Goal: Task Accomplishment & Management: Manage account settings

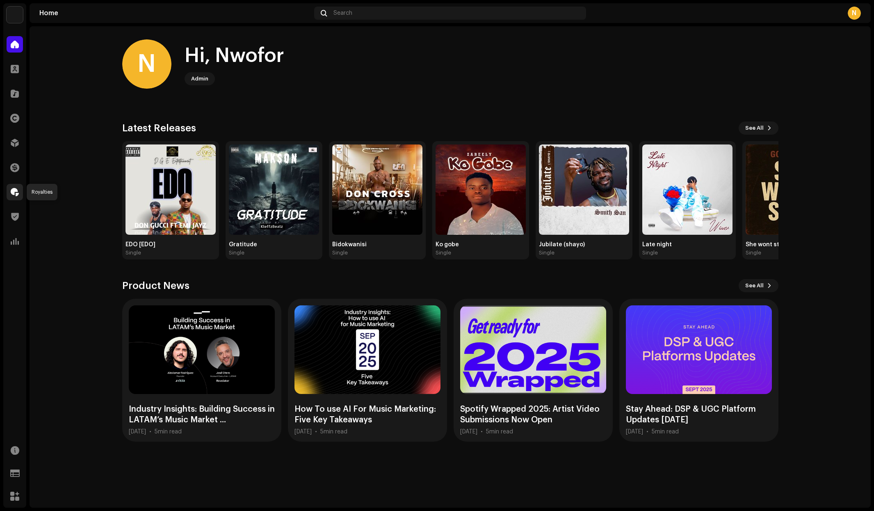
click at [15, 191] on span at bounding box center [15, 192] width 8 height 7
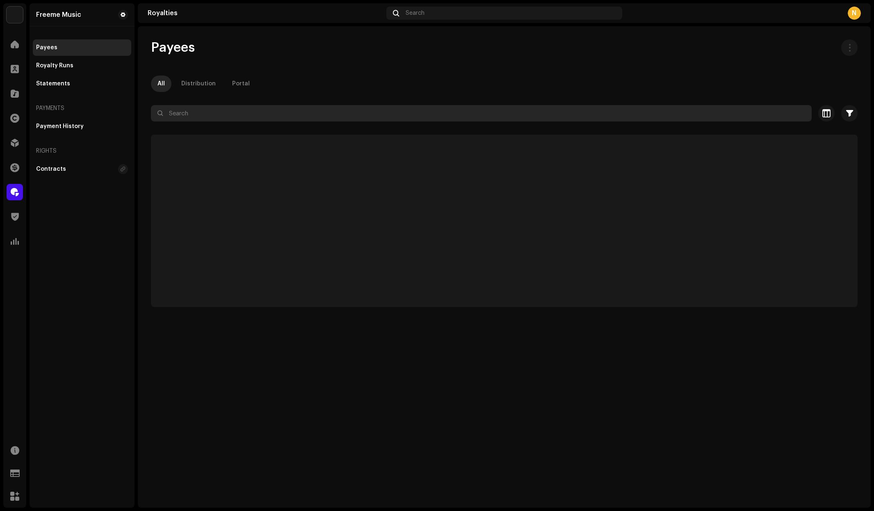
click at [187, 116] on input "text" at bounding box center [481, 113] width 661 height 16
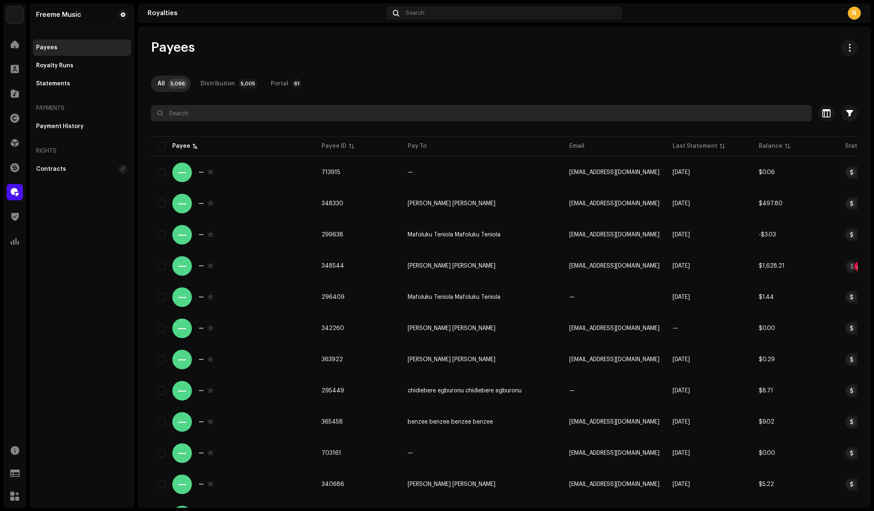
paste input "kingdasilver01@gmail.com"
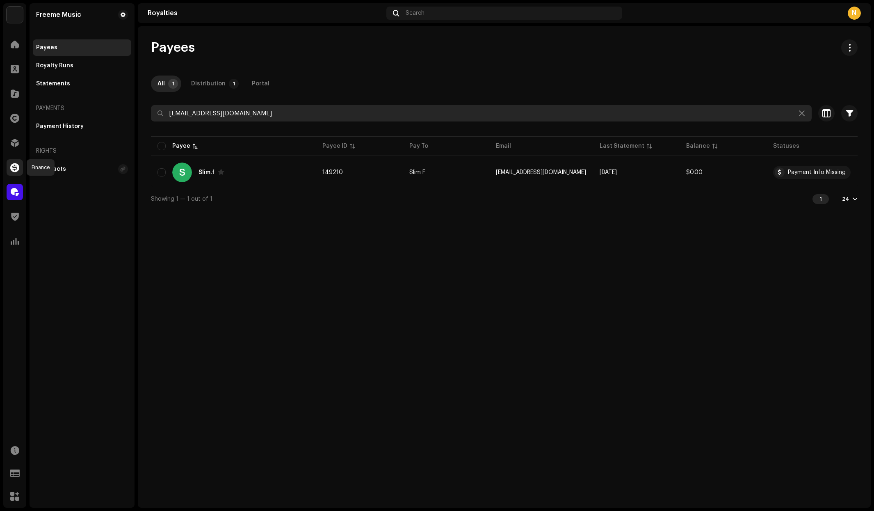
type input "kingdasilver01@gmail.com"
click at [15, 167] on span at bounding box center [14, 167] width 9 height 7
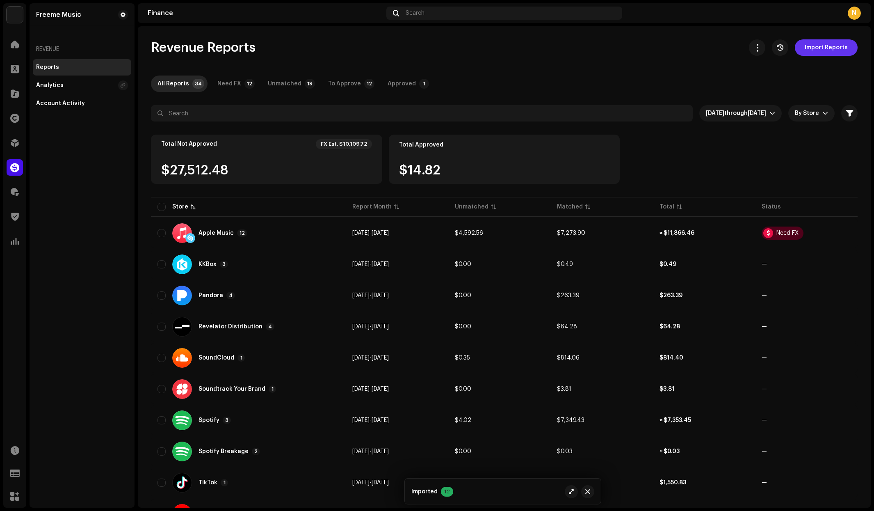
click at [823, 50] on span "Import Reports" at bounding box center [826, 47] width 43 height 16
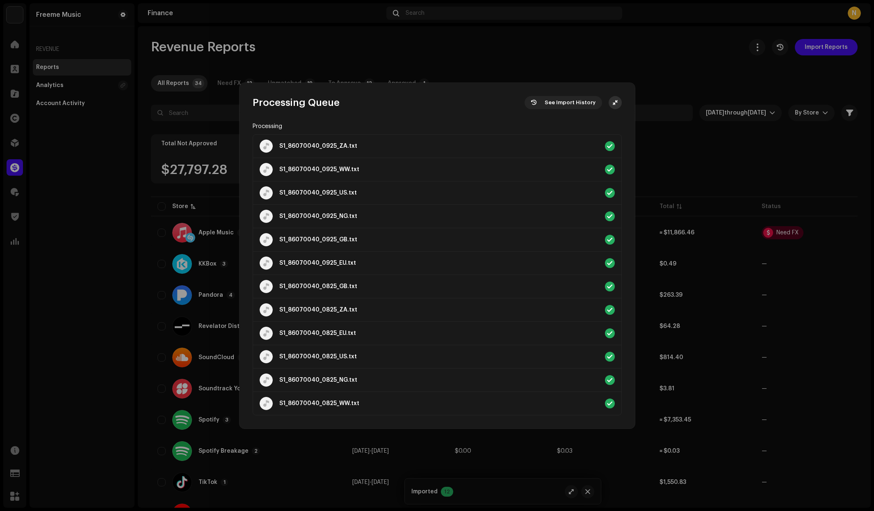
click at [616, 105] on icon "button" at bounding box center [615, 102] width 5 height 7
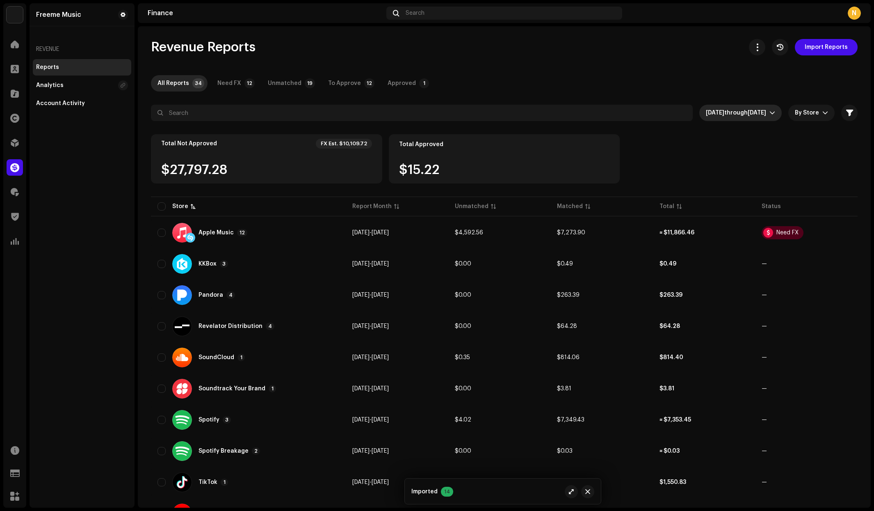
click at [772, 114] on p-select "Aug 2025 through Oct 2025" at bounding box center [741, 113] width 82 height 16
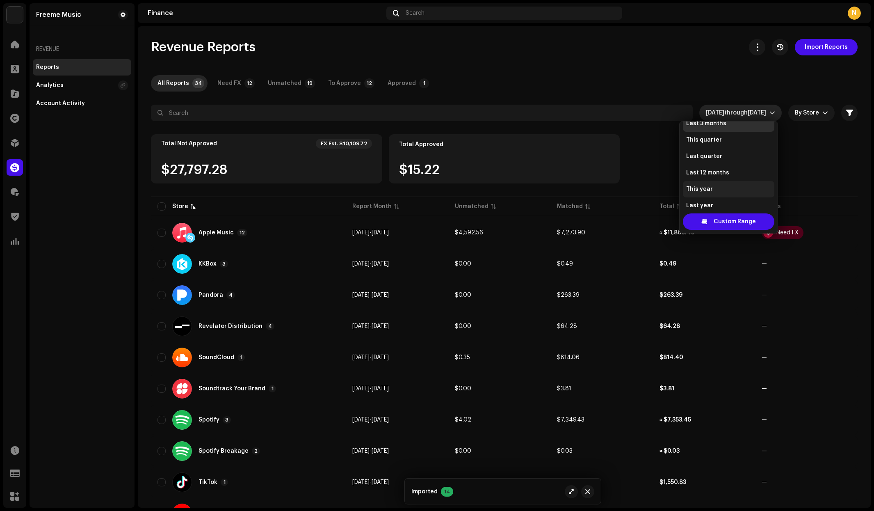
scroll to position [66, 0]
click at [716, 185] on li "This year" at bounding box center [729, 182] width 92 height 16
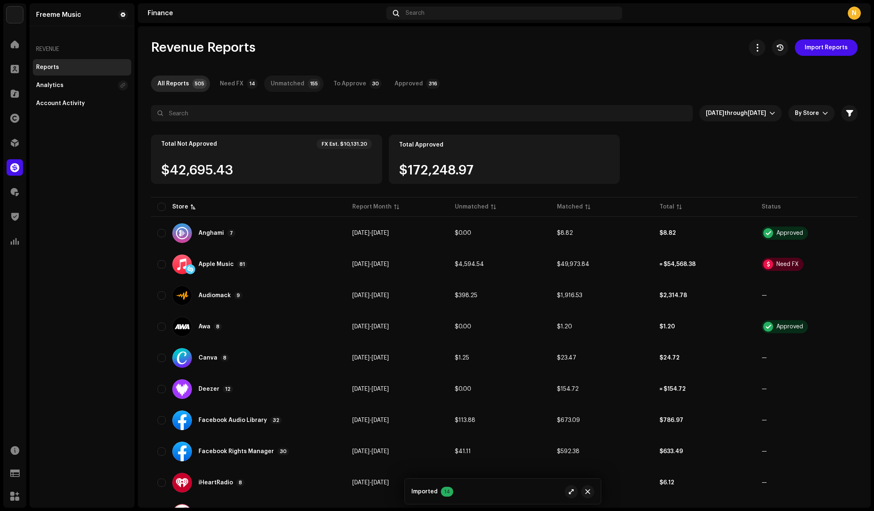
click at [289, 85] on div "Unmatched" at bounding box center [288, 84] width 34 height 16
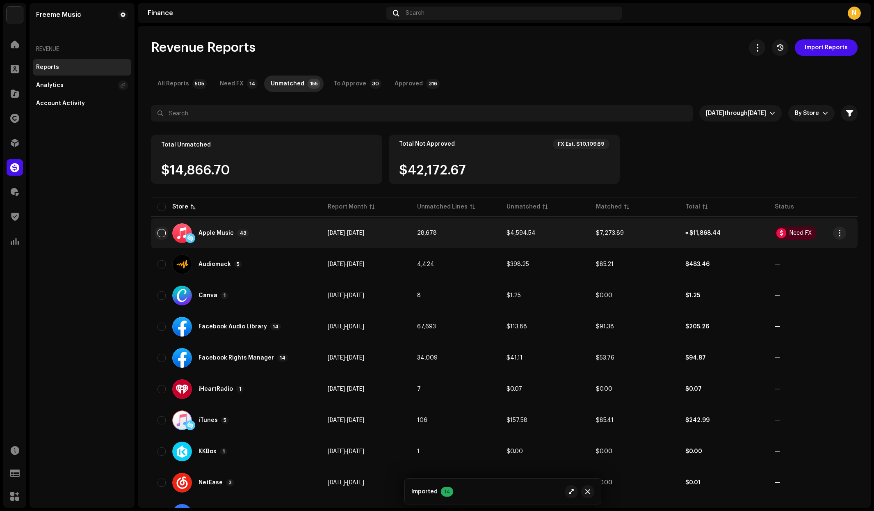
click at [163, 233] on input "checkbox" at bounding box center [162, 233] width 8 height 8
checkbox input "true"
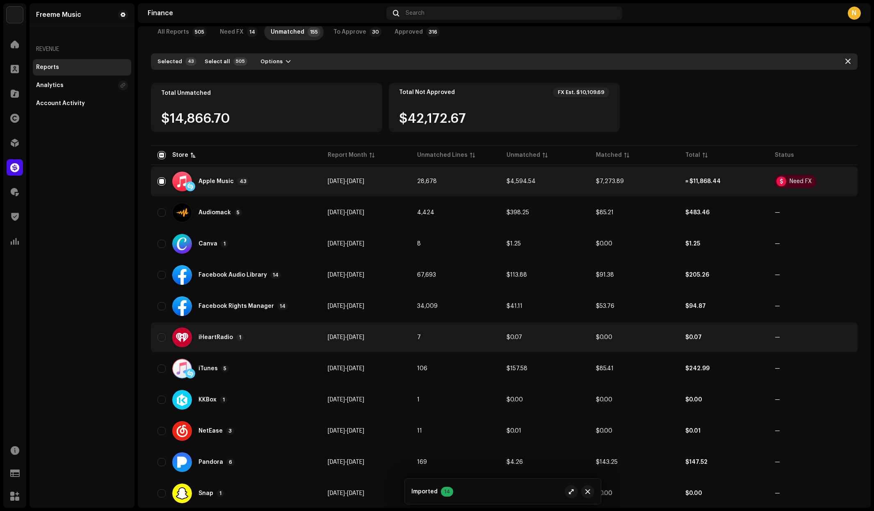
scroll to position [56, 0]
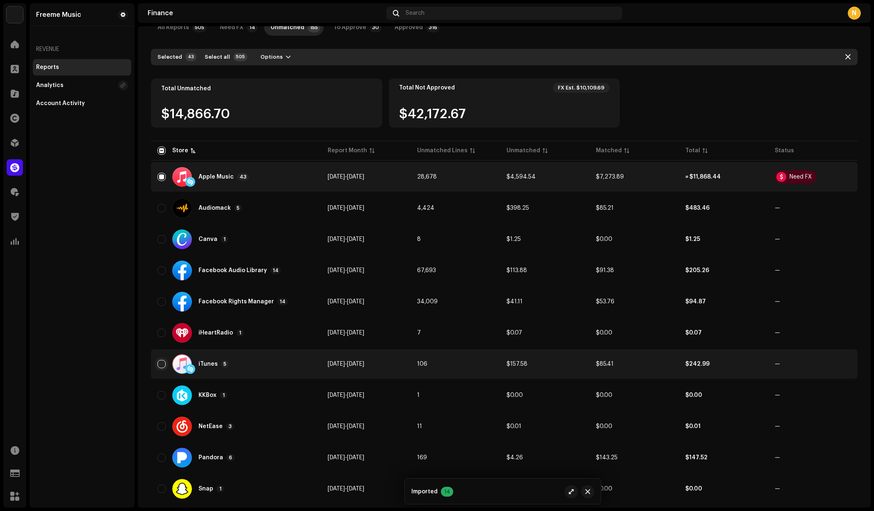
click at [163, 364] on input "Row Unselected" at bounding box center [162, 364] width 8 height 8
checkbox input "true"
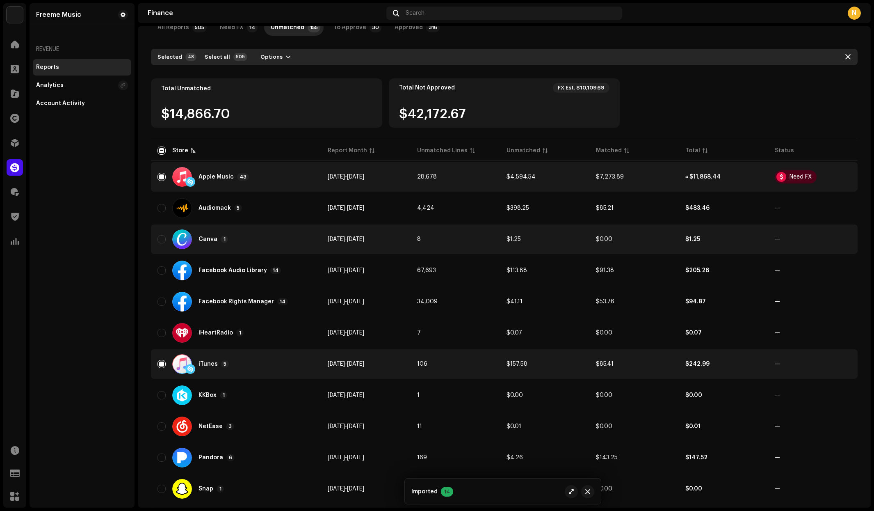
scroll to position [0, 0]
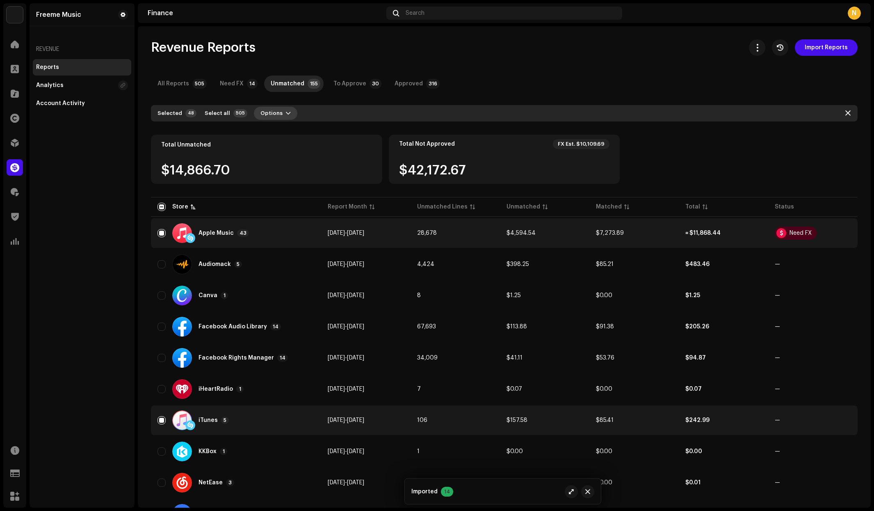
click at [286, 112] on span "button" at bounding box center [288, 113] width 5 height 7
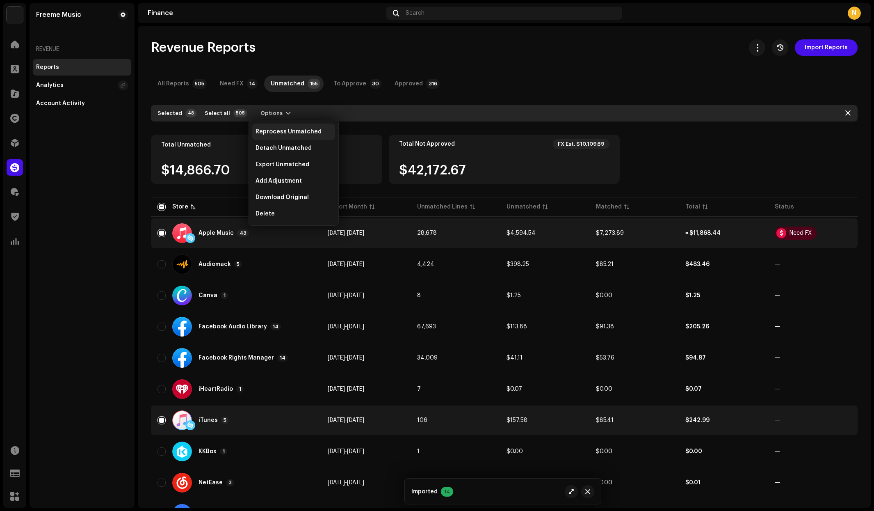
click at [281, 130] on span "Reprocess Unmatched" at bounding box center [289, 131] width 66 height 7
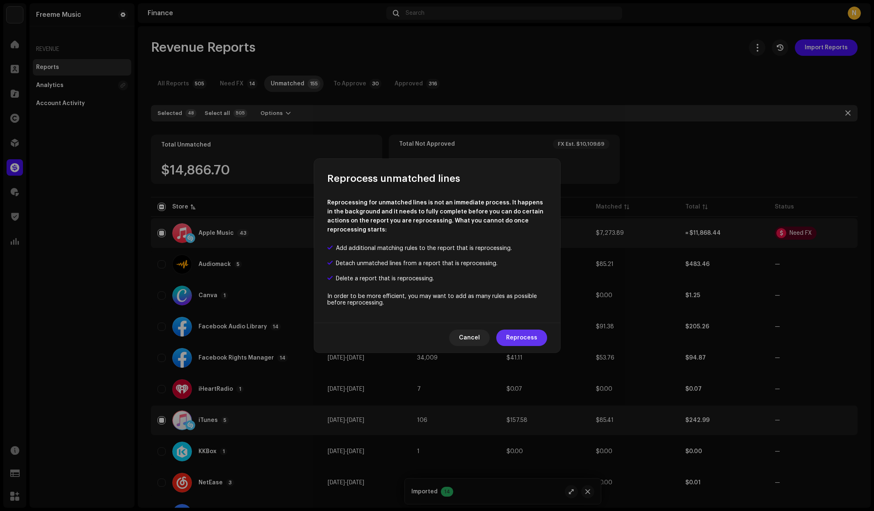
click at [526, 336] on span "Reprocess" at bounding box center [521, 338] width 31 height 16
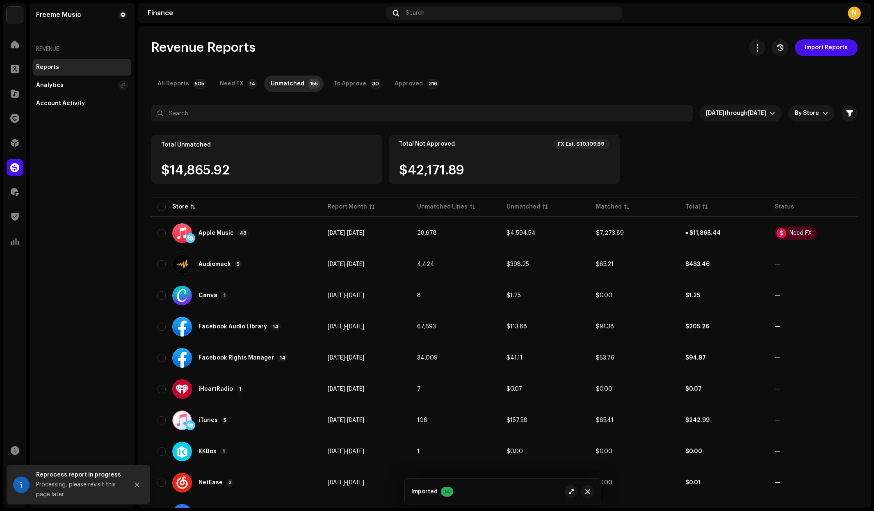
click at [229, 83] on div "Need FX" at bounding box center [232, 84] width 24 height 16
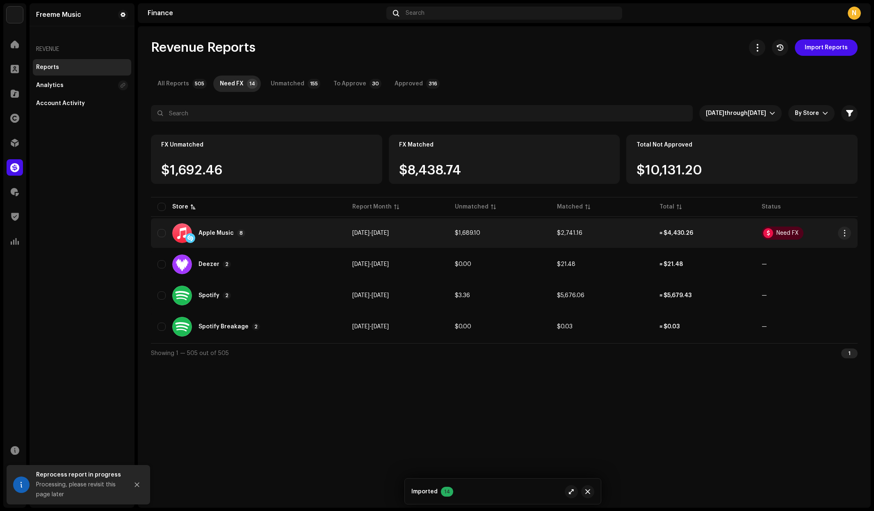
click at [370, 235] on span "[DATE]" at bounding box center [360, 233] width 17 height 6
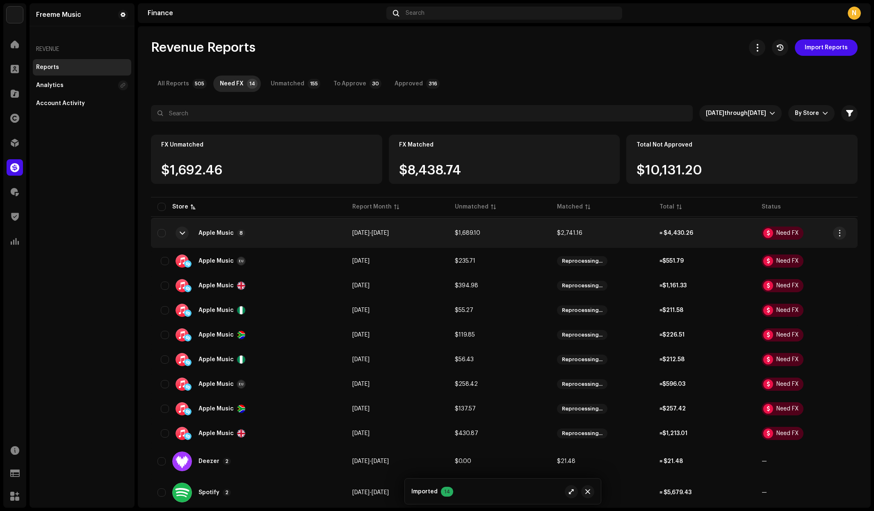
click at [373, 228] on td "Aug 2025 - Sep 2025" at bounding box center [397, 233] width 103 height 30
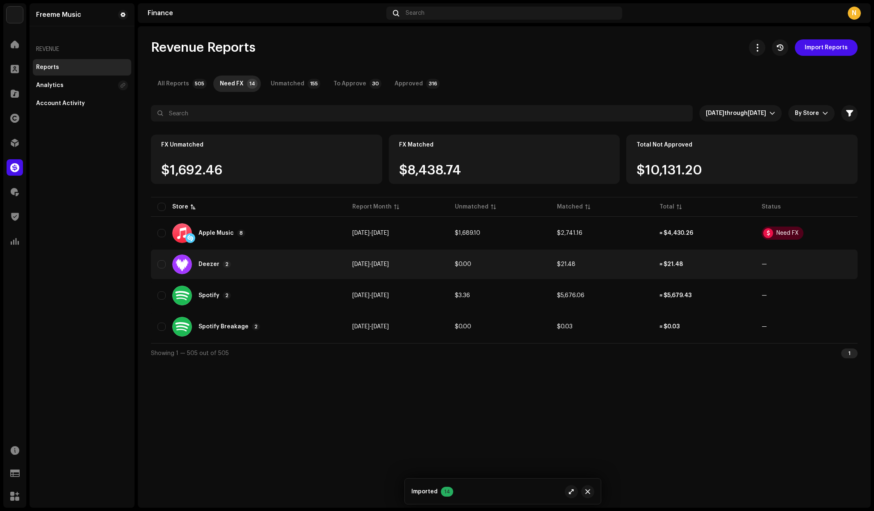
click at [383, 267] on span "[DATE]" at bounding box center [380, 264] width 17 height 6
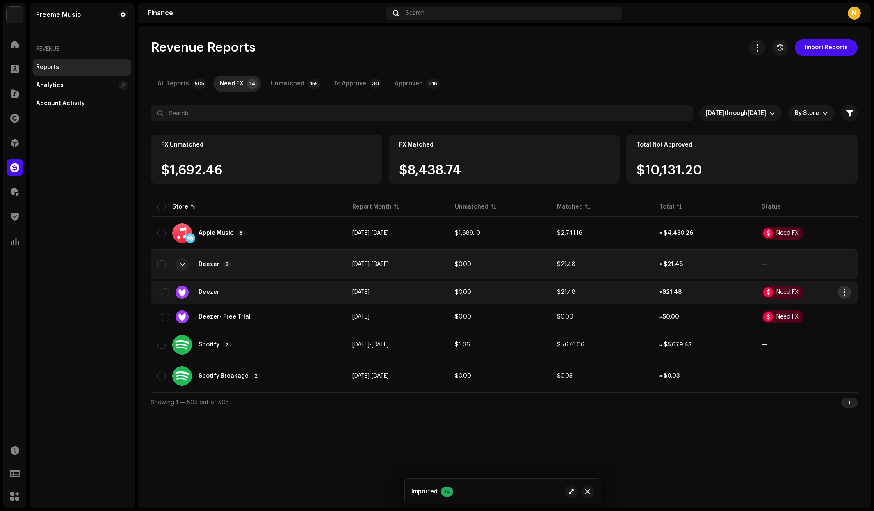
click at [845, 290] on span "button" at bounding box center [845, 292] width 6 height 7
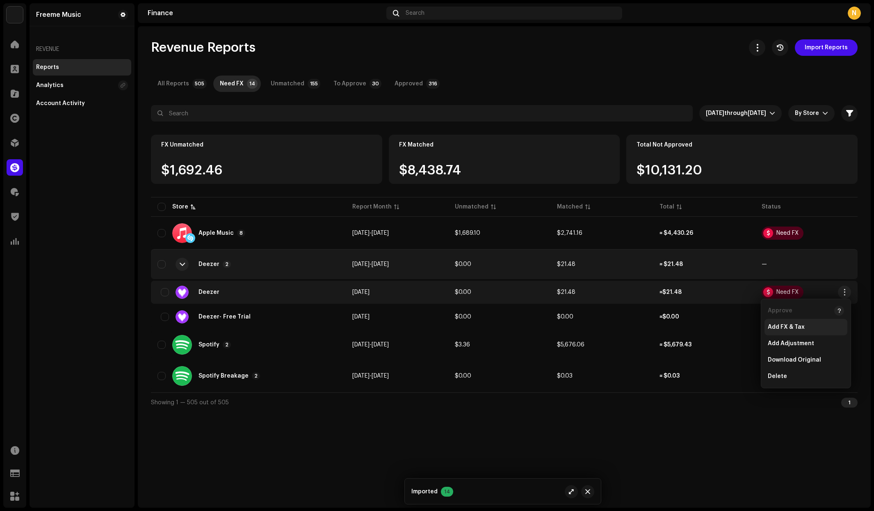
click at [791, 330] on span "Add FX & Tax" at bounding box center [786, 327] width 37 height 7
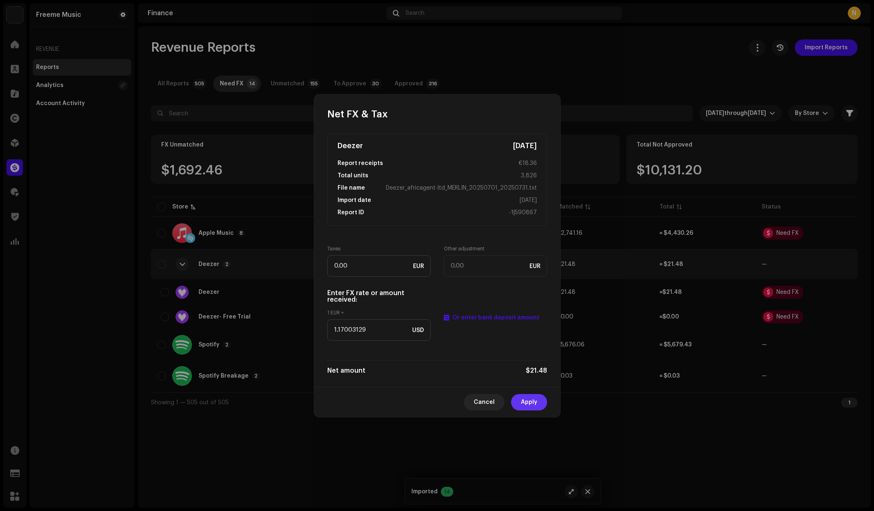
click at [535, 399] on span "Apply" at bounding box center [529, 402] width 16 height 16
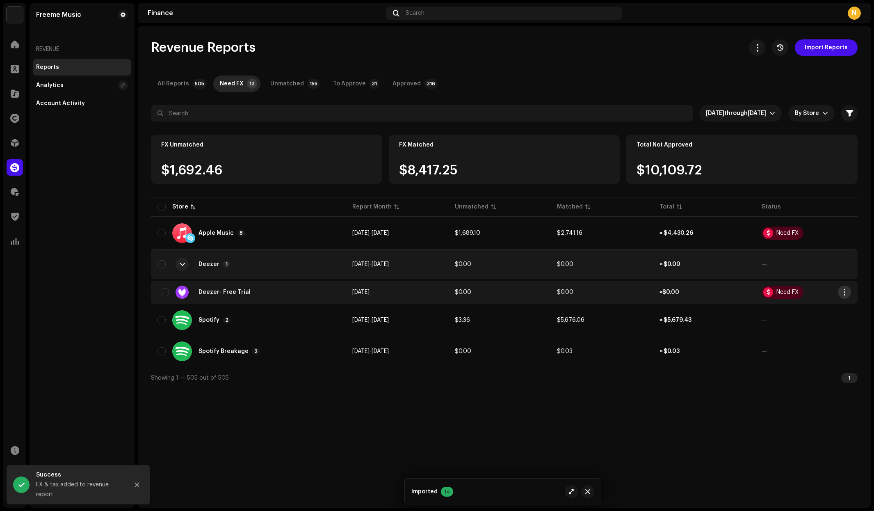
click at [847, 292] on span "button" at bounding box center [845, 292] width 6 height 7
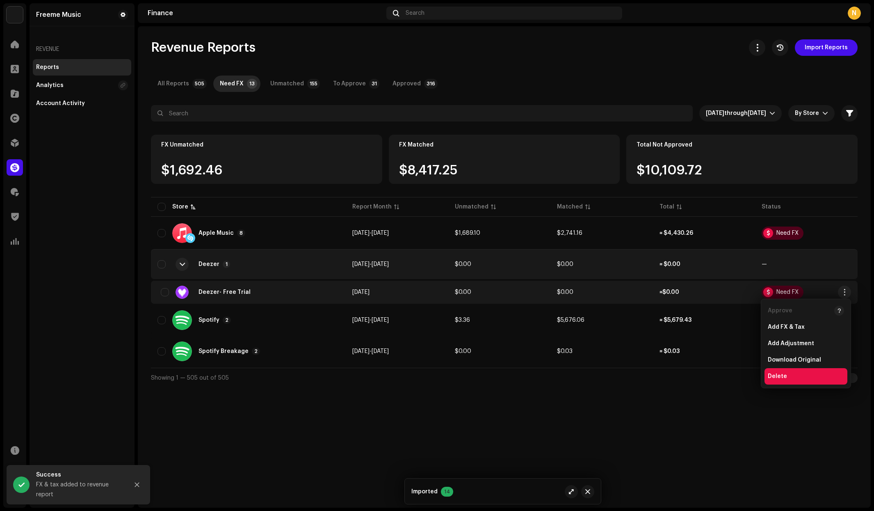
click at [773, 377] on span "Delete" at bounding box center [777, 376] width 19 height 7
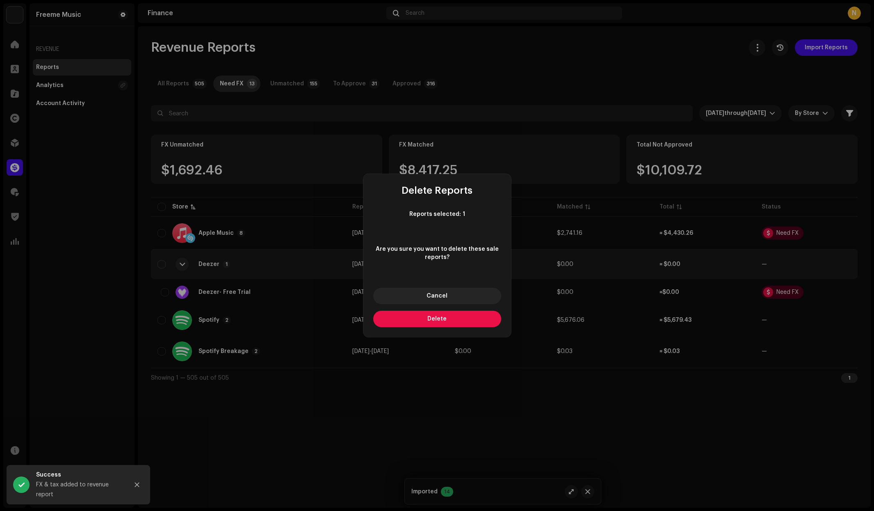
click at [435, 319] on span "Delete" at bounding box center [437, 319] width 19 height 6
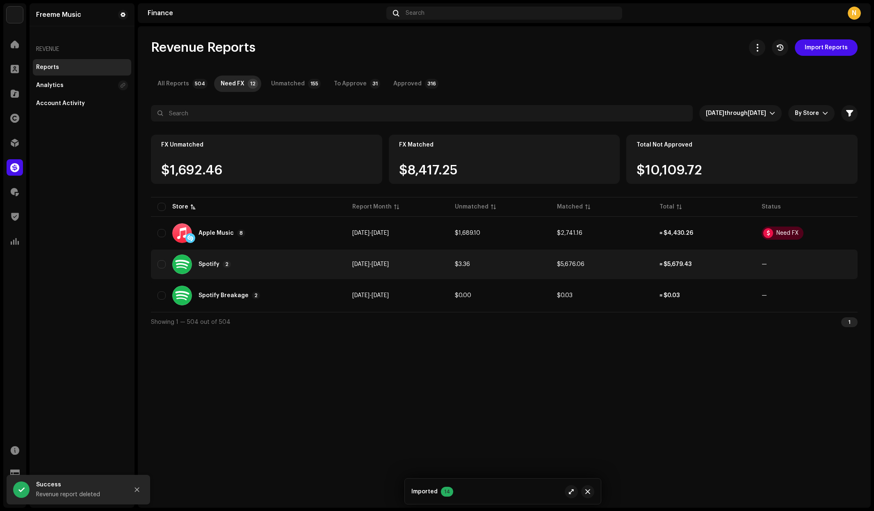
click at [719, 261] on td "≈ $5,679.43" at bounding box center [704, 264] width 103 height 30
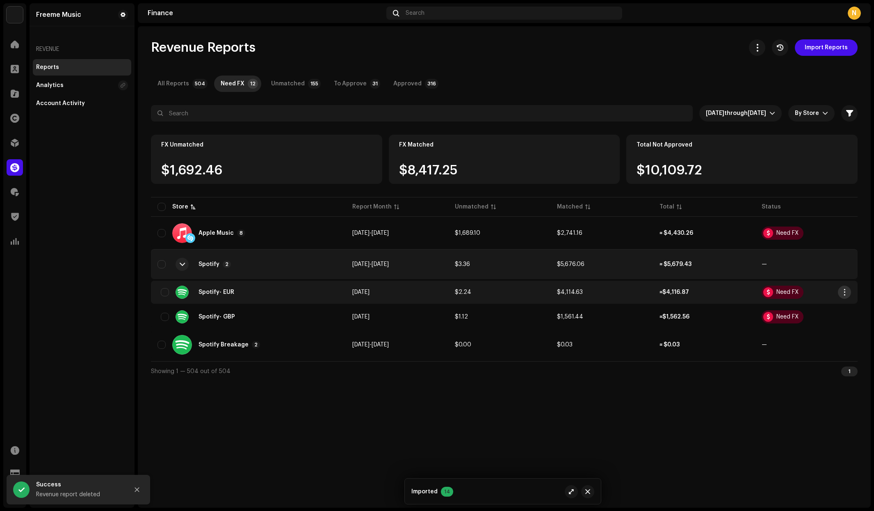
click at [845, 291] on span "button" at bounding box center [845, 292] width 6 height 7
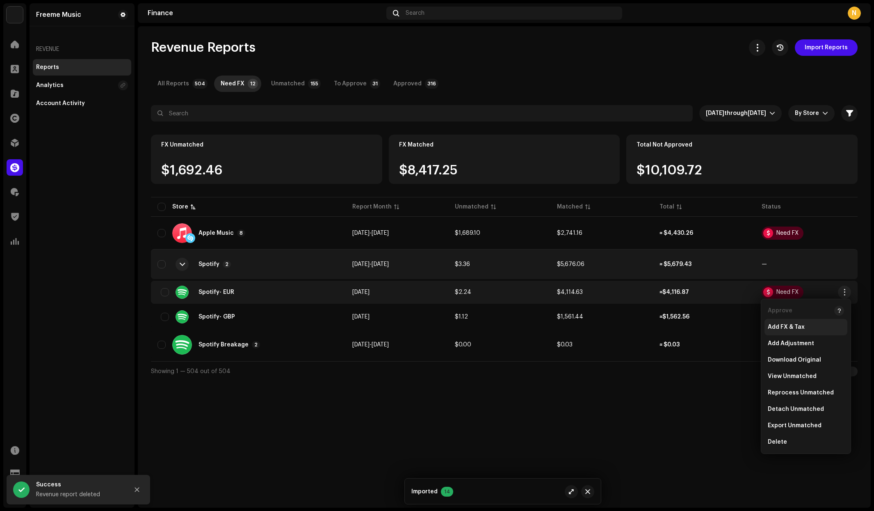
click at [802, 326] on span "Add FX & Tax" at bounding box center [786, 327] width 37 height 7
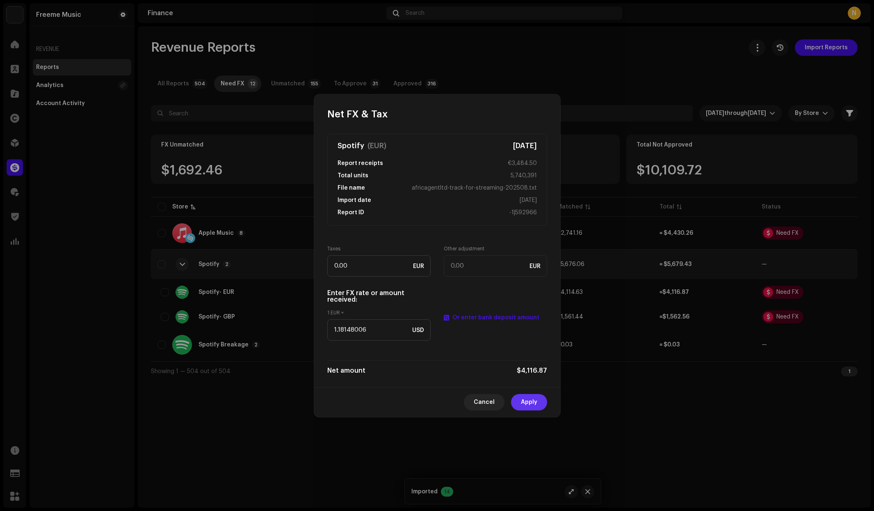
click at [533, 400] on span "Apply" at bounding box center [529, 402] width 16 height 16
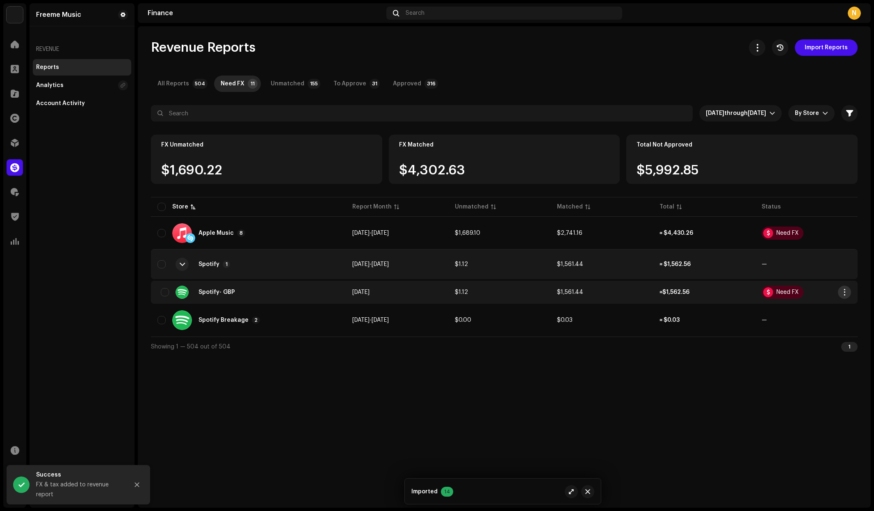
click at [846, 292] on span "button" at bounding box center [845, 292] width 6 height 7
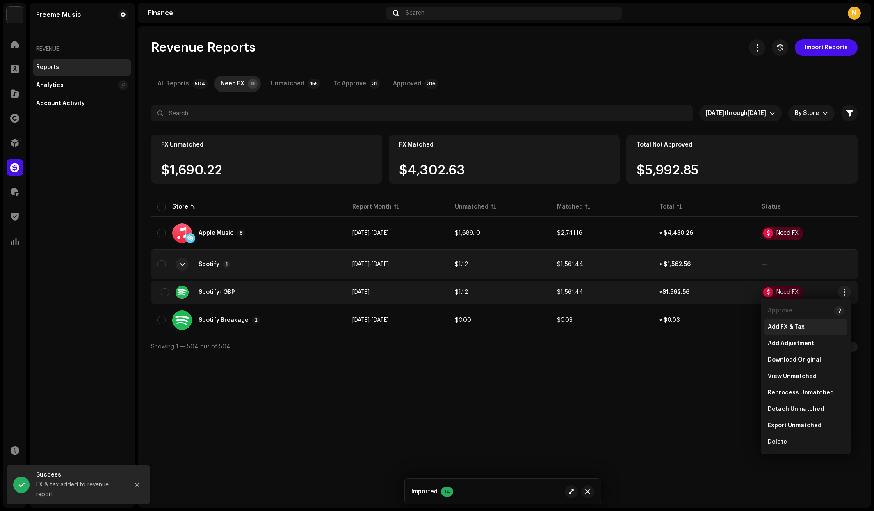
click at [802, 329] on span "Add FX & Tax" at bounding box center [786, 327] width 37 height 7
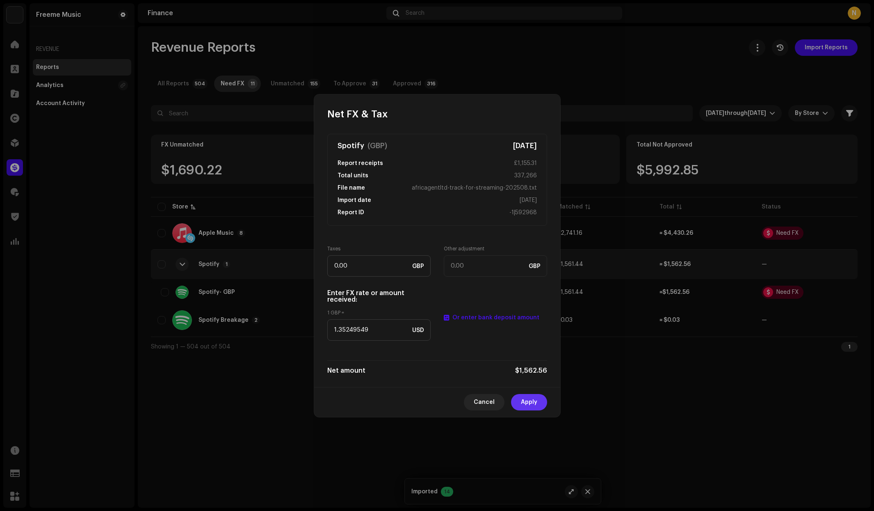
click at [526, 405] on span "Apply" at bounding box center [529, 402] width 16 height 16
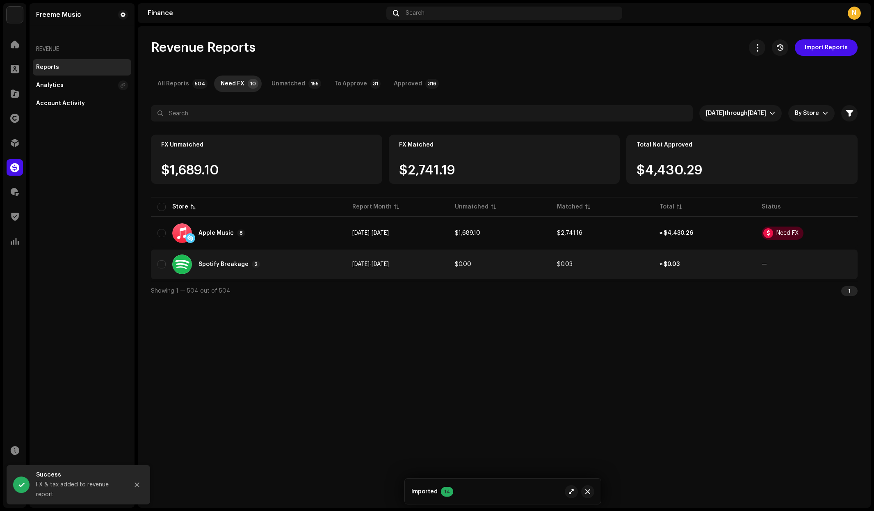
click at [806, 262] on re-a-table-badge "—" at bounding box center [806, 264] width 89 height 6
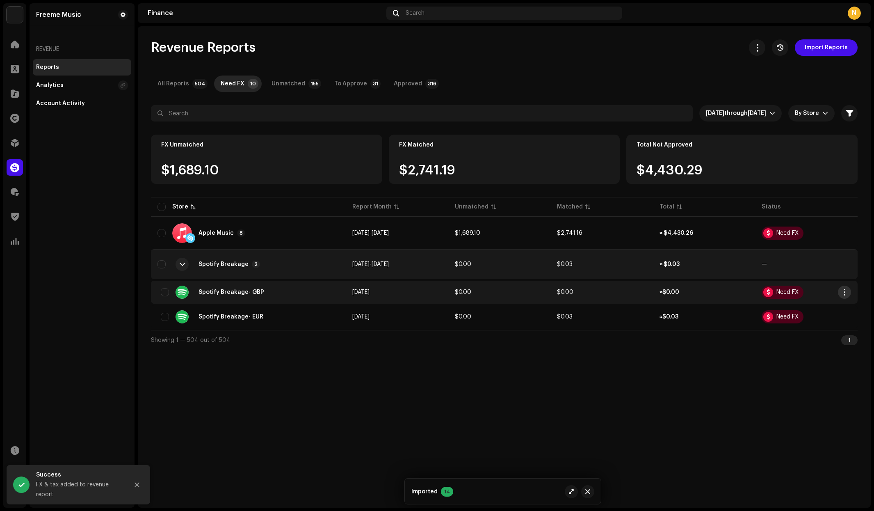
click at [847, 292] on span "button" at bounding box center [845, 292] width 6 height 7
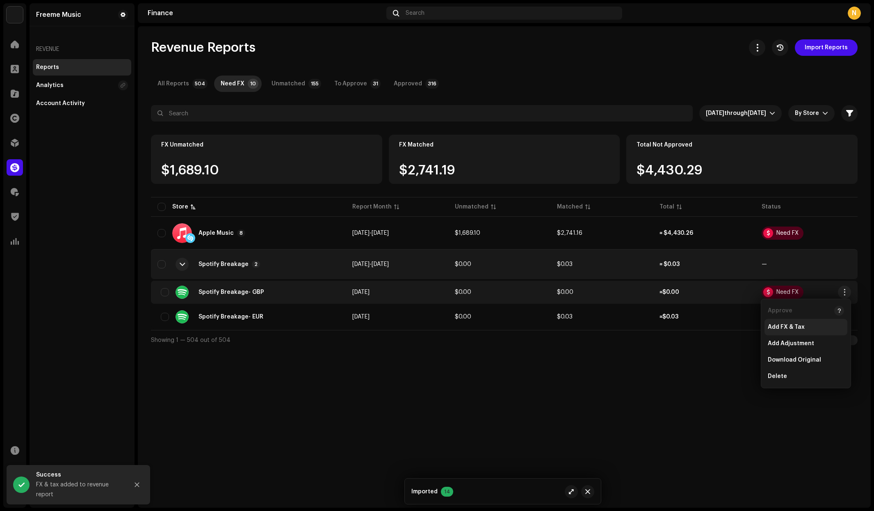
click at [799, 327] on span "Add FX & Tax" at bounding box center [786, 327] width 37 height 7
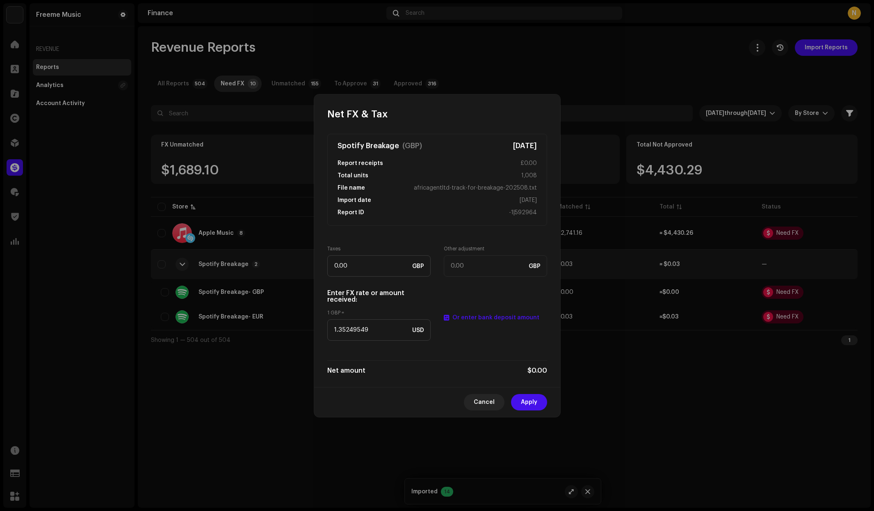
click at [535, 401] on span "Apply" at bounding box center [529, 402] width 16 height 16
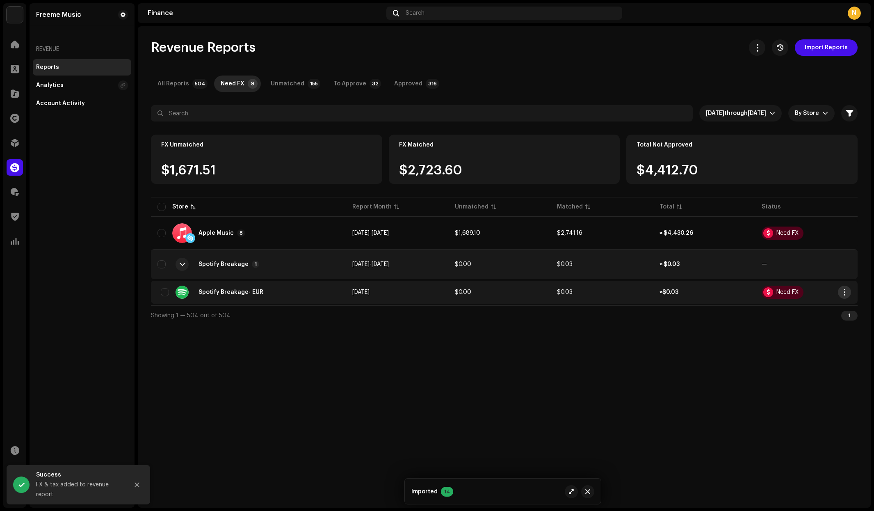
click at [844, 290] on span "button" at bounding box center [845, 292] width 6 height 7
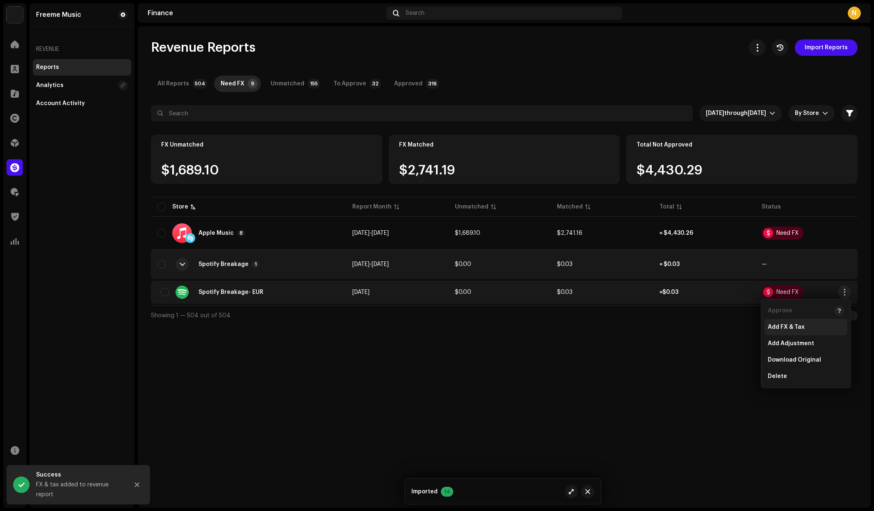
click at [793, 324] on span "Add FX & Tax" at bounding box center [786, 327] width 37 height 7
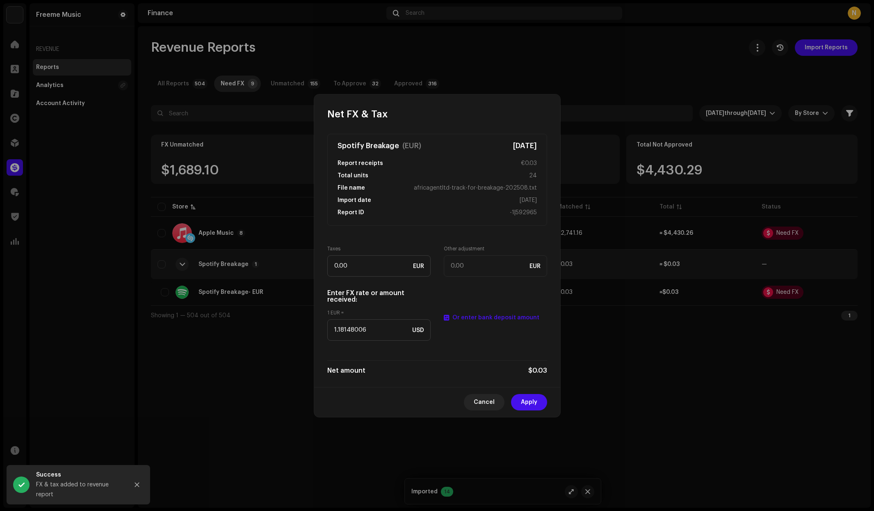
click at [533, 400] on span "Apply" at bounding box center [529, 402] width 16 height 16
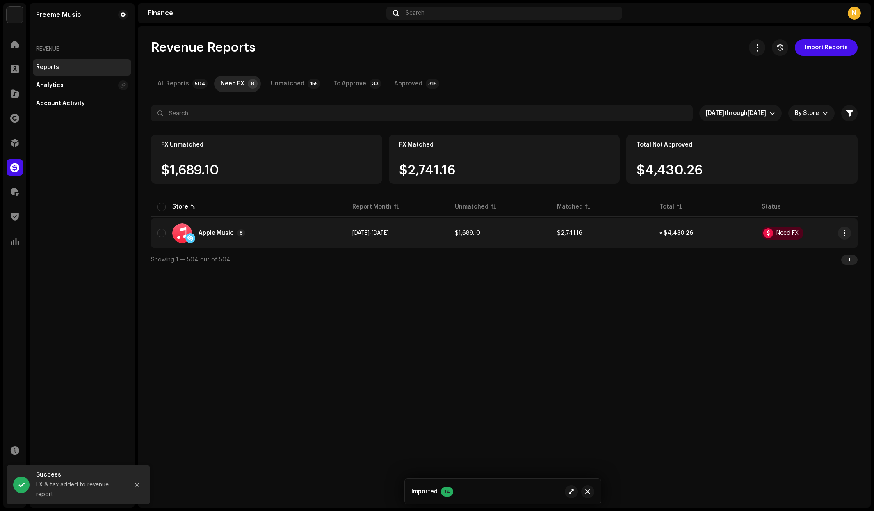
click at [288, 235] on div "Apple Music 8" at bounding box center [249, 233] width 182 height 20
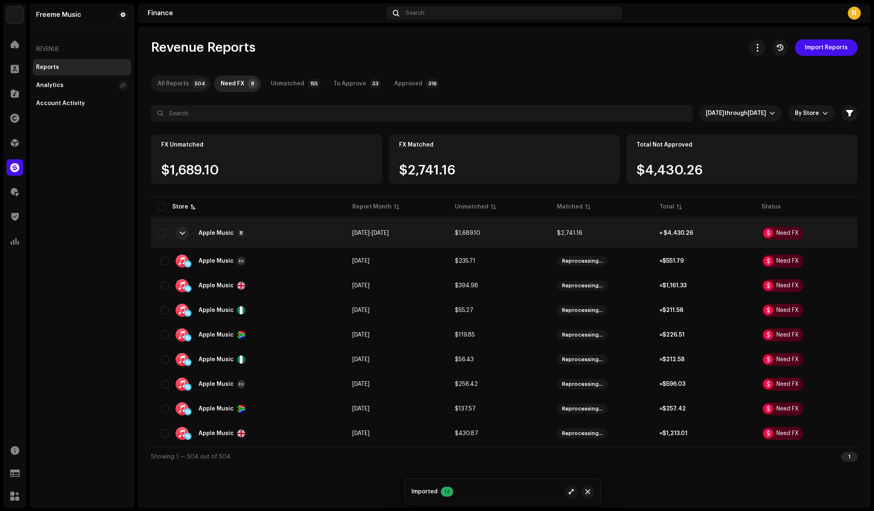
click at [172, 86] on div "All Reports" at bounding box center [174, 84] width 32 height 16
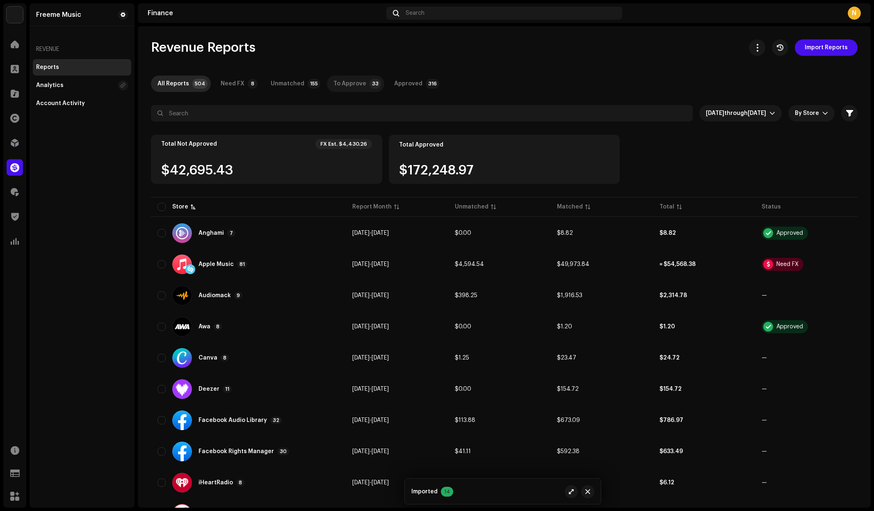
click at [346, 83] on div "To Approve" at bounding box center [350, 84] width 33 height 16
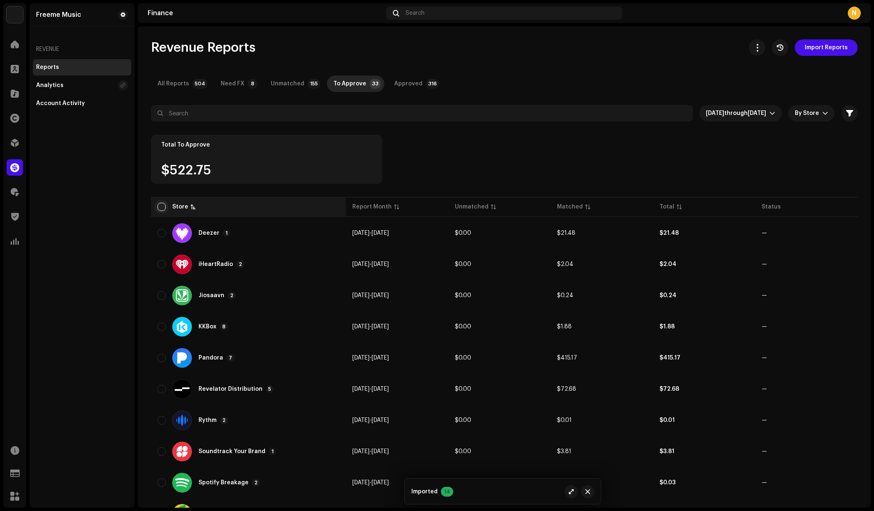
click at [161, 206] on input "checkbox" at bounding box center [162, 207] width 8 height 8
checkbox input "true"
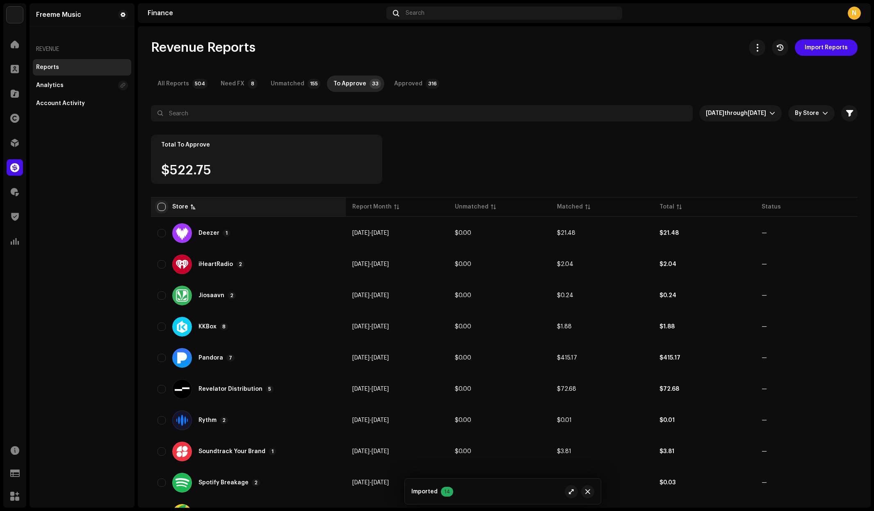
checkbox input "true"
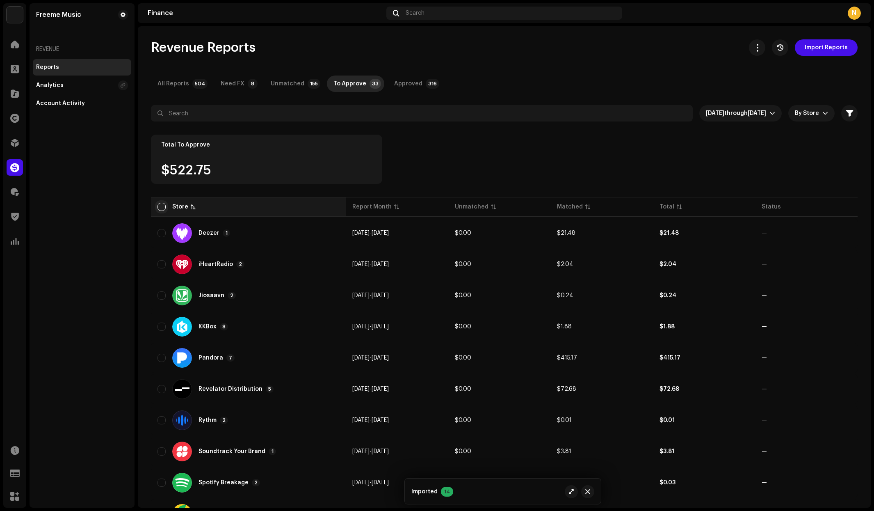
checkbox input "true"
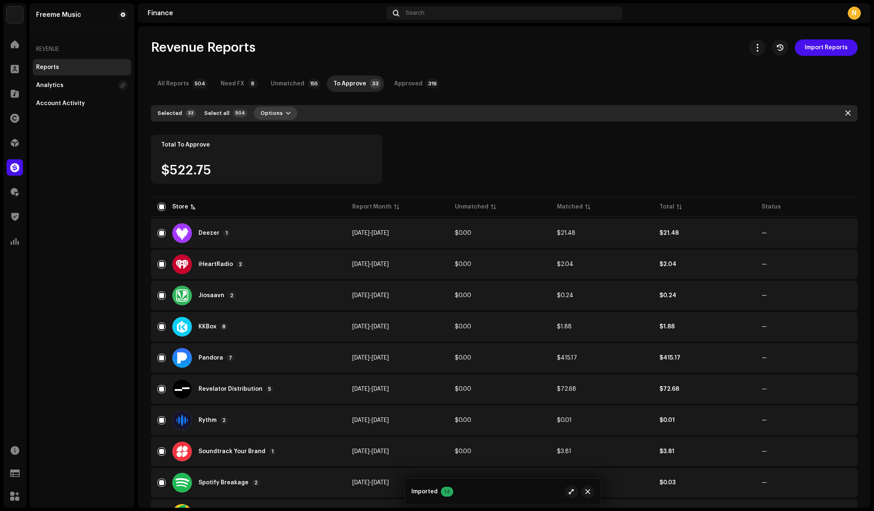
click at [281, 118] on button "Options" at bounding box center [275, 113] width 43 height 13
click at [274, 147] on span "Approve" at bounding box center [268, 148] width 25 height 7
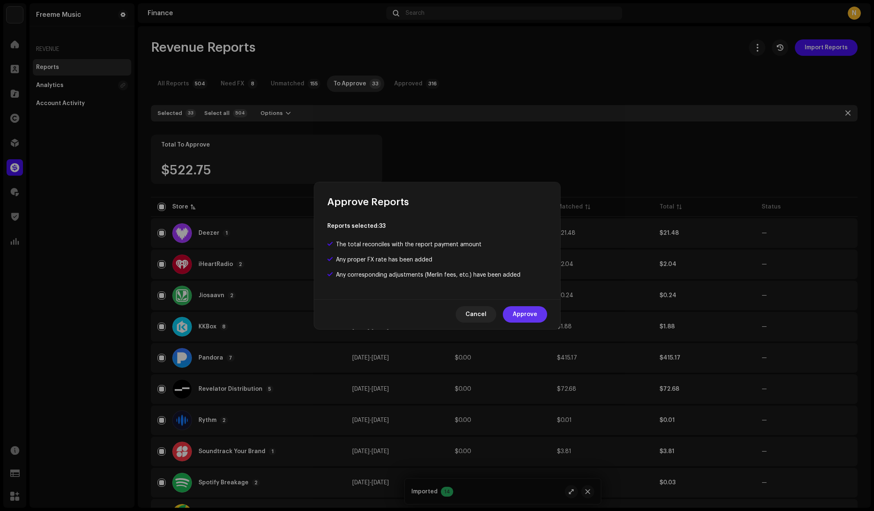
click at [536, 318] on span "Approve" at bounding box center [525, 314] width 25 height 16
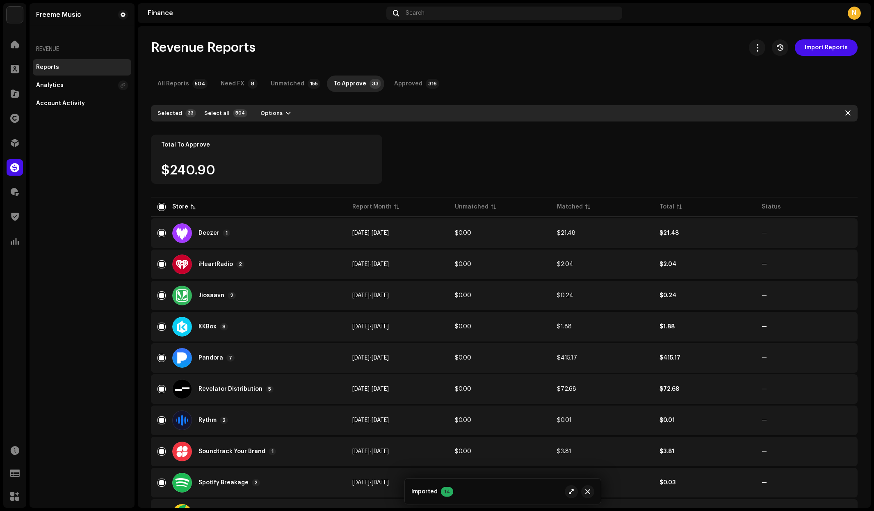
checkbox input "false"
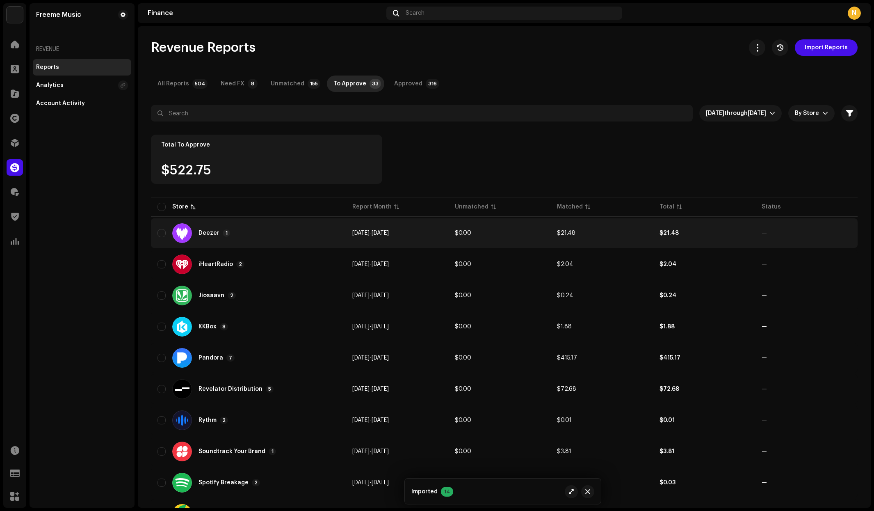
click at [492, 225] on td "$0.00" at bounding box center [500, 233] width 103 height 30
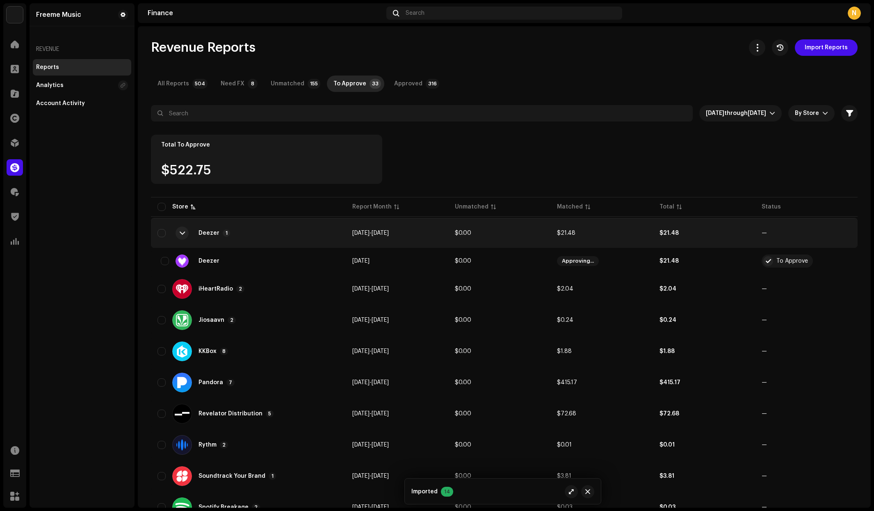
click at [492, 227] on td "$0.00" at bounding box center [500, 233] width 103 height 30
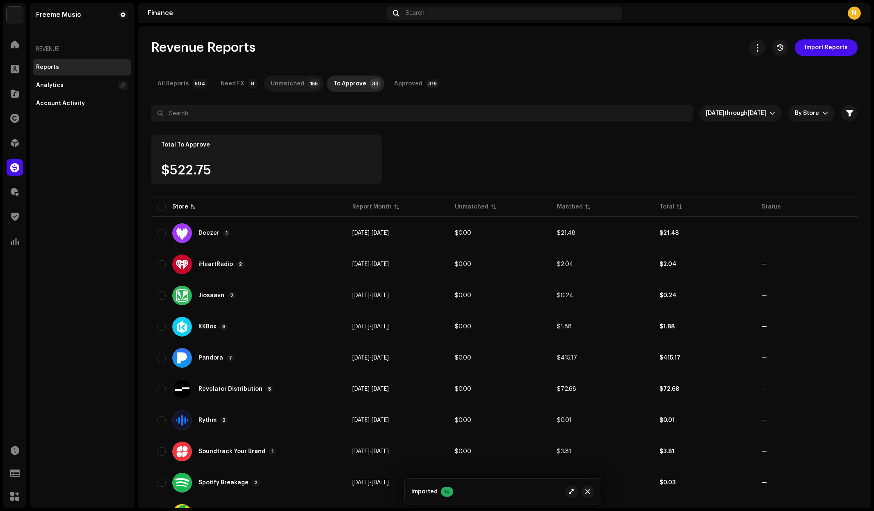
click at [286, 81] on div "Unmatched" at bounding box center [288, 84] width 34 height 16
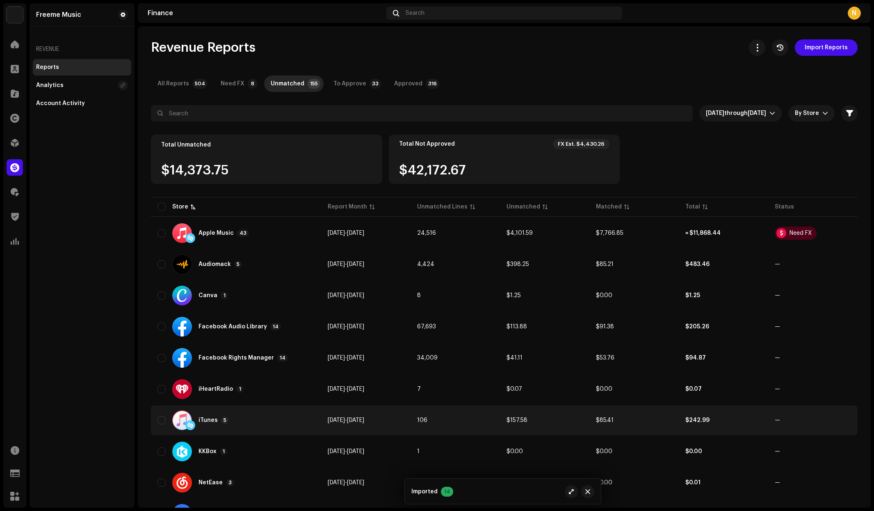
click at [283, 412] on div "iTunes 5" at bounding box center [236, 420] width 157 height 20
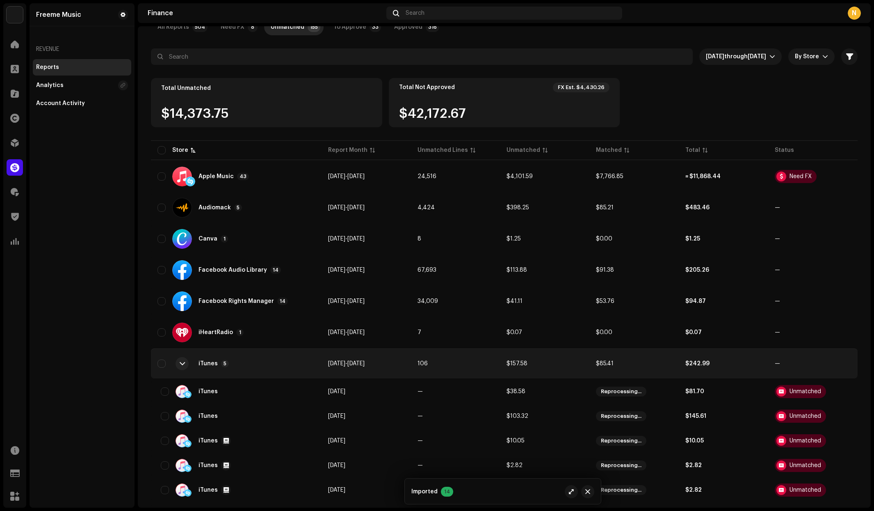
scroll to position [56, 0]
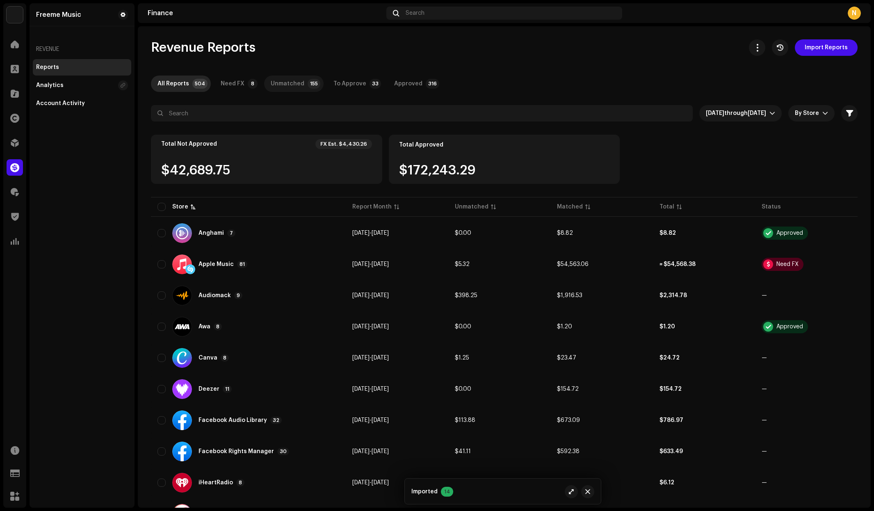
click at [287, 85] on div "Unmatched" at bounding box center [288, 84] width 34 height 16
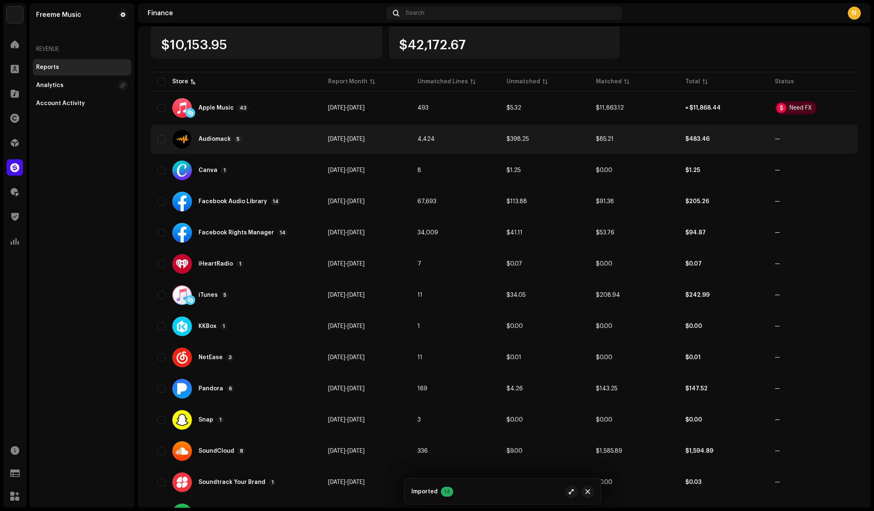
scroll to position [114, 0]
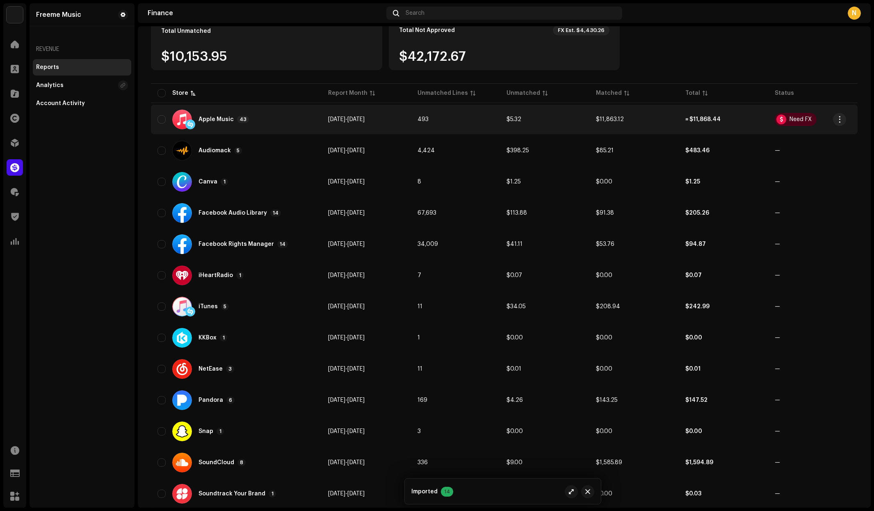
click at [288, 124] on div "Apple Music 43" at bounding box center [237, 120] width 158 height 20
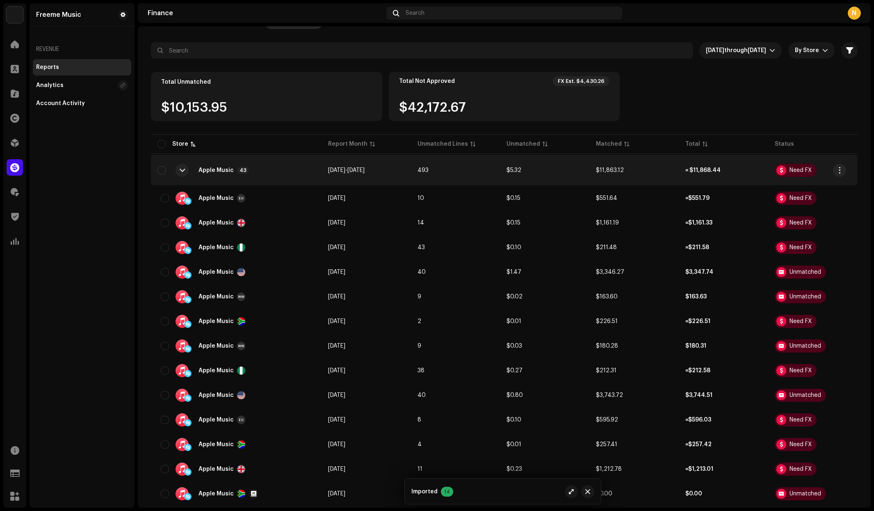
scroll to position [58, 0]
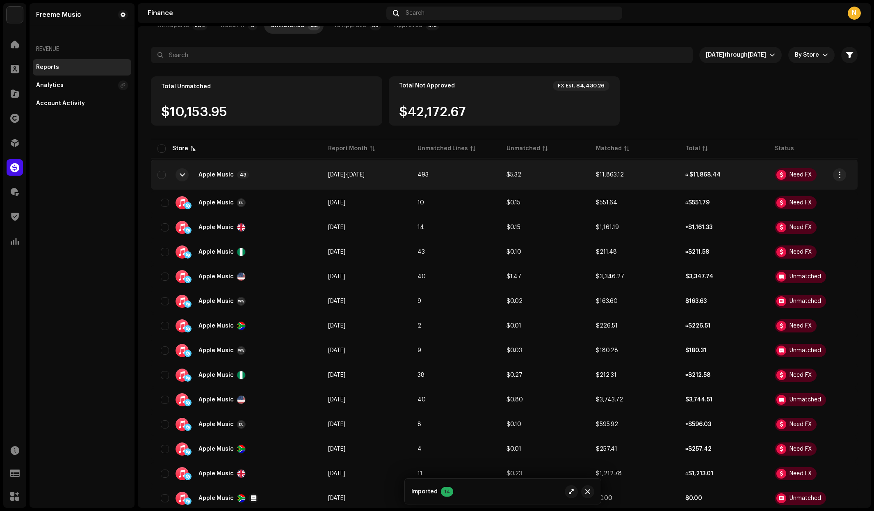
click at [259, 176] on div "Apple Music 43" at bounding box center [237, 175] width 158 height 20
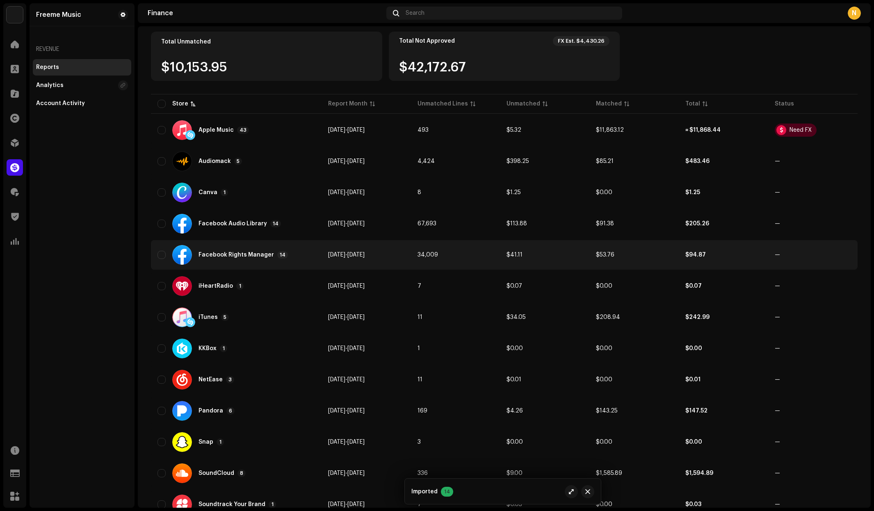
scroll to position [105, 0]
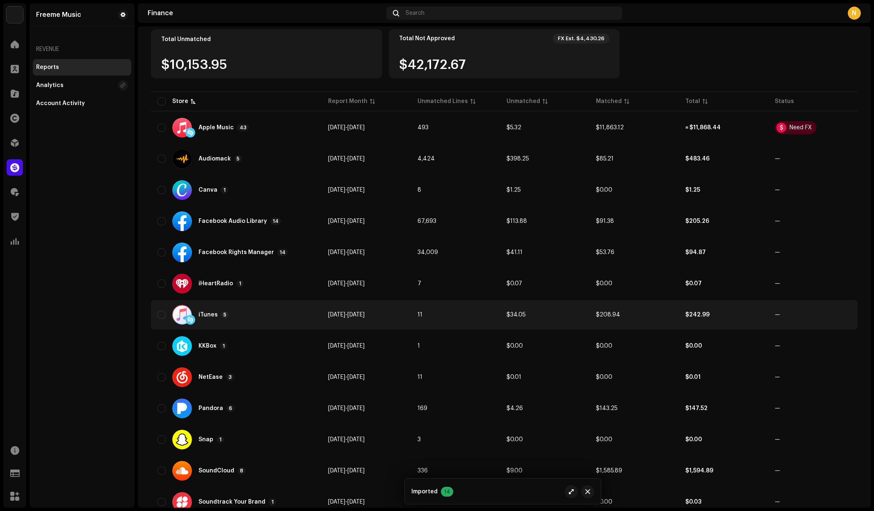
click at [307, 314] on div "iTunes 5" at bounding box center [237, 315] width 158 height 20
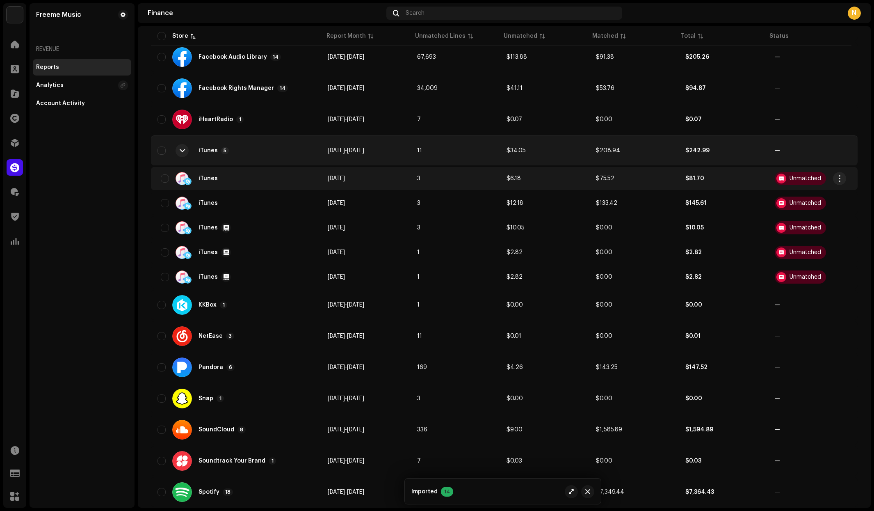
scroll to position [273, 0]
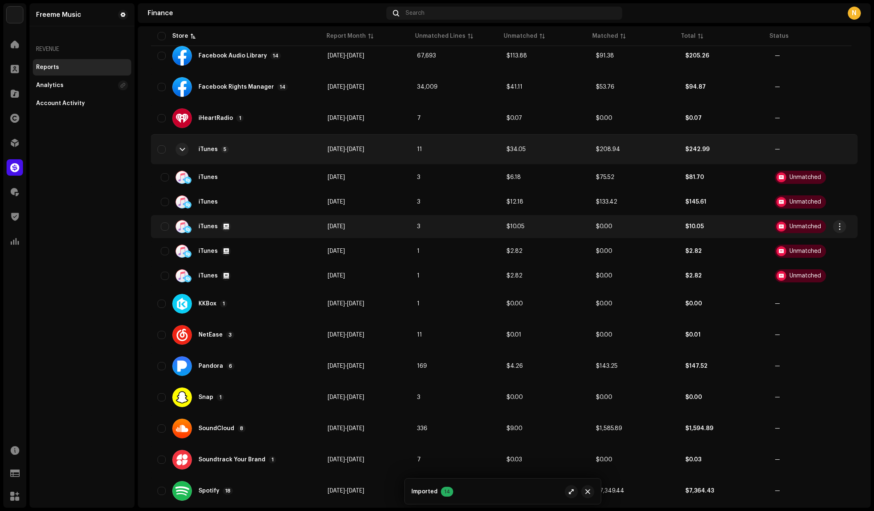
click at [345, 226] on span "[DATE]" at bounding box center [336, 227] width 17 height 6
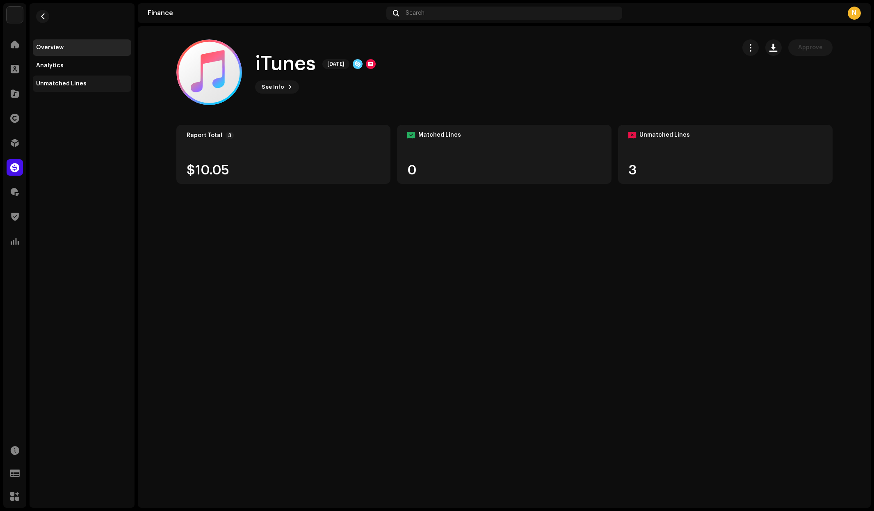
click at [49, 85] on div "Unmatched Lines" at bounding box center [61, 83] width 50 height 7
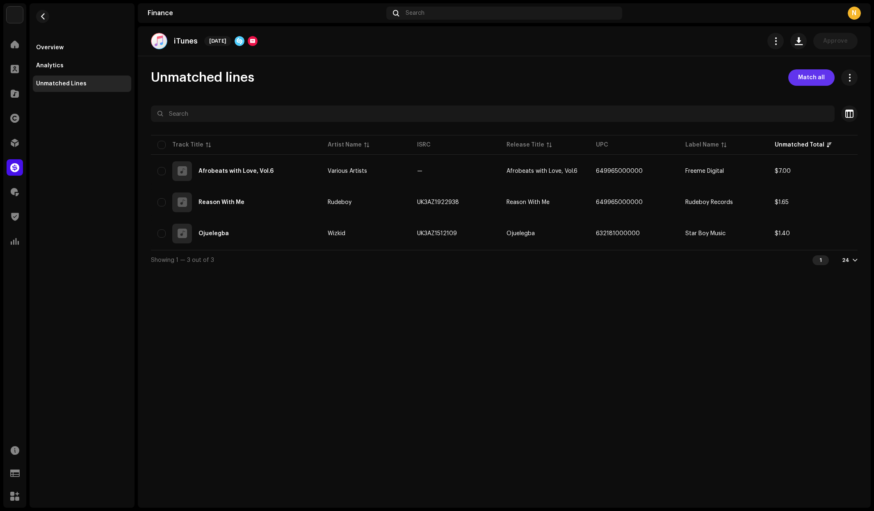
click at [808, 80] on span "Match all" at bounding box center [812, 77] width 27 height 16
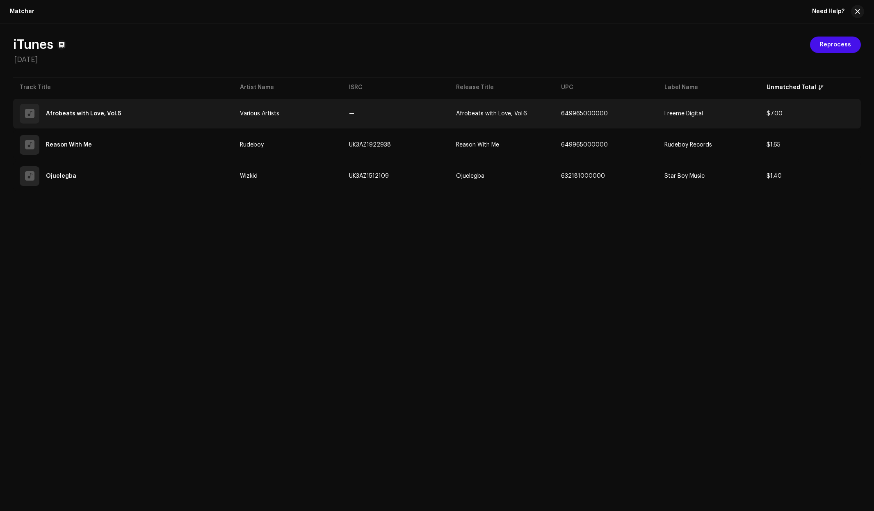
click at [365, 113] on td "—" at bounding box center [396, 114] width 107 height 30
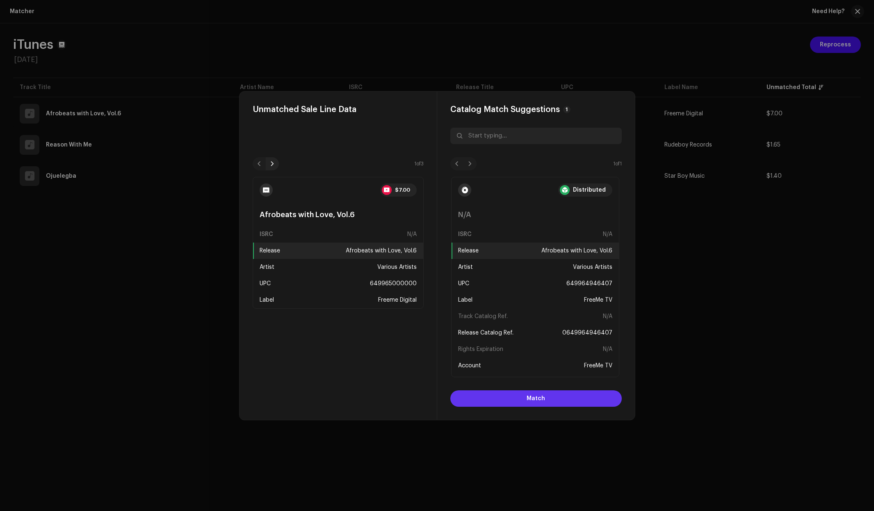
click at [538, 399] on span "Match" at bounding box center [536, 398] width 18 height 16
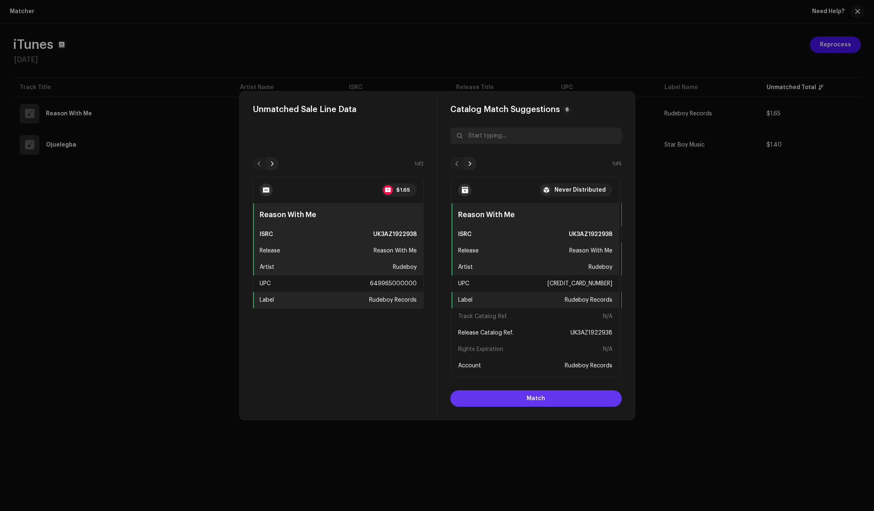
click at [538, 398] on span "Match" at bounding box center [536, 398] width 18 height 16
click at [544, 396] on span "Match" at bounding box center [536, 398] width 18 height 16
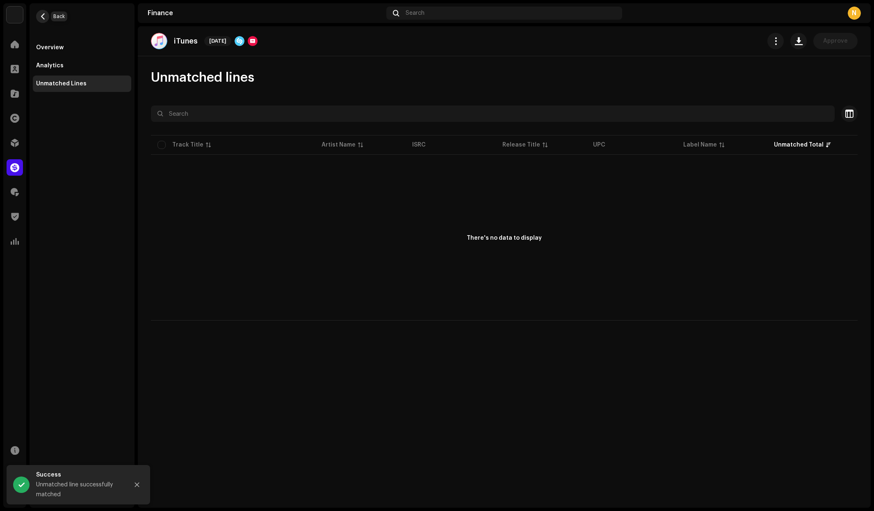
click at [44, 19] on span "button" at bounding box center [43, 16] width 6 height 7
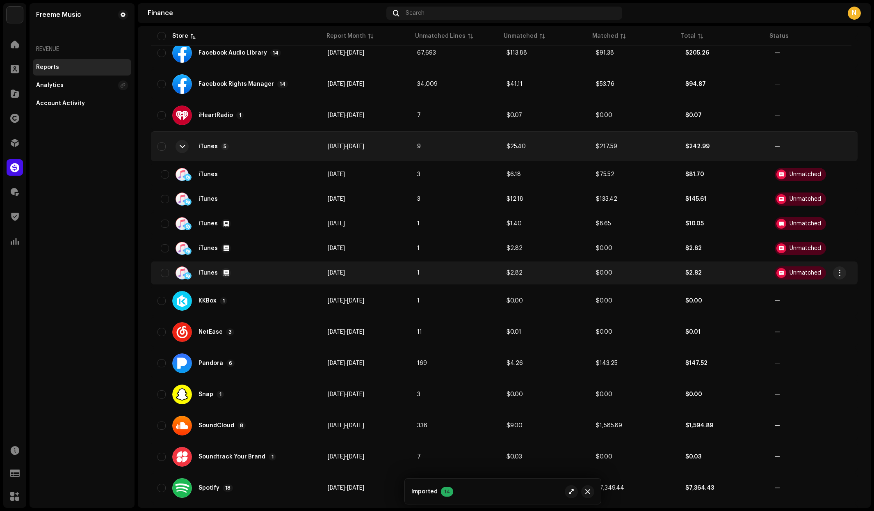
scroll to position [273, 0]
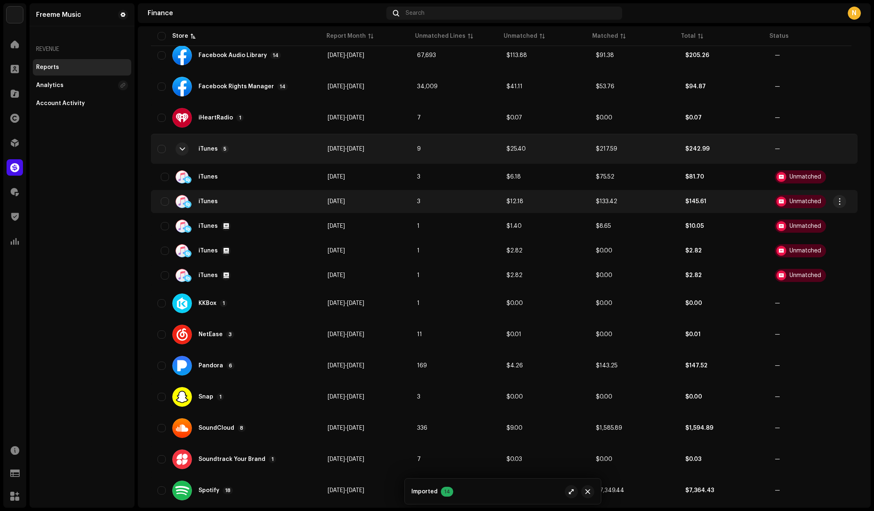
click at [345, 199] on span "[DATE]" at bounding box center [336, 202] width 17 height 6
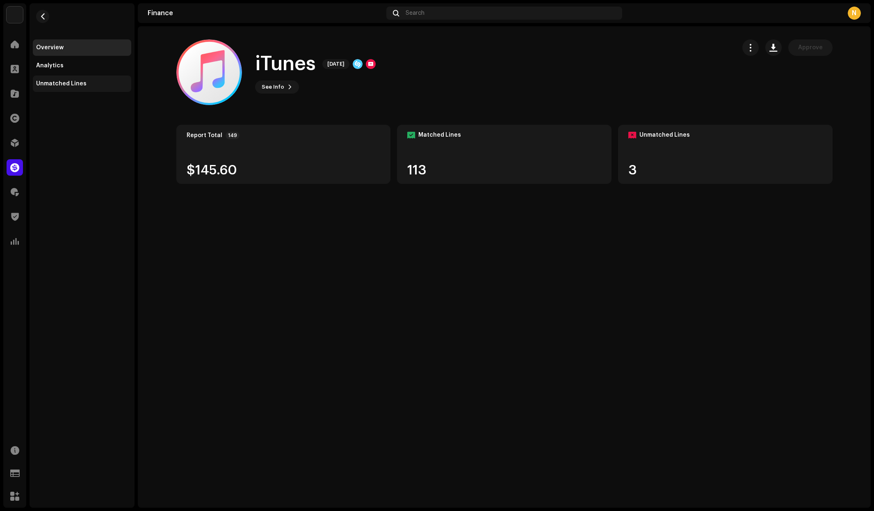
click at [58, 80] on div "Unmatched Lines" at bounding box center [61, 83] width 50 height 7
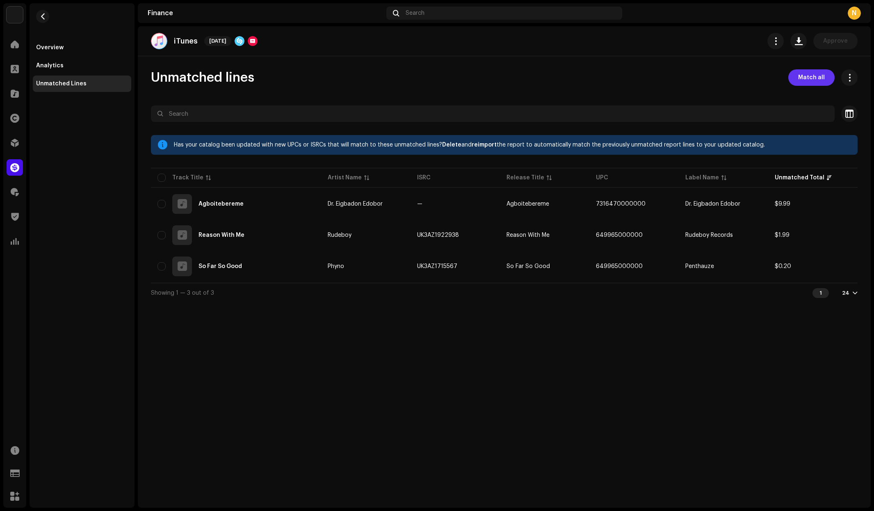
click at [814, 80] on span "Match all" at bounding box center [812, 77] width 27 height 16
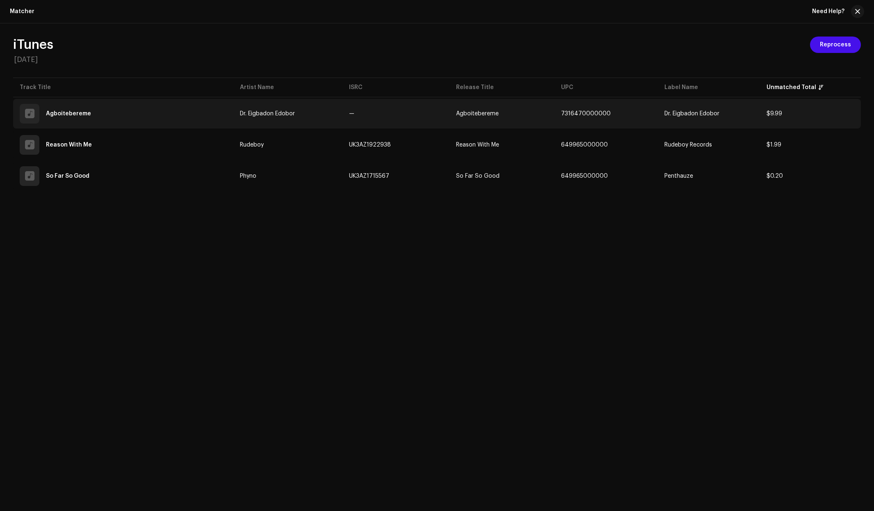
click at [430, 114] on td "—" at bounding box center [396, 114] width 107 height 30
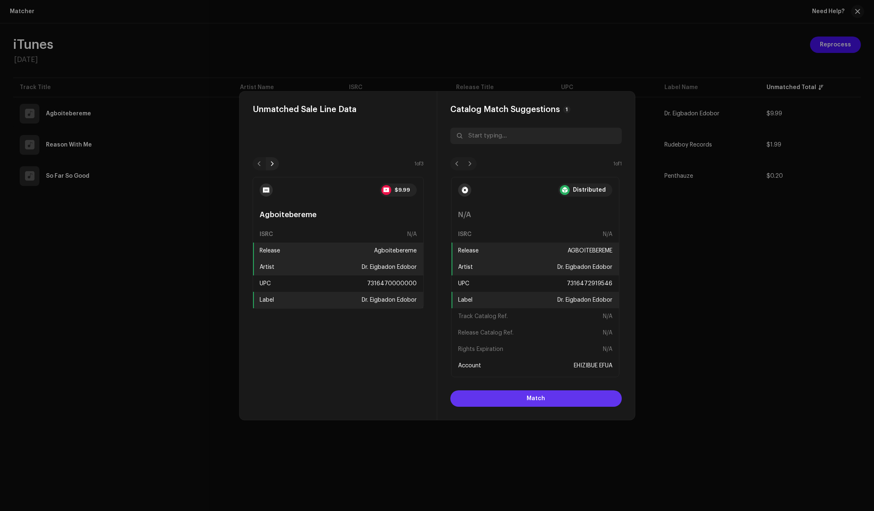
click at [545, 399] on button "Match" at bounding box center [537, 398] width 172 height 16
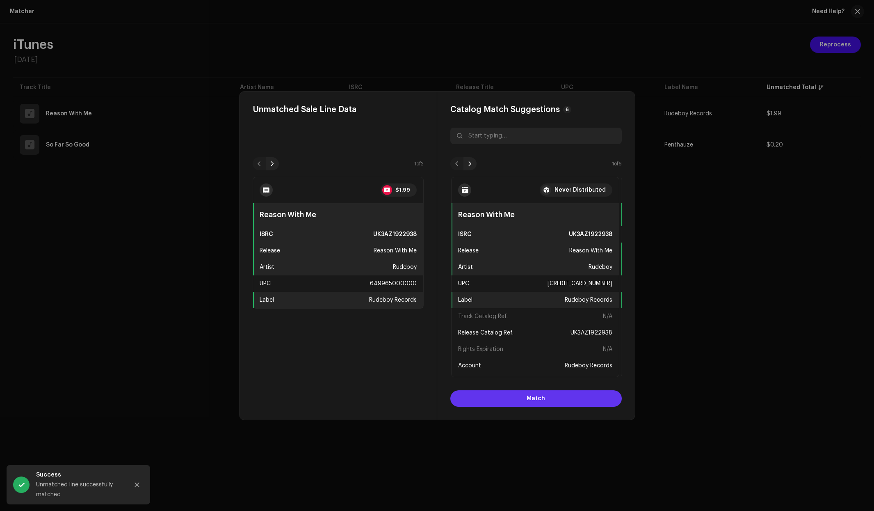
click at [545, 399] on button "Match" at bounding box center [537, 398] width 172 height 16
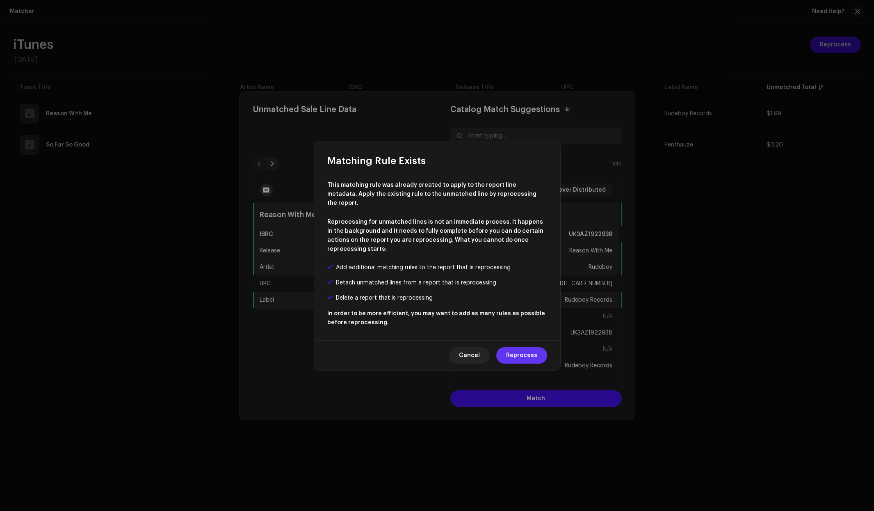
click at [519, 352] on span "Reprocess" at bounding box center [521, 355] width 31 height 16
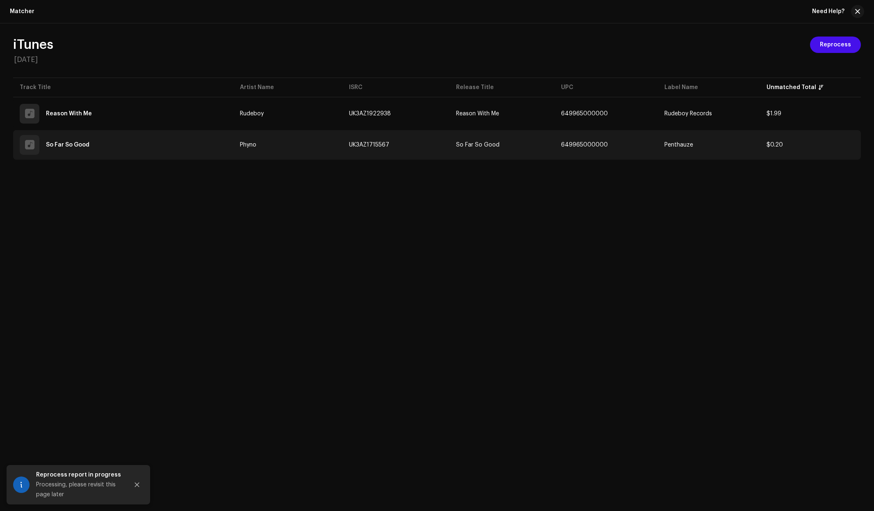
click at [454, 147] on td "So Far So Good" at bounding box center [502, 145] width 105 height 30
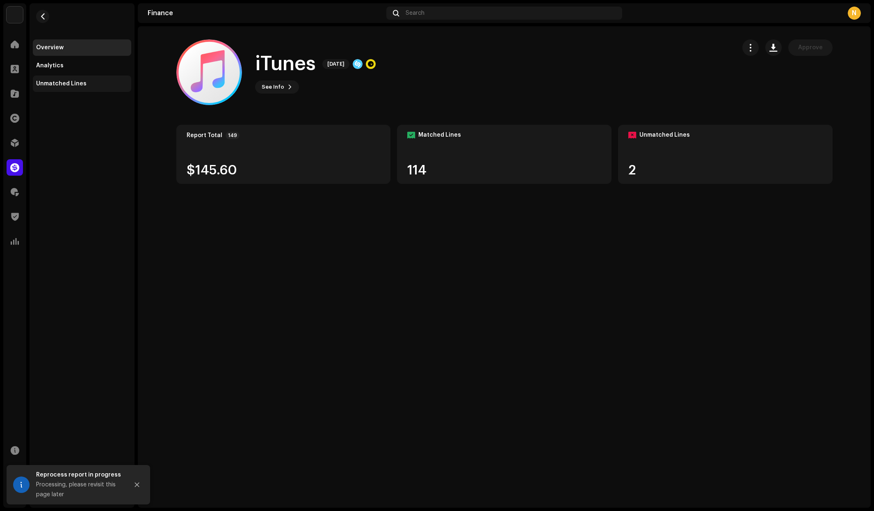
click at [61, 83] on div "Unmatched Lines" at bounding box center [61, 83] width 50 height 7
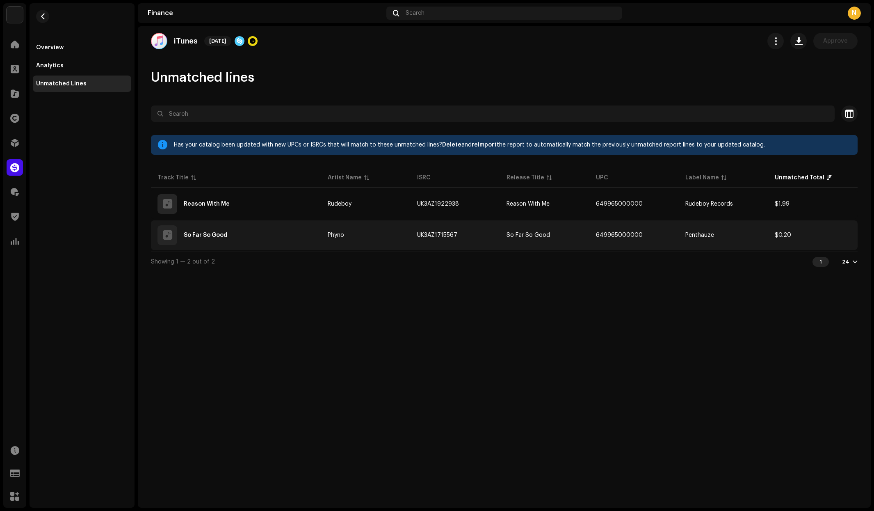
click at [492, 236] on td "UK3AZ1715567" at bounding box center [455, 235] width 89 height 30
click at [466, 233] on td "UK3AZ1715567" at bounding box center [455, 235] width 89 height 30
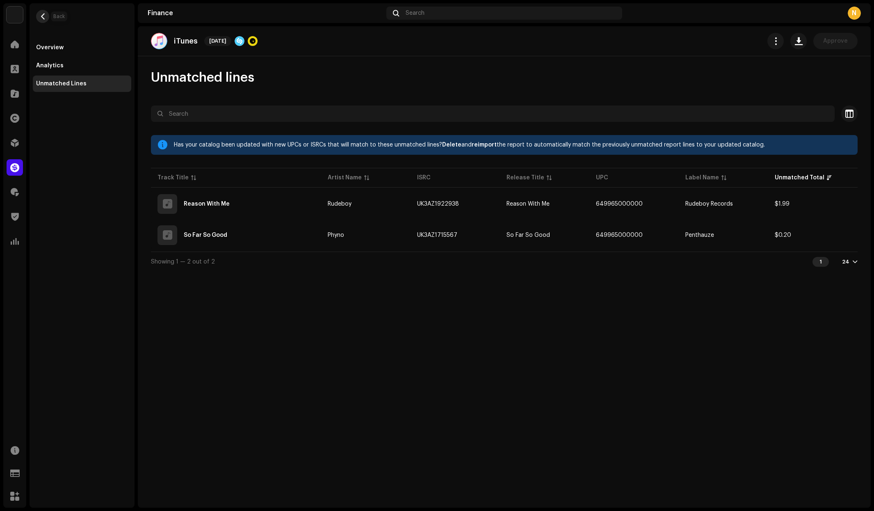
click at [44, 18] on span "button" at bounding box center [43, 16] width 6 height 7
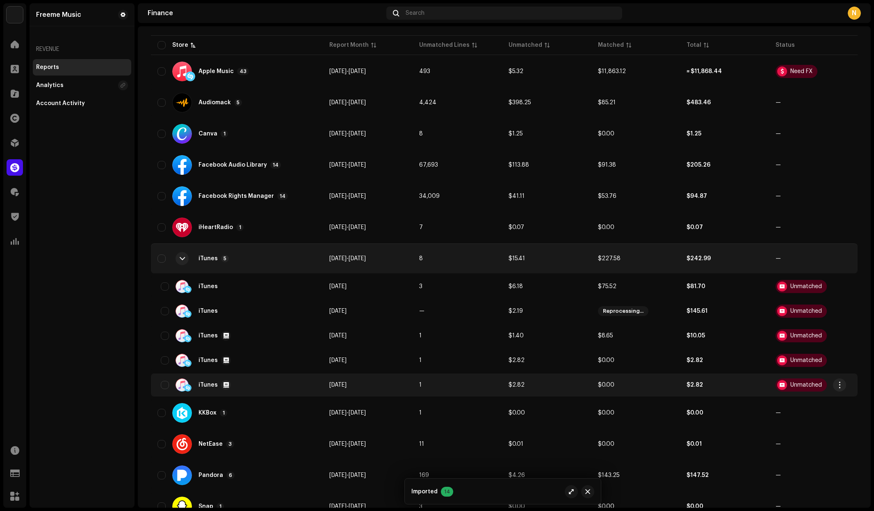
scroll to position [169, 0]
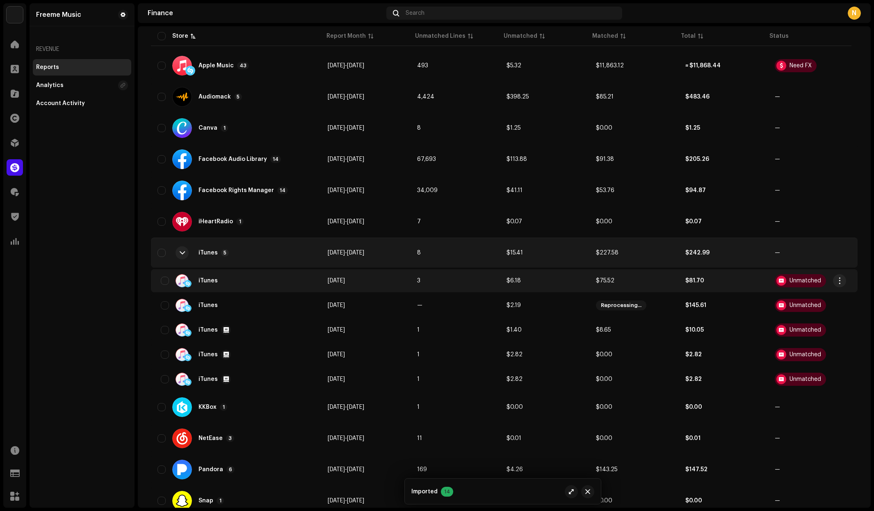
click at [502, 278] on td "$6.18" at bounding box center [544, 280] width 89 height 23
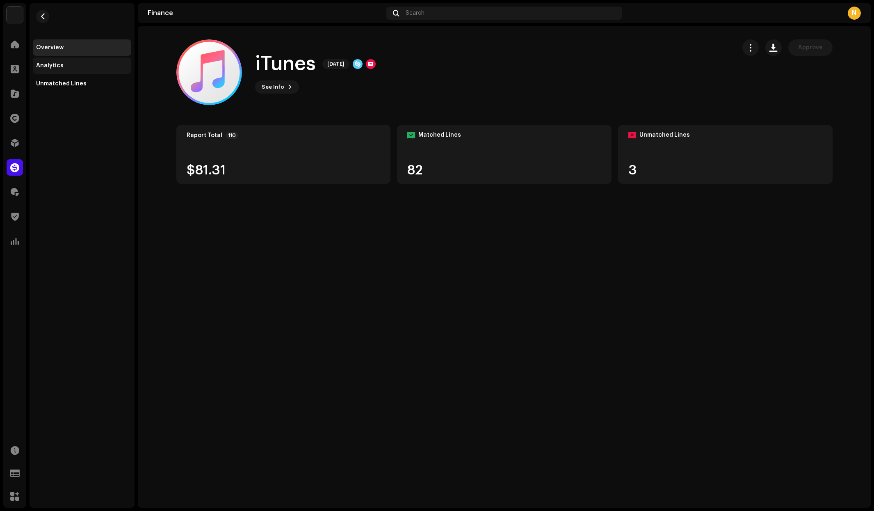
click at [47, 73] on div "Analytics" at bounding box center [82, 65] width 98 height 16
click at [52, 82] on div "Unmatched Lines" at bounding box center [61, 83] width 50 height 7
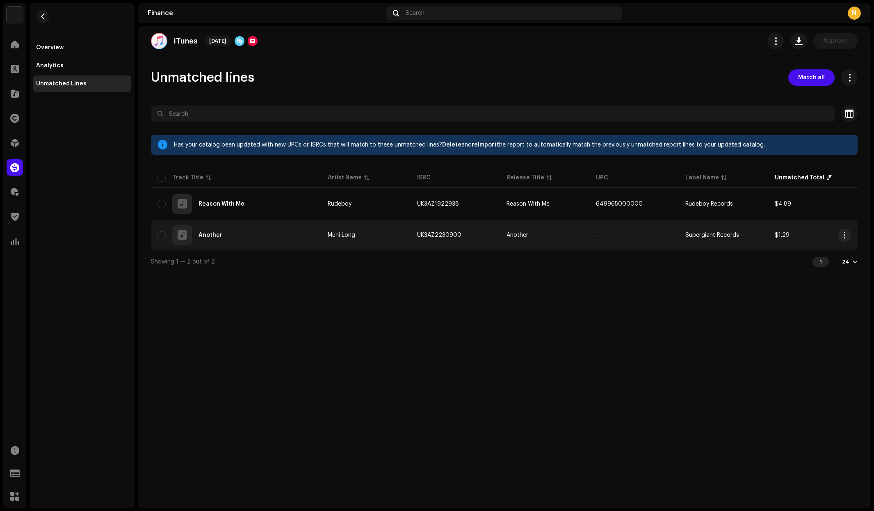
click at [515, 236] on span "Another" at bounding box center [518, 235] width 22 height 6
checkbox input "true"
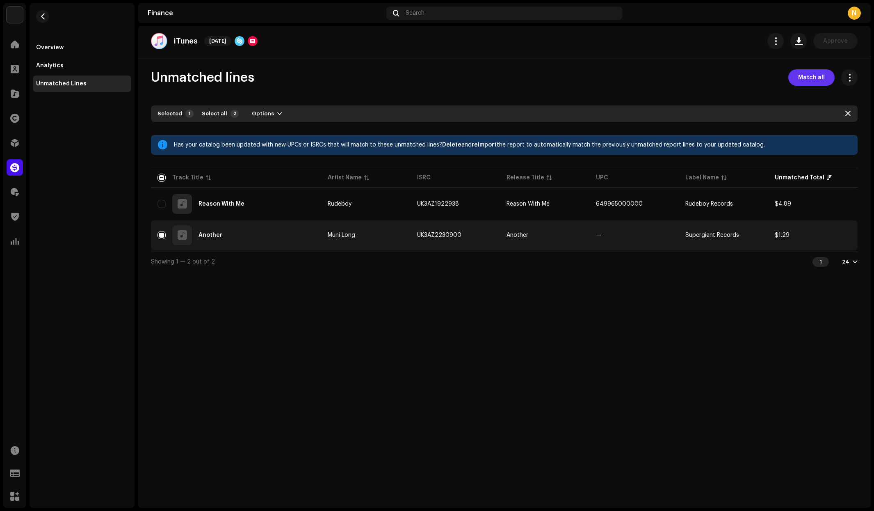
click at [800, 74] on span "Match all" at bounding box center [812, 77] width 27 height 16
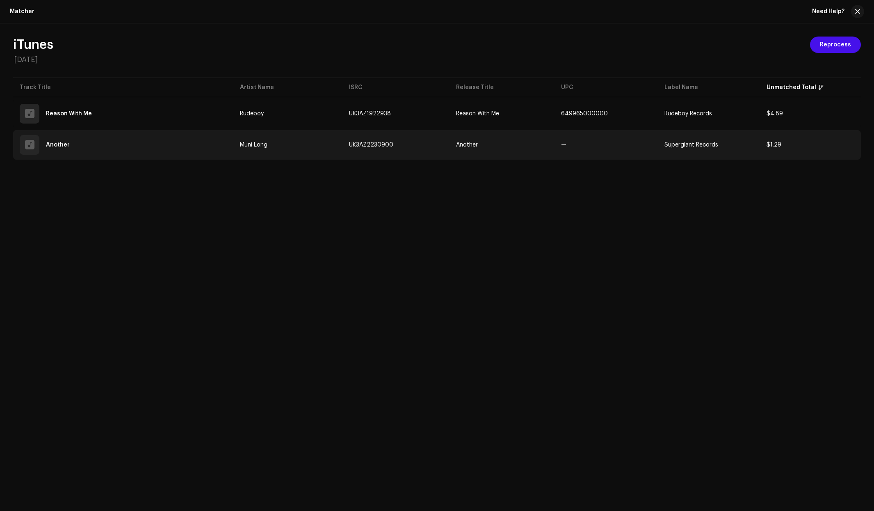
click at [272, 144] on td "Muni Long" at bounding box center [287, 145] width 109 height 30
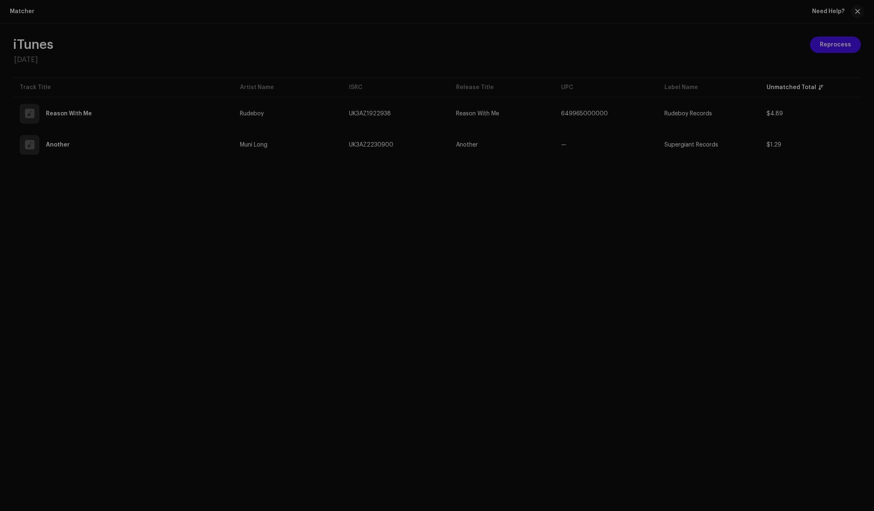
click at [659, 49] on div "Unmatched Sale Line Data 2 of 2 $1.29 Another ISRC UK3AZ2230900 Release Another…" at bounding box center [437, 255] width 874 height 511
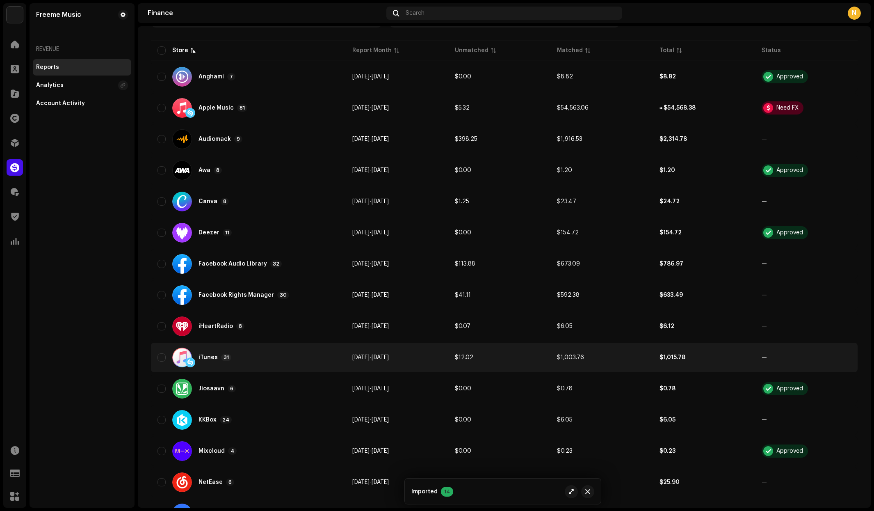
scroll to position [157, 0]
click at [414, 358] on td "[DATE] - [DATE]" at bounding box center [397, 357] width 103 height 30
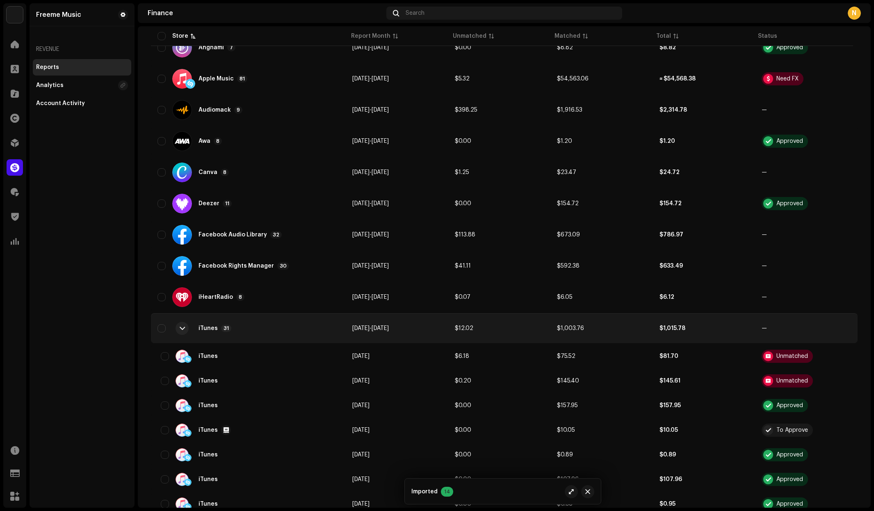
scroll to position [0, 0]
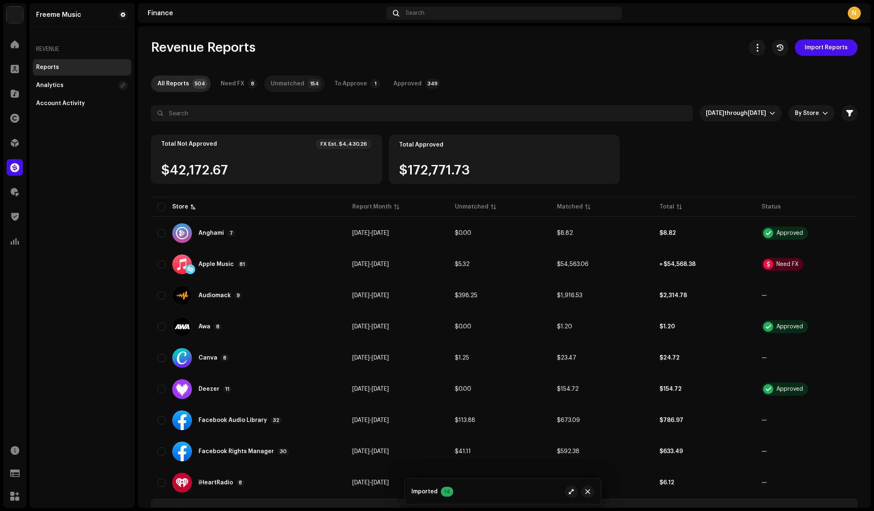
click at [288, 87] on div "Unmatched" at bounding box center [288, 84] width 34 height 16
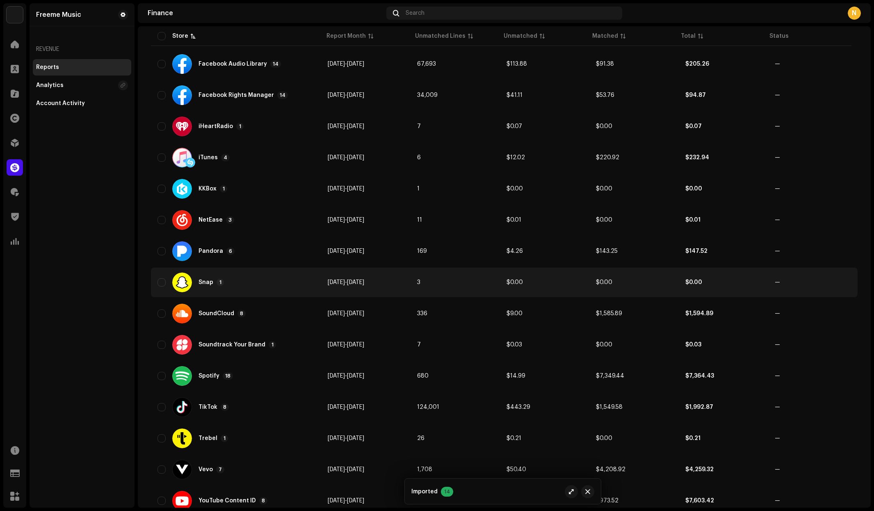
scroll to position [264, 0]
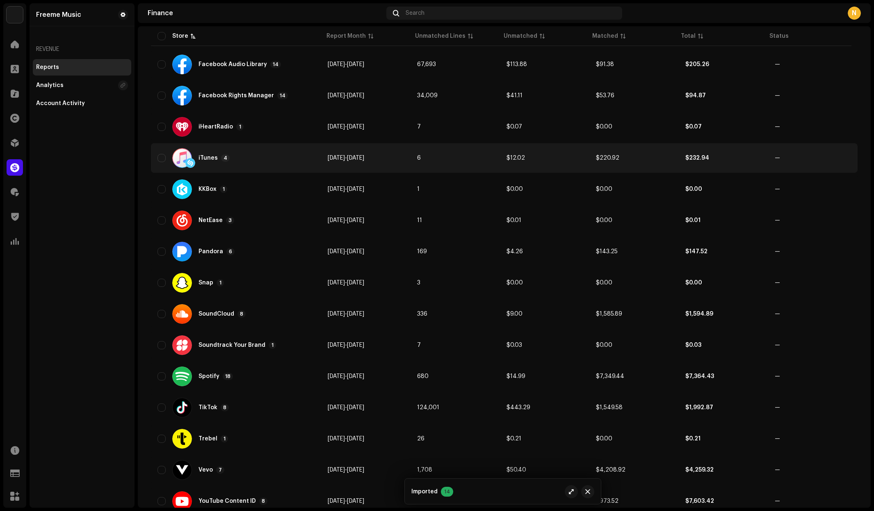
click at [394, 161] on td "[DATE] - [DATE]" at bounding box center [365, 158] width 89 height 30
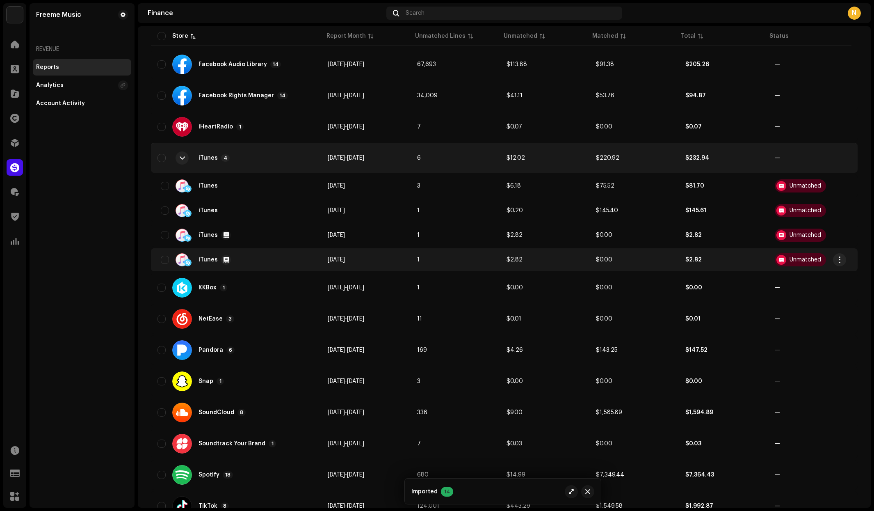
click at [367, 258] on td "[DATE]" at bounding box center [365, 259] width 89 height 23
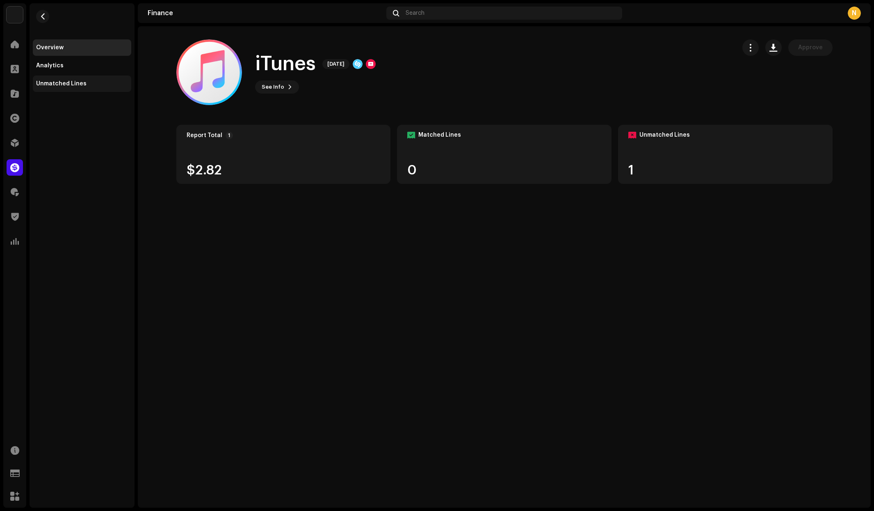
click at [73, 84] on div "Unmatched Lines" at bounding box center [61, 83] width 50 height 7
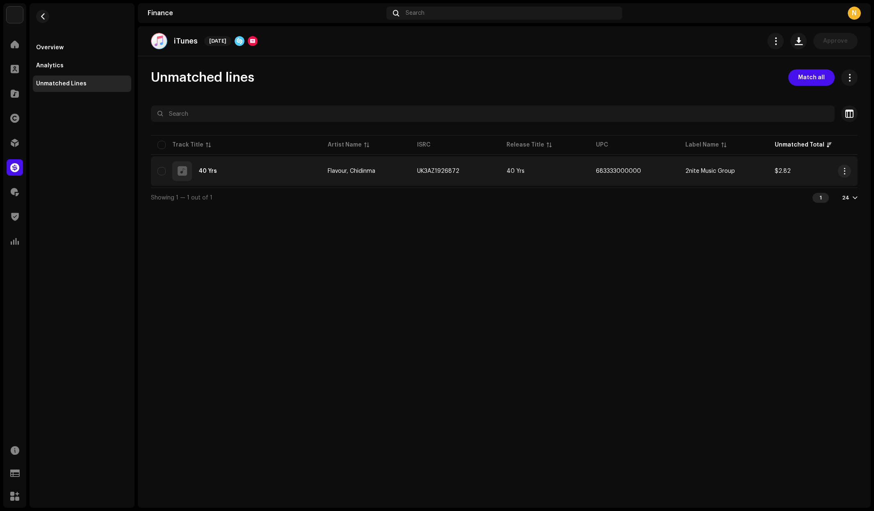
click at [481, 177] on td "UK3AZ1926872" at bounding box center [455, 171] width 89 height 30
checkbox input "true"
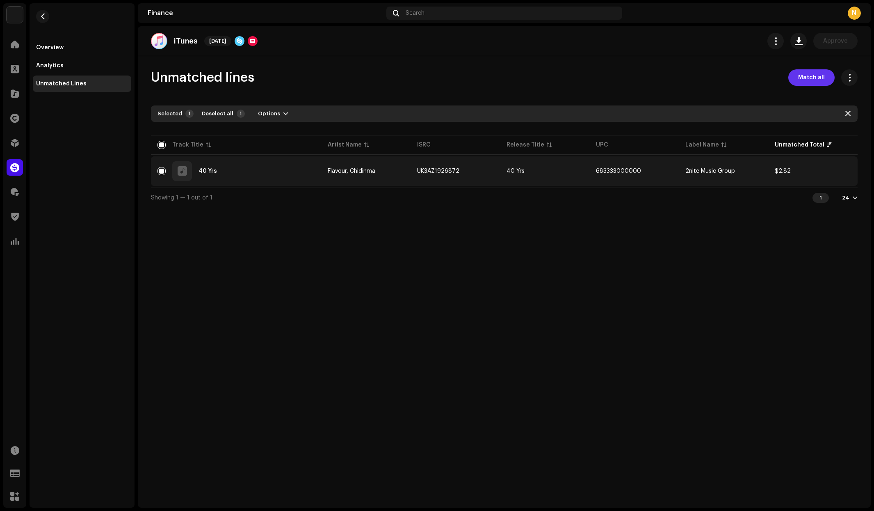
click at [809, 73] on span "Match all" at bounding box center [812, 77] width 27 height 16
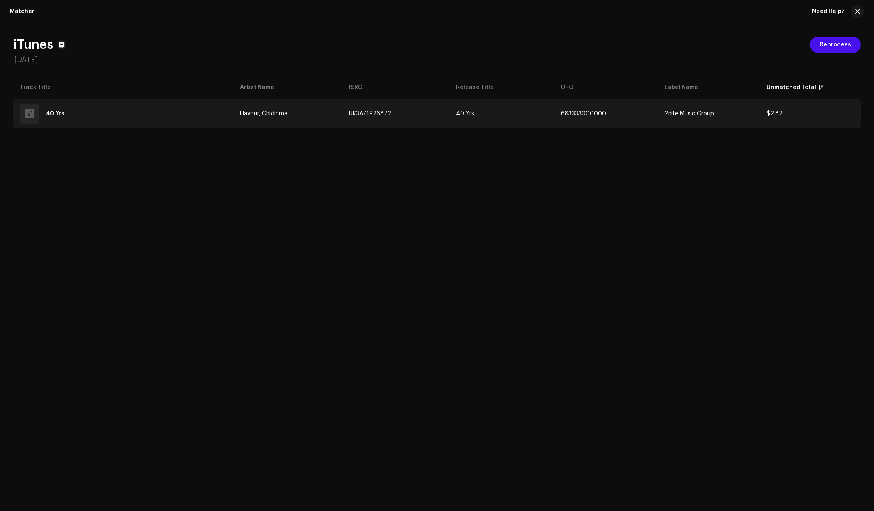
click at [517, 124] on td "40 Yrs" at bounding box center [502, 114] width 105 height 30
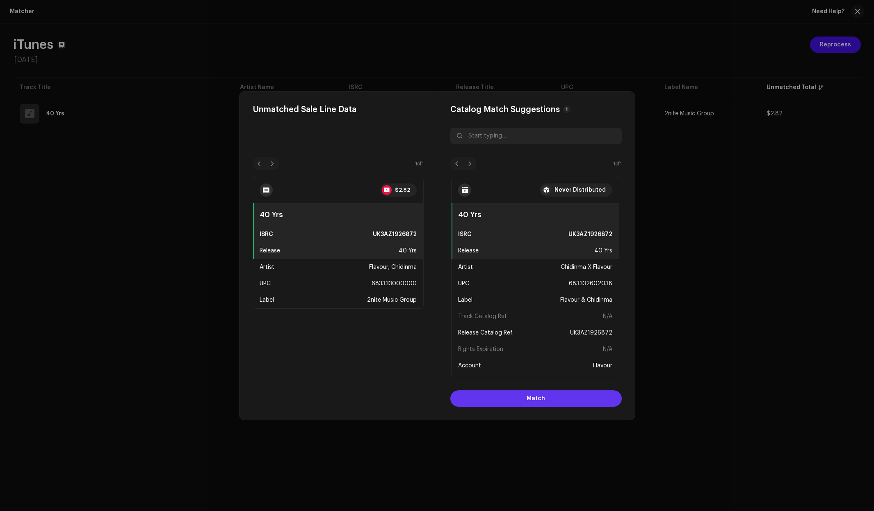
click at [528, 400] on span "Match" at bounding box center [536, 398] width 18 height 16
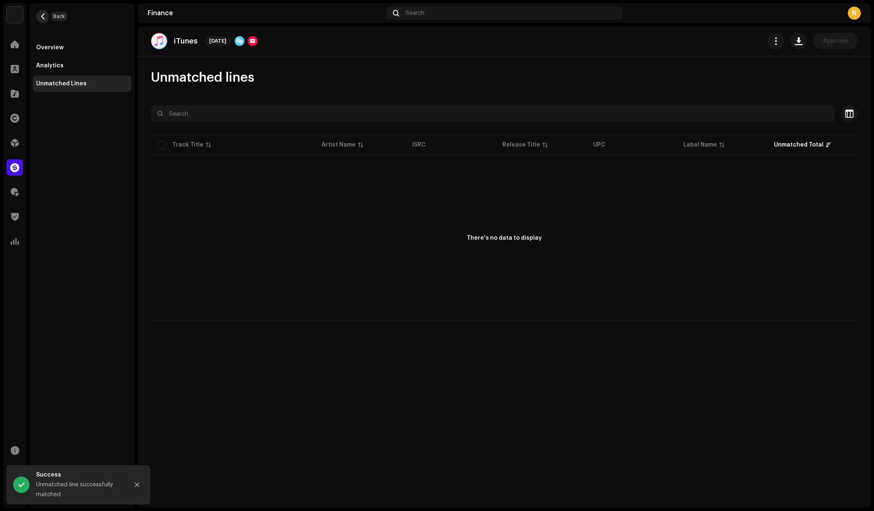
click at [43, 20] on button "button" at bounding box center [42, 16] width 13 height 13
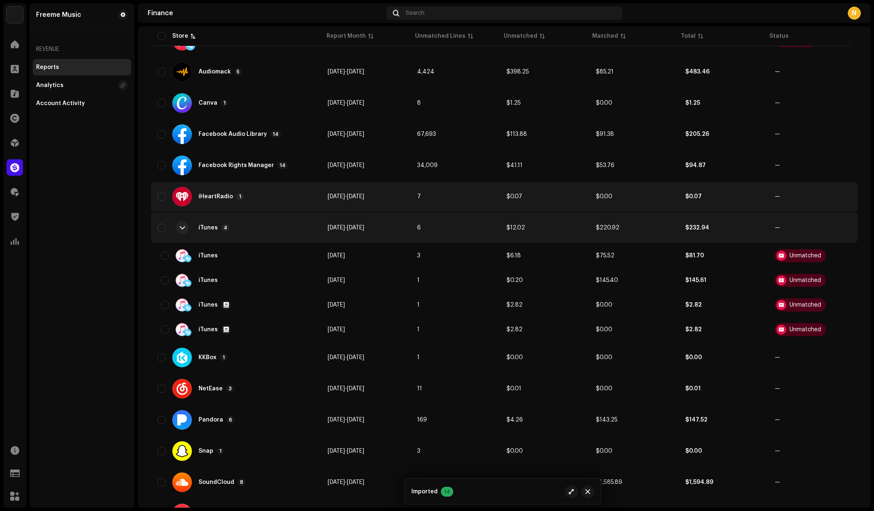
scroll to position [196, 0]
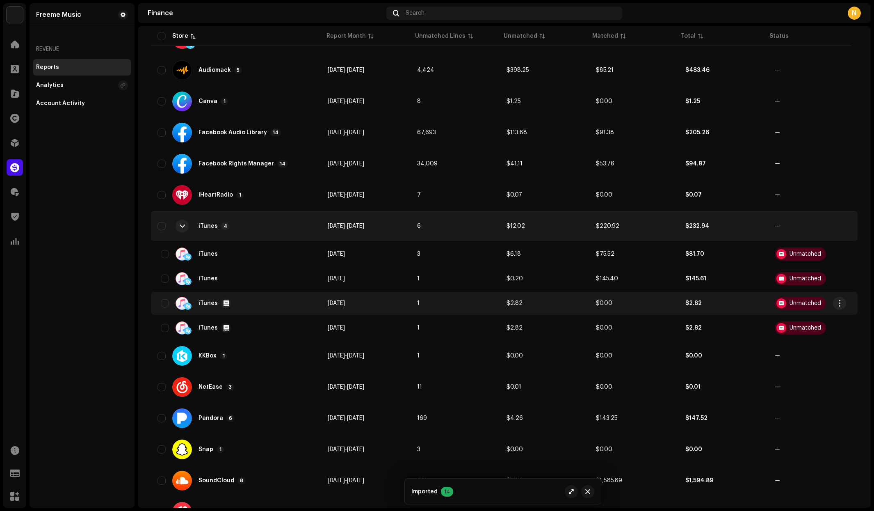
click at [407, 302] on td "[DATE]" at bounding box center [365, 303] width 89 height 23
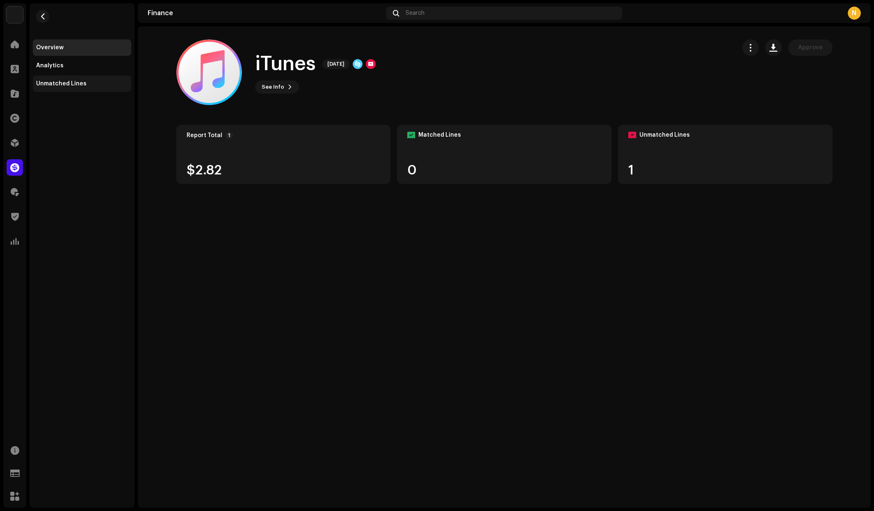
click at [71, 83] on div "Unmatched Lines" at bounding box center [61, 83] width 50 height 7
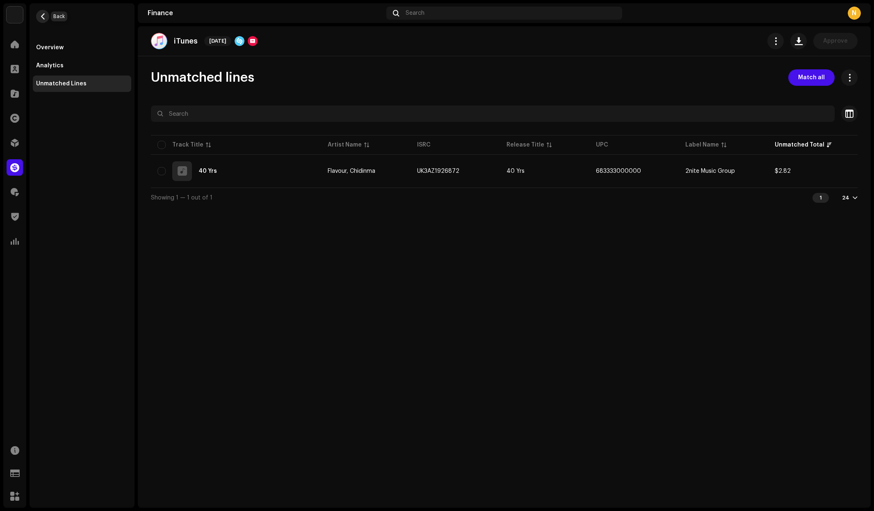
click at [44, 15] on span "button" at bounding box center [43, 16] width 6 height 7
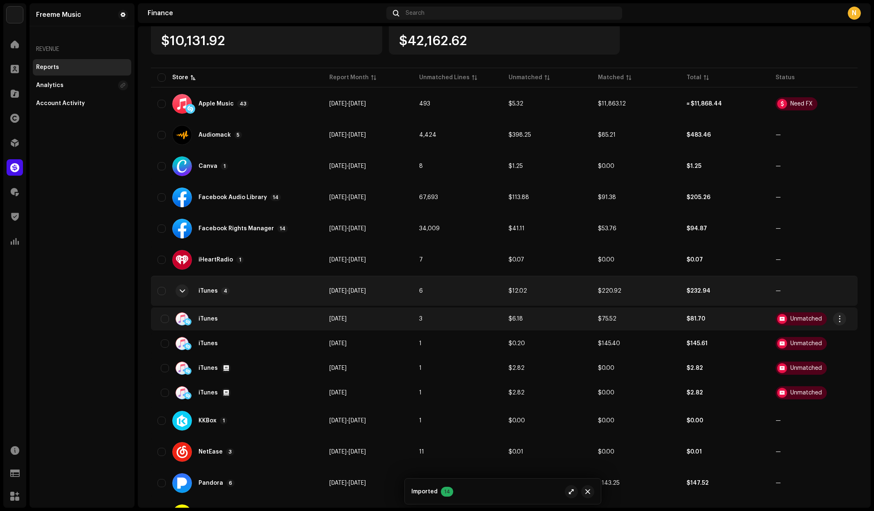
scroll to position [132, 0]
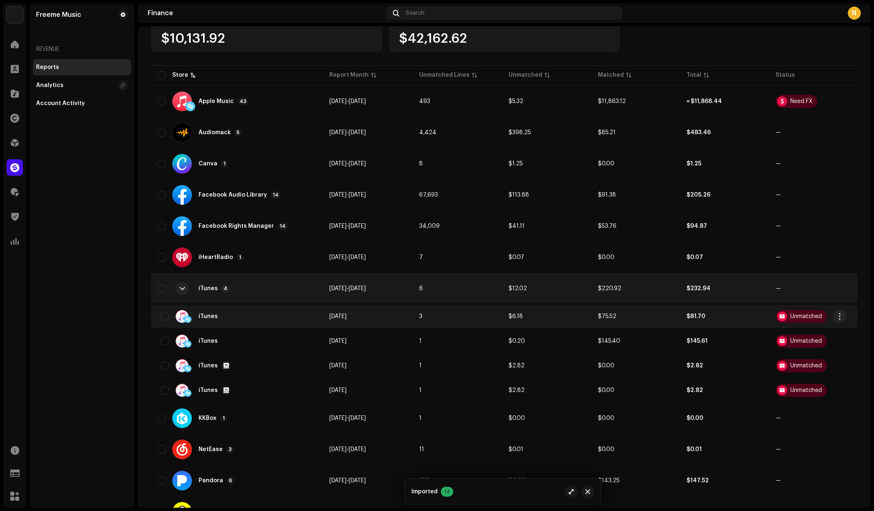
click at [425, 318] on td "3" at bounding box center [457, 316] width 89 height 23
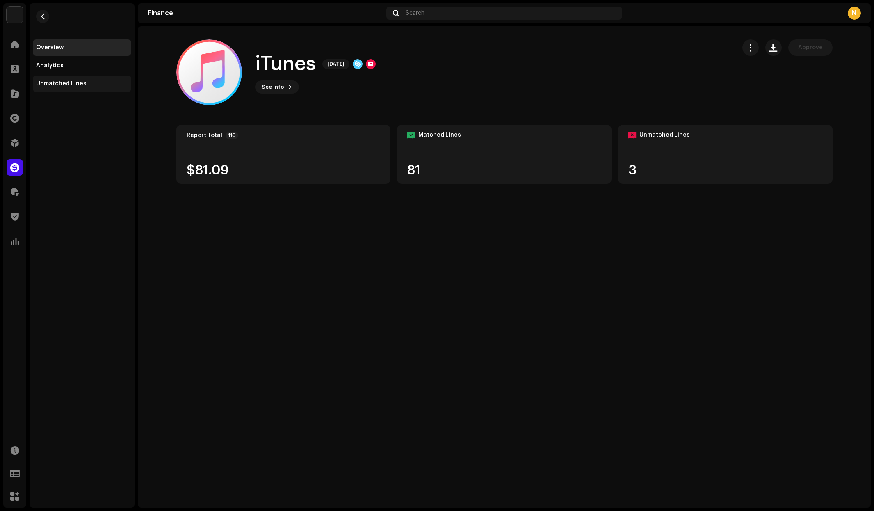
click at [63, 82] on div "Unmatched Lines" at bounding box center [61, 83] width 50 height 7
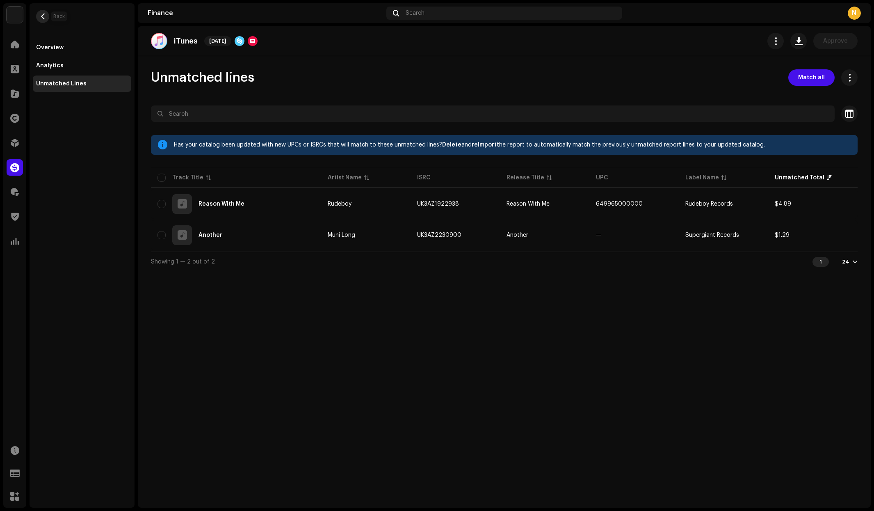
click at [43, 18] on span "button" at bounding box center [43, 16] width 6 height 7
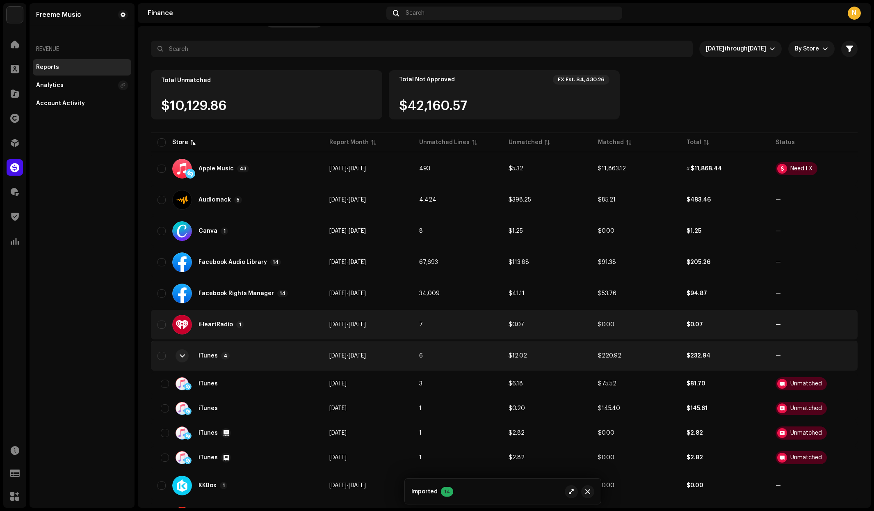
scroll to position [65, 0]
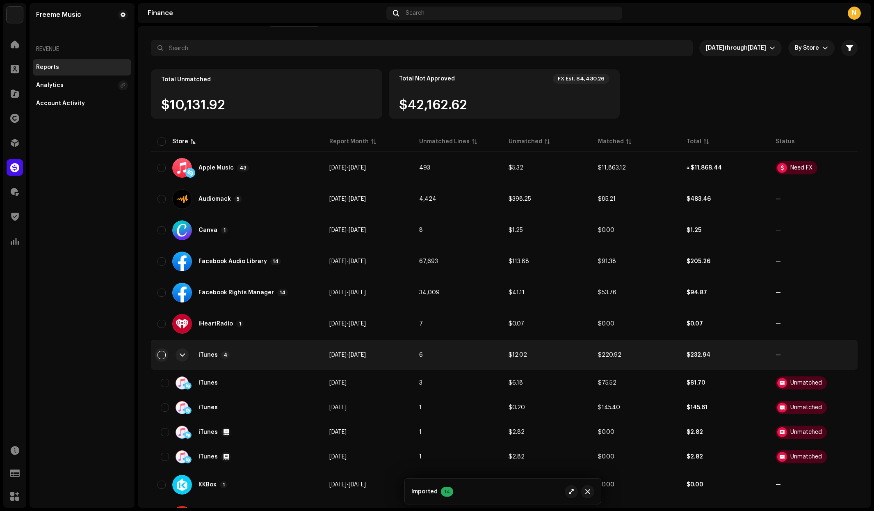
click at [163, 355] on input "checkbox" at bounding box center [162, 355] width 8 height 8
checkbox input "true"
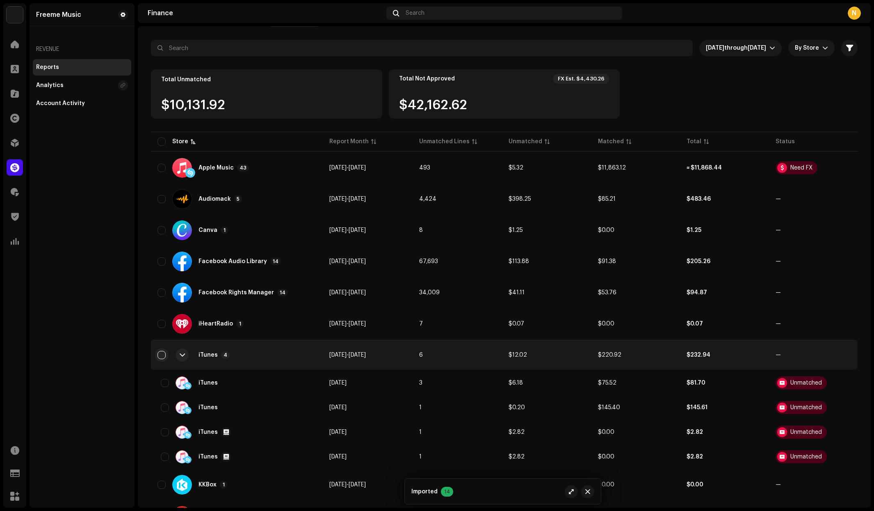
checkbox input "true"
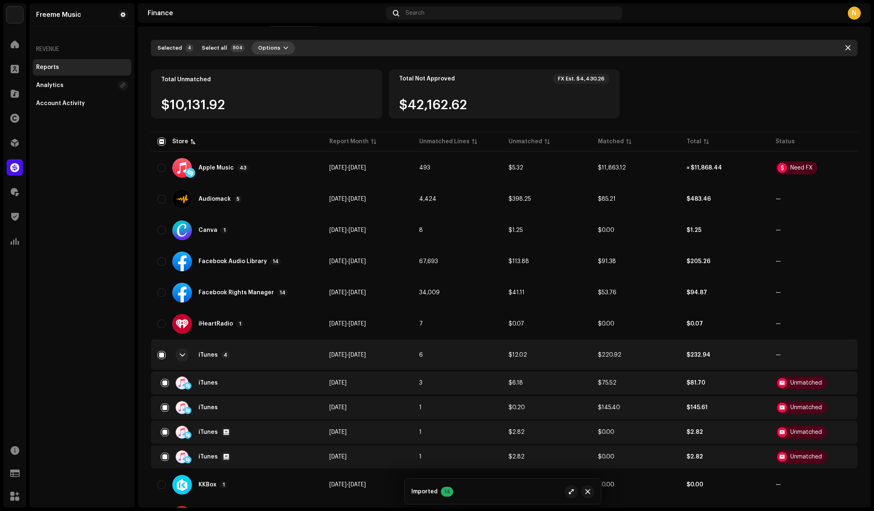
click at [274, 47] on button "Options" at bounding box center [273, 47] width 43 height 13
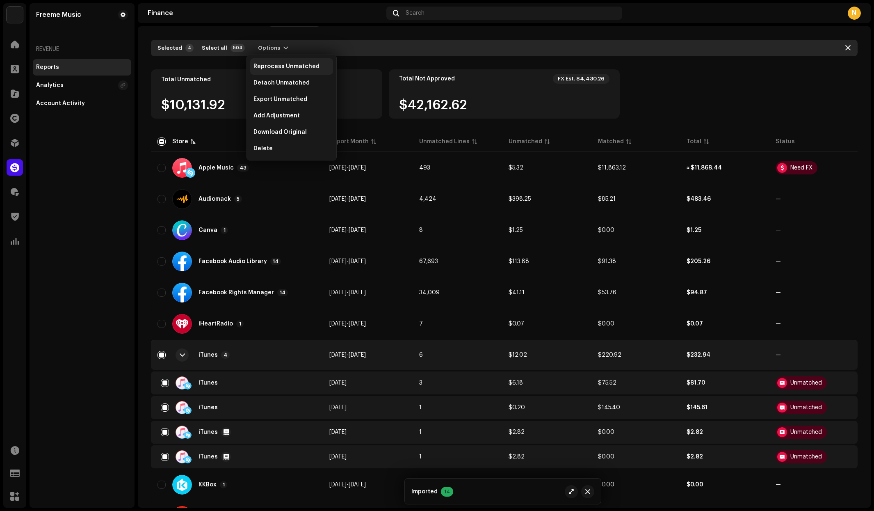
click at [298, 66] on span "Reprocess Unmatched" at bounding box center [287, 66] width 66 height 7
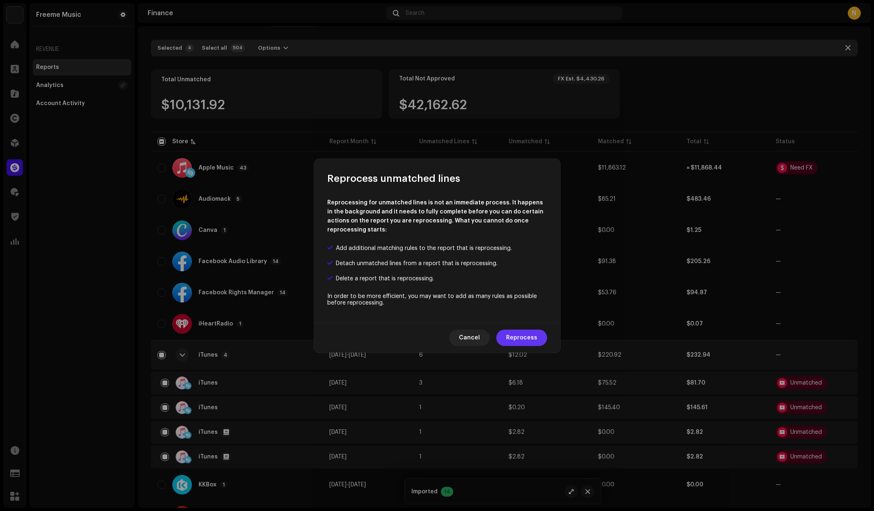
click at [532, 335] on span "Reprocess" at bounding box center [521, 338] width 31 height 16
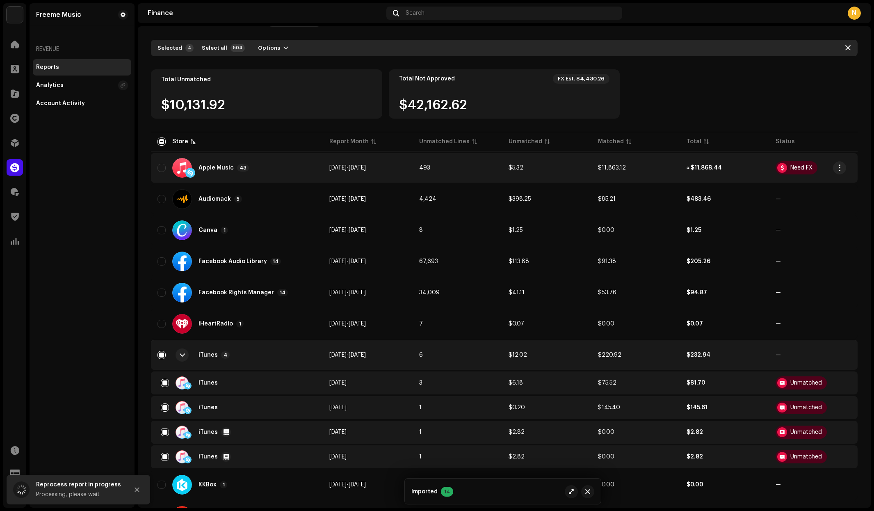
click at [254, 166] on div "Apple Music 43" at bounding box center [237, 168] width 159 height 20
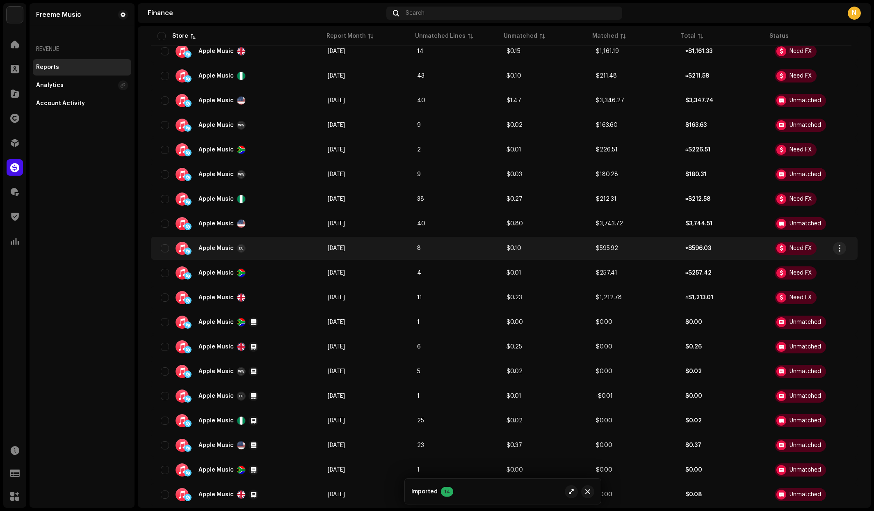
scroll to position [237, 0]
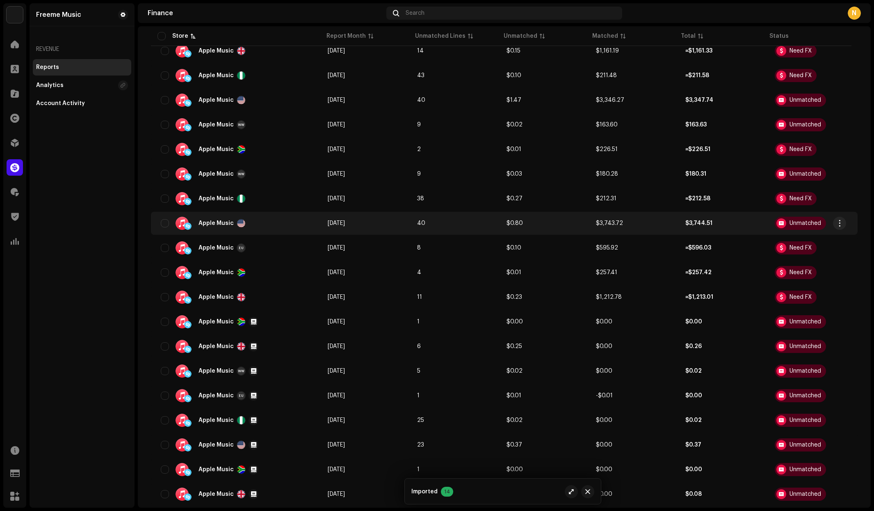
click at [475, 227] on td "40" at bounding box center [455, 223] width 89 height 23
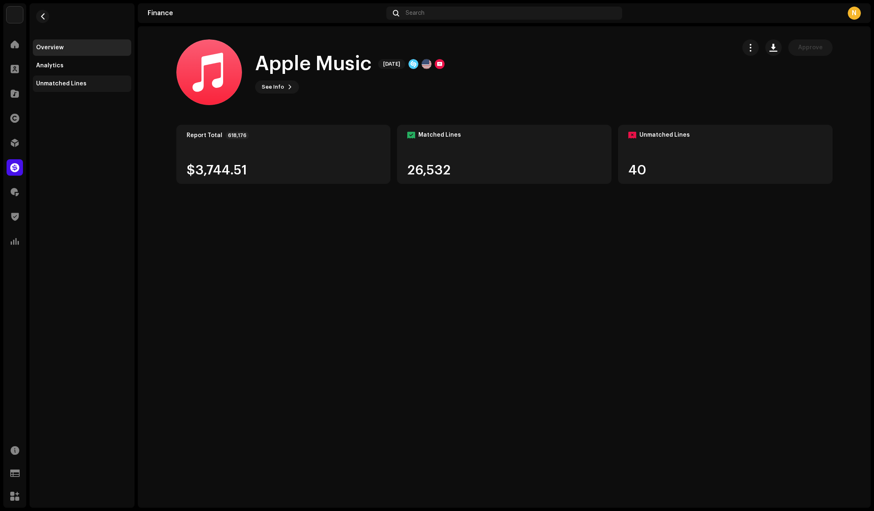
drag, startPoint x: 79, startPoint y: 81, endPoint x: 89, endPoint y: 80, distance: 10.3
click at [79, 81] on div "Unmatched Lines" at bounding box center [61, 83] width 50 height 7
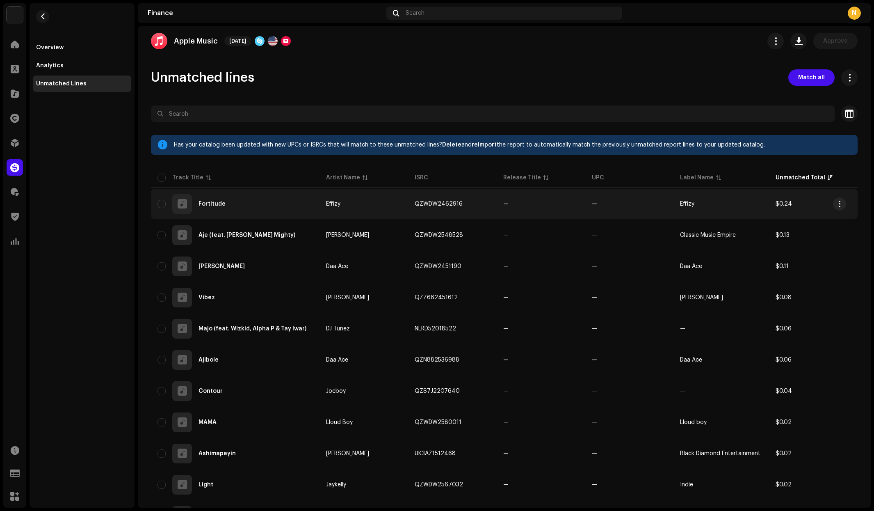
click at [444, 202] on span "QZWDW2462916" at bounding box center [439, 204] width 48 height 6
checkbox input "true"
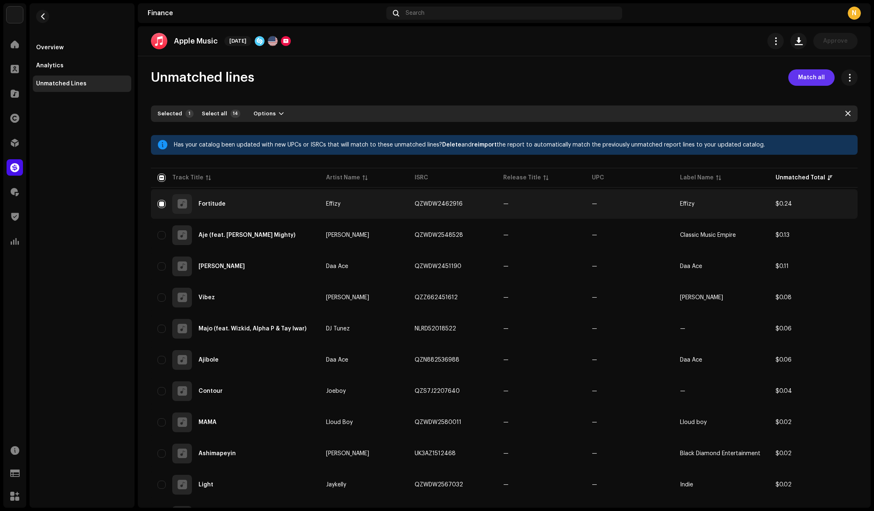
click at [812, 76] on span "Match all" at bounding box center [812, 77] width 27 height 16
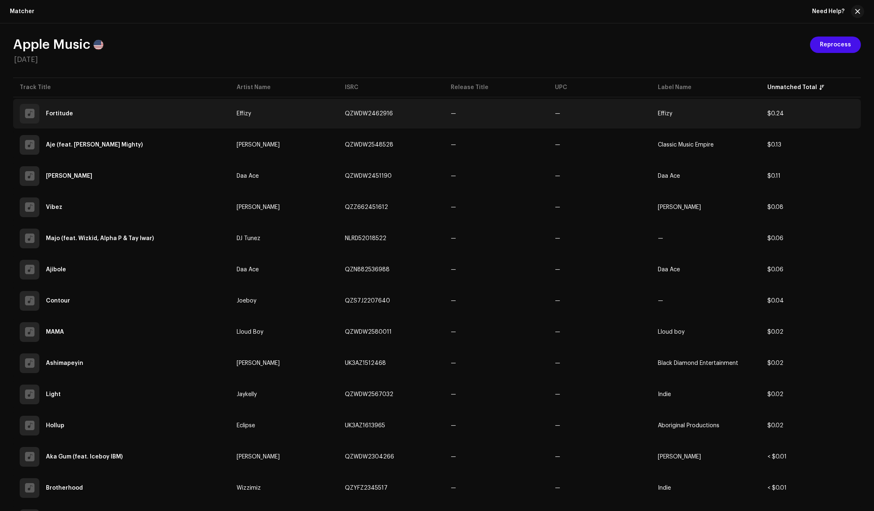
click at [371, 114] on span "QZWDW2462916" at bounding box center [369, 114] width 48 height 6
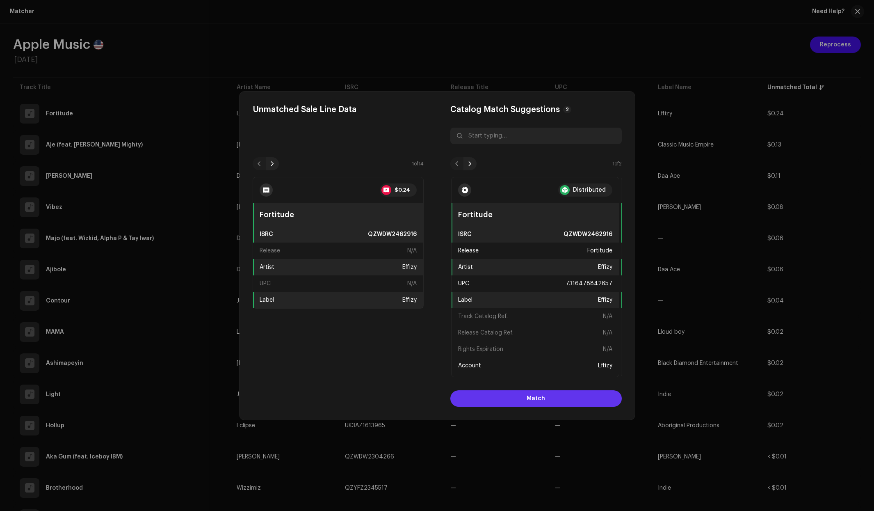
click at [542, 400] on span "Match" at bounding box center [536, 398] width 18 height 16
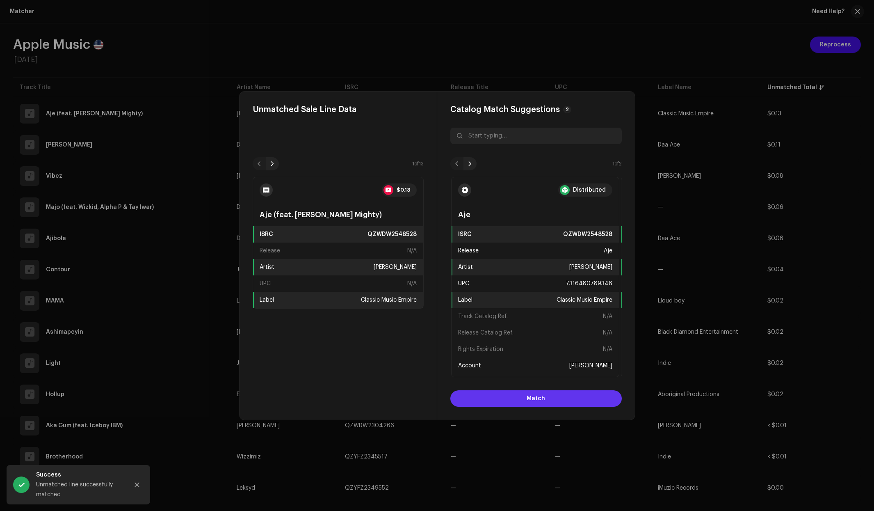
click at [542, 400] on span "Match" at bounding box center [536, 398] width 18 height 16
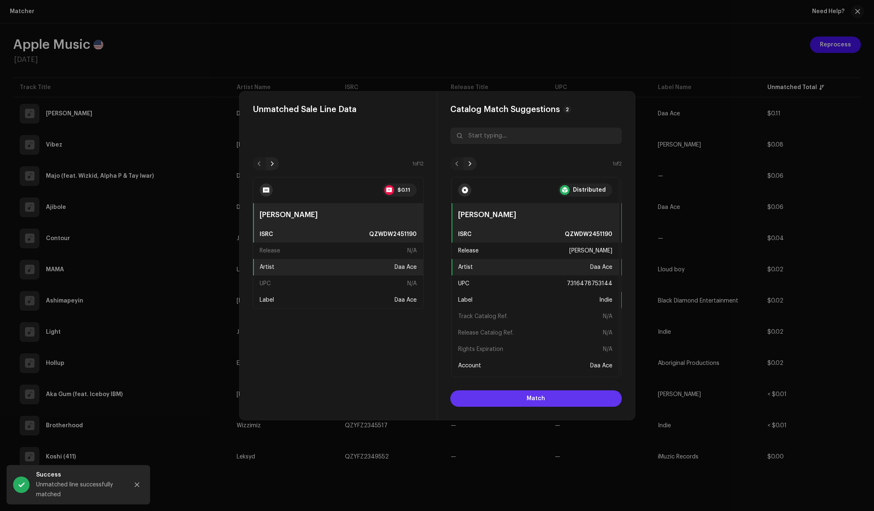
click at [542, 400] on span "Match" at bounding box center [536, 398] width 18 height 16
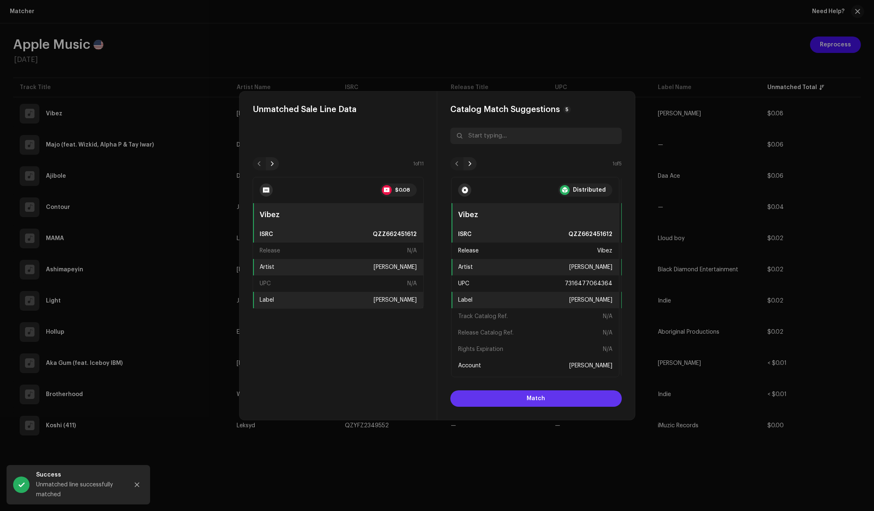
click at [542, 400] on span "Match" at bounding box center [536, 398] width 18 height 16
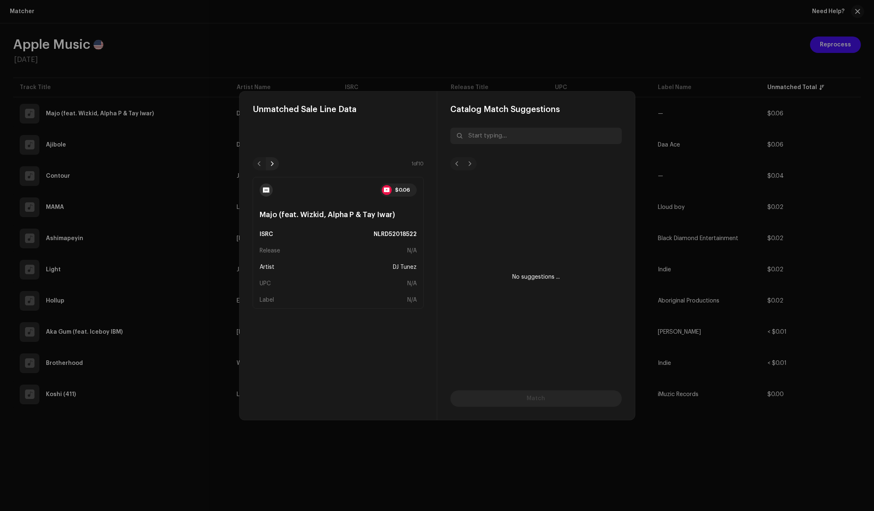
click at [273, 165] on span at bounding box center [272, 163] width 5 height 7
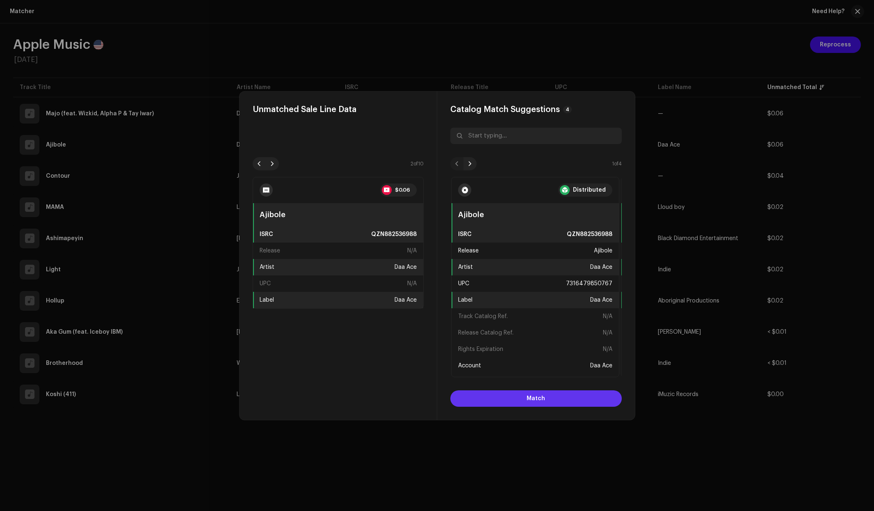
click at [535, 399] on span "Match" at bounding box center [536, 398] width 18 height 16
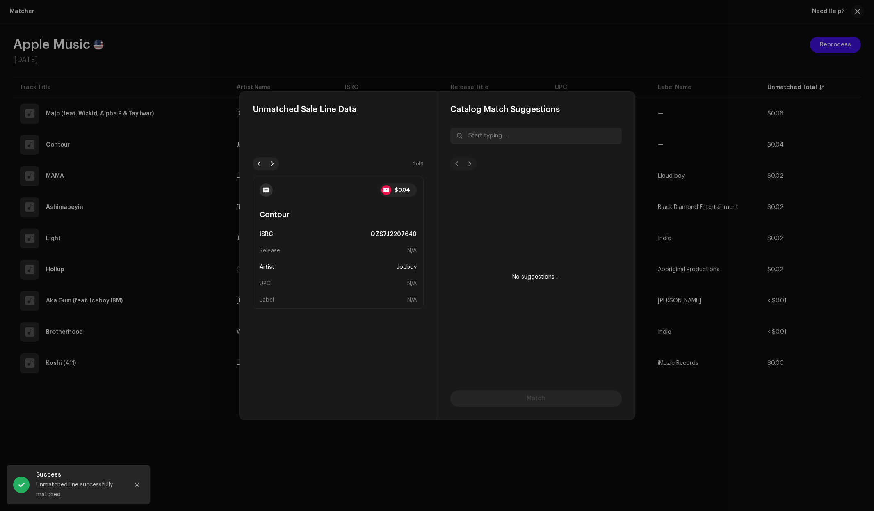
click at [273, 164] on span at bounding box center [272, 163] width 5 height 7
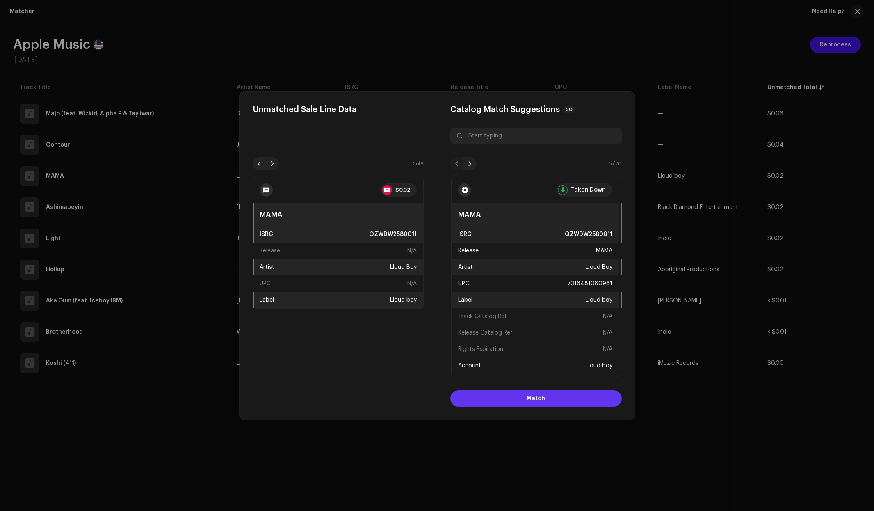
click at [553, 399] on button "Match" at bounding box center [537, 398] width 172 height 16
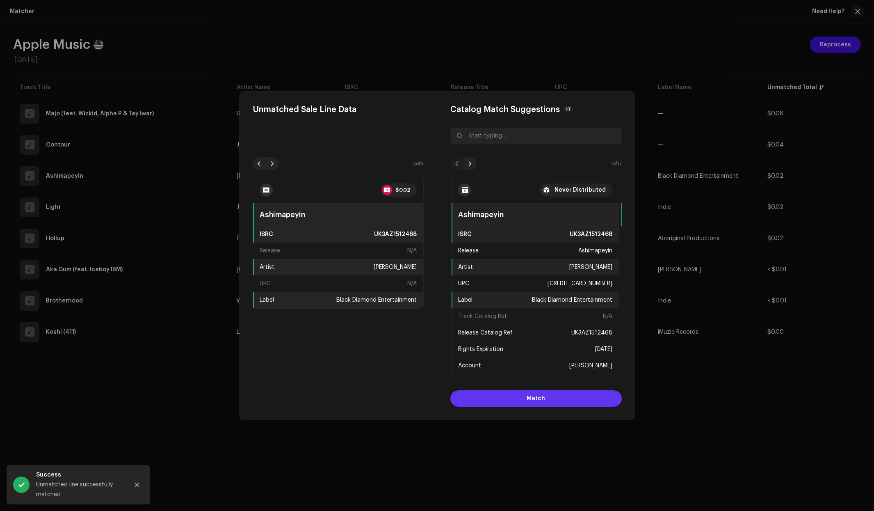
click at [534, 403] on span "Match" at bounding box center [536, 398] width 18 height 16
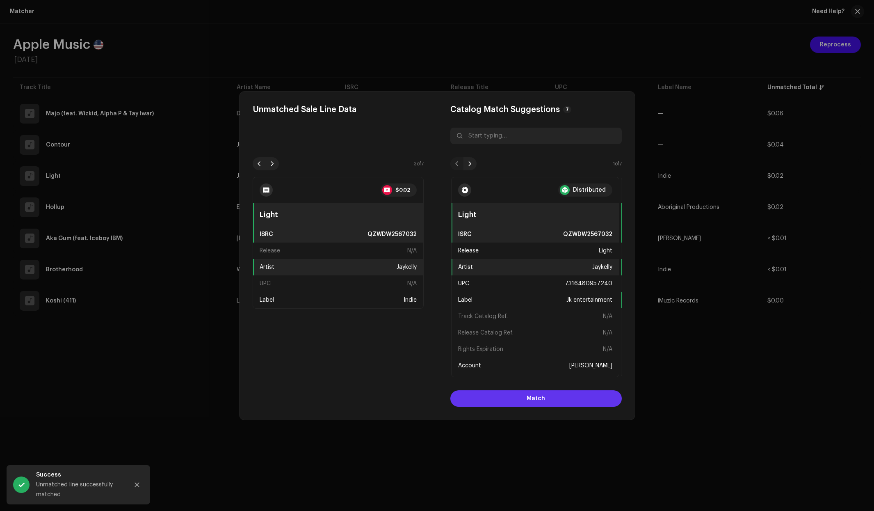
click at [535, 403] on span "Match" at bounding box center [536, 398] width 18 height 16
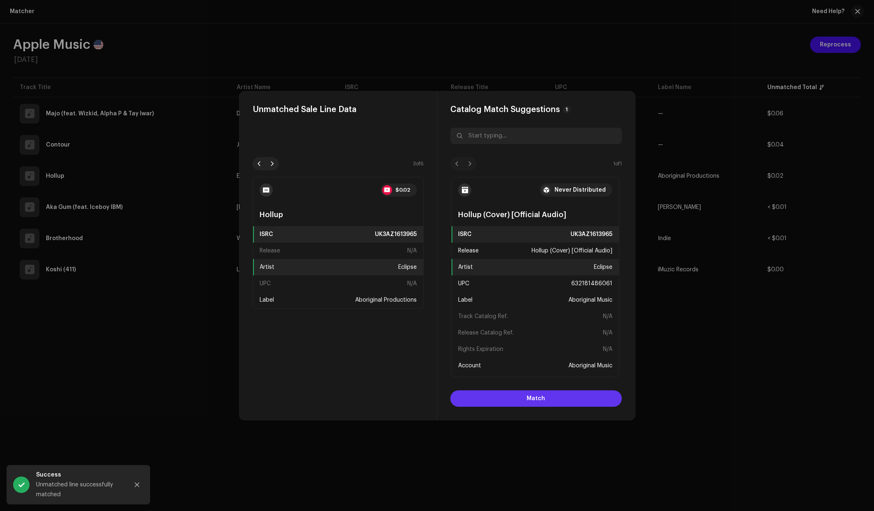
click at [535, 403] on span "Match" at bounding box center [536, 398] width 18 height 16
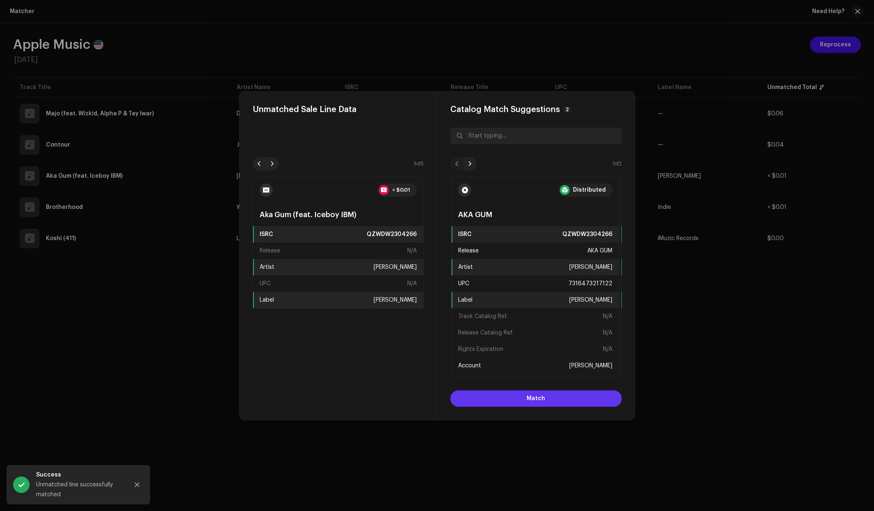
click at [535, 403] on span "Match" at bounding box center [536, 398] width 18 height 16
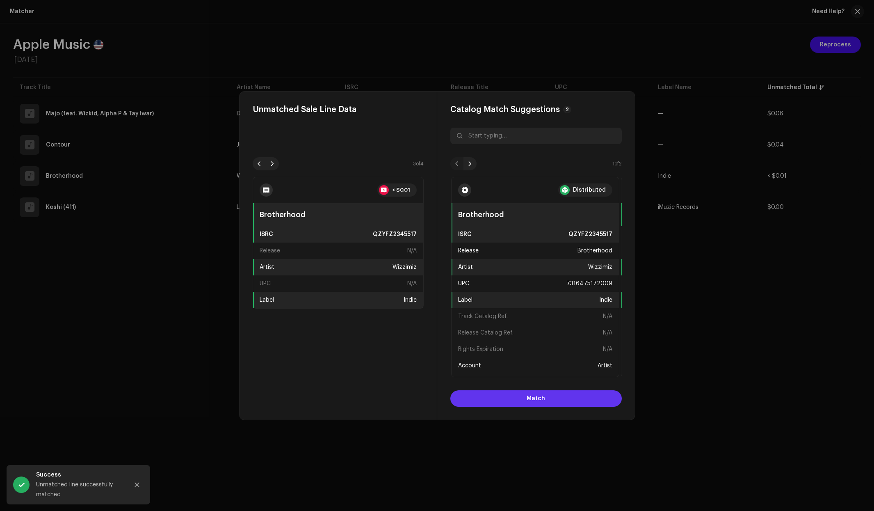
click at [536, 398] on span "Match" at bounding box center [536, 398] width 18 height 16
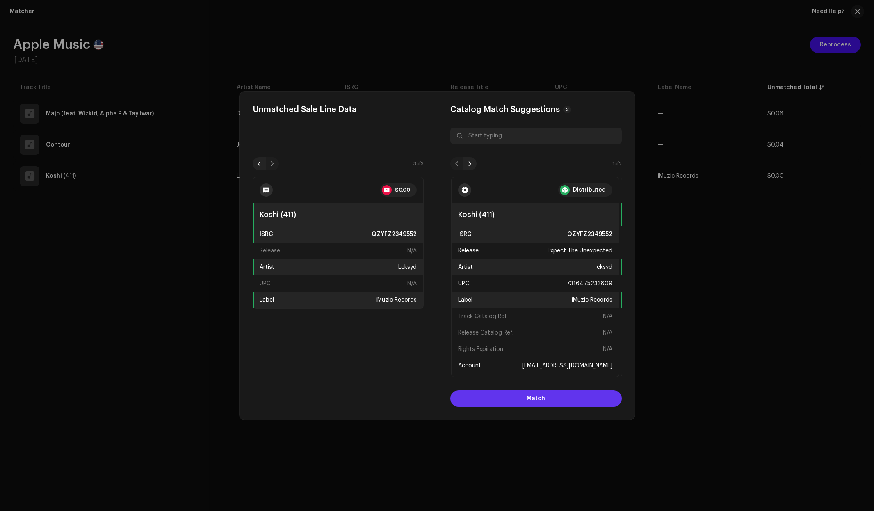
click at [536, 398] on span "Match" at bounding box center [536, 398] width 18 height 16
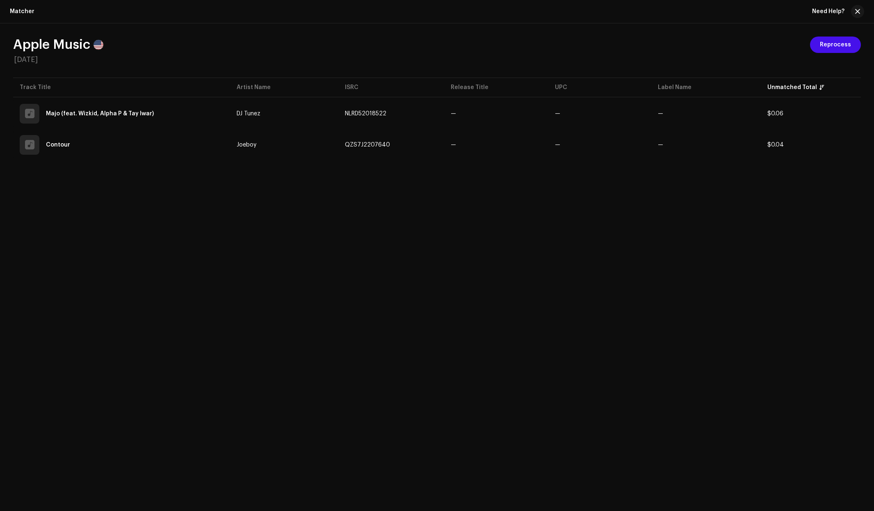
click at [679, 244] on div "Unmatched Sale Line Data 1 of 2 $0.06 Majo (feat. Wizkid, Alpha P & Tay Iwar) I…" at bounding box center [437, 255] width 874 height 511
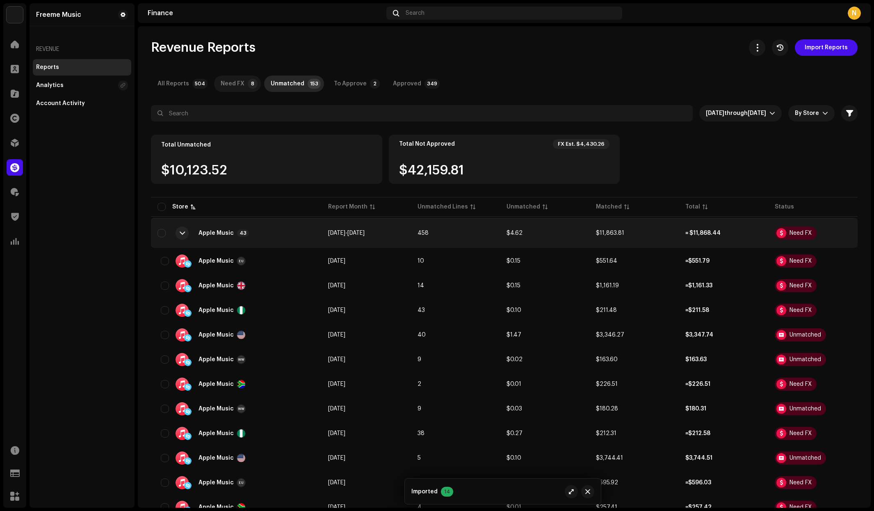
click at [233, 83] on div "Need FX" at bounding box center [233, 84] width 24 height 16
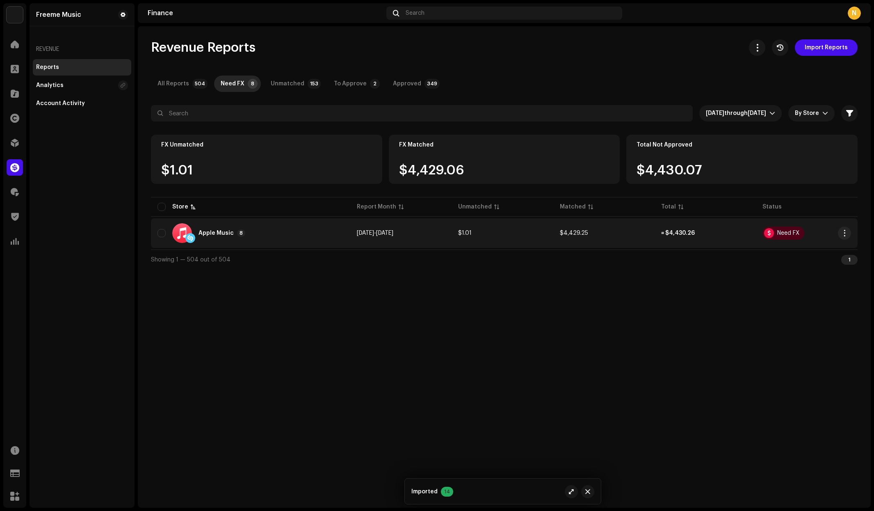
click at [274, 233] on div "Apple Music 8" at bounding box center [251, 233] width 186 height 20
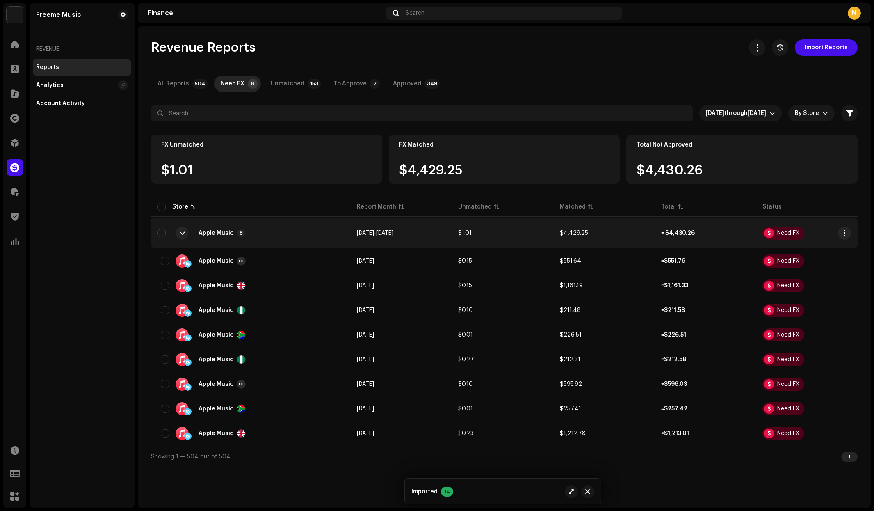
click at [746, 236] on td "≈ $4,430.26" at bounding box center [705, 233] width 101 height 30
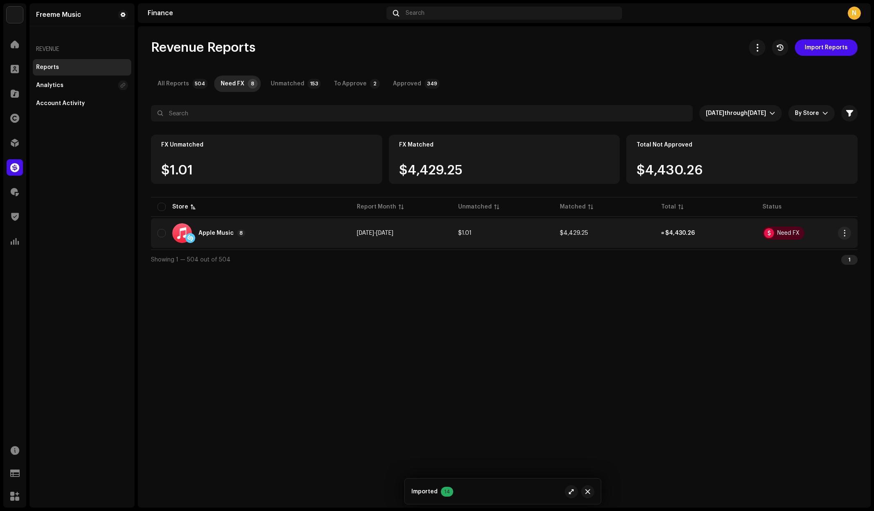
click at [746, 236] on td "≈ $4,430.26" at bounding box center [705, 233] width 101 height 30
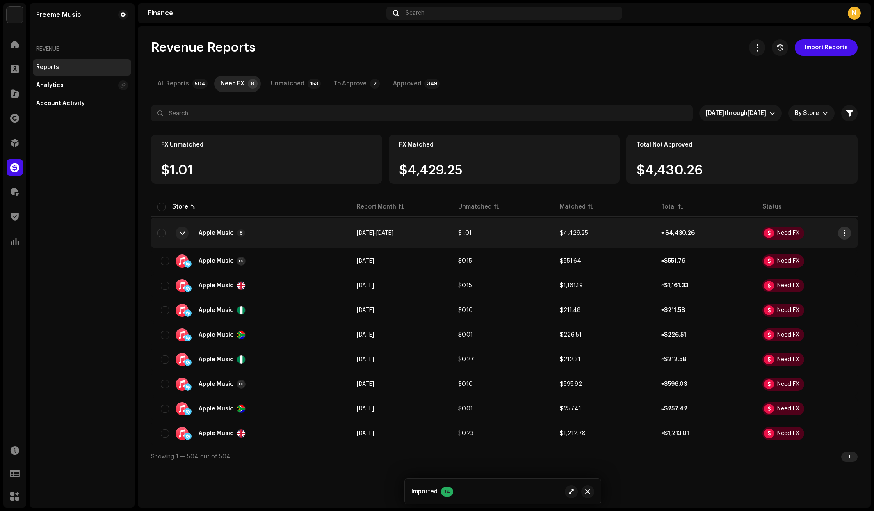
click at [844, 232] on span "button" at bounding box center [845, 233] width 6 height 7
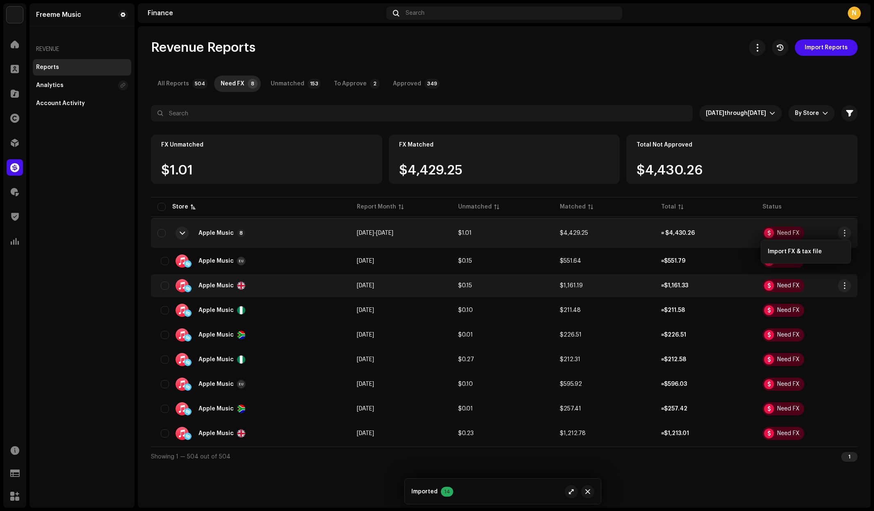
click at [838, 277] on td "Need FX" at bounding box center [806, 285] width 101 height 23
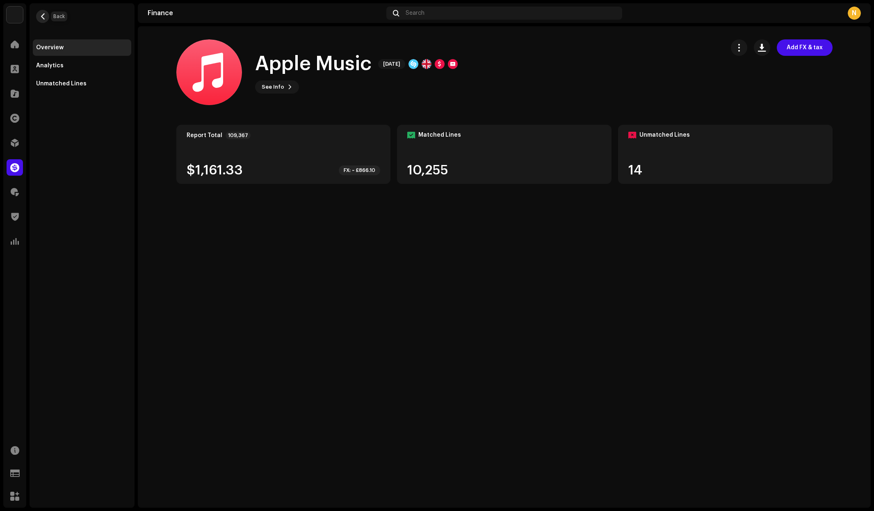
click at [41, 19] on span "button" at bounding box center [43, 16] width 6 height 7
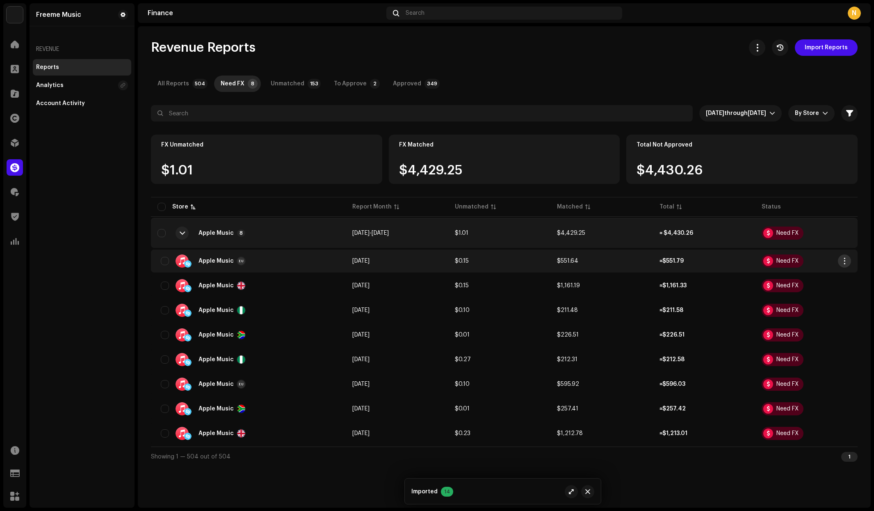
click at [844, 260] on span "button" at bounding box center [845, 261] width 6 height 7
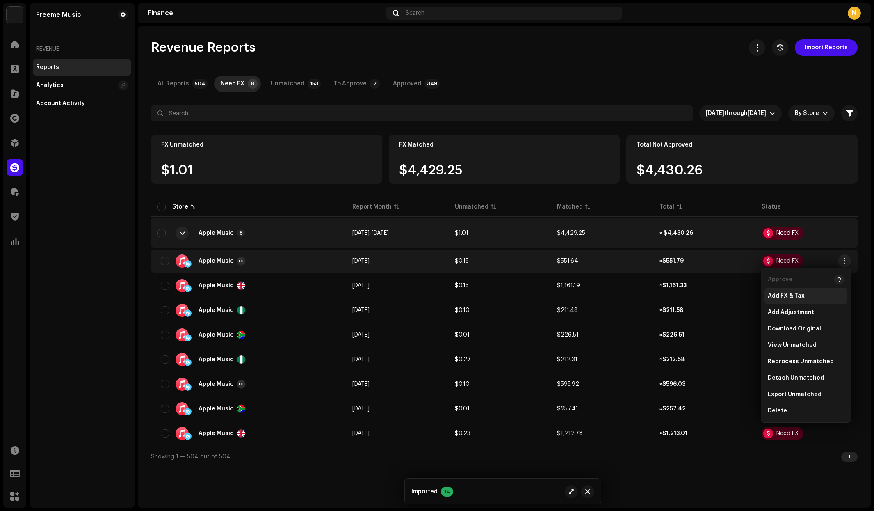
click at [784, 298] on span "Add FX & Tax" at bounding box center [786, 296] width 37 height 7
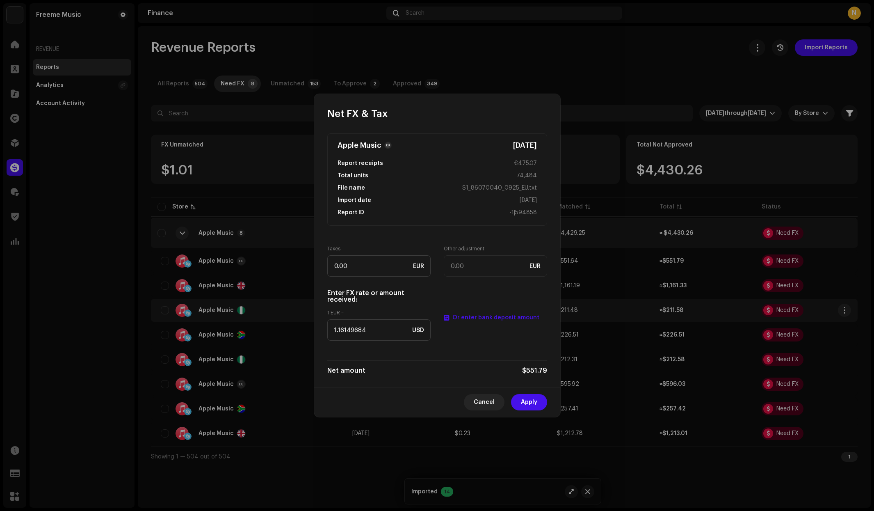
drag, startPoint x: 529, startPoint y: 402, endPoint x: 814, endPoint y: 320, distance: 297.0
click at [530, 402] on span "Apply" at bounding box center [529, 402] width 16 height 16
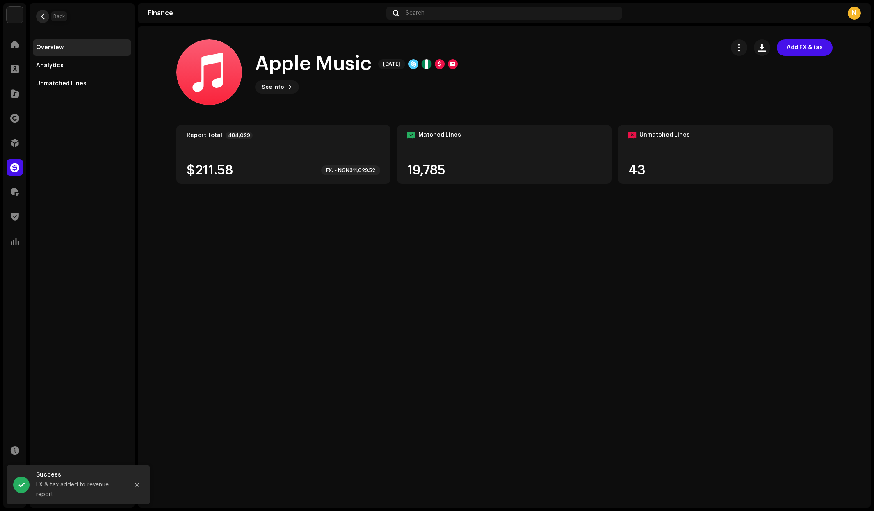
click at [43, 19] on span "button" at bounding box center [43, 16] width 6 height 7
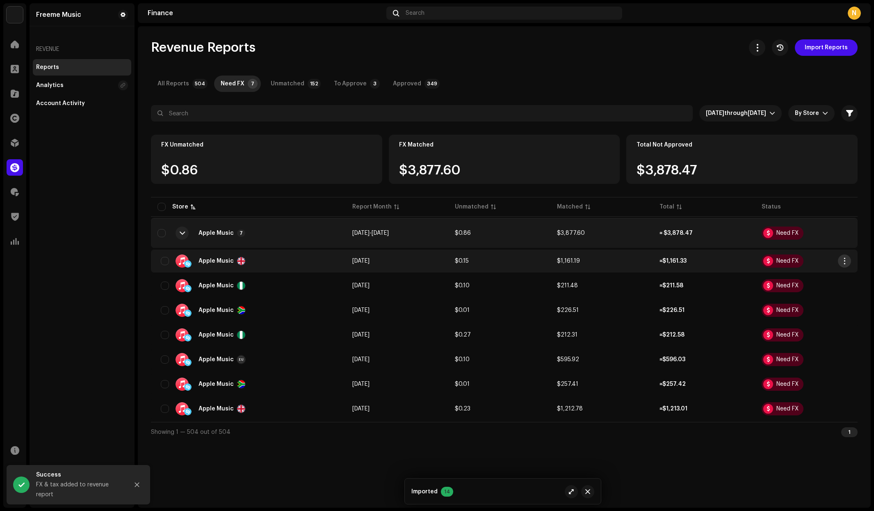
click at [844, 261] on span "button" at bounding box center [845, 261] width 6 height 7
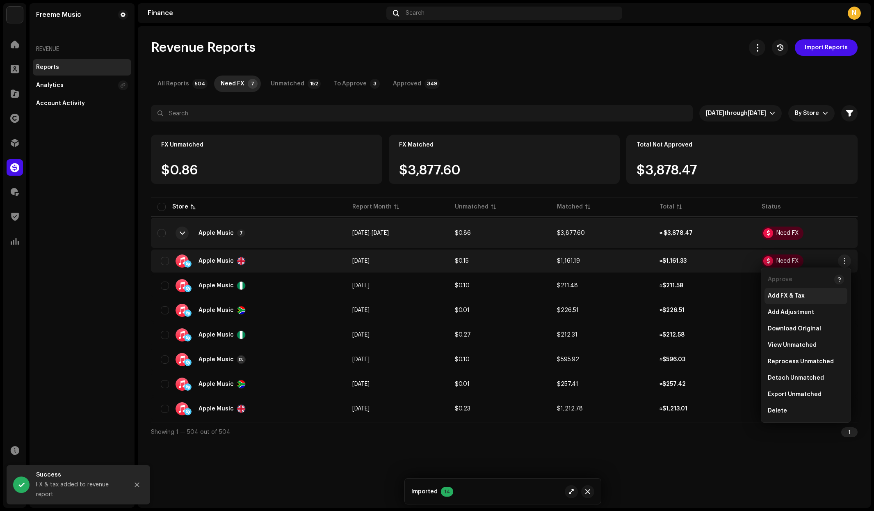
click at [806, 294] on div "Add FX & Tax" at bounding box center [806, 296] width 76 height 7
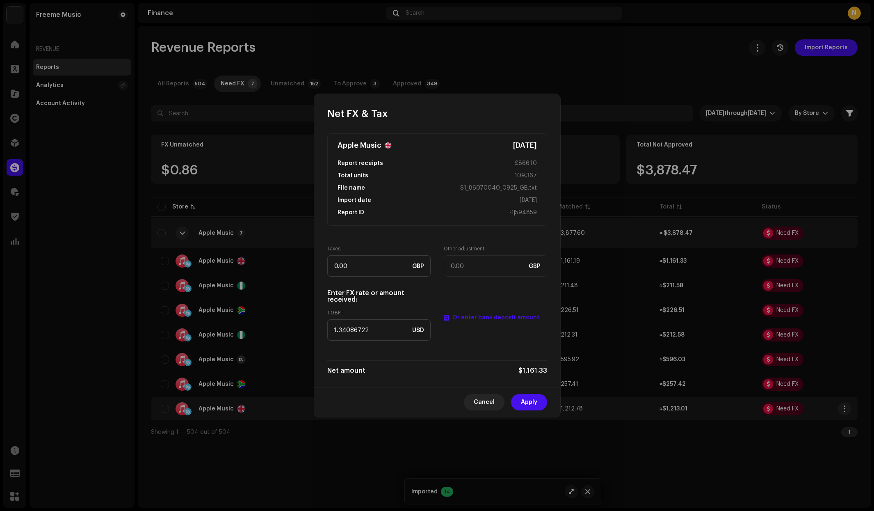
drag, startPoint x: 531, startPoint y: 404, endPoint x: 541, endPoint y: 397, distance: 11.8
click at [531, 403] on span "Apply" at bounding box center [529, 402] width 16 height 16
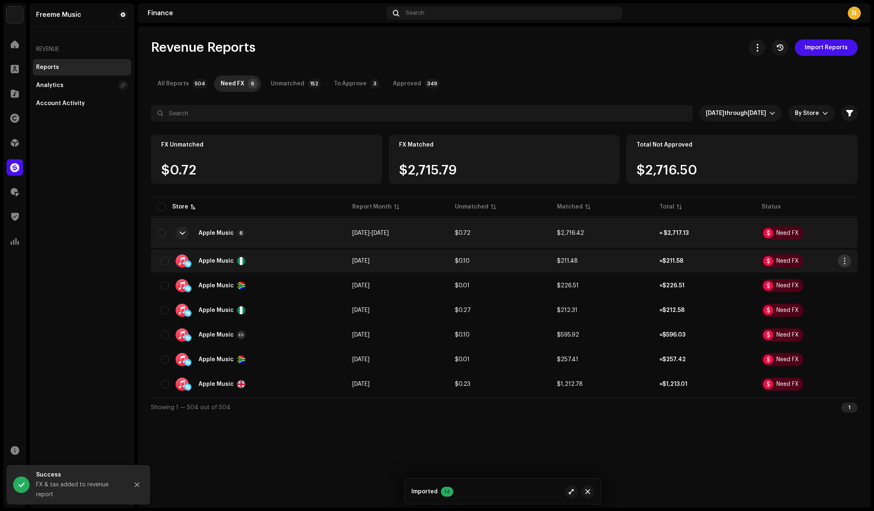
click at [846, 261] on span "button" at bounding box center [845, 261] width 6 height 7
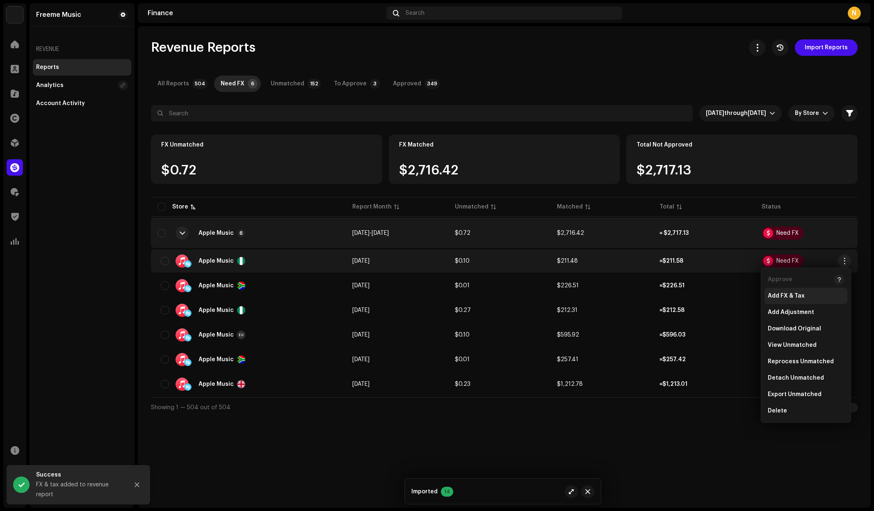
click at [799, 293] on span "Add FX & Tax" at bounding box center [786, 296] width 37 height 7
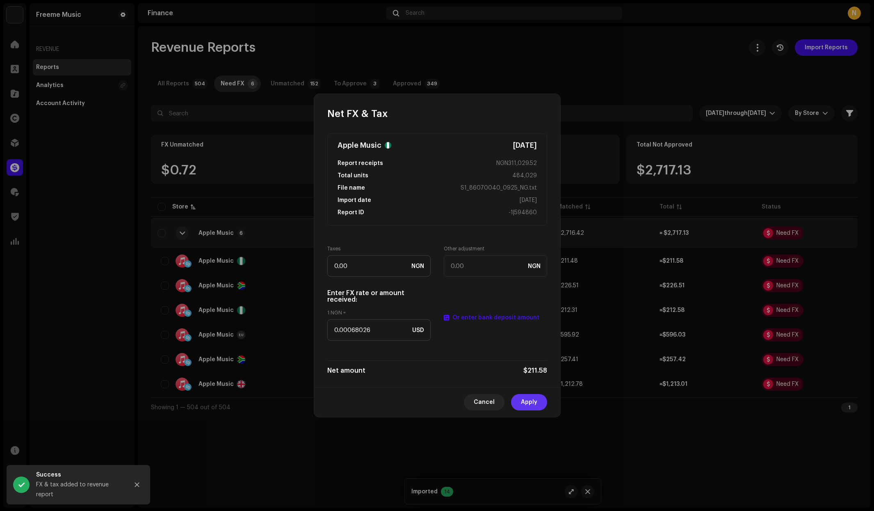
click at [531, 400] on span "Apply" at bounding box center [529, 402] width 16 height 16
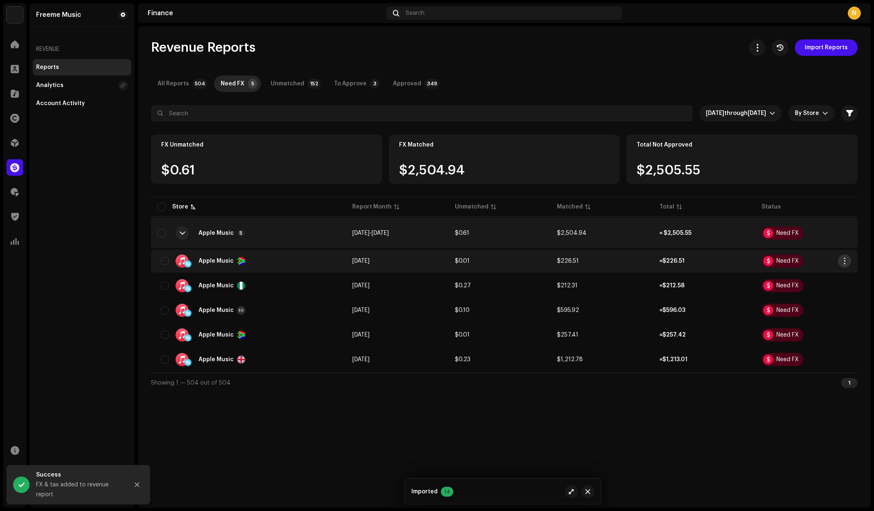
click at [845, 259] on span "button" at bounding box center [845, 261] width 6 height 7
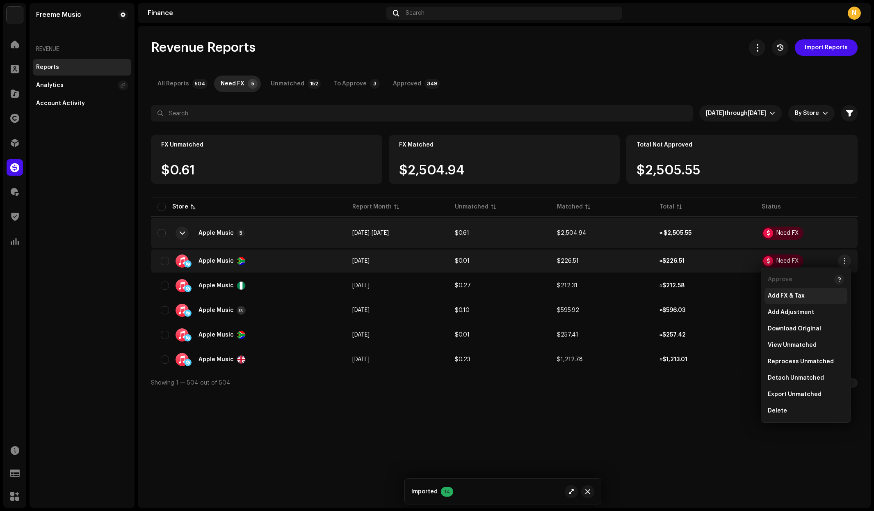
click at [799, 295] on span "Add FX & Tax" at bounding box center [786, 296] width 37 height 7
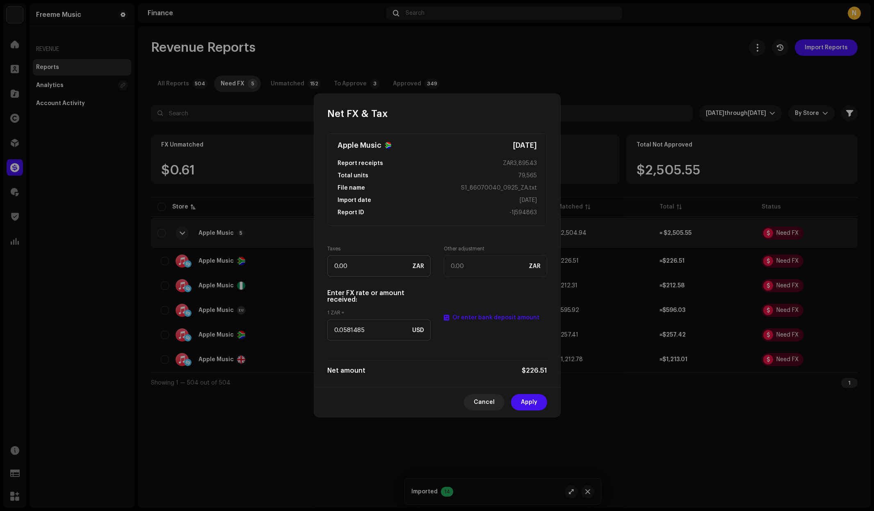
drag, startPoint x: 522, startPoint y: 403, endPoint x: 539, endPoint y: 390, distance: 20.8
click at [522, 403] on span "Apply" at bounding box center [529, 402] width 16 height 16
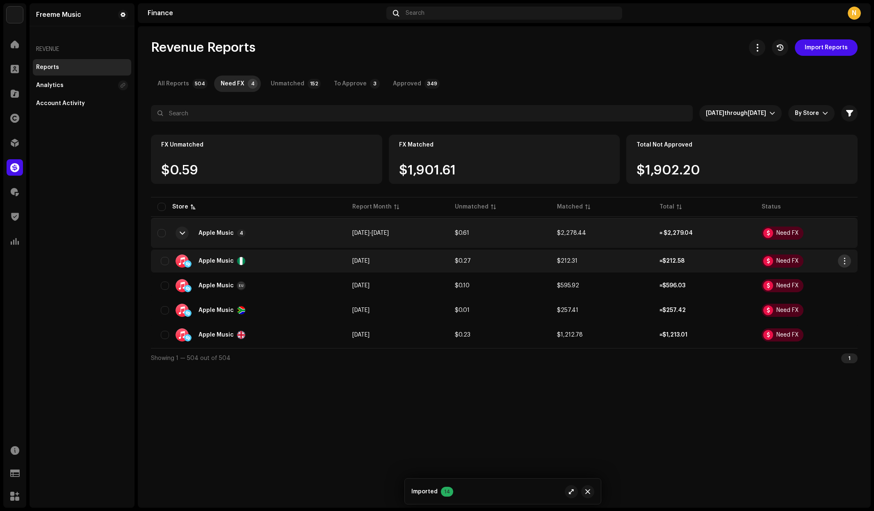
click at [844, 259] on span "button" at bounding box center [845, 261] width 6 height 7
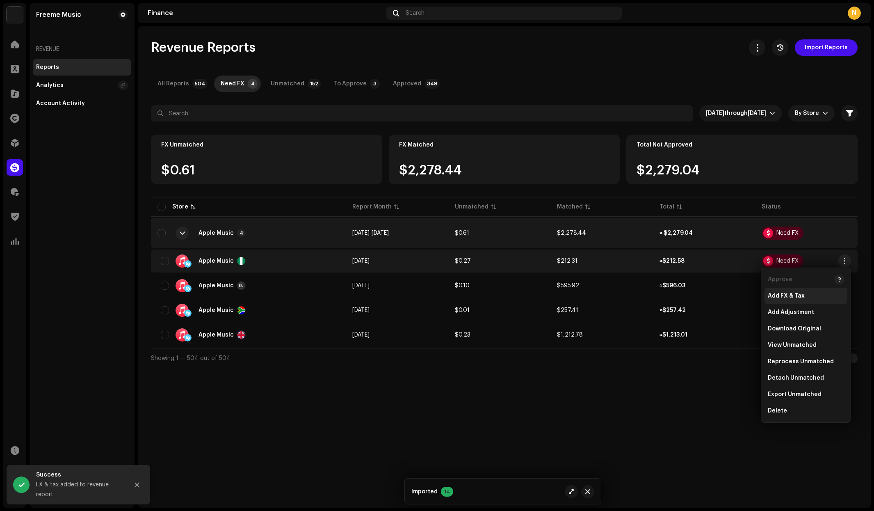
click at [793, 293] on span "Add FX & Tax" at bounding box center [786, 296] width 37 height 7
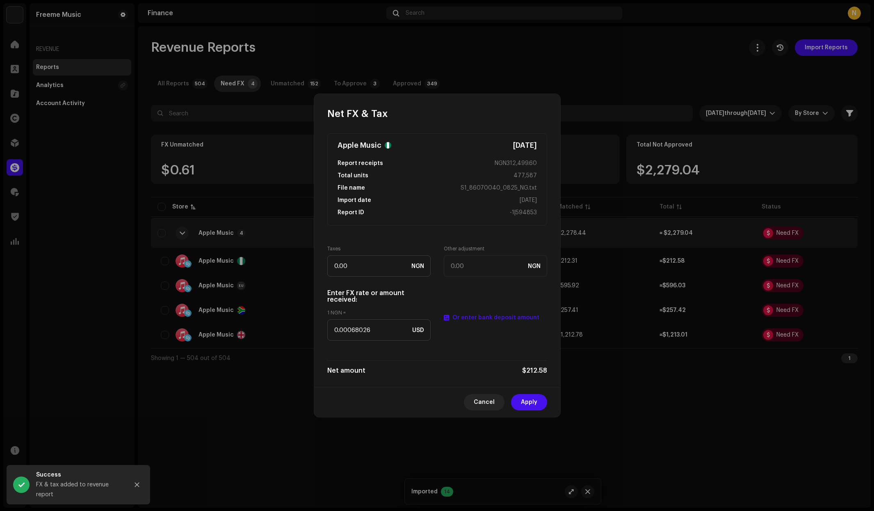
click at [531, 404] on span "Apply" at bounding box center [529, 402] width 16 height 16
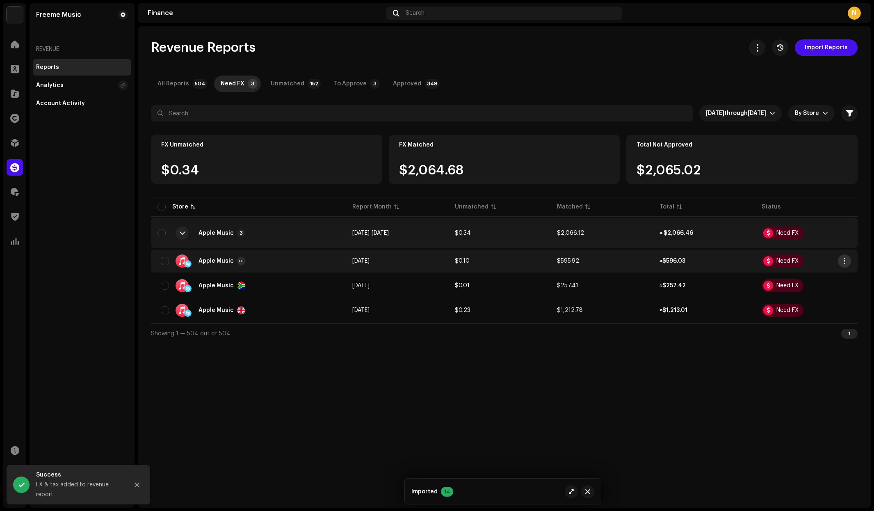
click at [846, 259] on span "button" at bounding box center [845, 261] width 6 height 7
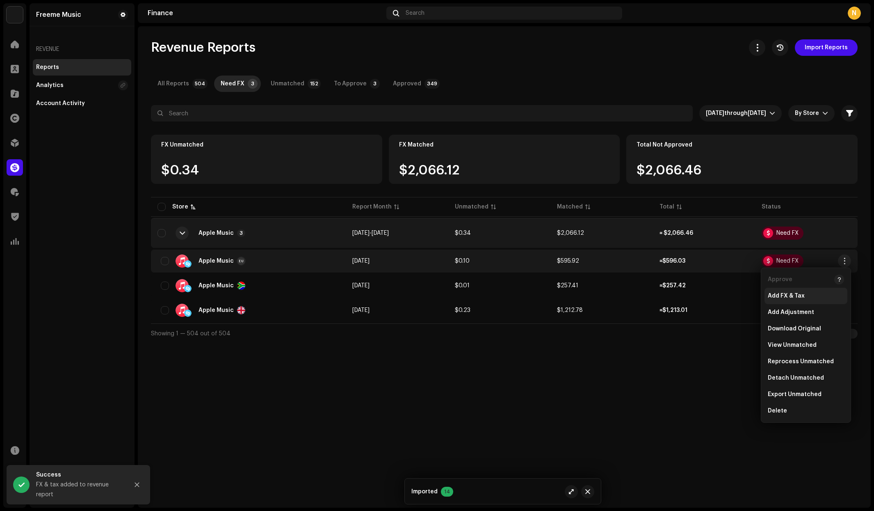
click at [796, 295] on span "Add FX & Tax" at bounding box center [786, 296] width 37 height 7
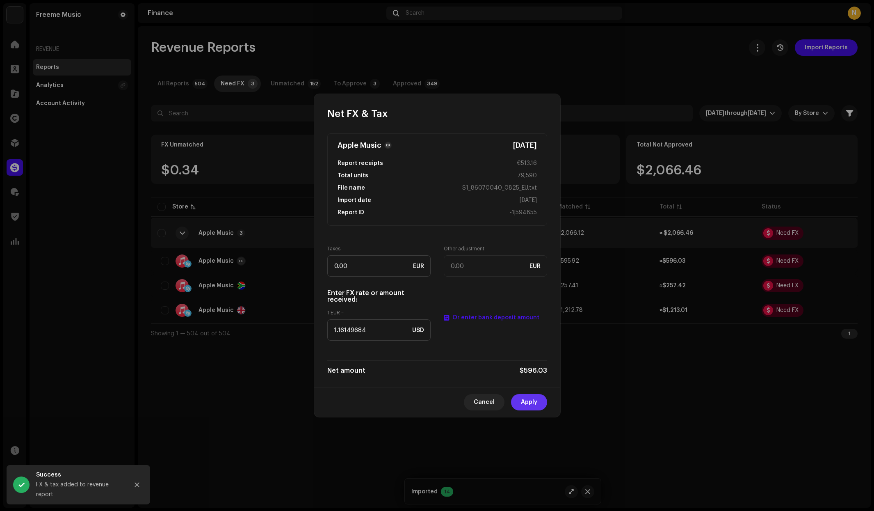
click at [526, 403] on span "Apply" at bounding box center [529, 402] width 16 height 16
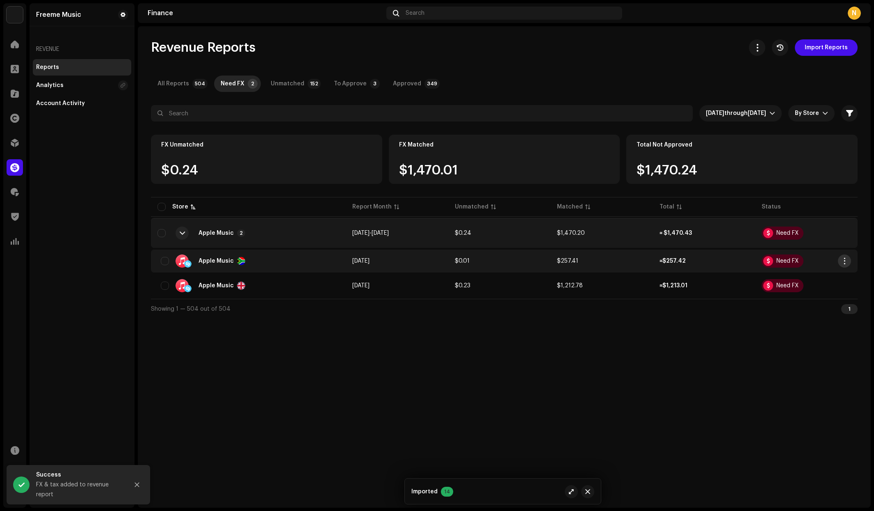
click at [844, 259] on span "button" at bounding box center [845, 261] width 6 height 7
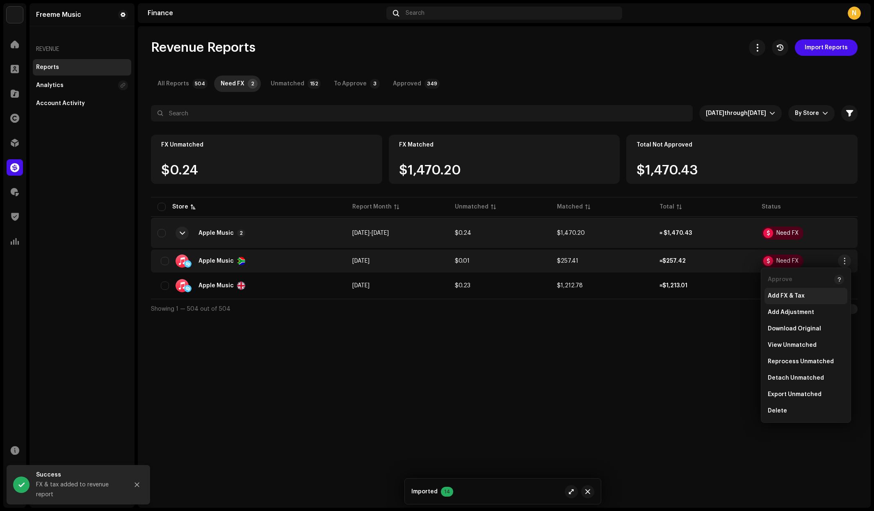
click at [796, 295] on span "Add FX & Tax" at bounding box center [786, 296] width 37 height 7
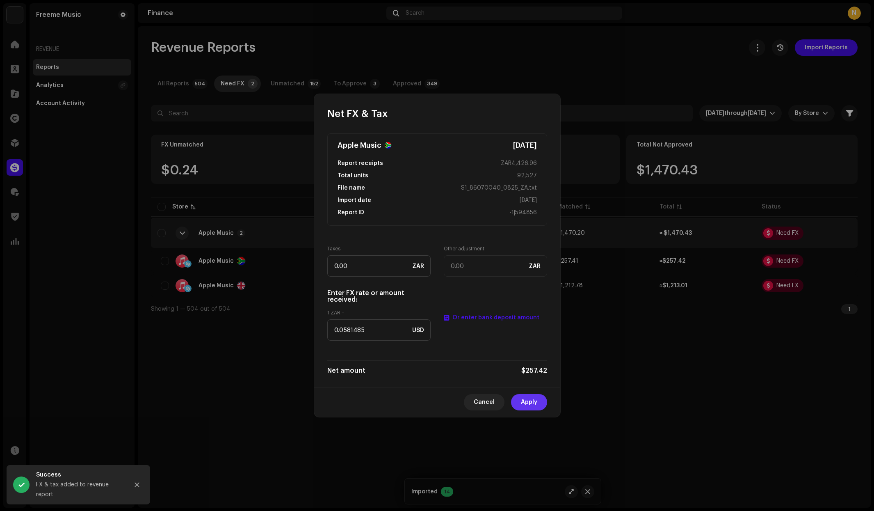
click at [524, 402] on span "Apply" at bounding box center [529, 402] width 16 height 16
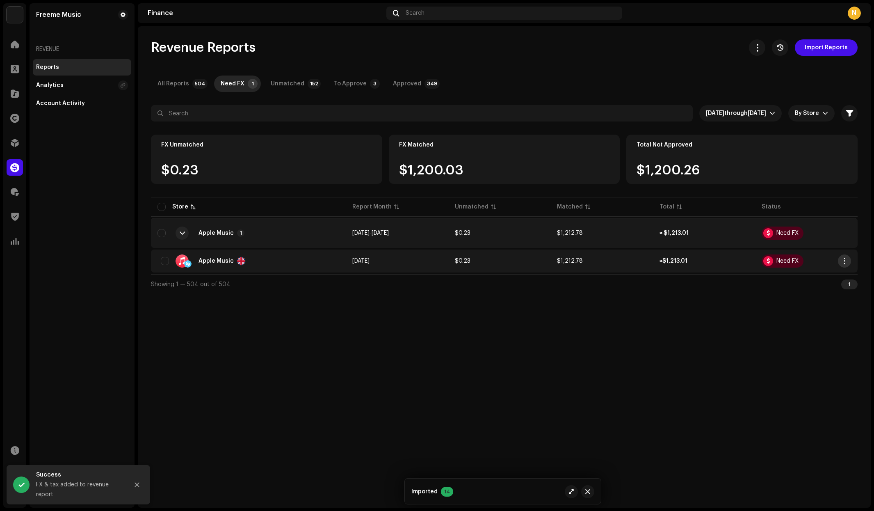
click at [844, 260] on span "button" at bounding box center [845, 261] width 6 height 7
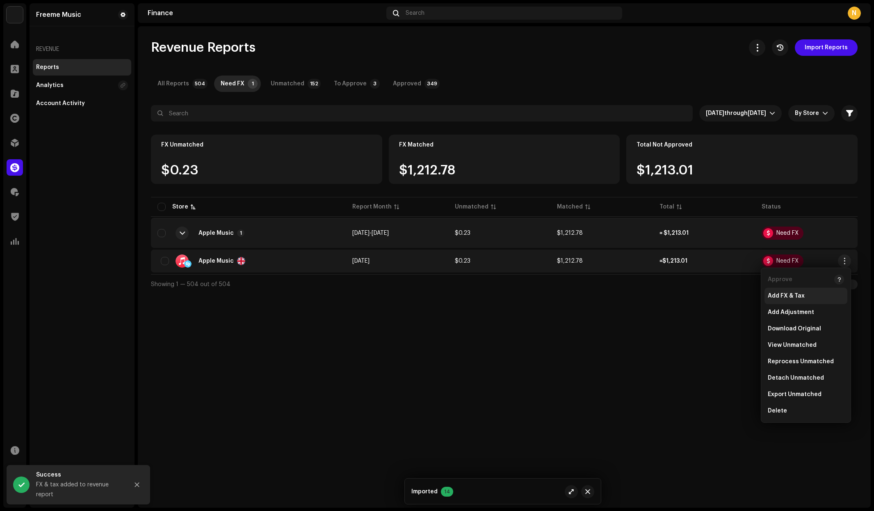
click at [789, 297] on span "Add FX & Tax" at bounding box center [786, 296] width 37 height 7
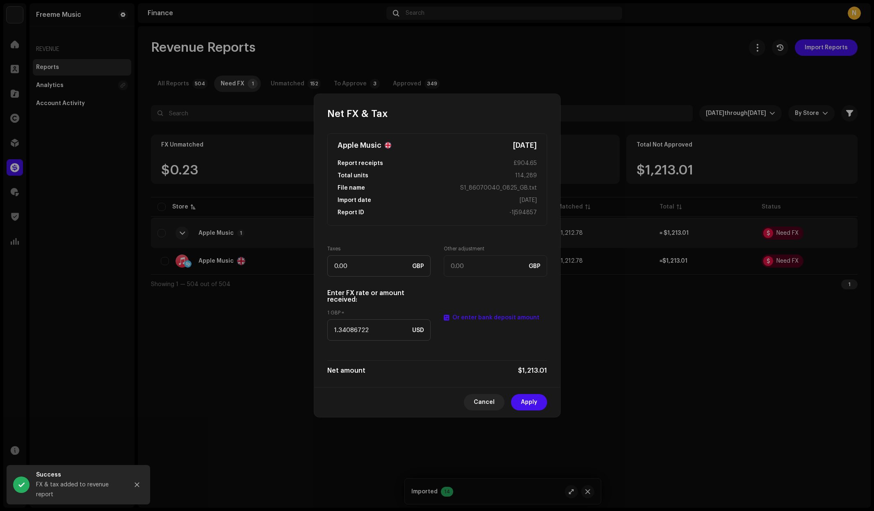
click at [529, 399] on span "Apply" at bounding box center [529, 402] width 16 height 16
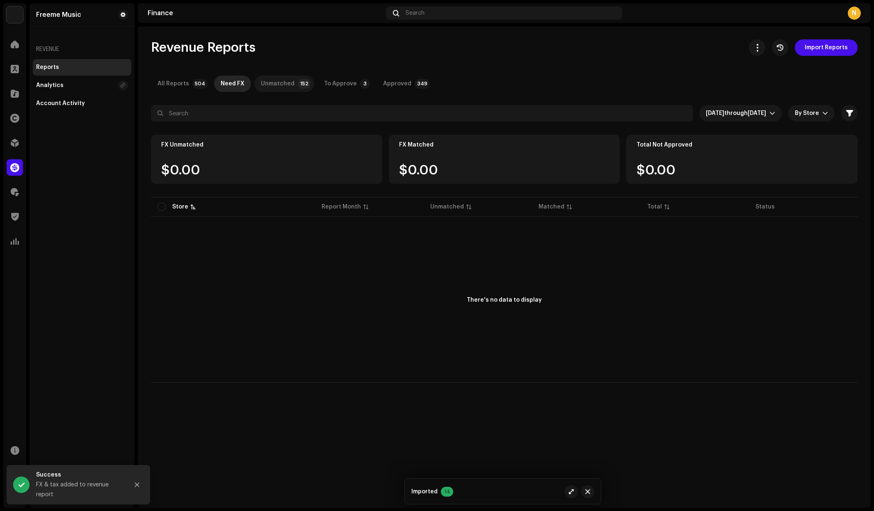
click at [276, 84] on div "Unmatched" at bounding box center [278, 84] width 34 height 16
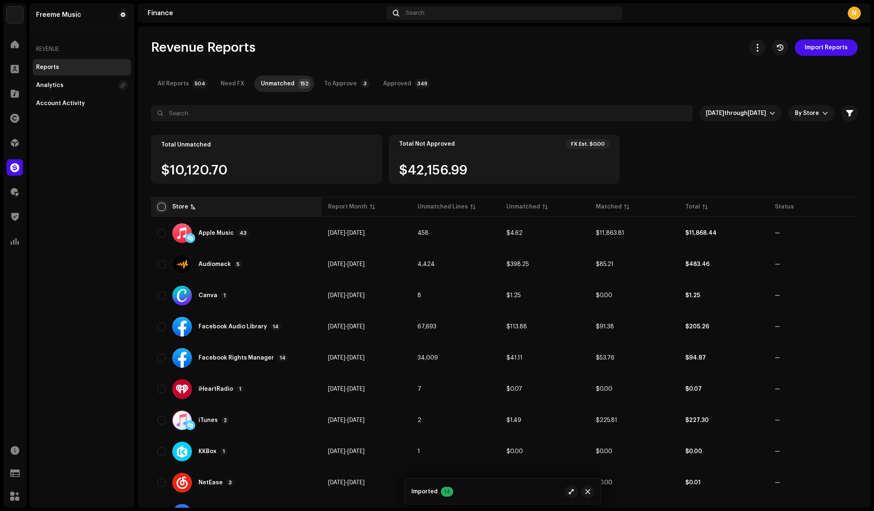
click at [164, 207] on input "checkbox" at bounding box center [162, 207] width 8 height 8
checkbox input "true"
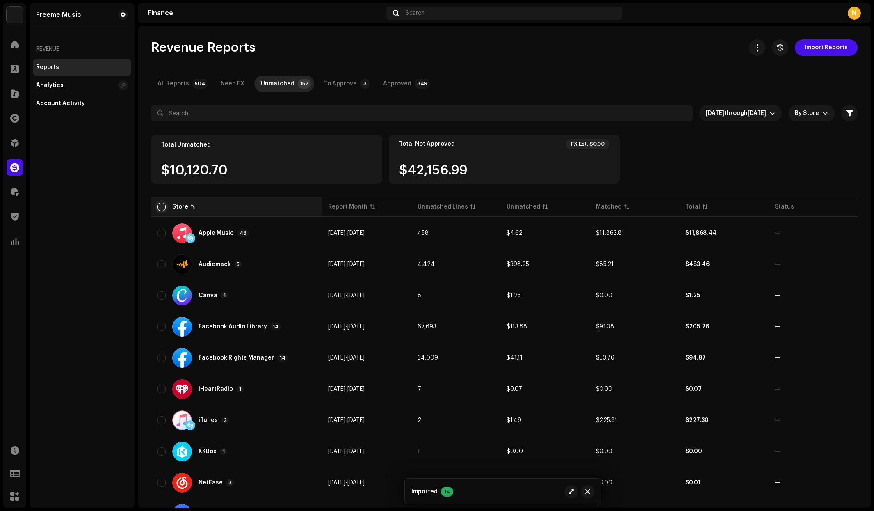
checkbox input "true"
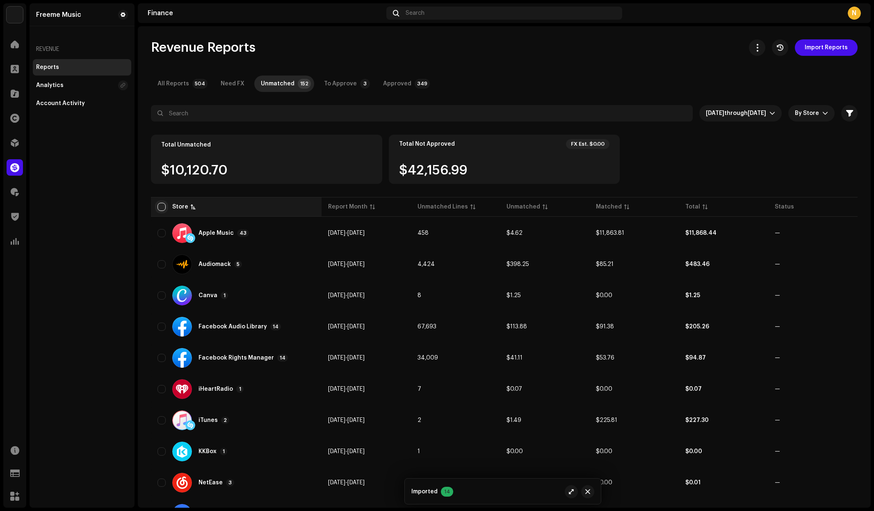
checkbox input "true"
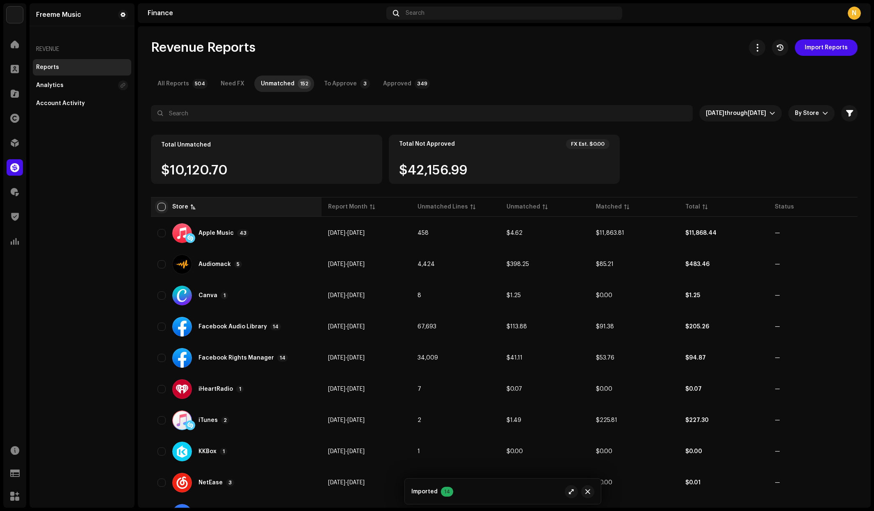
checkbox input "true"
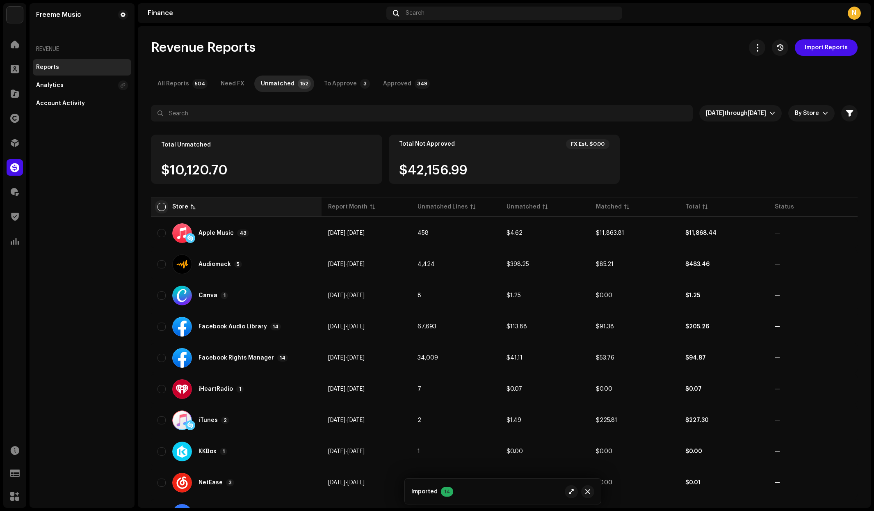
checkbox input "true"
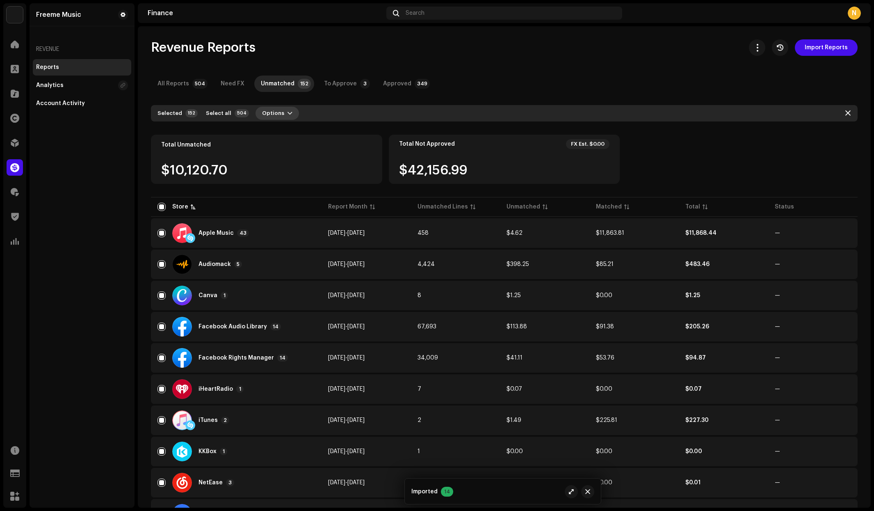
click at [288, 113] on span "button" at bounding box center [290, 113] width 5 height 7
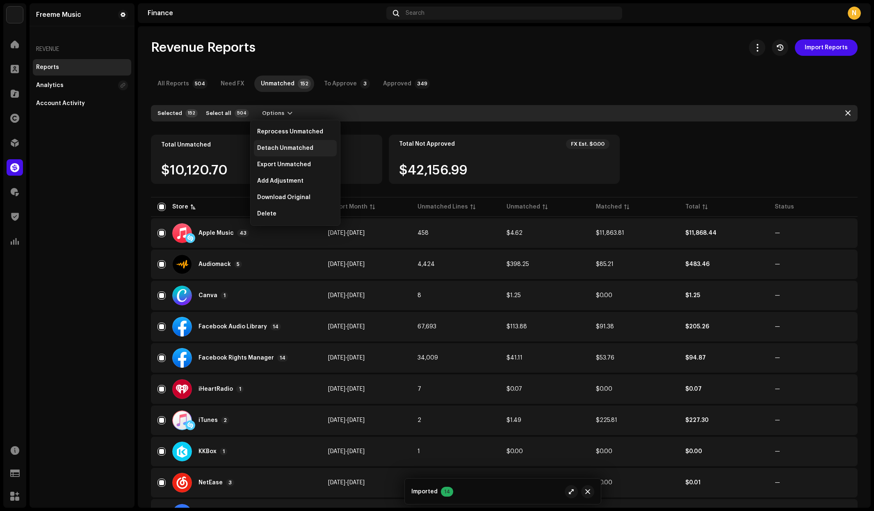
click at [279, 147] on span "Detach Unmatched" at bounding box center [285, 148] width 56 height 7
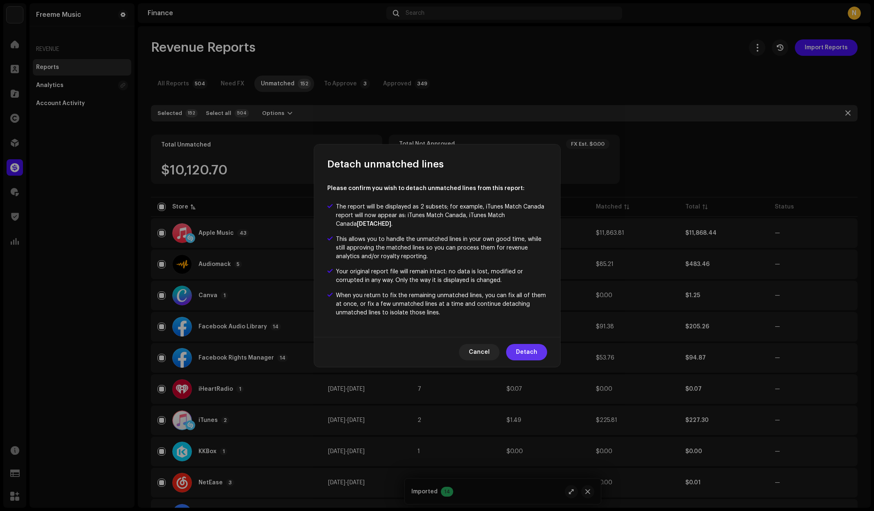
click at [524, 354] on span "Detach" at bounding box center [526, 352] width 21 height 16
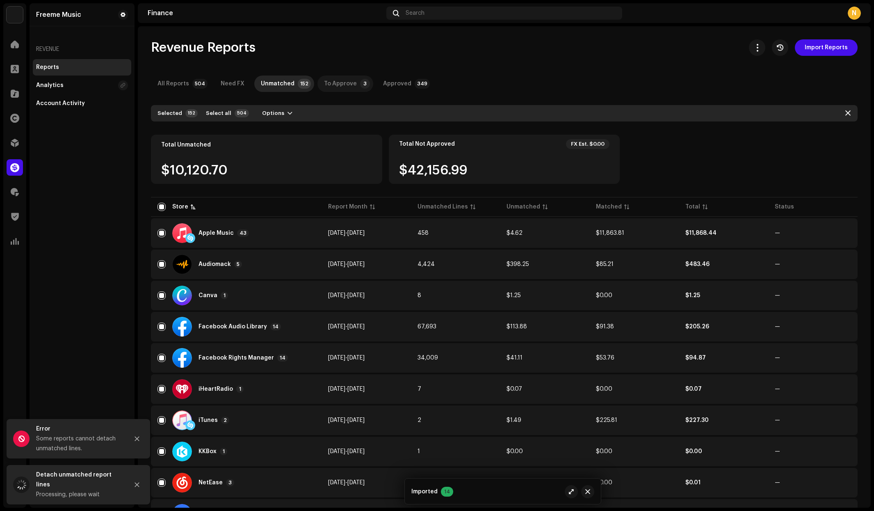
click at [332, 82] on div "To Approve" at bounding box center [340, 84] width 33 height 16
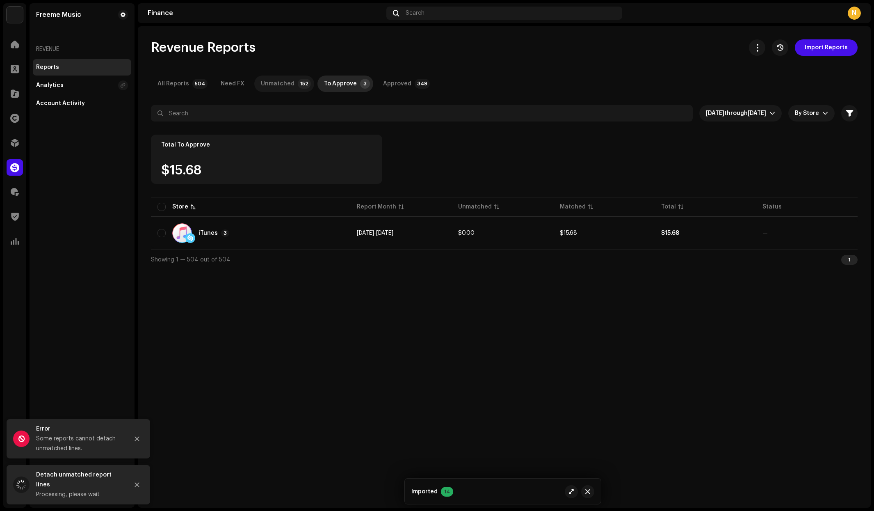
click at [285, 86] on div "Unmatched" at bounding box center [278, 84] width 34 height 16
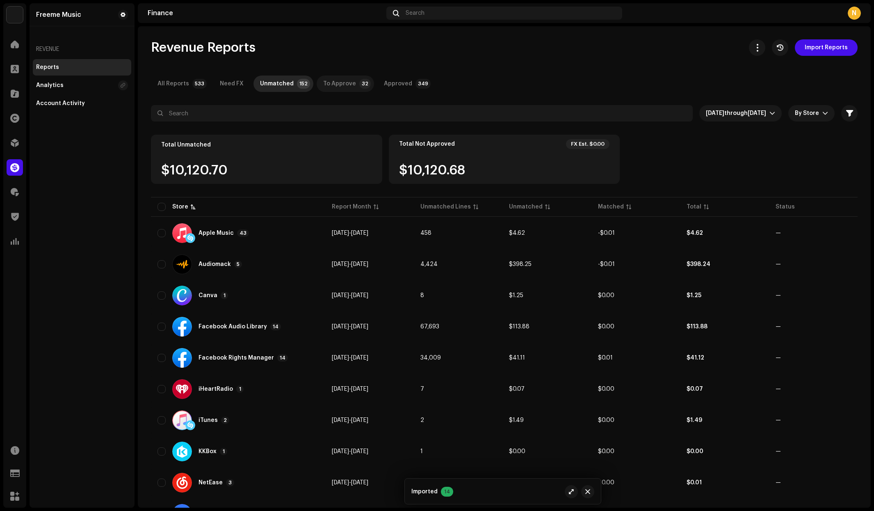
click at [341, 83] on div "To Approve" at bounding box center [339, 84] width 33 height 16
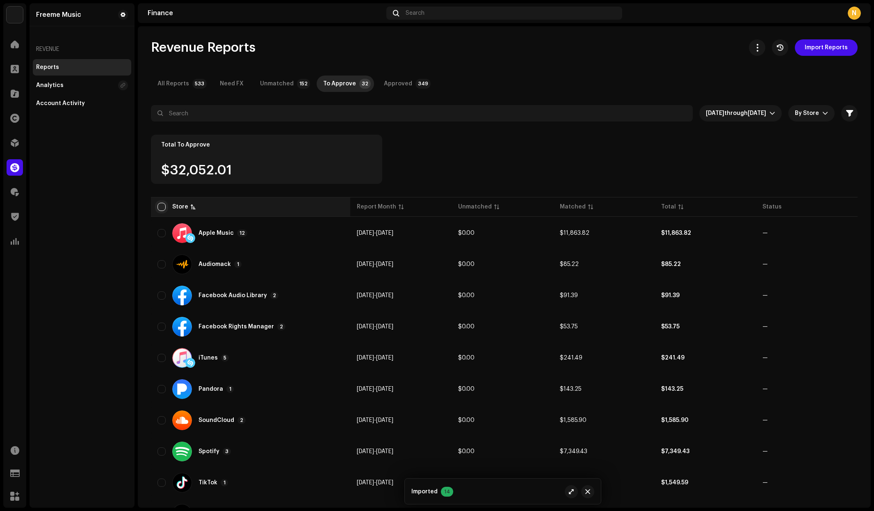
click at [162, 208] on input "checkbox" at bounding box center [162, 207] width 8 height 8
checkbox input "true"
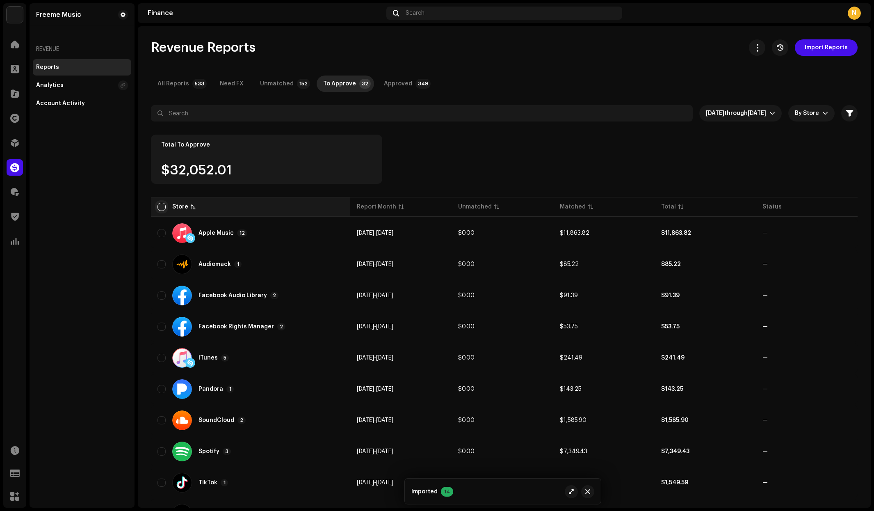
checkbox input "true"
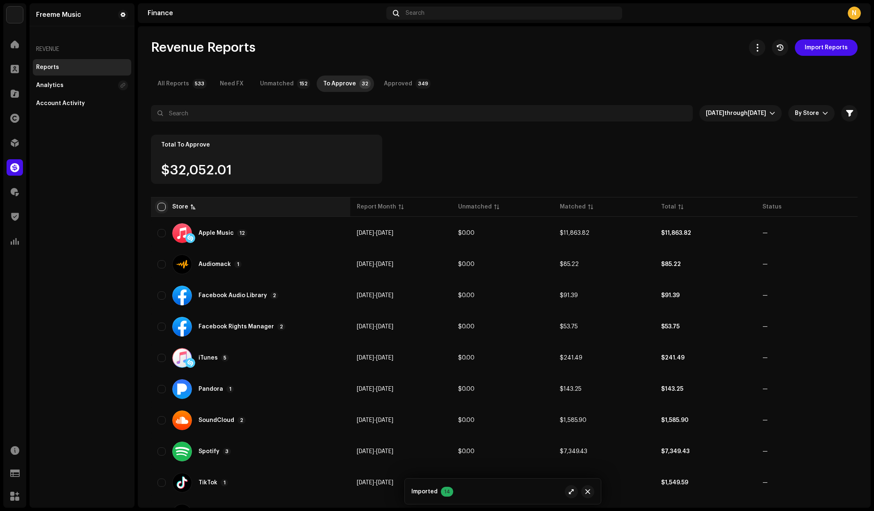
checkbox input "true"
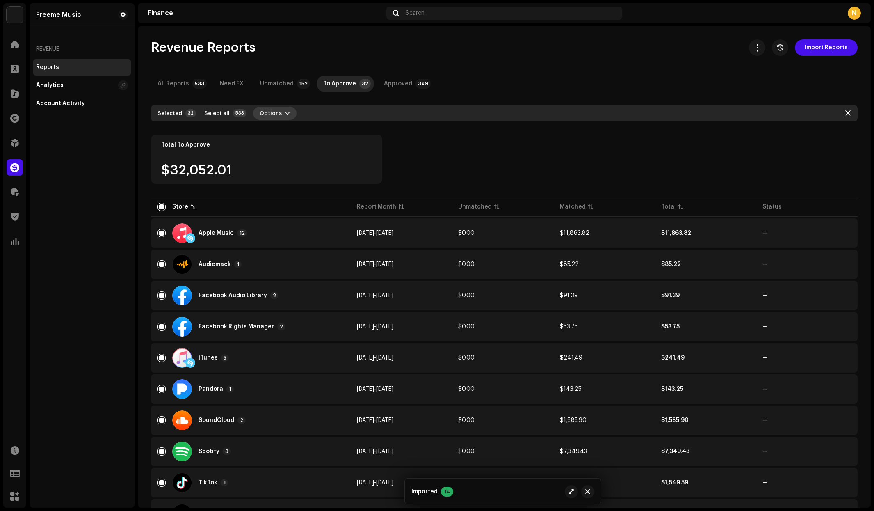
click at [275, 113] on span "Options" at bounding box center [271, 113] width 22 height 16
click at [285, 147] on div "Approve" at bounding box center [293, 148] width 76 height 7
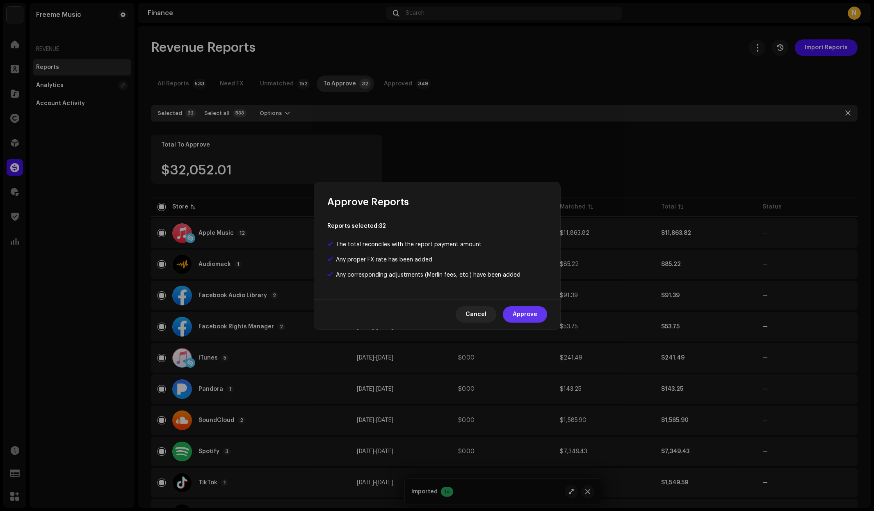
click at [522, 314] on span "Approve" at bounding box center [525, 314] width 25 height 16
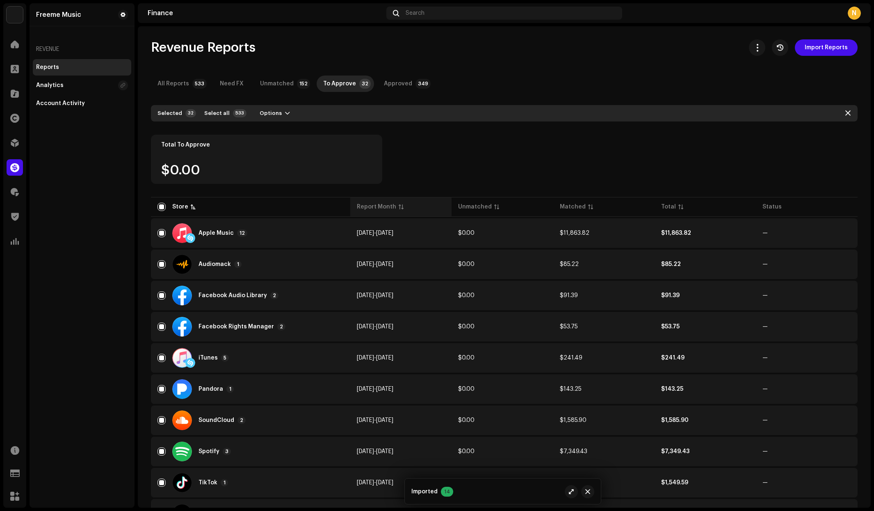
checkbox input "false"
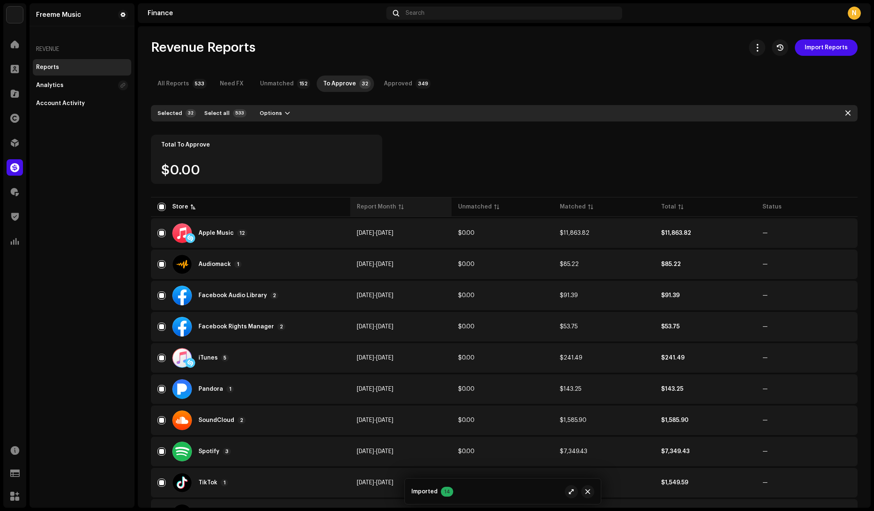
checkbox input "false"
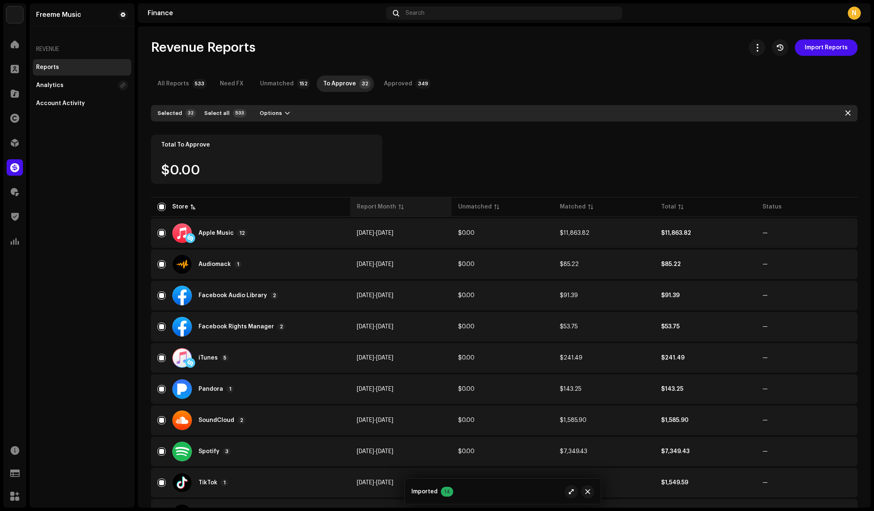
checkbox input "false"
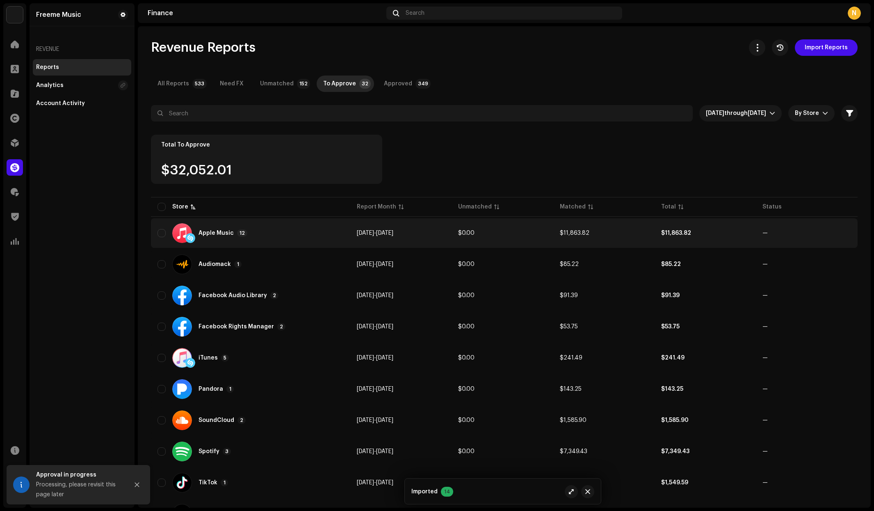
click at [374, 233] on span "[DATE]" at bounding box center [365, 233] width 17 height 6
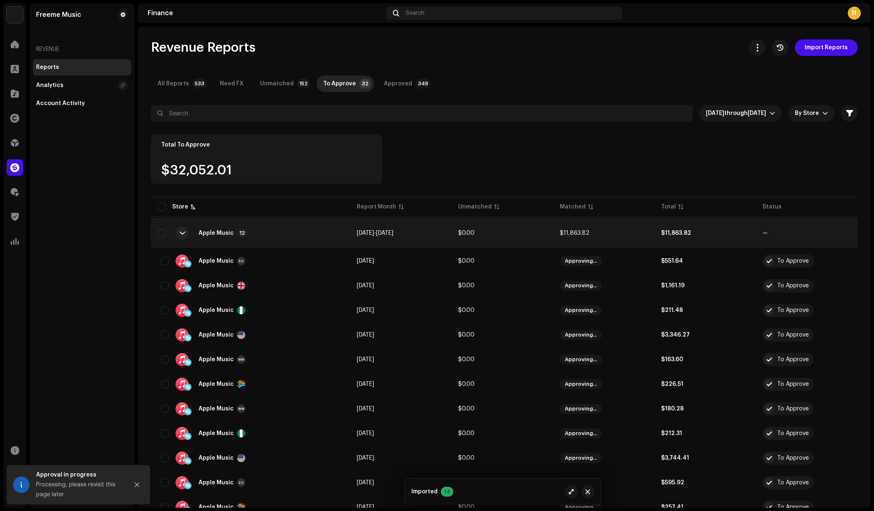
click at [374, 233] on span "[DATE]" at bounding box center [365, 233] width 17 height 6
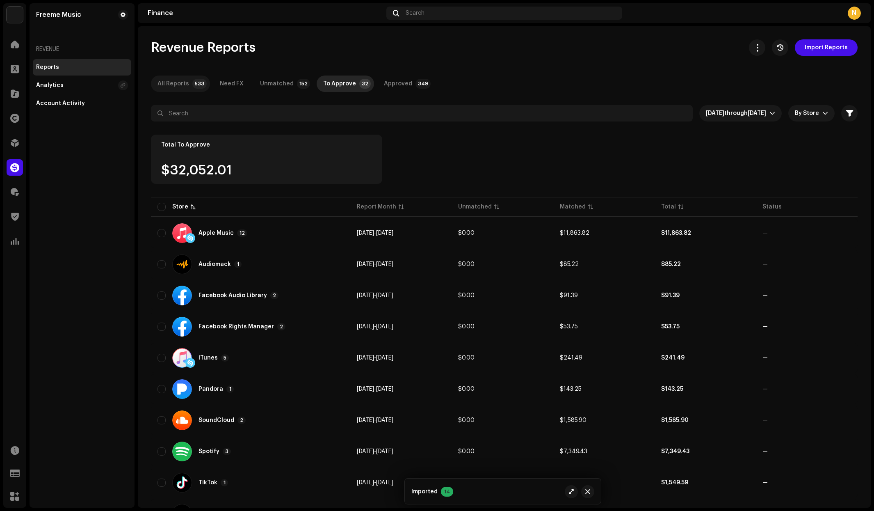
click at [174, 85] on div "All Reports" at bounding box center [174, 84] width 32 height 16
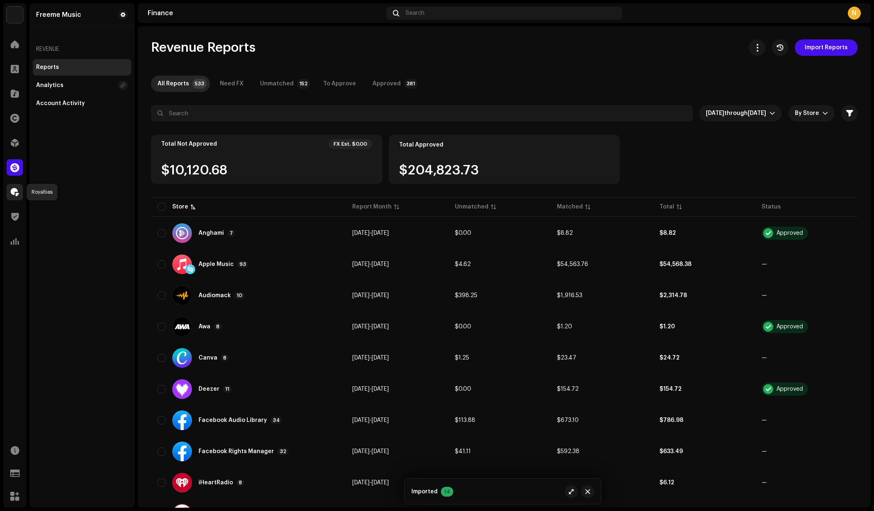
click at [13, 192] on span at bounding box center [15, 192] width 8 height 7
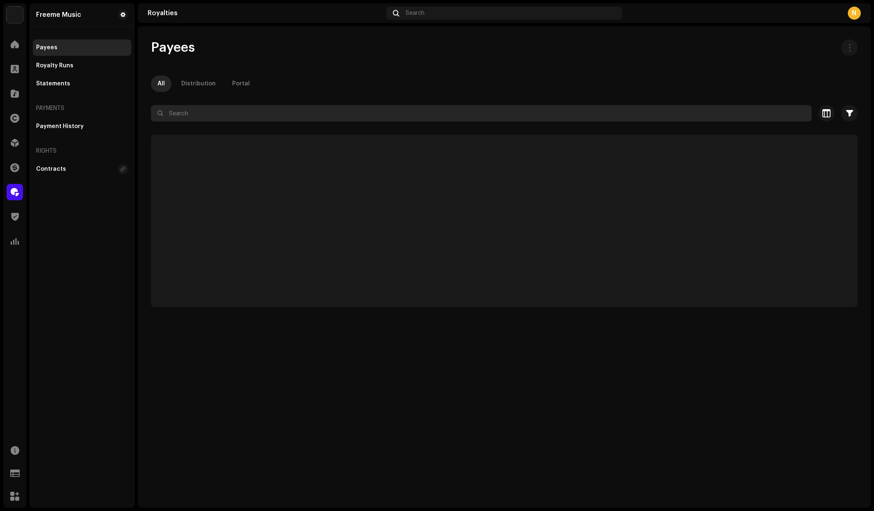
click at [207, 116] on input "text" at bounding box center [481, 113] width 661 height 16
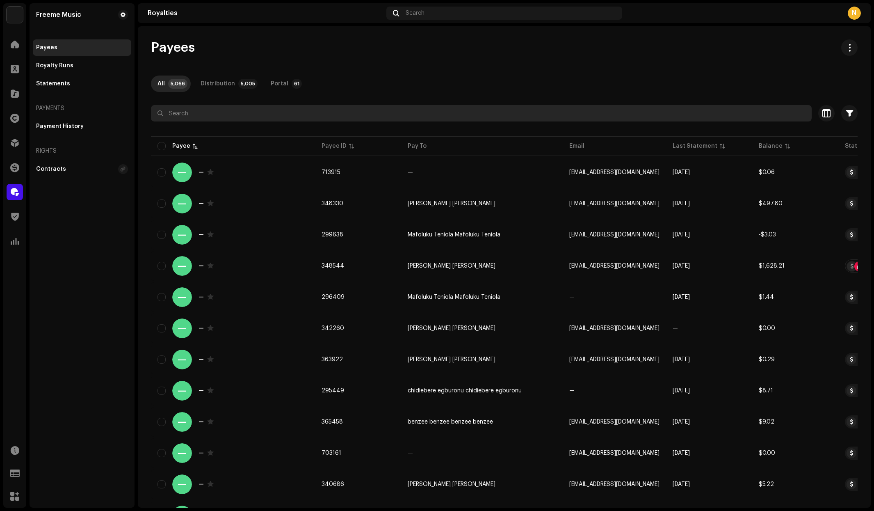
paste input "brayansmusic1@gmail.com"
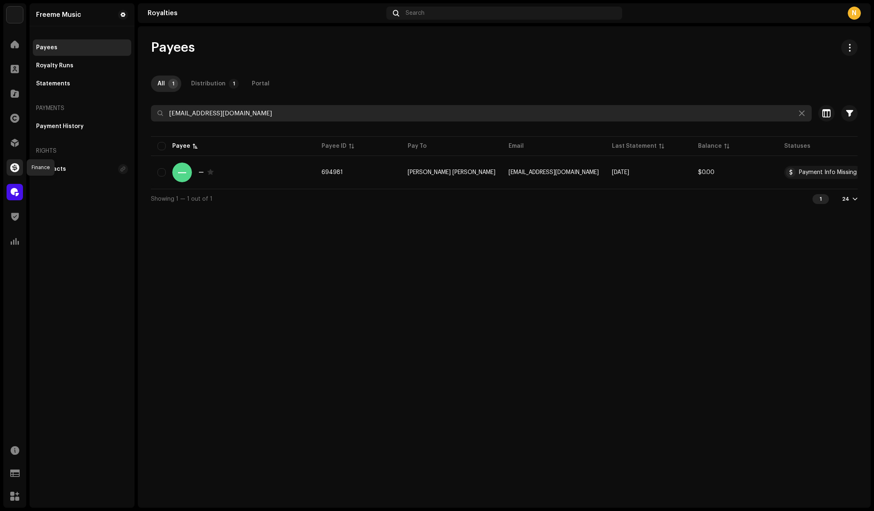
type input "brayansmusic1@gmail.com"
click at [16, 170] on span at bounding box center [14, 167] width 9 height 7
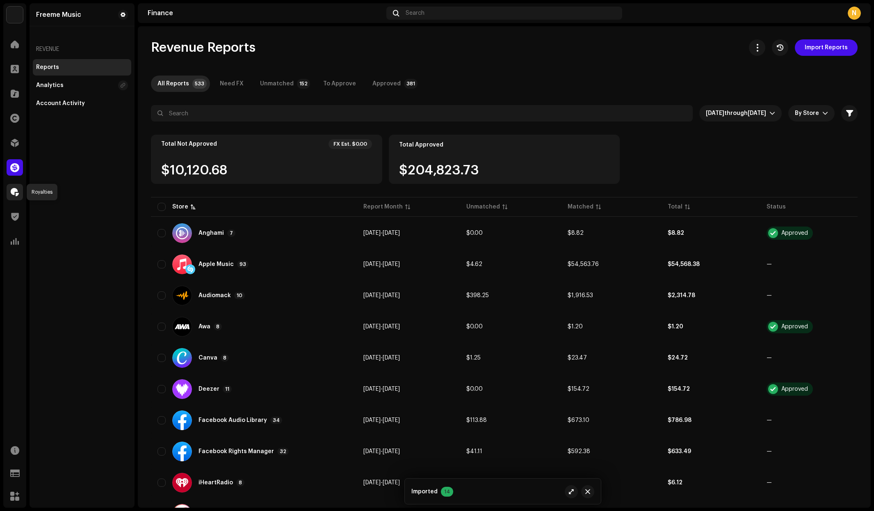
click at [14, 190] on span at bounding box center [15, 192] width 8 height 7
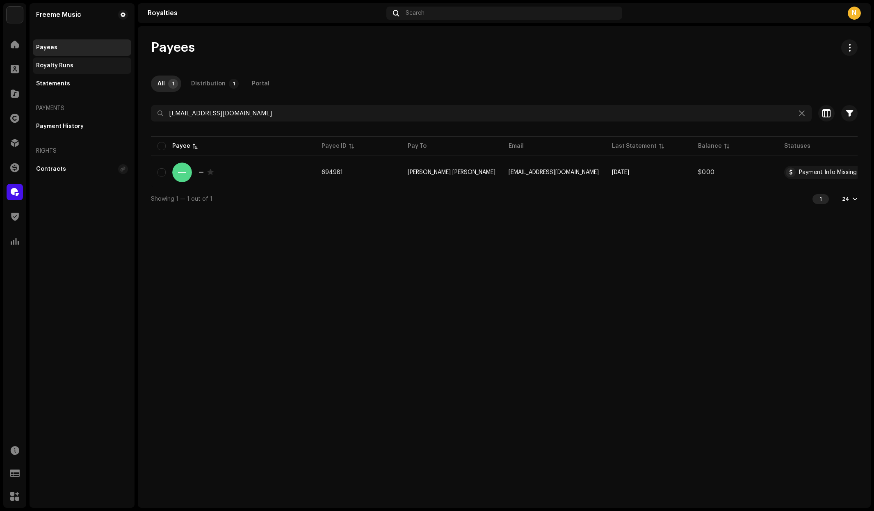
click at [63, 67] on div "Royalty Runs" at bounding box center [54, 65] width 37 height 7
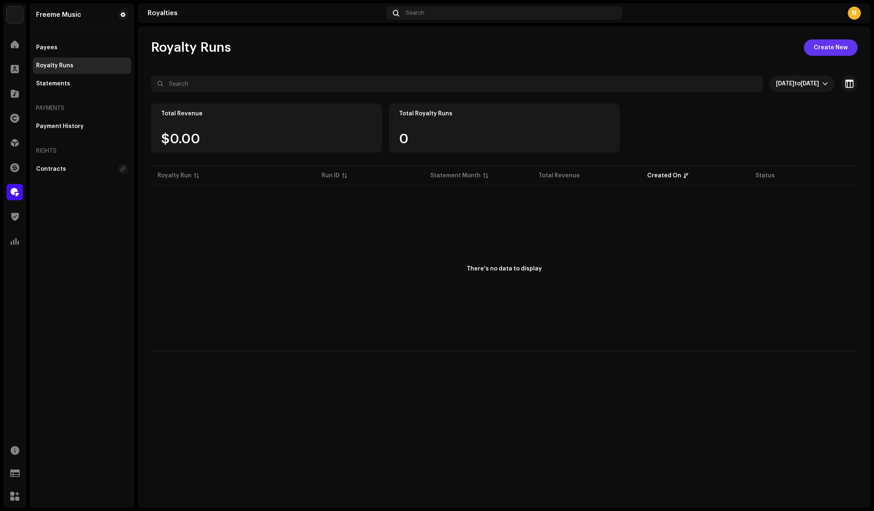
click at [837, 47] on span "Create New" at bounding box center [831, 47] width 34 height 16
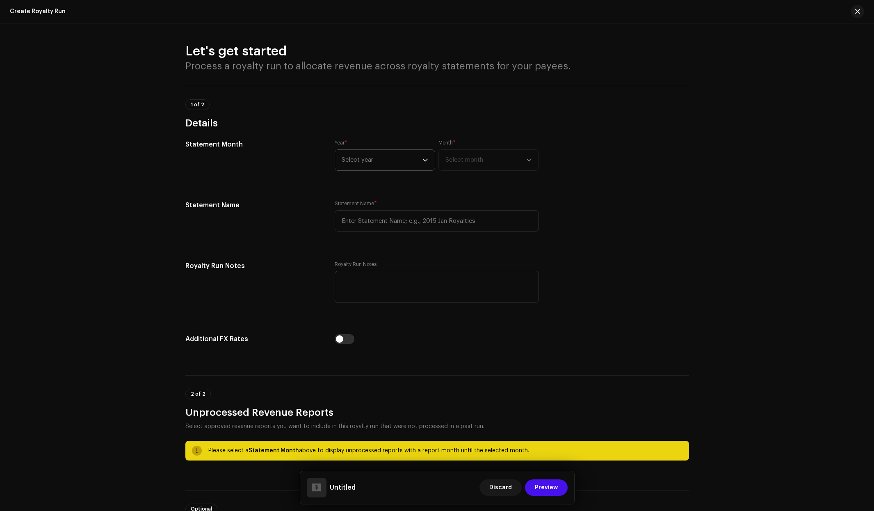
click at [426, 164] on div "dropdown trigger" at bounding box center [426, 160] width 6 height 21
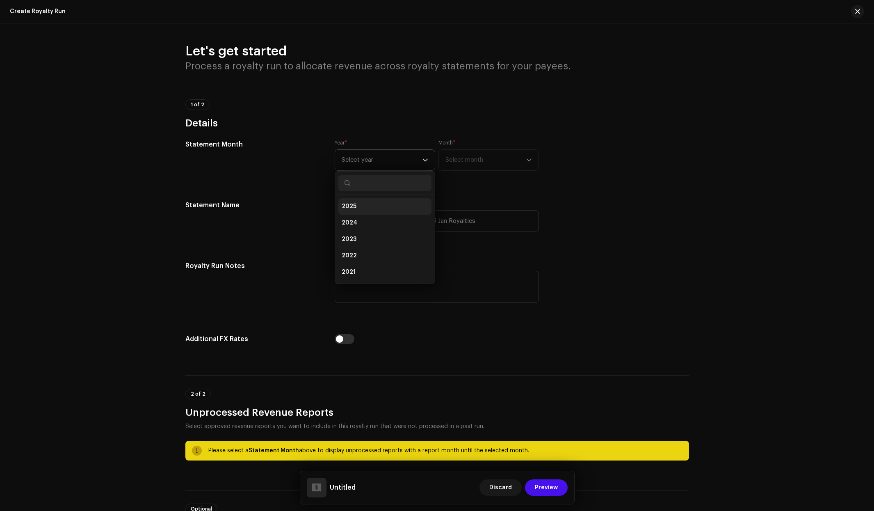
click at [375, 204] on li "2025" at bounding box center [385, 206] width 93 height 16
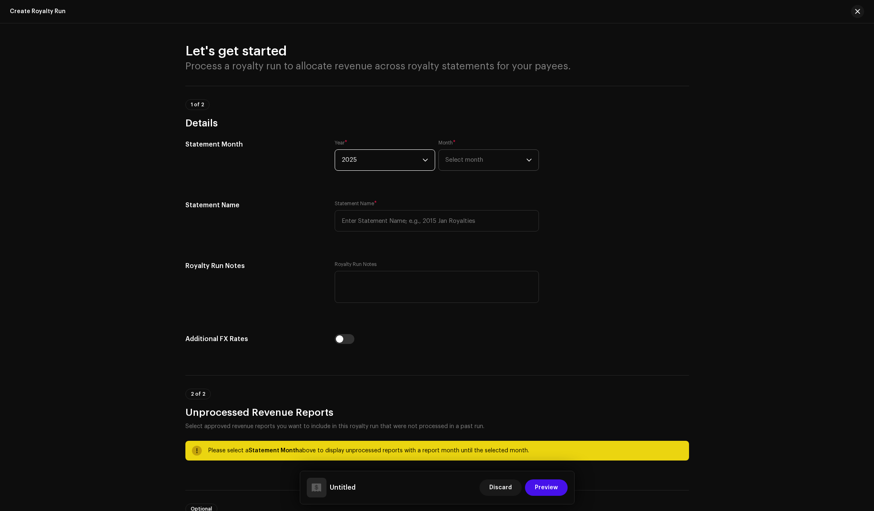
click at [526, 162] on icon "dropdown trigger" at bounding box center [529, 160] width 6 height 6
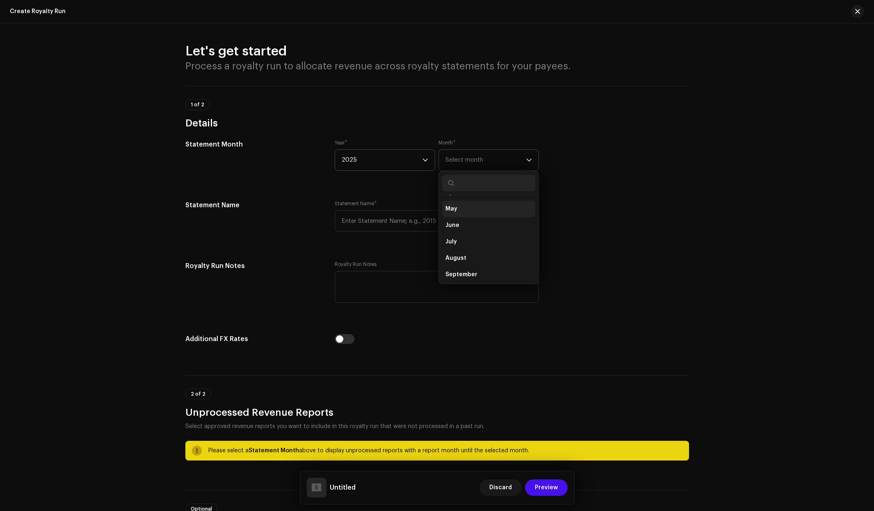
scroll to position [82, 0]
click at [473, 253] on span "September" at bounding box center [462, 256] width 32 height 8
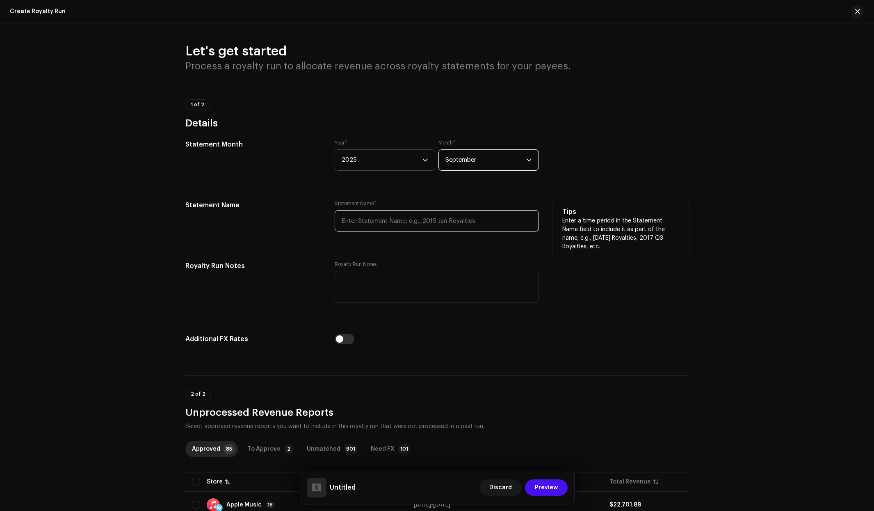
click at [483, 222] on input "text" at bounding box center [437, 220] width 204 height 21
drag, startPoint x: 439, startPoint y: 221, endPoint x: 218, endPoint y: 214, distance: 220.9
click at [218, 214] on div "Statement Name Statement Name * 2025 SEPTEMBER ROYALTIES Tips Enter a time peri…" at bounding box center [437, 220] width 504 height 41
type input "2025 SEPTEMBER ROYALTIES"
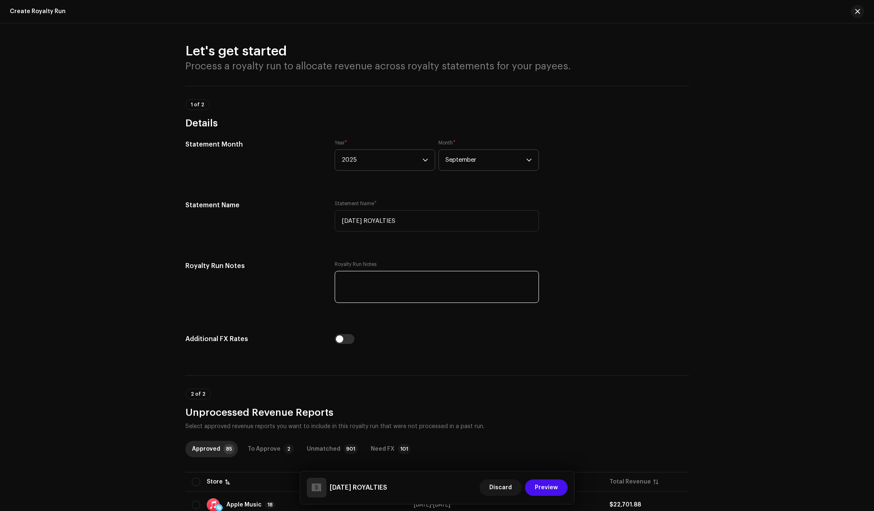
click at [360, 281] on textarea at bounding box center [437, 287] width 204 height 32
paste textarea "2025 SEPTEMBER ROYALTIES"
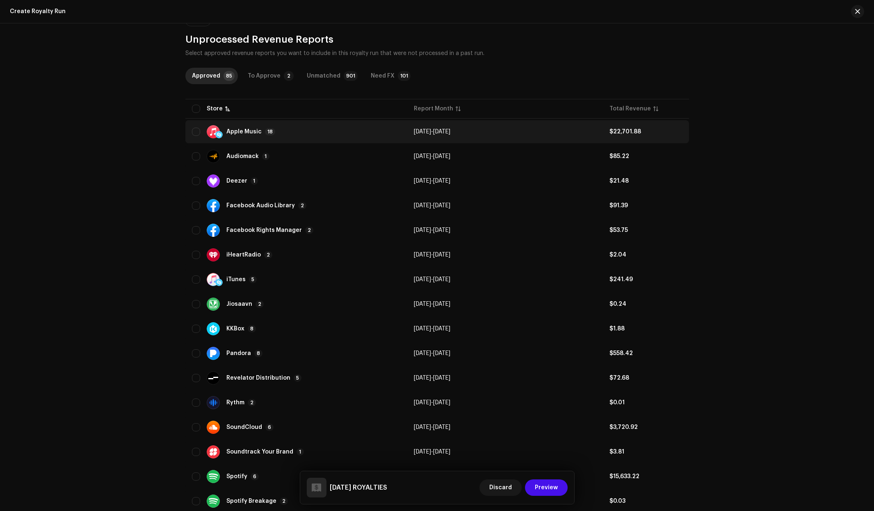
scroll to position [342, 0]
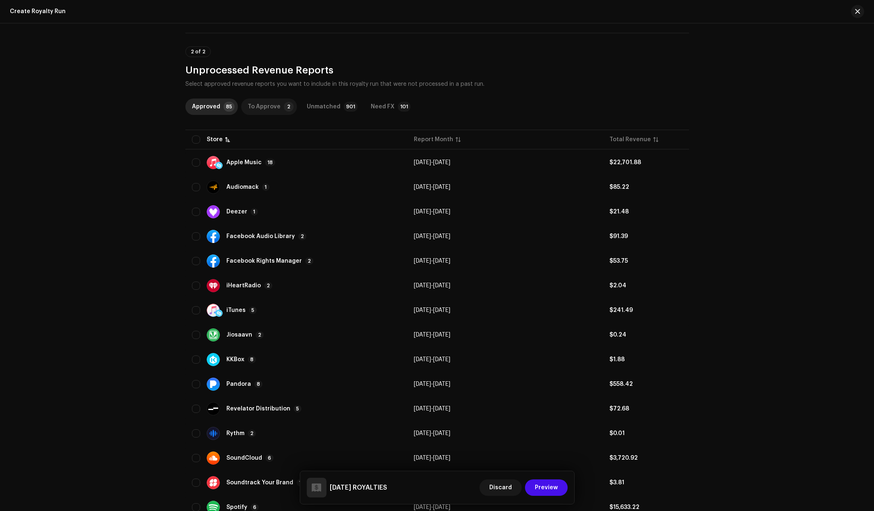
type textarea "2025 SEPTEMBER ROYALTIES"
click at [262, 107] on div "To Approve" at bounding box center [264, 106] width 33 height 16
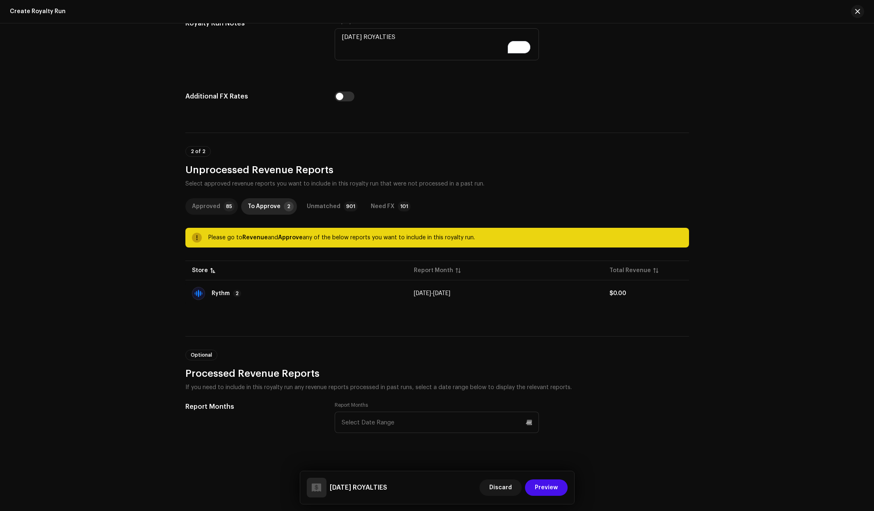
click at [205, 207] on div "Approved" at bounding box center [206, 206] width 28 height 16
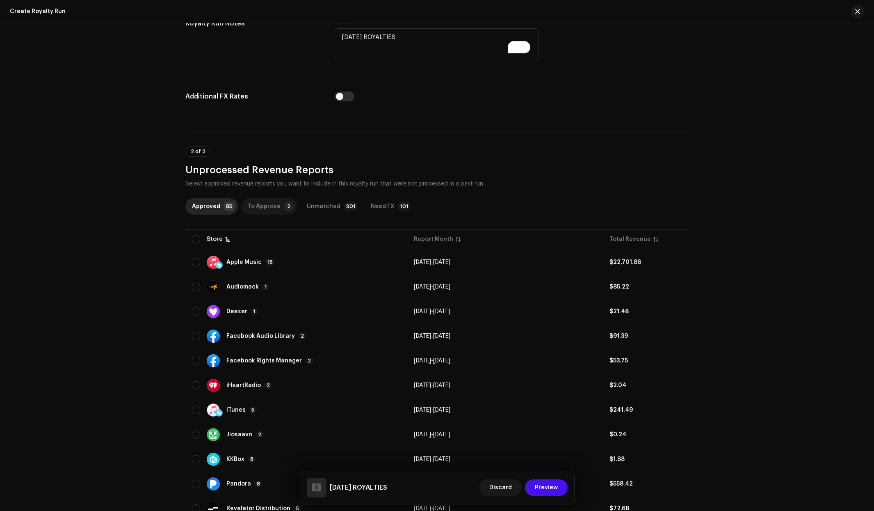
click at [264, 204] on div "To Approve" at bounding box center [264, 206] width 33 height 16
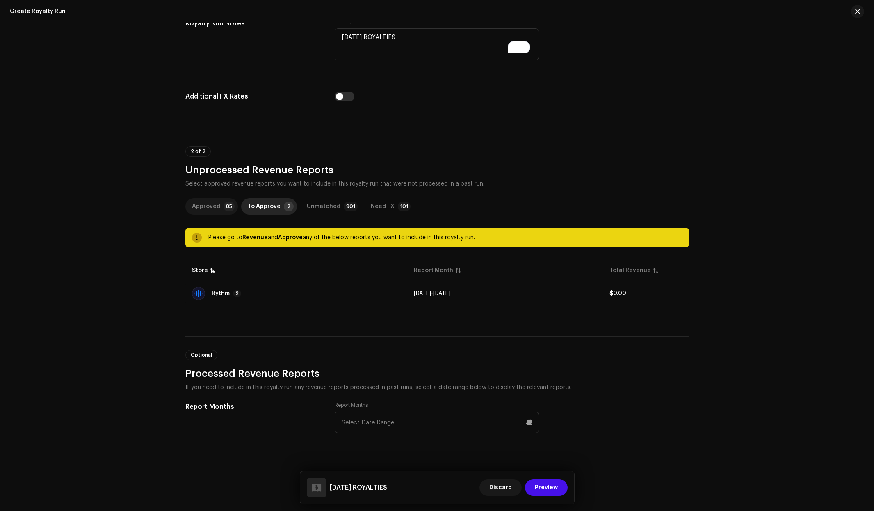
click at [209, 205] on div "Approved" at bounding box center [206, 206] width 28 height 16
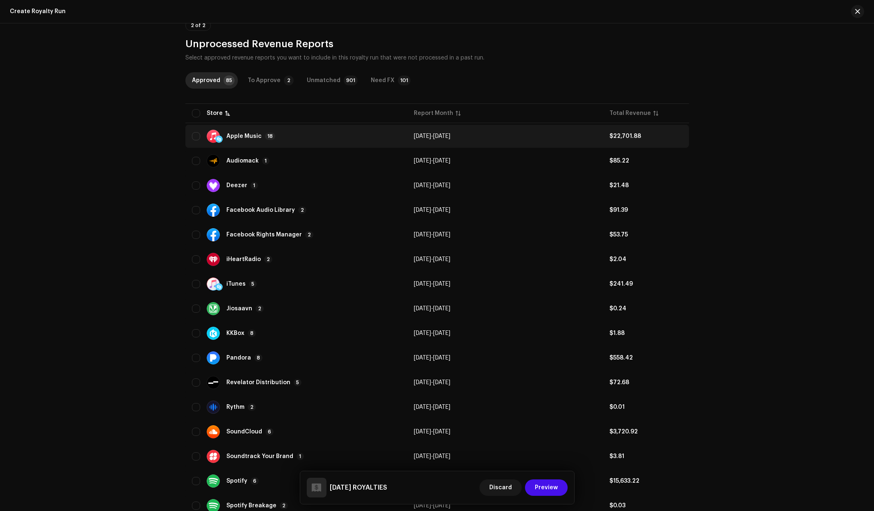
scroll to position [0, 0]
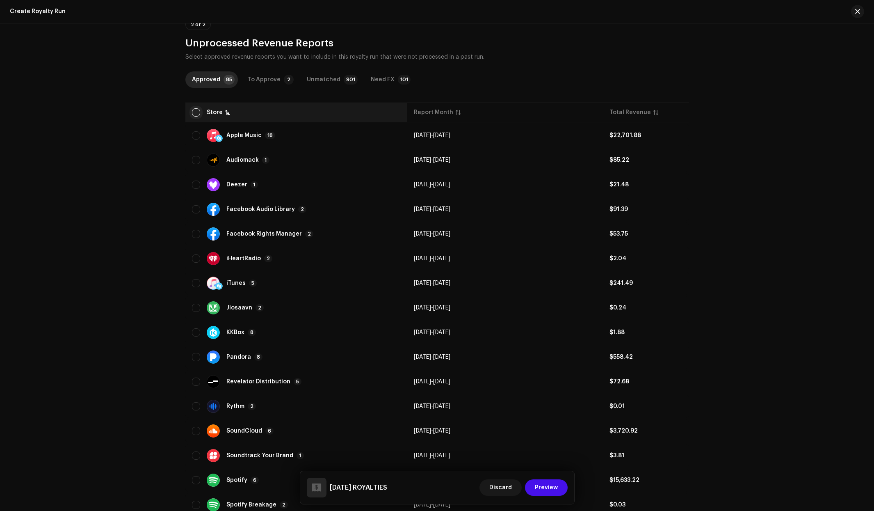
click at [195, 110] on input "checkbox" at bounding box center [196, 112] width 8 height 8
checkbox input "true"
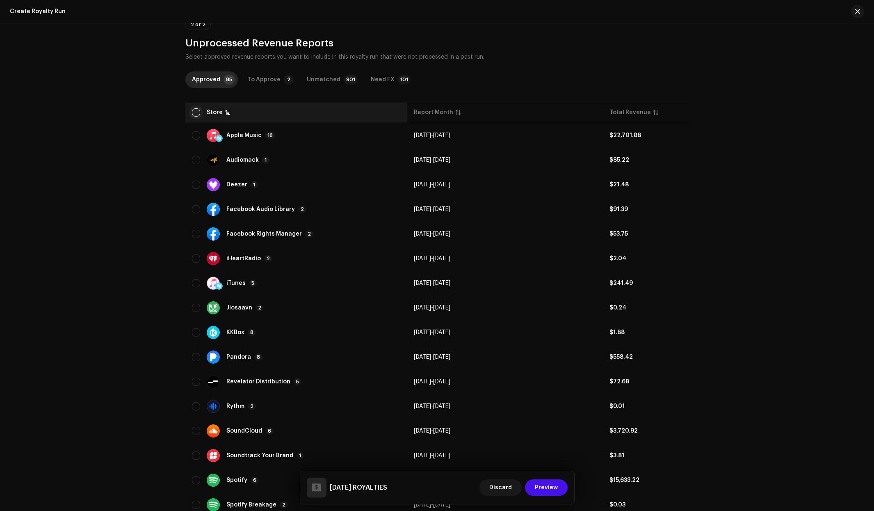
checkbox input "true"
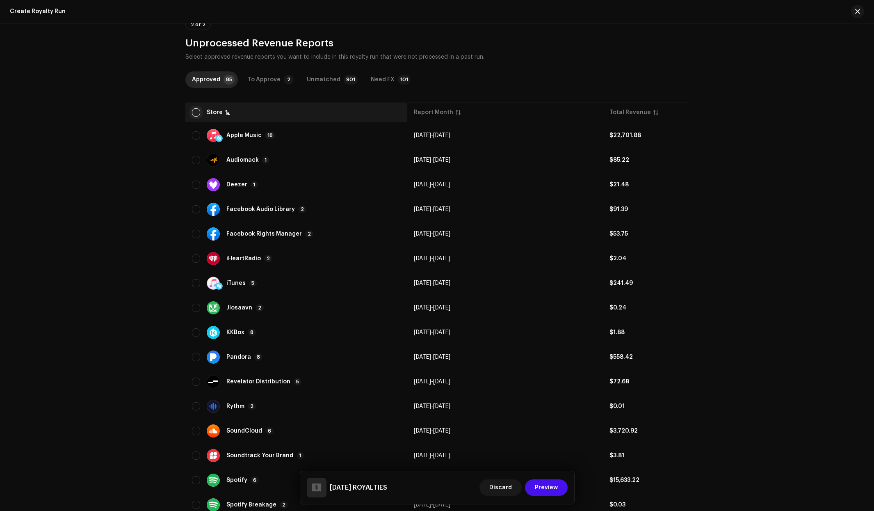
checkbox input "true"
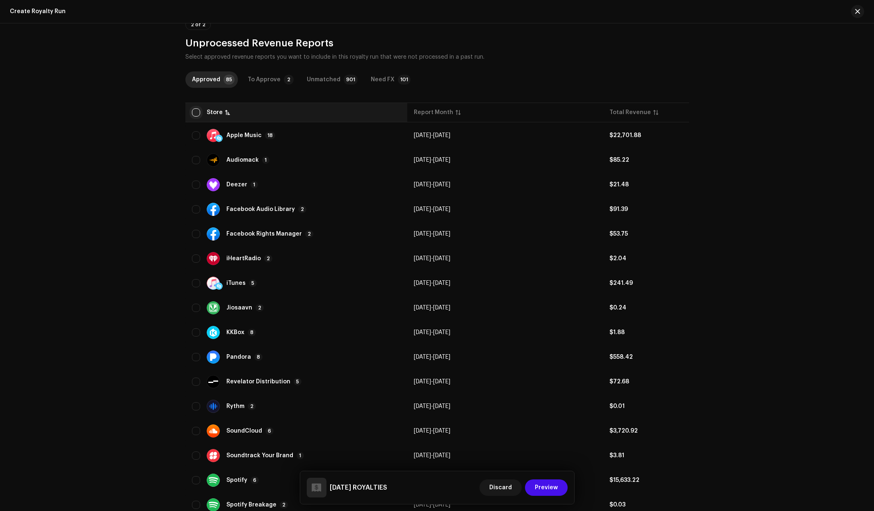
checkbox input "true"
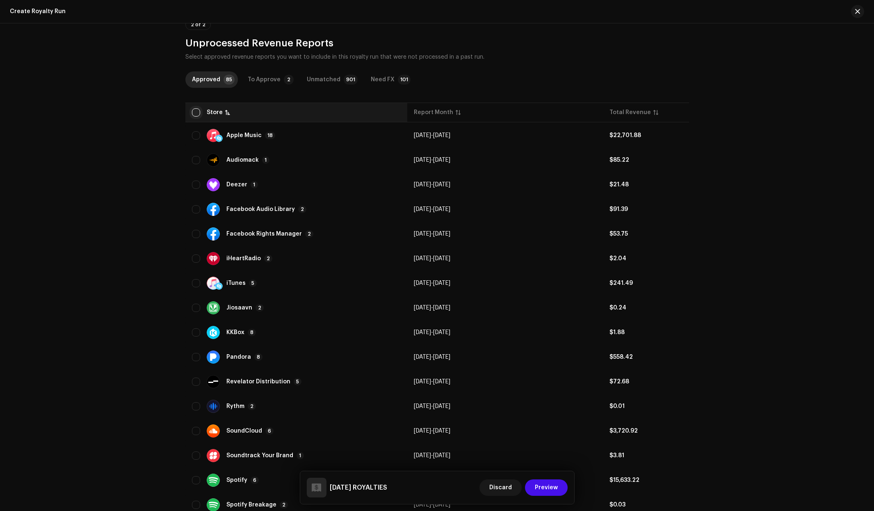
checkbox input "true"
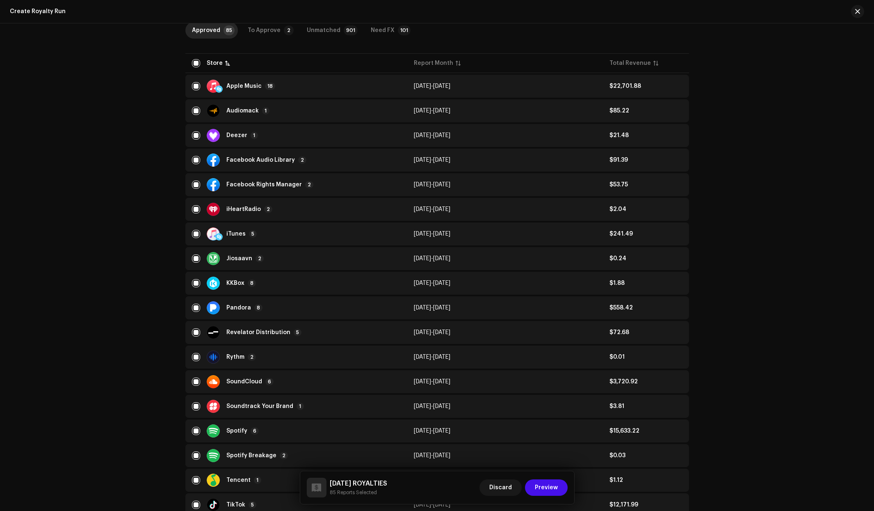
scroll to position [419, 0]
click at [310, 83] on div "Apple Music 18" at bounding box center [296, 85] width 209 height 13
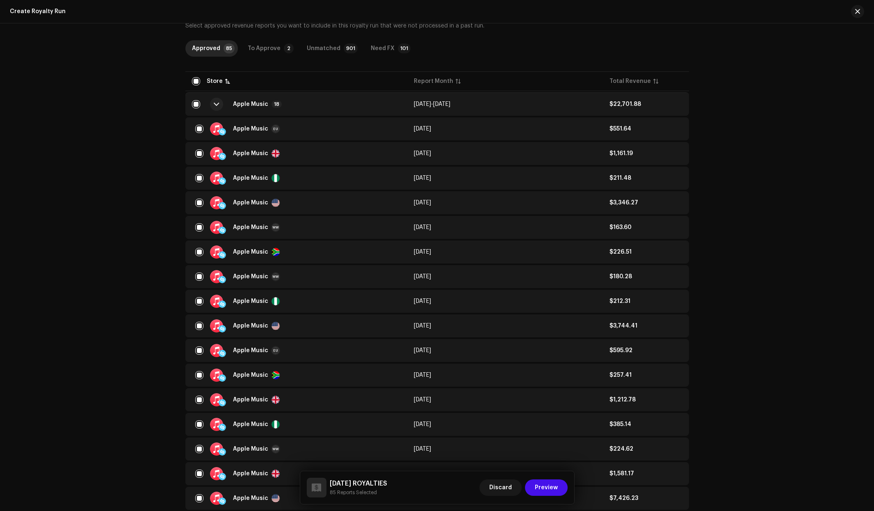
scroll to position [366, 0]
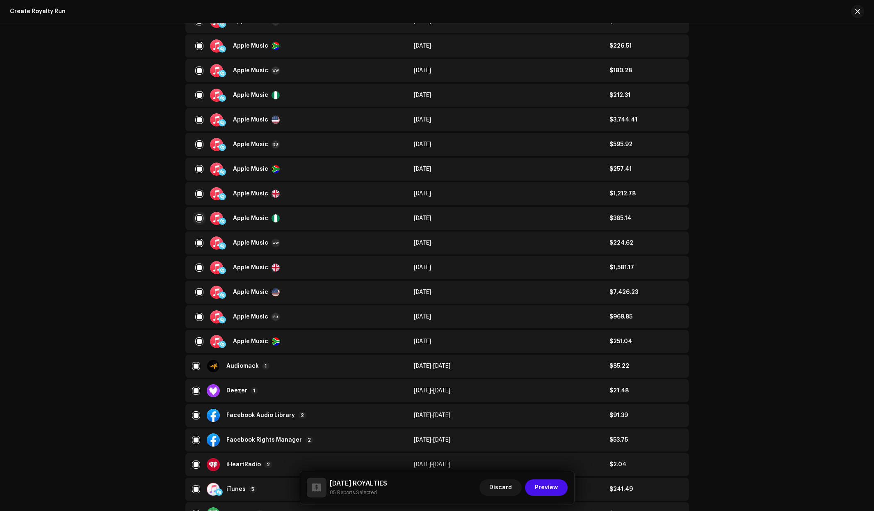
click at [197, 217] on input "checkbox" at bounding box center [199, 218] width 8 height 8
checkbox input "false"
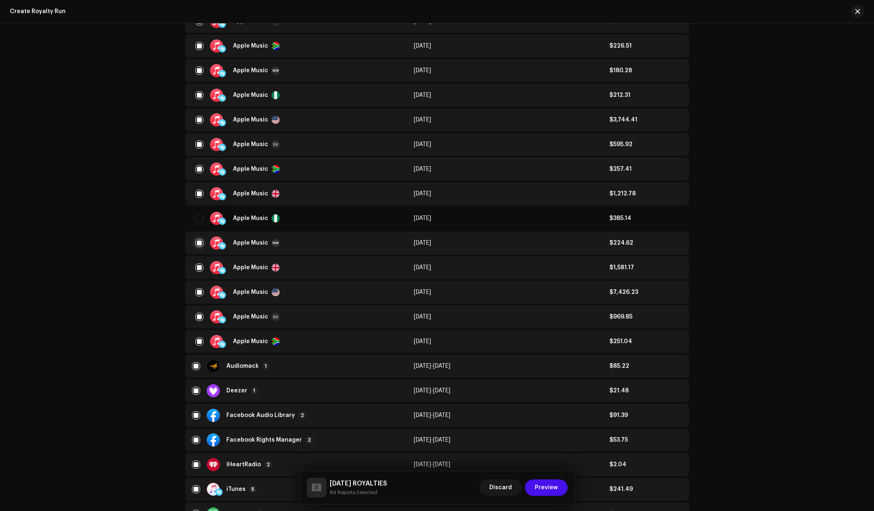
click at [198, 242] on input "checkbox" at bounding box center [199, 243] width 8 height 8
checkbox input "false"
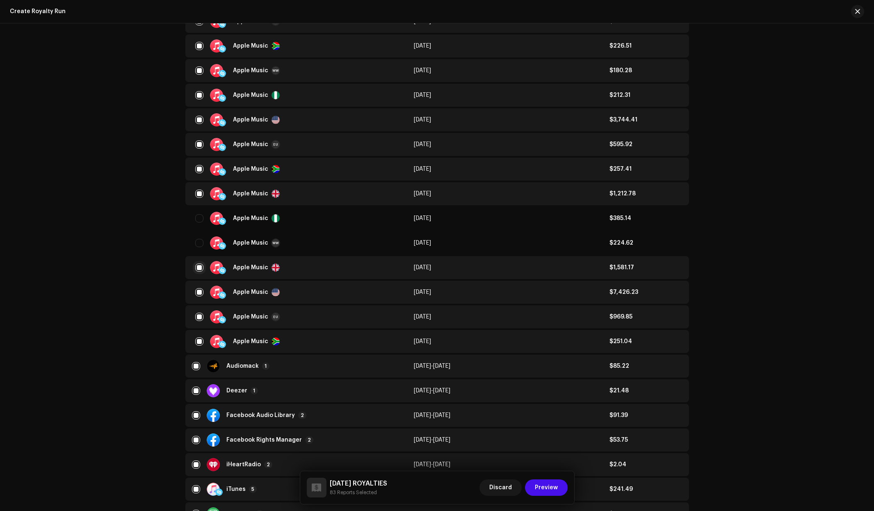
click at [197, 267] on input "checkbox" at bounding box center [199, 267] width 8 height 8
checkbox input "false"
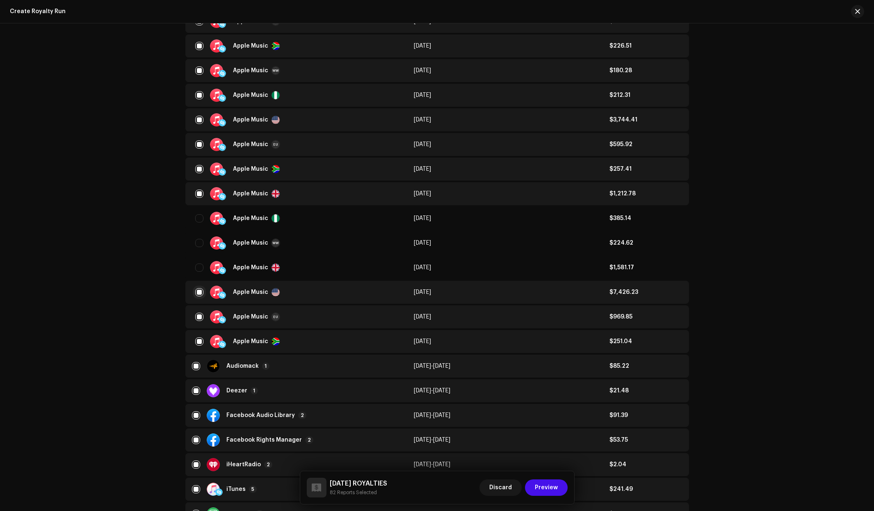
click at [198, 290] on input "checkbox" at bounding box center [199, 292] width 8 height 8
checkbox input "false"
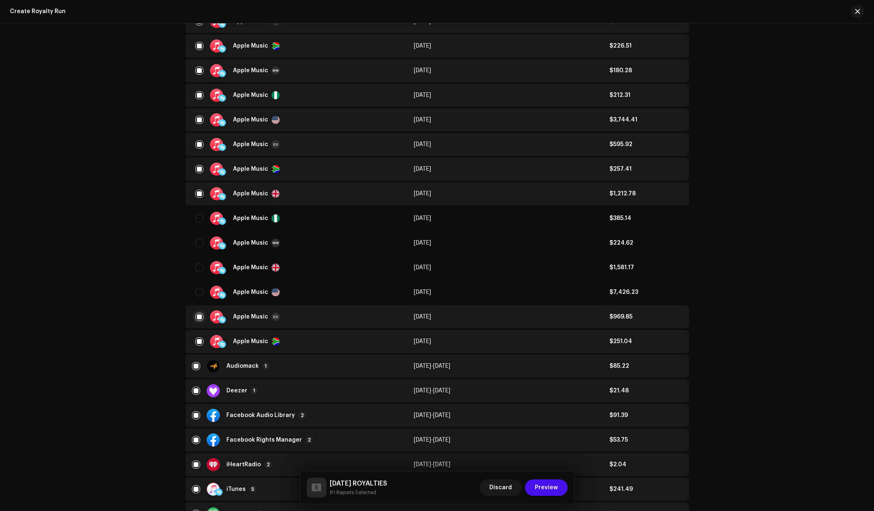
click at [196, 315] on input "checkbox" at bounding box center [199, 317] width 8 height 8
checkbox input "false"
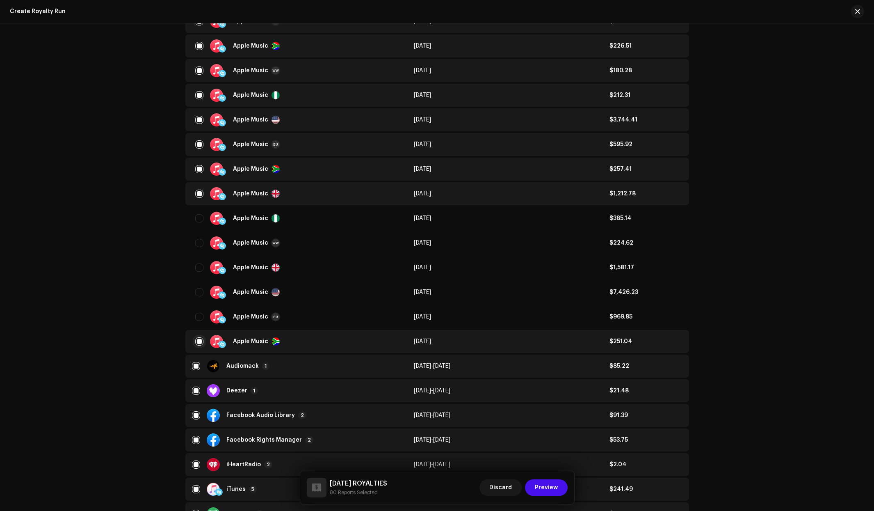
click at [200, 341] on input "checkbox" at bounding box center [199, 341] width 8 height 8
checkbox input "false"
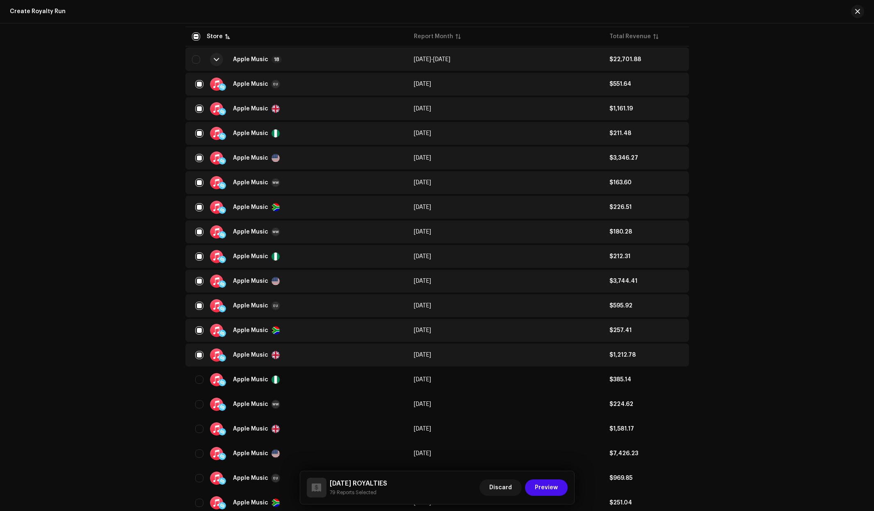
click at [290, 59] on div "Apple Music 18" at bounding box center [296, 60] width 209 height 20
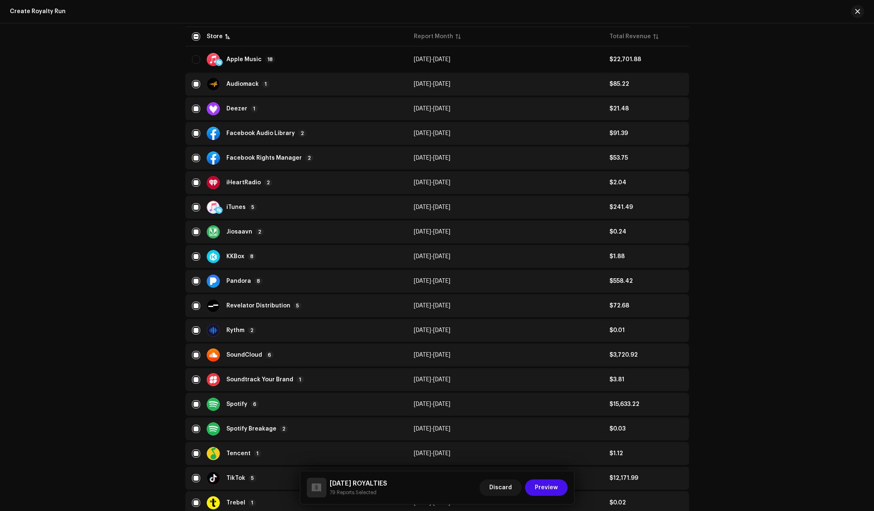
click at [303, 86] on div "Audiomack 1" at bounding box center [296, 84] width 209 height 13
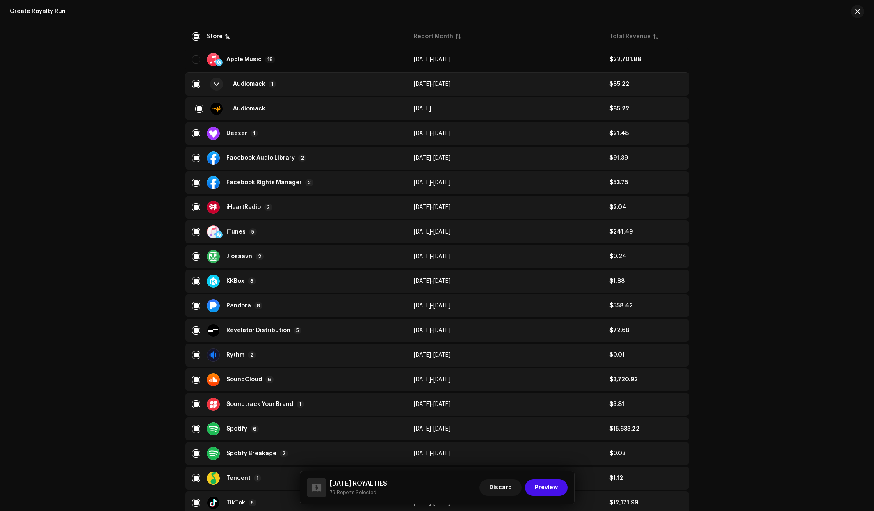
click at [303, 86] on div "Audiomack 1" at bounding box center [296, 84] width 209 height 20
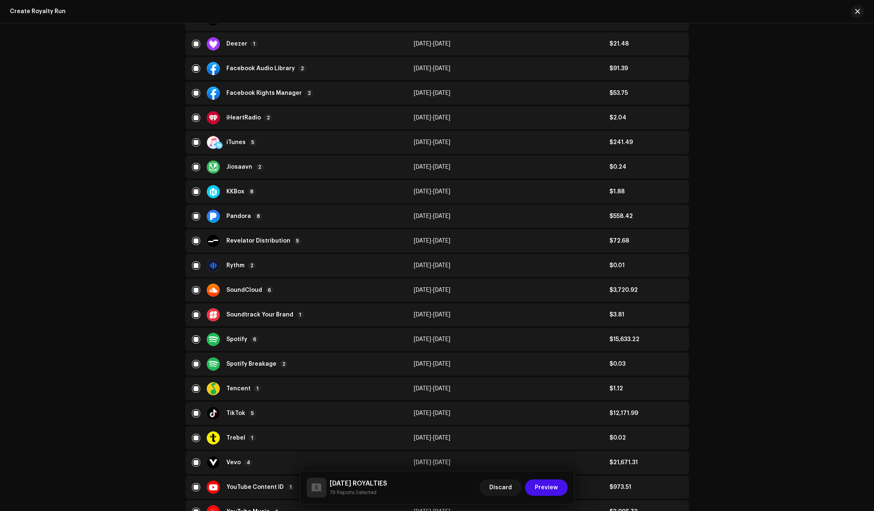
click at [342, 140] on div "iTunes 5" at bounding box center [296, 142] width 209 height 13
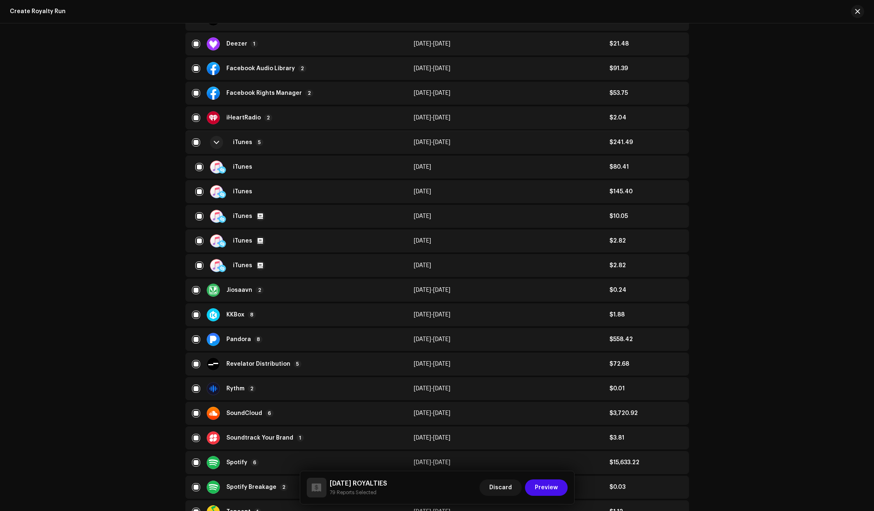
click at [306, 145] on div "iTunes 5" at bounding box center [296, 143] width 209 height 20
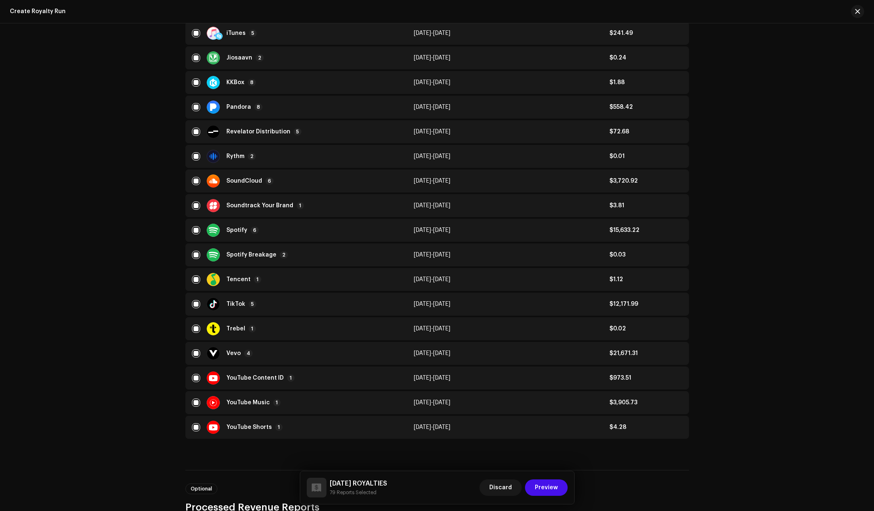
click at [338, 183] on div "SoundCloud 6" at bounding box center [296, 180] width 209 height 13
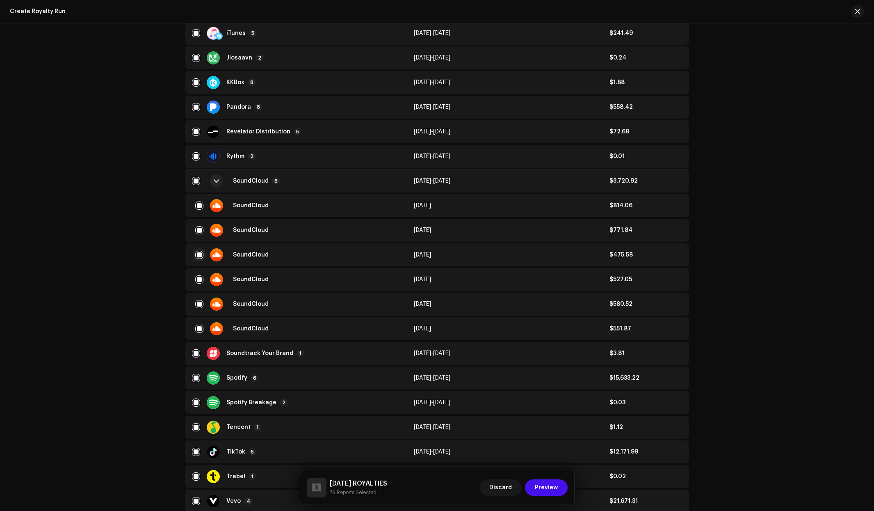
click at [201, 255] on input "checkbox" at bounding box center [199, 255] width 8 height 8
checkbox input "false"
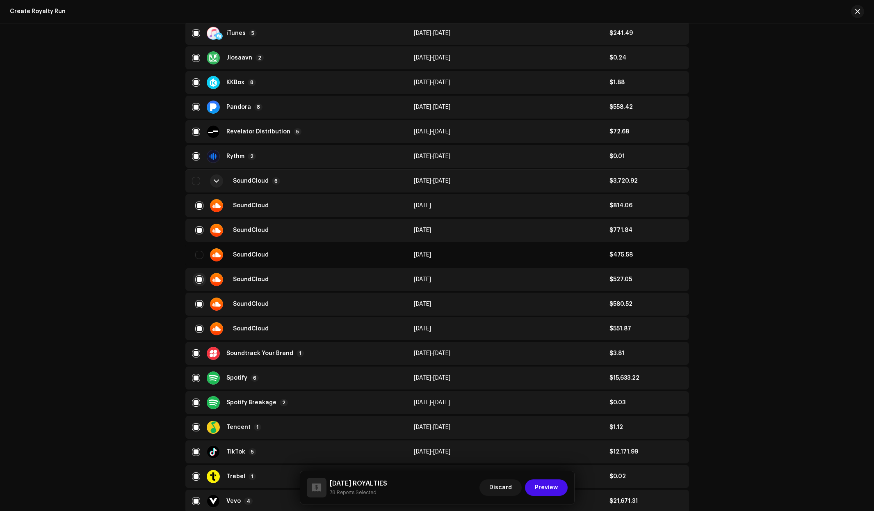
click at [200, 280] on input "checkbox" at bounding box center [199, 279] width 8 height 8
checkbox input "false"
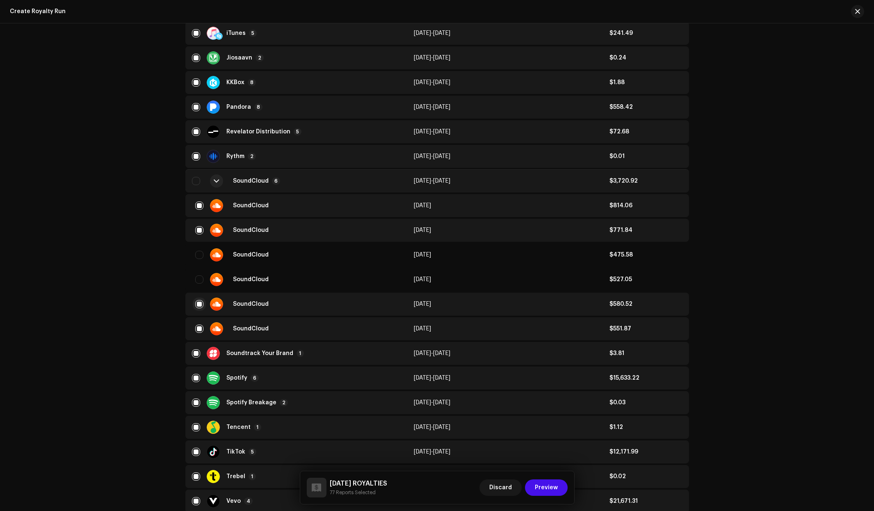
click at [197, 303] on input "checkbox" at bounding box center [199, 304] width 8 height 8
checkbox input "false"
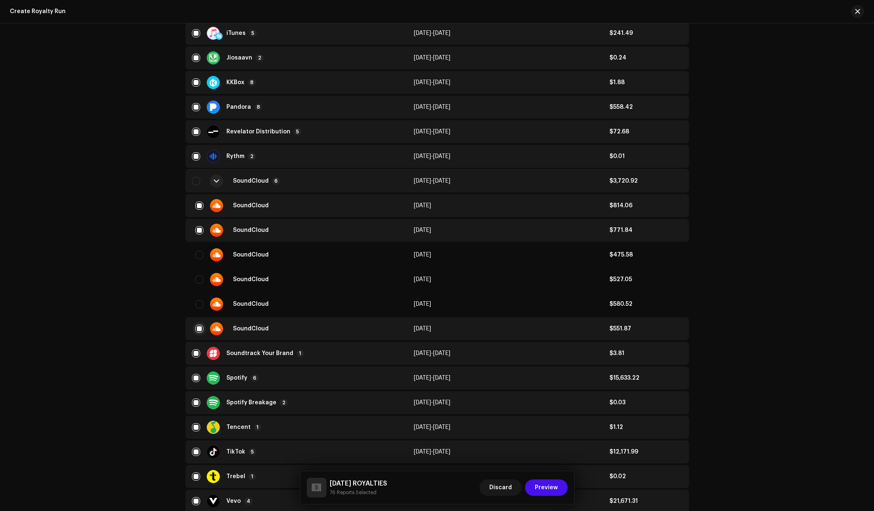
click at [197, 327] on input "checkbox" at bounding box center [199, 329] width 8 height 8
checkbox input "false"
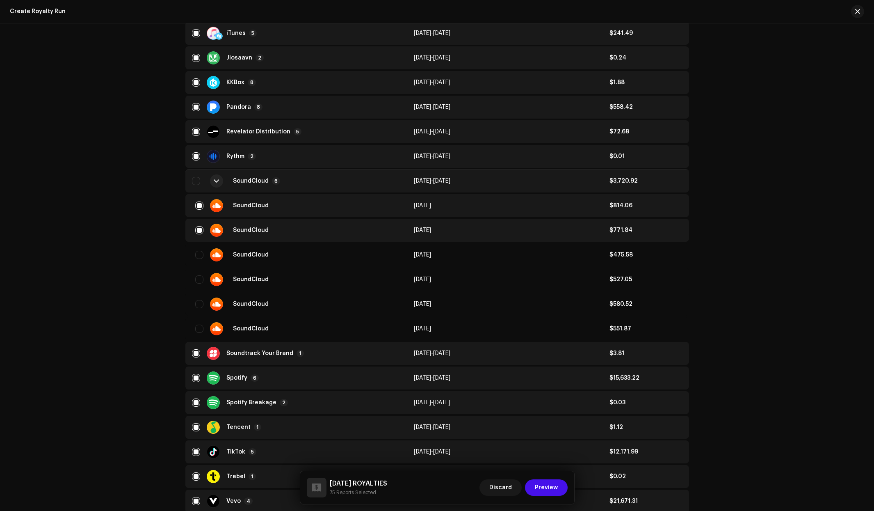
click at [299, 181] on div "SoundCloud 6" at bounding box center [296, 181] width 209 height 20
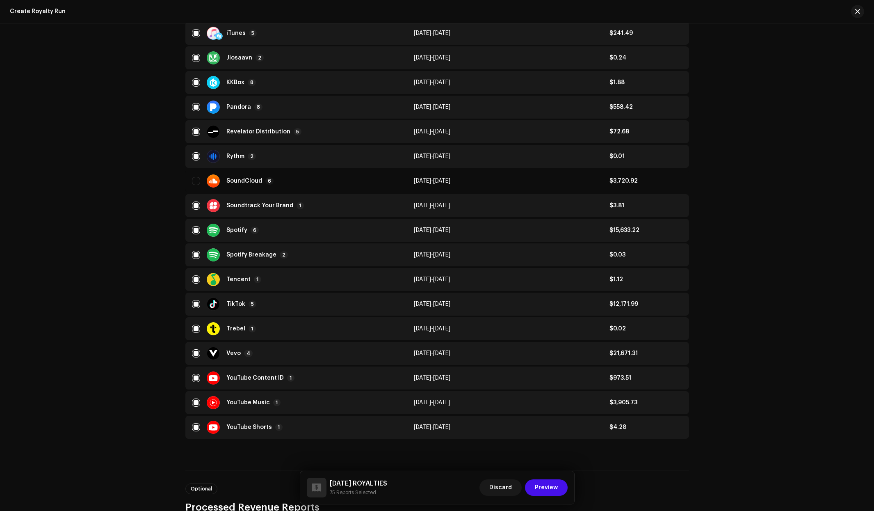
click at [367, 230] on div "Spotify 6" at bounding box center [296, 230] width 209 height 13
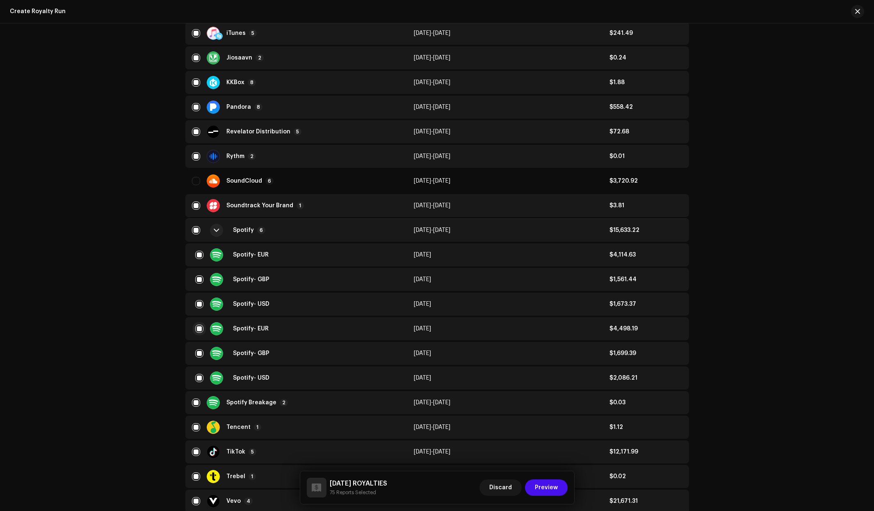
click at [197, 328] on input "checkbox" at bounding box center [199, 329] width 8 height 8
checkbox input "false"
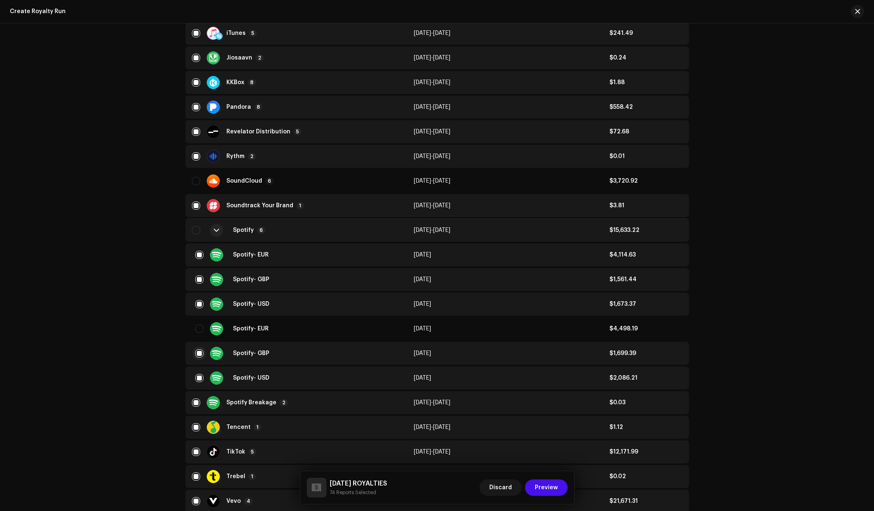
click at [200, 353] on input "checkbox" at bounding box center [199, 353] width 8 height 8
checkbox input "false"
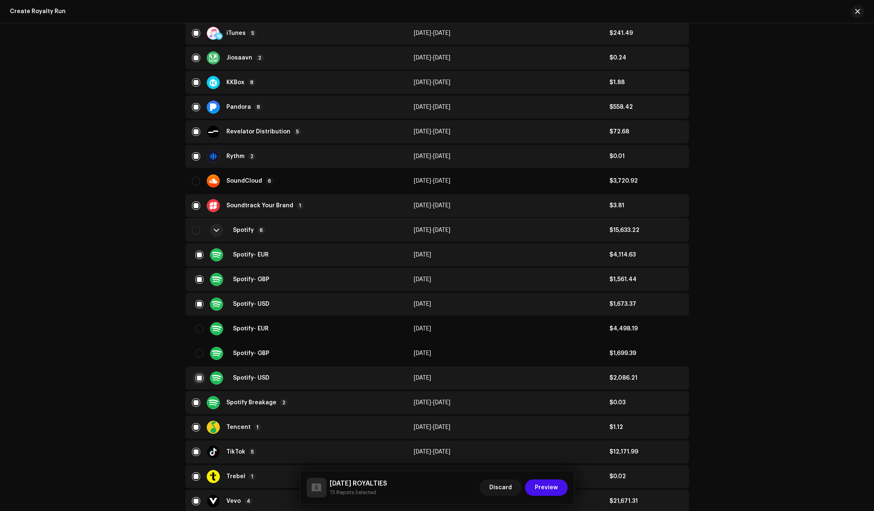
click at [197, 378] on input "checkbox" at bounding box center [199, 378] width 8 height 8
checkbox input "false"
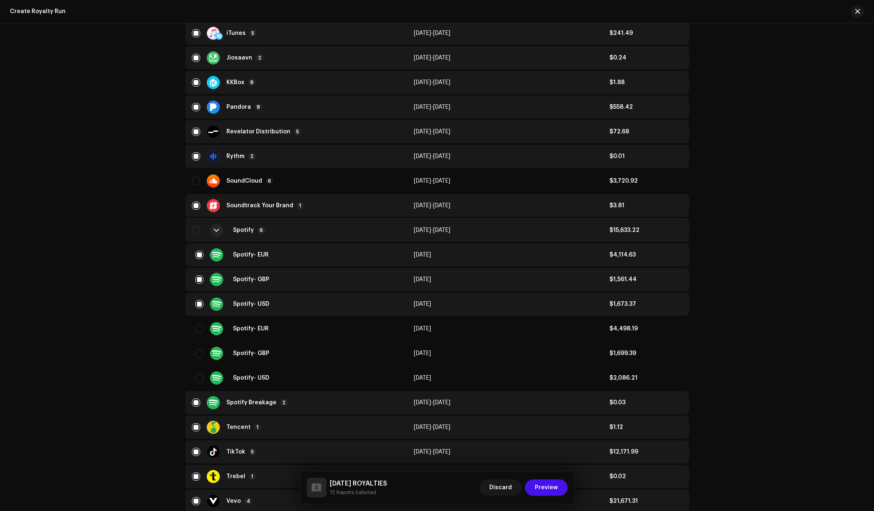
drag, startPoint x: 314, startPoint y: 227, endPoint x: 318, endPoint y: 225, distance: 4.8
click at [316, 226] on div "Spotify 6" at bounding box center [296, 230] width 209 height 20
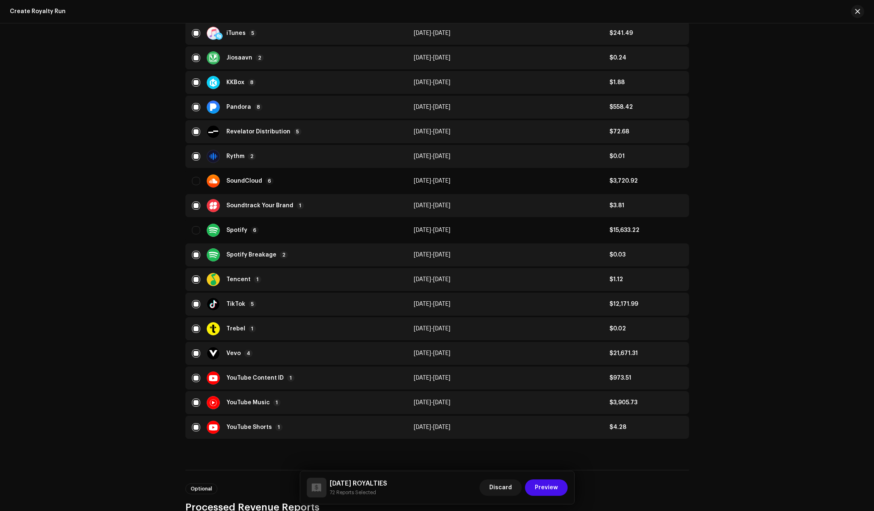
click at [307, 253] on div "Spotify Breakage 2" at bounding box center [296, 254] width 209 height 13
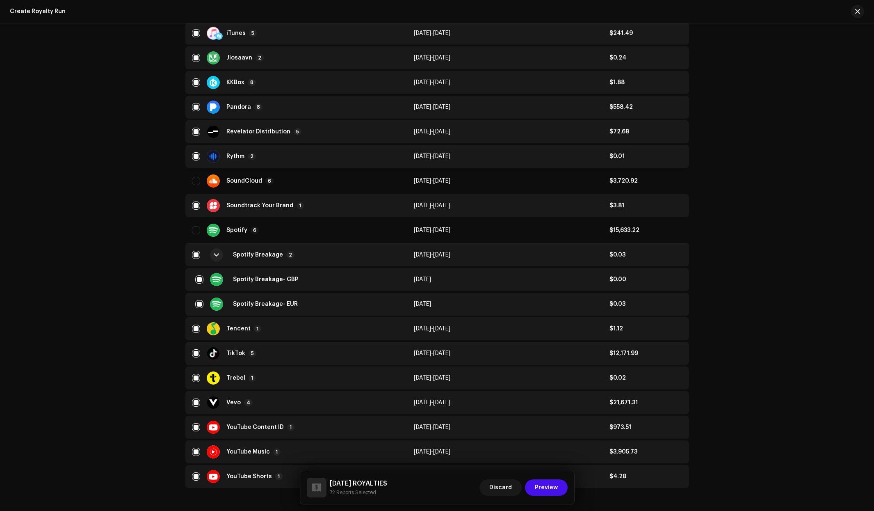
click at [307, 253] on div "Spotify Breakage 2" at bounding box center [296, 255] width 209 height 20
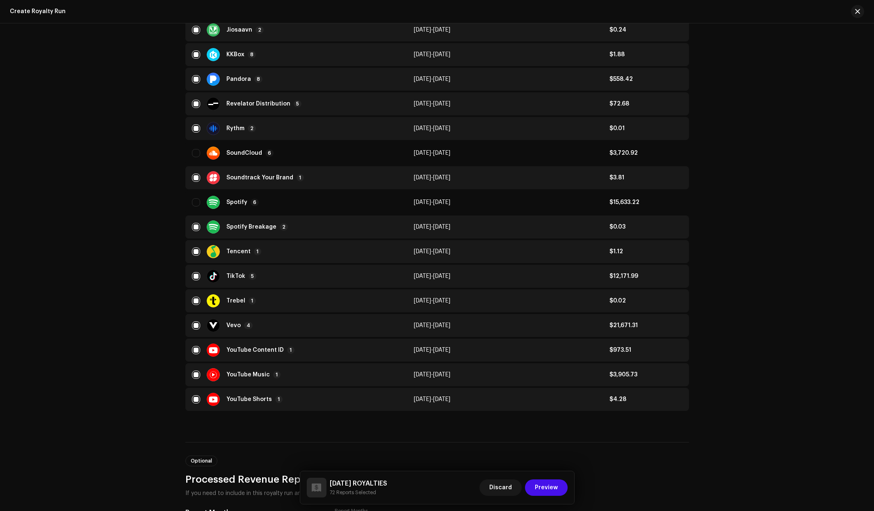
scroll to position [659, 0]
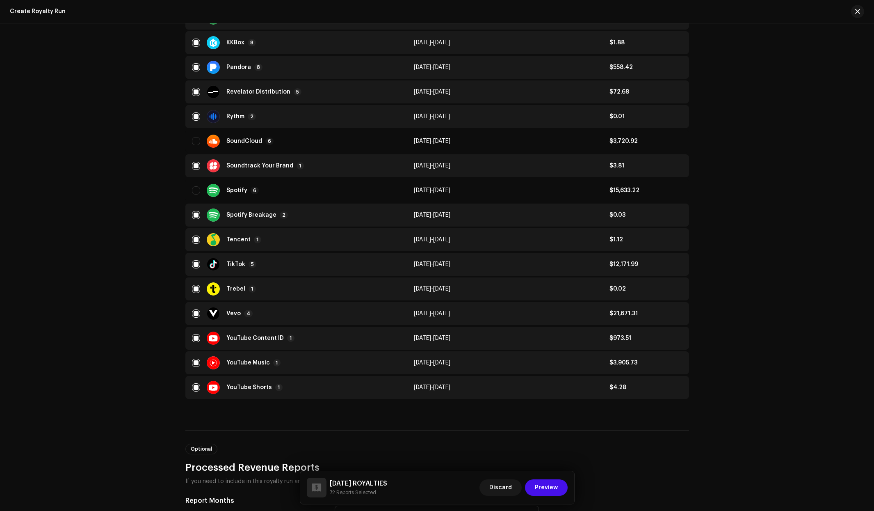
click at [339, 261] on div "TikTok 5" at bounding box center [296, 264] width 209 height 13
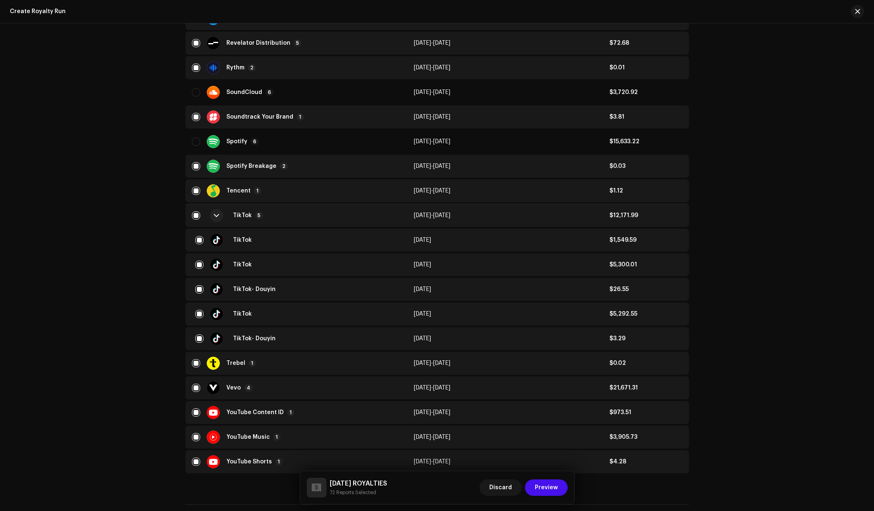
scroll to position [713, 0]
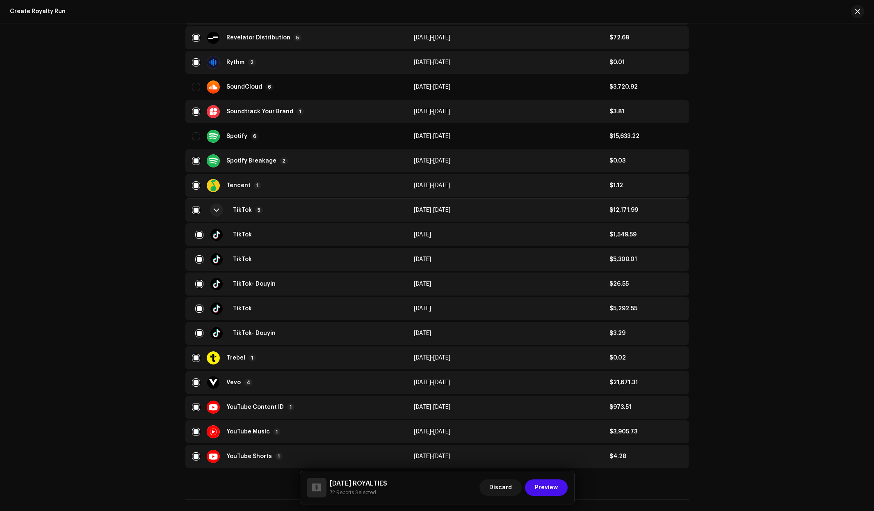
drag, startPoint x: 199, startPoint y: 259, endPoint x: 199, endPoint y: 267, distance: 8.2
click at [199, 259] on input "checkbox" at bounding box center [199, 259] width 8 height 8
checkbox input "false"
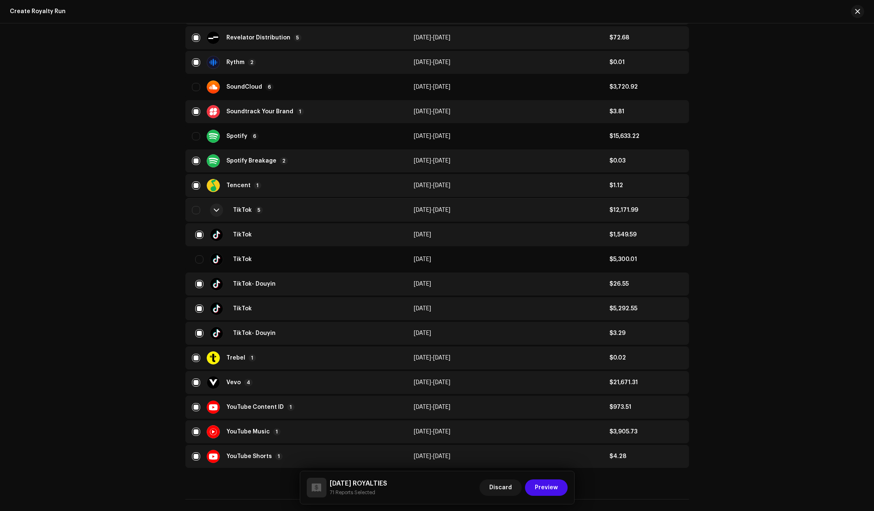
drag, startPoint x: 196, startPoint y: 281, endPoint x: 199, endPoint y: 293, distance: 12.2
click at [196, 282] on input "checkbox" at bounding box center [199, 284] width 8 height 8
checkbox input "false"
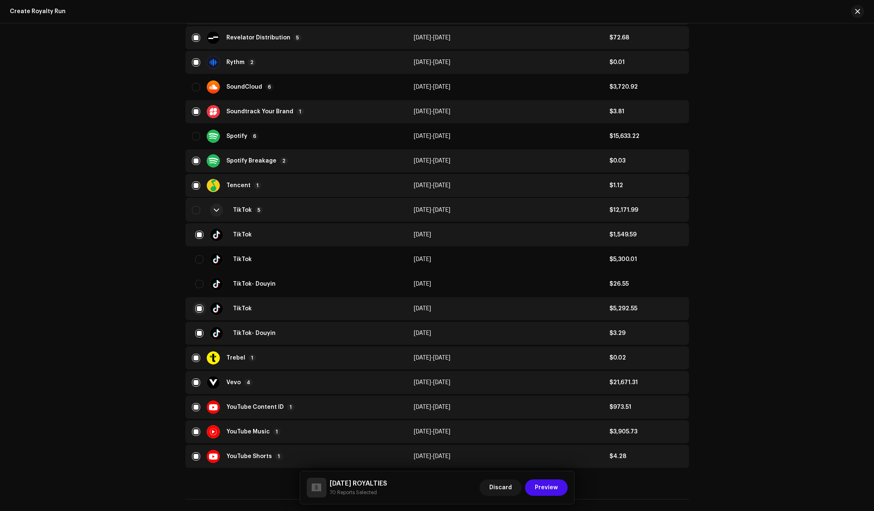
click at [199, 306] on input "checkbox" at bounding box center [199, 308] width 8 height 8
checkbox input "false"
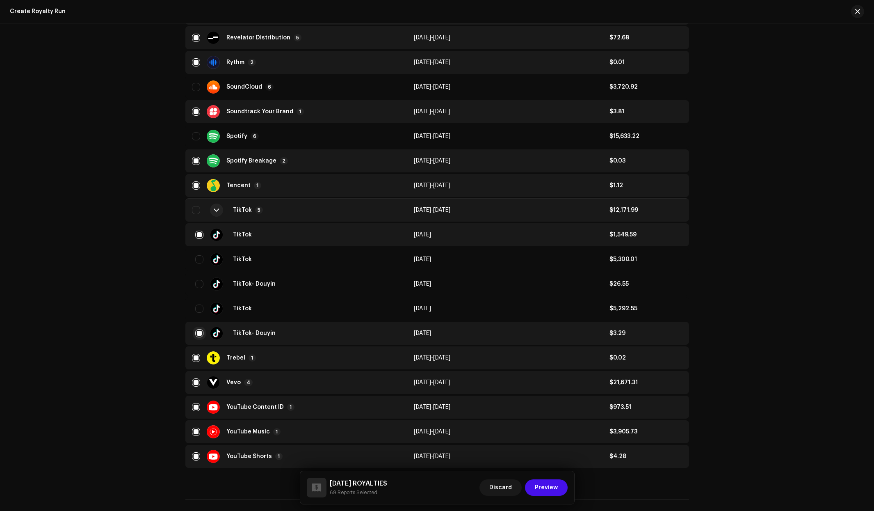
click at [197, 331] on input "checkbox" at bounding box center [199, 333] width 8 height 8
checkbox input "false"
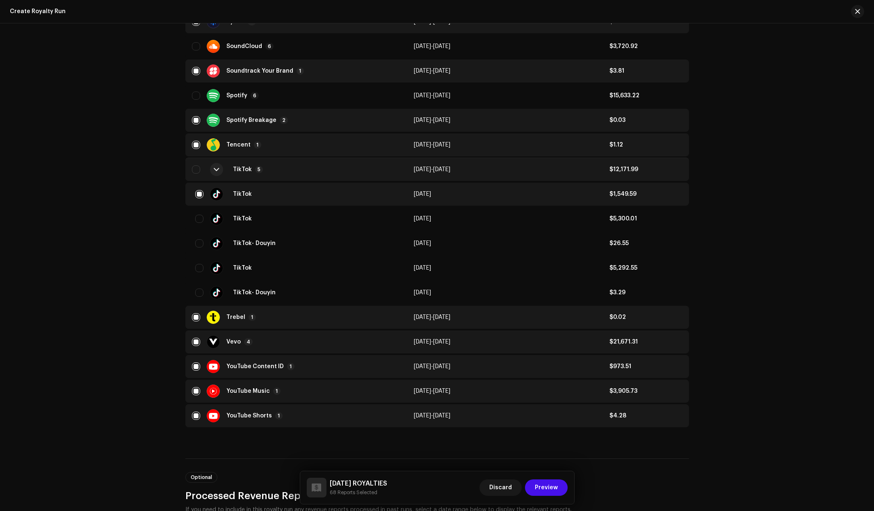
scroll to position [755, 0]
click at [353, 340] on div "Vevo 4" at bounding box center [296, 340] width 209 height 13
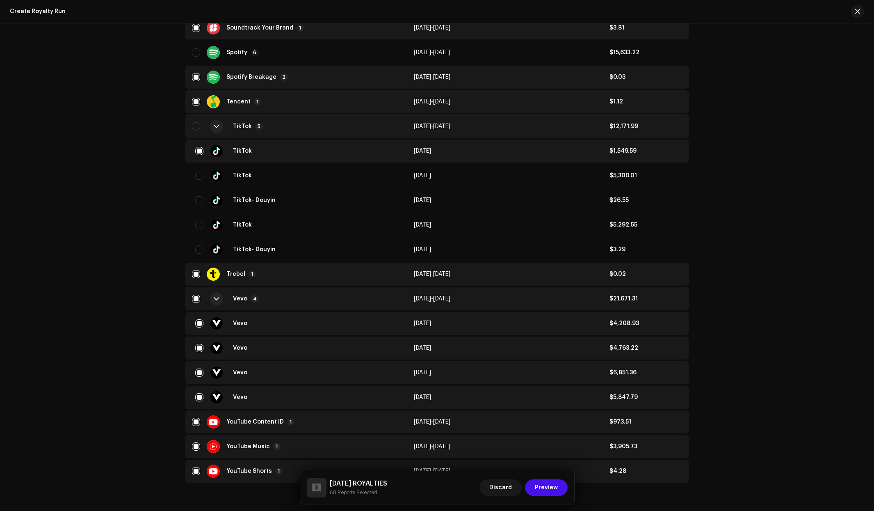
scroll to position [797, 0]
click at [199, 347] on input "checkbox" at bounding box center [199, 348] width 8 height 8
checkbox input "false"
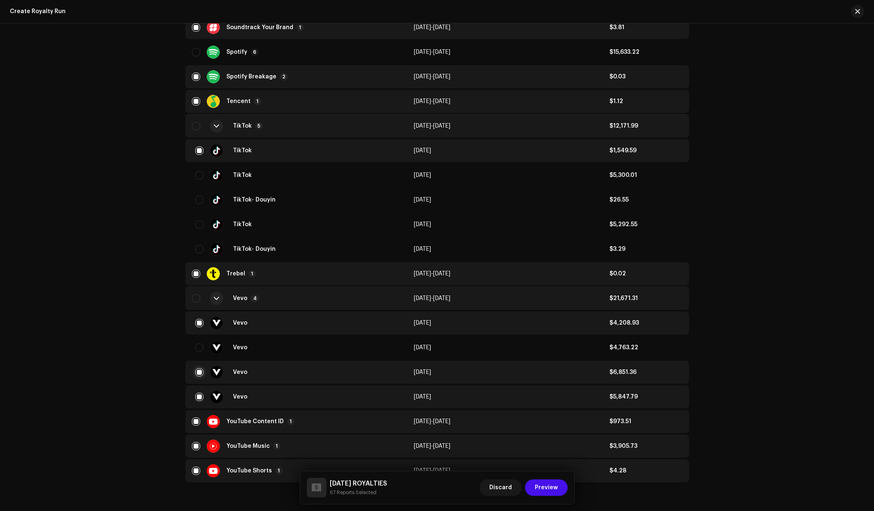
click at [197, 375] on input "checkbox" at bounding box center [199, 372] width 8 height 8
checkbox input "false"
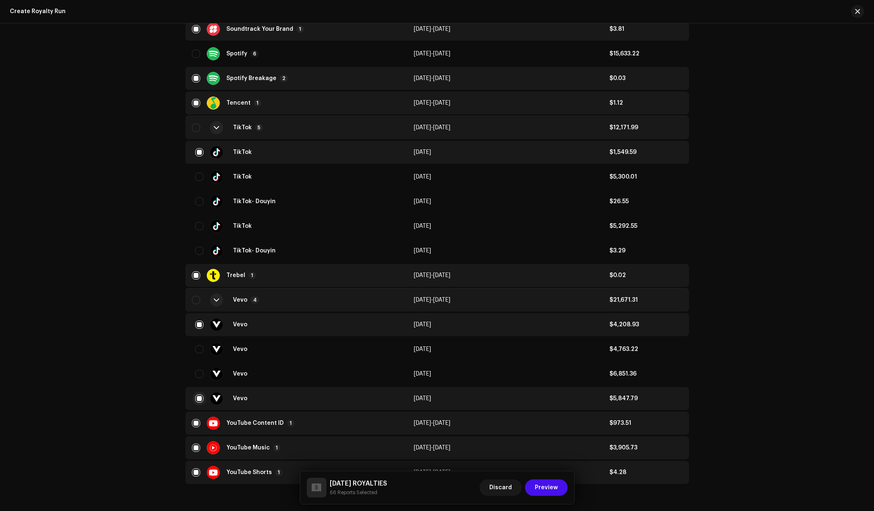
click at [198, 398] on input "checkbox" at bounding box center [199, 398] width 8 height 8
checkbox input "false"
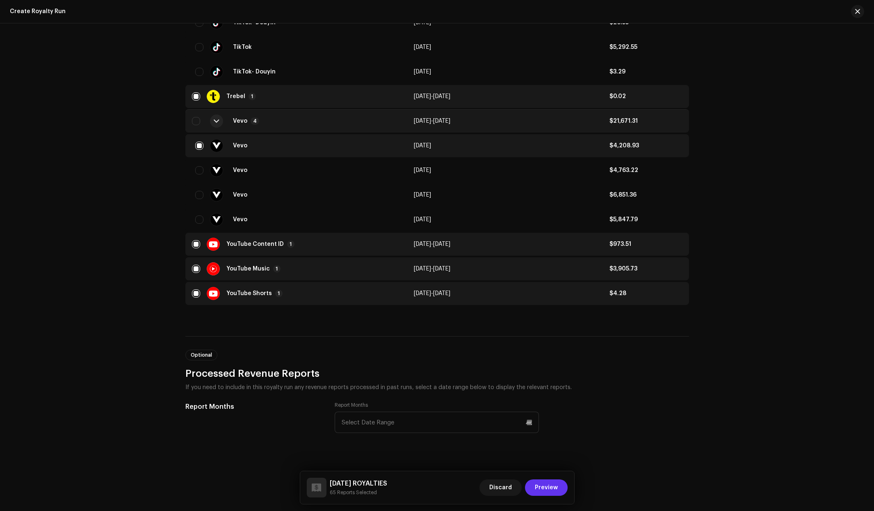
click at [551, 486] on span "Preview" at bounding box center [546, 487] width 23 height 16
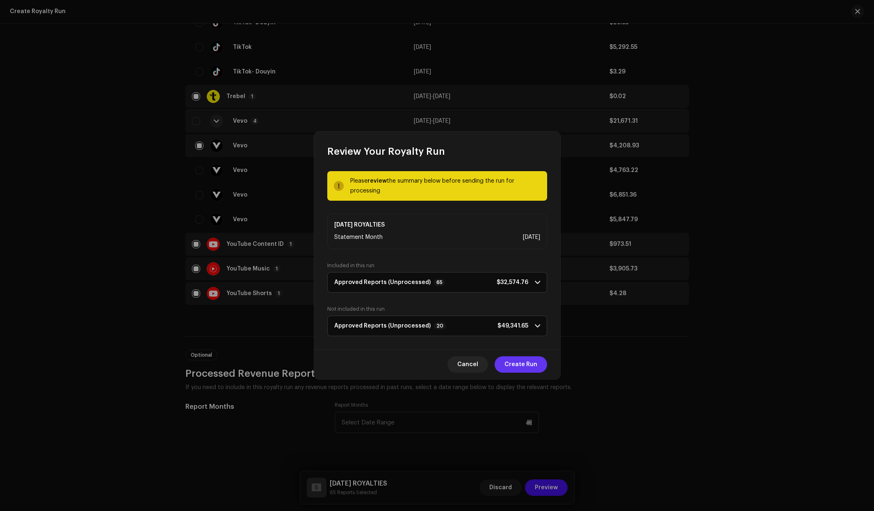
click at [522, 360] on span "Create Run" at bounding box center [521, 364] width 33 height 16
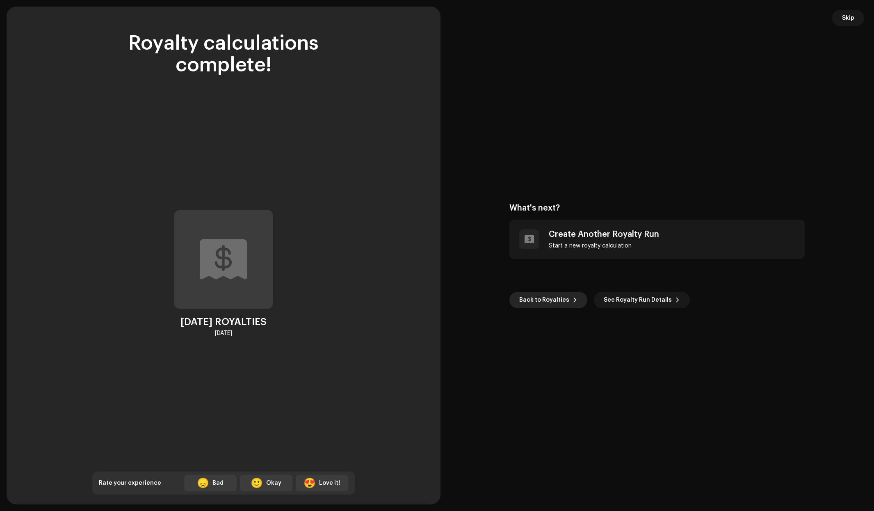
click at [545, 300] on span "Back to Royalties" at bounding box center [544, 300] width 50 height 16
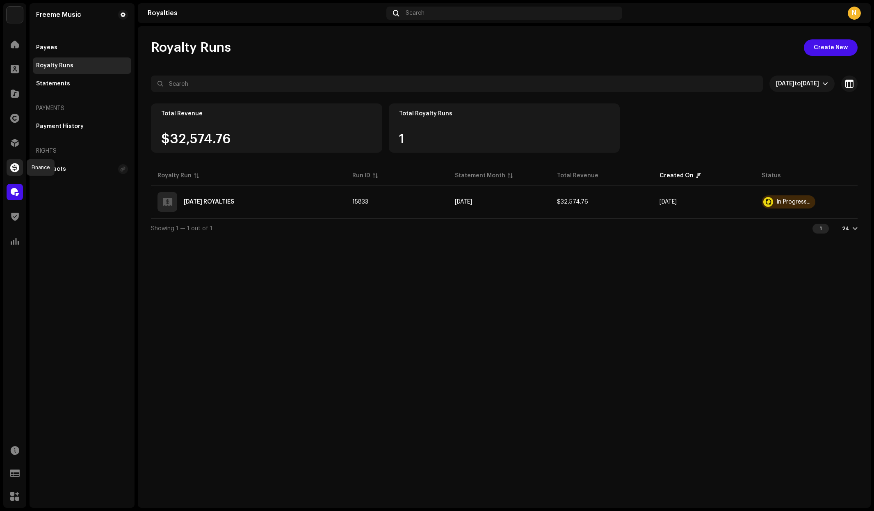
click at [17, 168] on span at bounding box center [14, 167] width 9 height 7
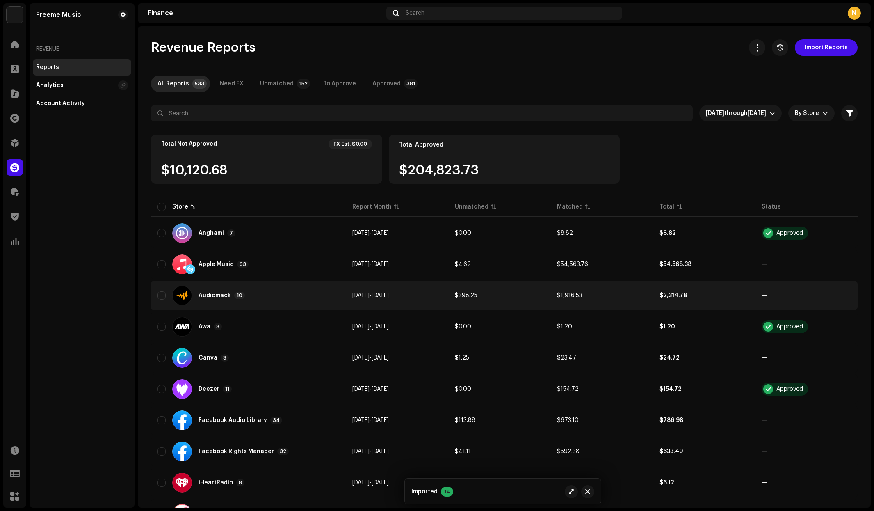
click at [258, 293] on div "Audiomack 10" at bounding box center [249, 296] width 182 height 20
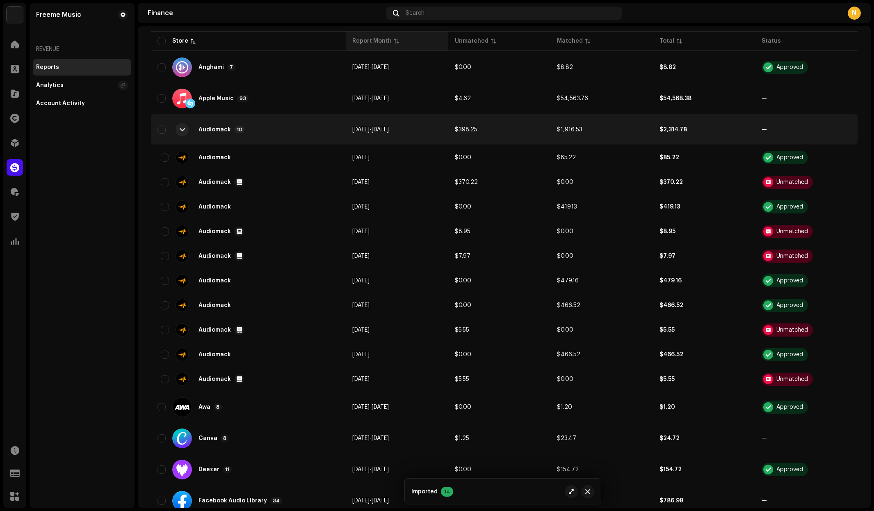
scroll to position [171, 0]
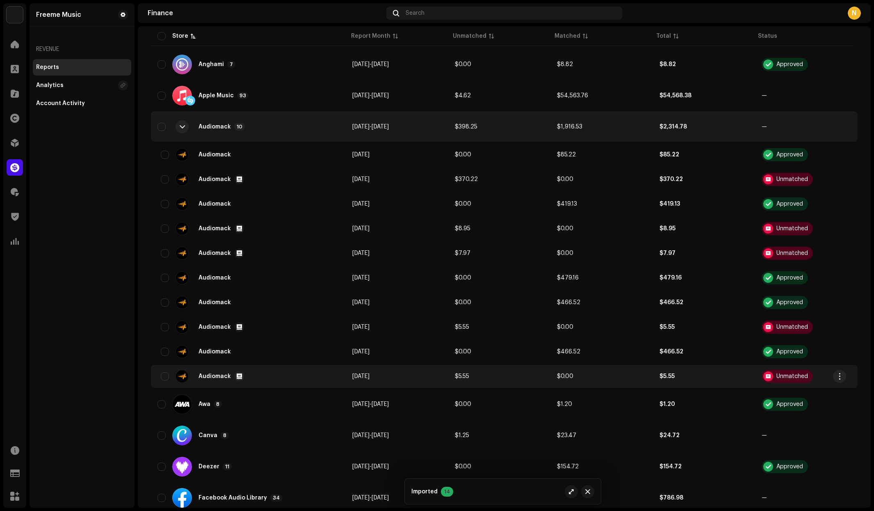
click at [596, 379] on td "$0.00" at bounding box center [602, 376] width 103 height 23
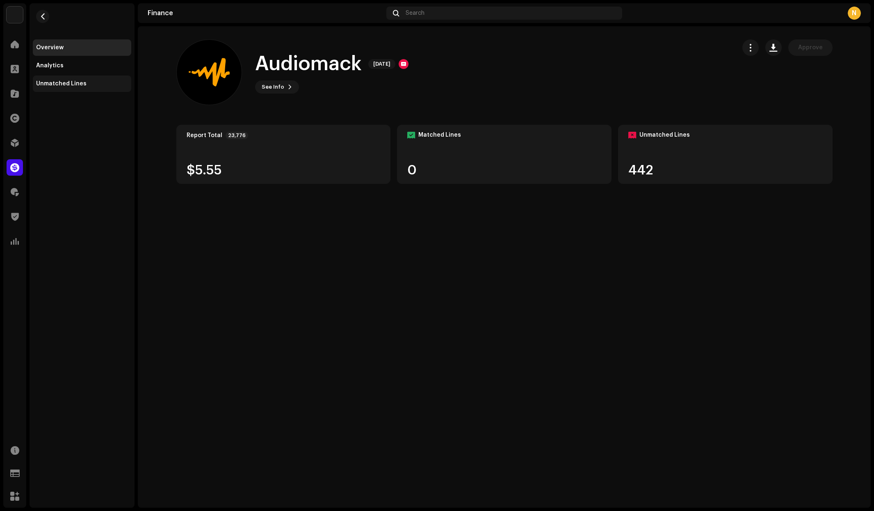
click at [70, 84] on div "Unmatched Lines" at bounding box center [61, 83] width 50 height 7
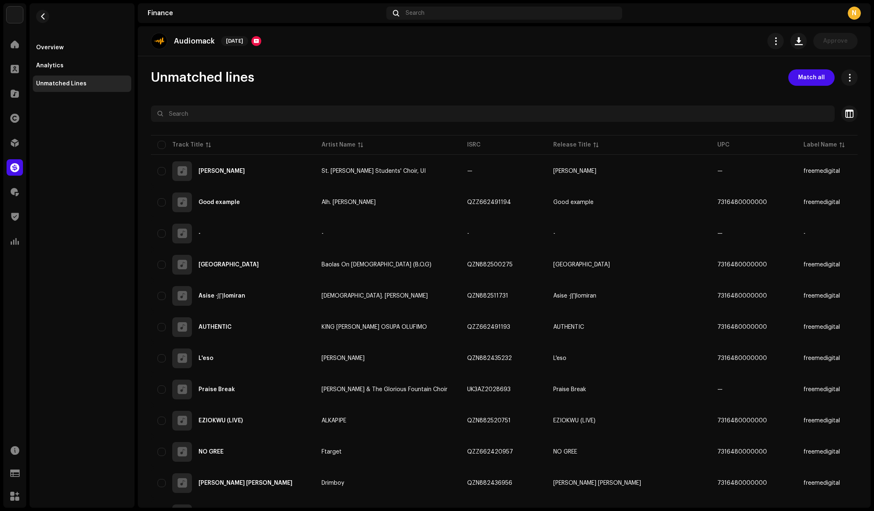
scroll to position [2, 0]
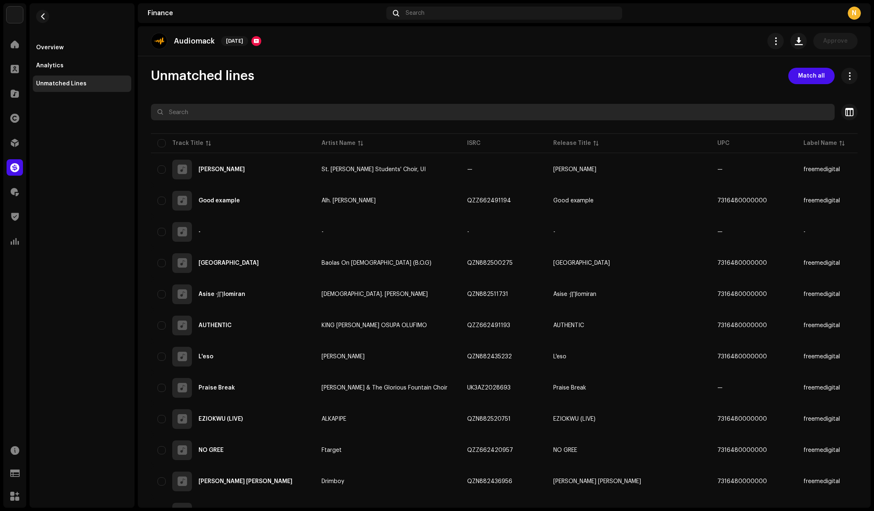
click at [357, 118] on input "text" at bounding box center [493, 112] width 684 height 16
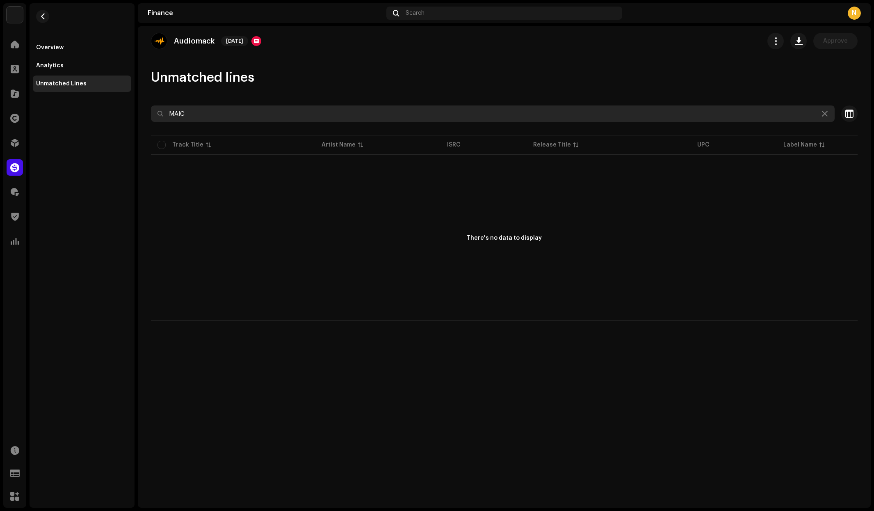
drag, startPoint x: 207, startPoint y: 116, endPoint x: 145, endPoint y: 114, distance: 62.4
click at [145, 114] on div "Unmatched lines MAIC Selected 0 Deselect all 0 Options Filters Track Title Arti…" at bounding box center [504, 194] width 733 height 251
type input "FIDEL"
click at [43, 18] on span "button" at bounding box center [43, 16] width 6 height 7
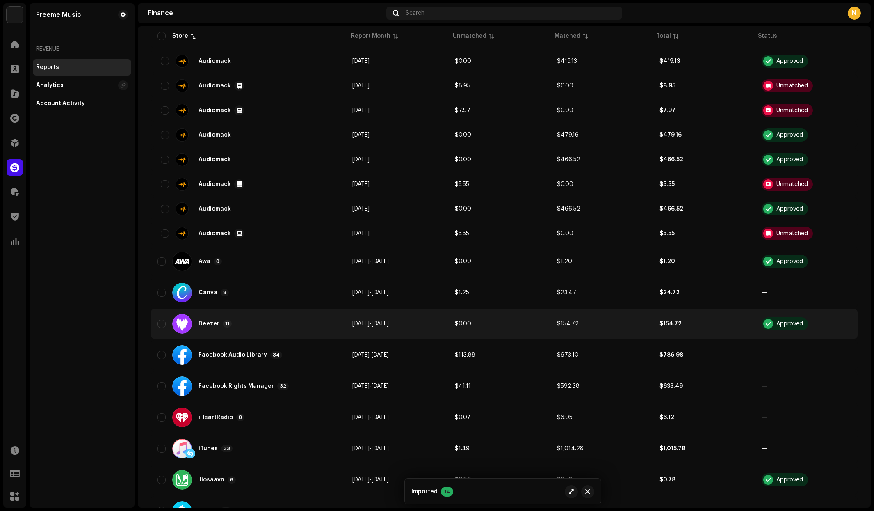
scroll to position [313, 0]
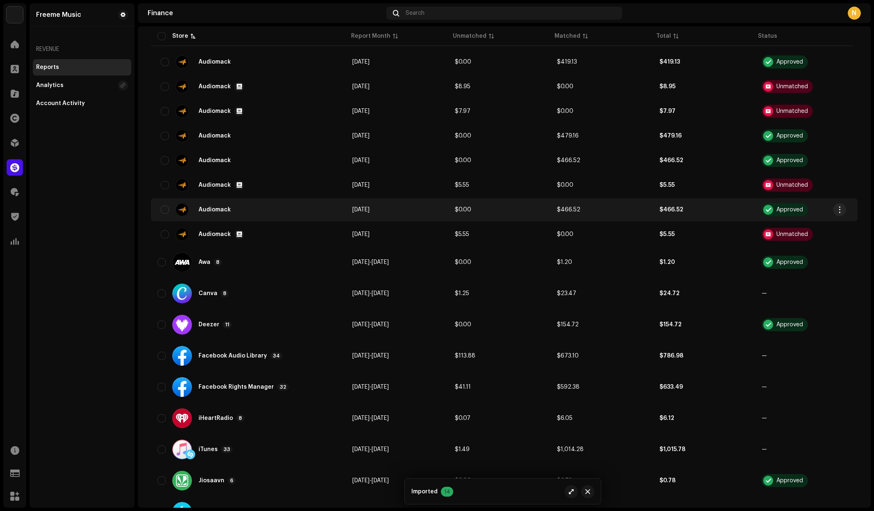
click at [359, 211] on span "[DATE]" at bounding box center [360, 210] width 17 height 6
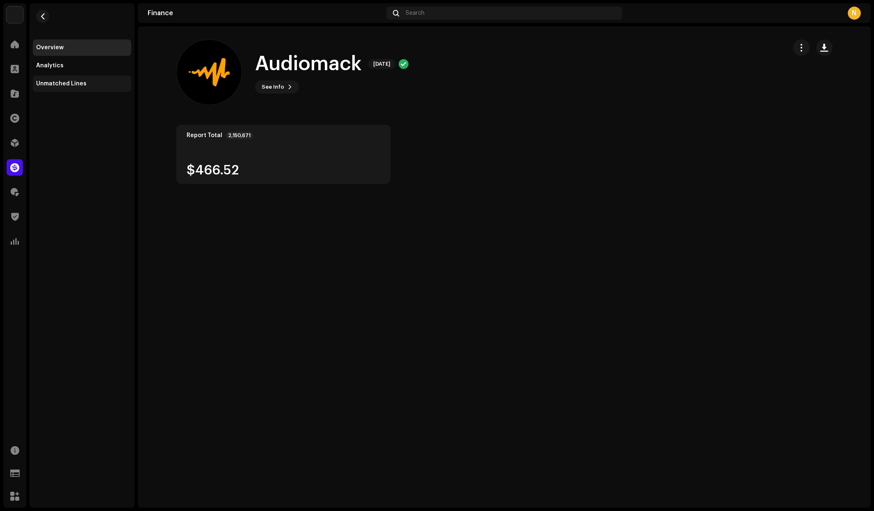
click at [64, 84] on div "Unmatched Lines" at bounding box center [61, 83] width 50 height 7
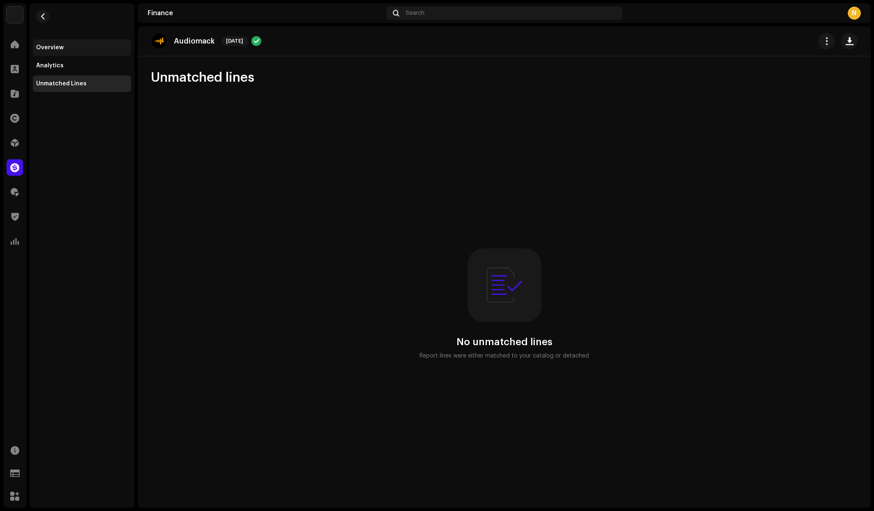
click at [50, 49] on div "Overview" at bounding box center [49, 47] width 27 height 7
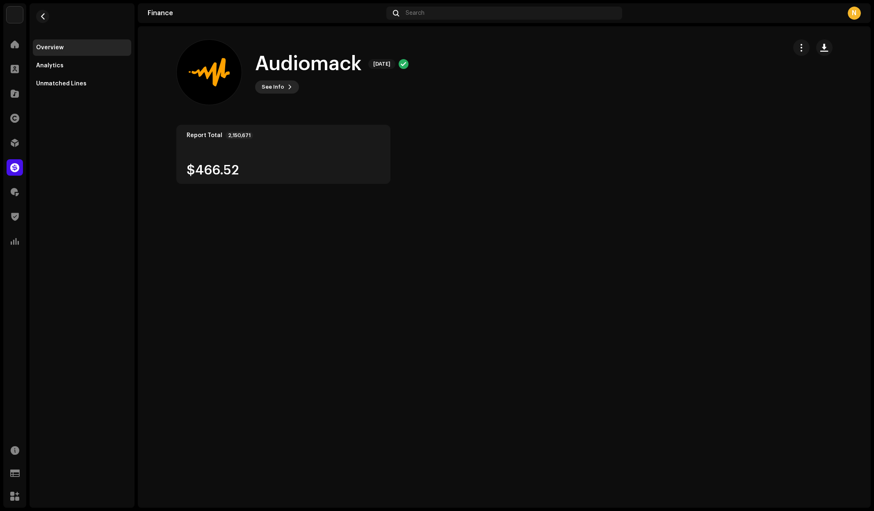
click at [274, 87] on span "See Info" at bounding box center [273, 87] width 23 height 16
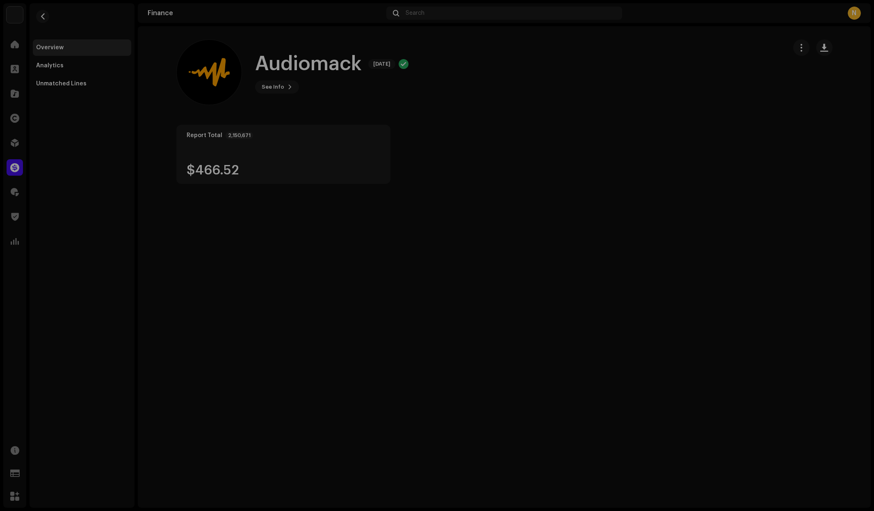
drag, startPoint x: 678, startPoint y: 114, endPoint x: 815, endPoint y: 86, distance: 139.9
click at [679, 114] on div "Audiomack 582109 Report Month Jan 2025 FX & Tax $0.00 Adjustment $0.00 Filename…" at bounding box center [437, 255] width 874 height 511
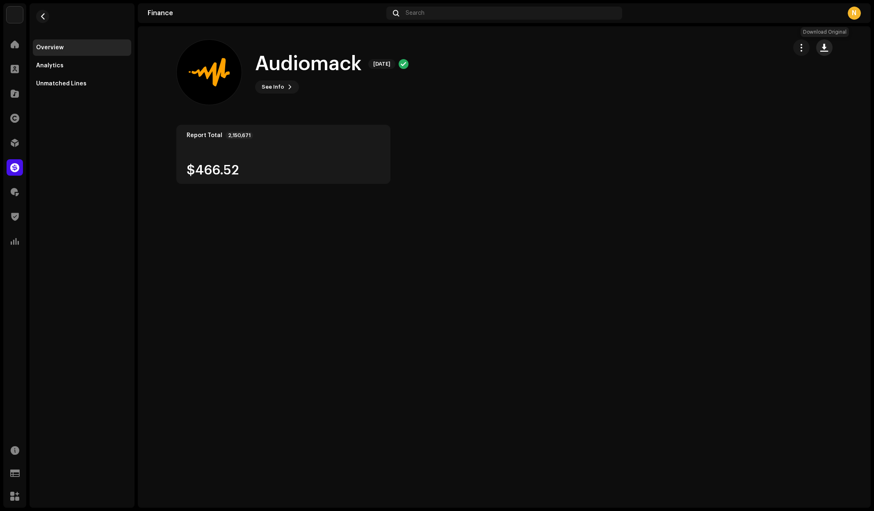
click at [825, 50] on span "button" at bounding box center [825, 47] width 8 height 7
click at [45, 21] on button "button" at bounding box center [42, 16] width 13 height 13
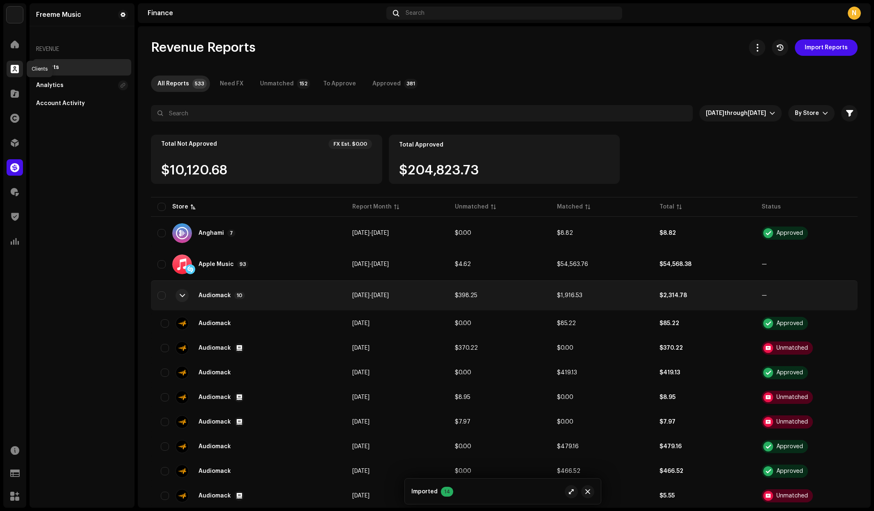
click at [16, 70] on span at bounding box center [15, 69] width 8 height 7
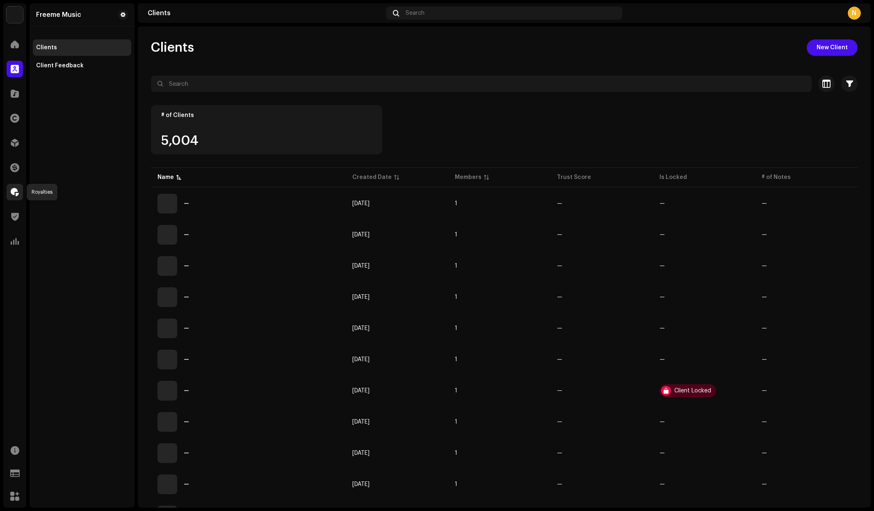
click at [15, 194] on span at bounding box center [15, 192] width 8 height 7
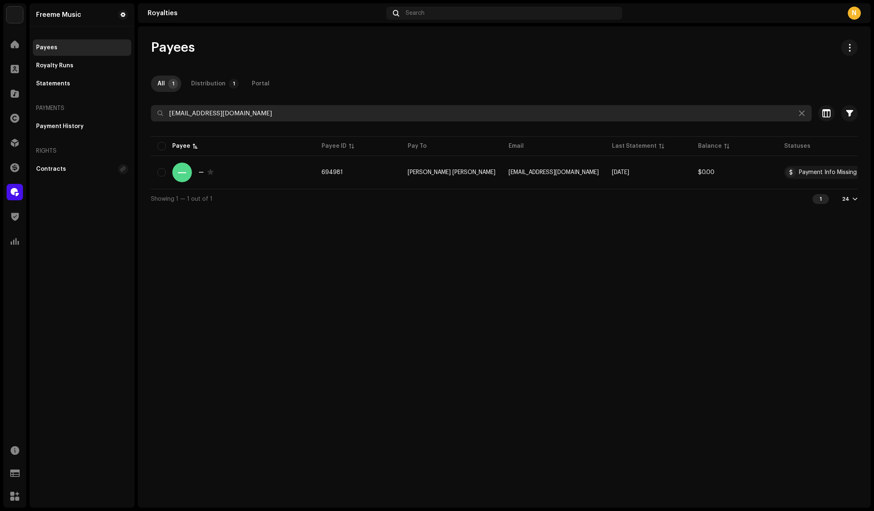
drag, startPoint x: 258, startPoint y: 113, endPoint x: 108, endPoint y: 111, distance: 150.2
click at [108, 111] on div "Freeme Music Home Clients Catalog Rights Distribution Finance Royalties Trust &…" at bounding box center [437, 255] width 874 height 511
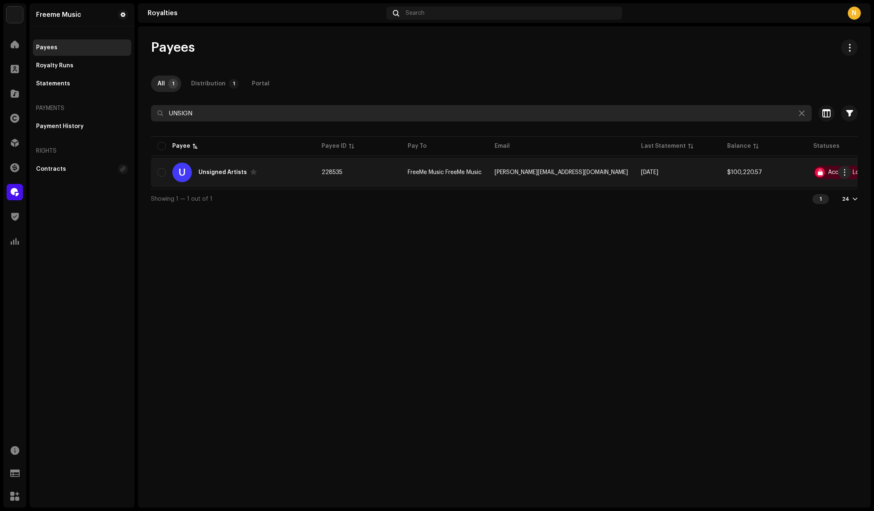
type input "UNSIGN"
click at [472, 175] on span "FreeMe Music FreeMe Music" at bounding box center [445, 172] width 74 height 6
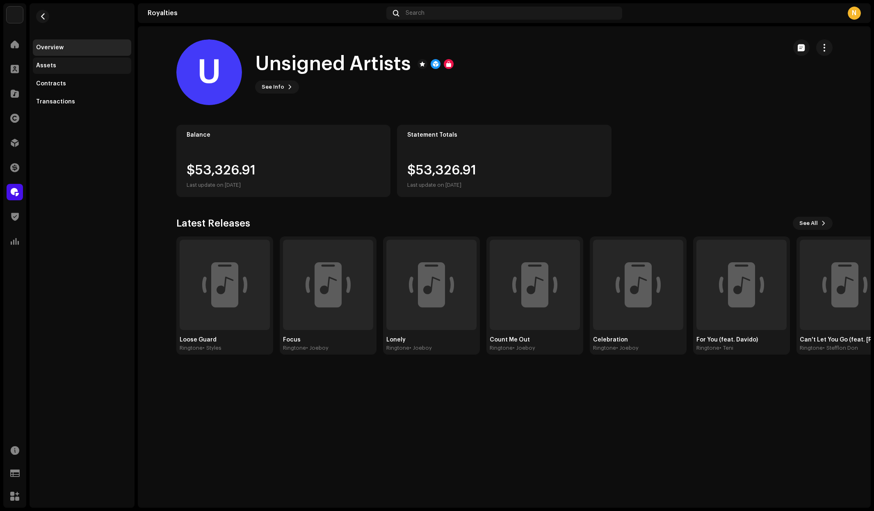
click at [47, 66] on div "Assets" at bounding box center [46, 65] width 20 height 7
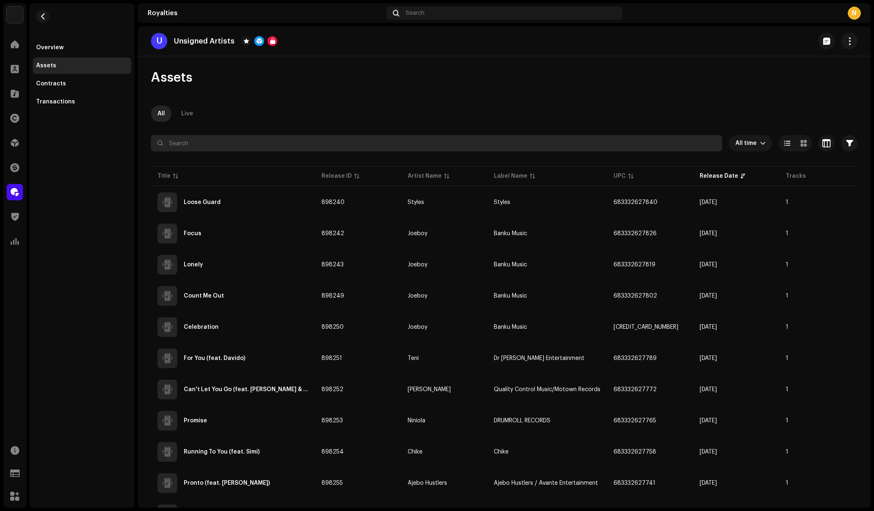
click at [211, 144] on input "text" at bounding box center [437, 143] width 572 height 16
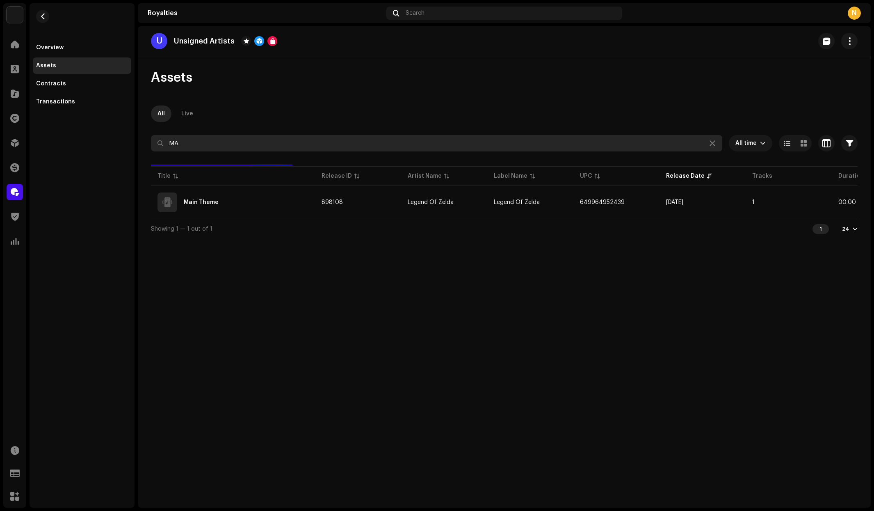
type input "M"
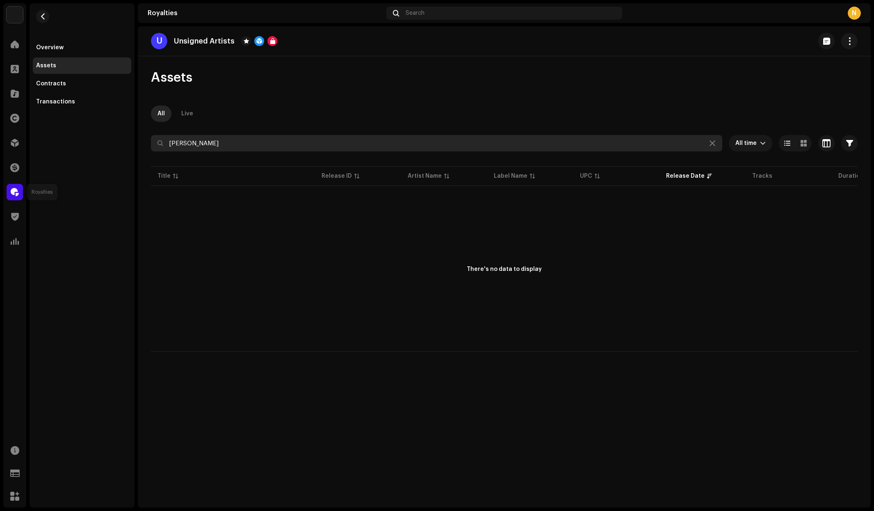
type input "FIDEL"
click at [15, 193] on span at bounding box center [15, 192] width 8 height 7
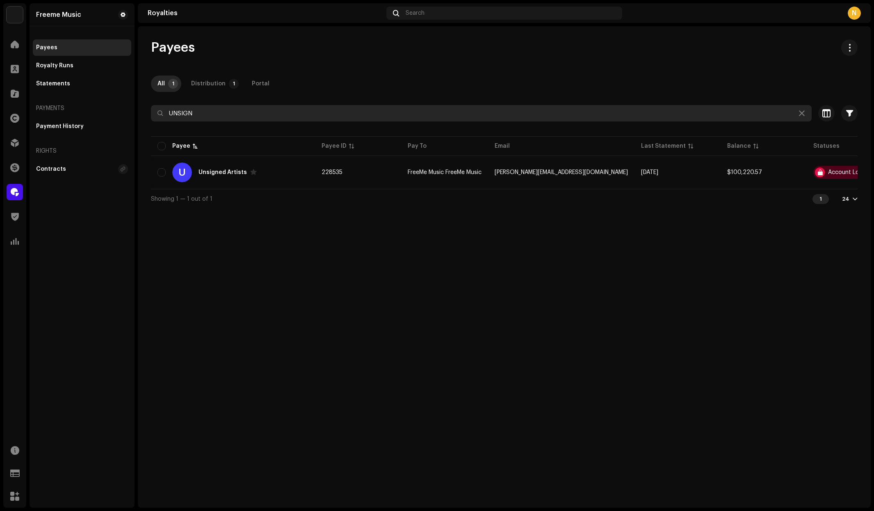
drag, startPoint x: 208, startPoint y: 112, endPoint x: 135, endPoint y: 107, distance: 72.4
click at [135, 107] on div "Freeme Music Home Clients Catalog Rights Distribution Finance Royalties Trust &…" at bounding box center [437, 255] width 874 height 511
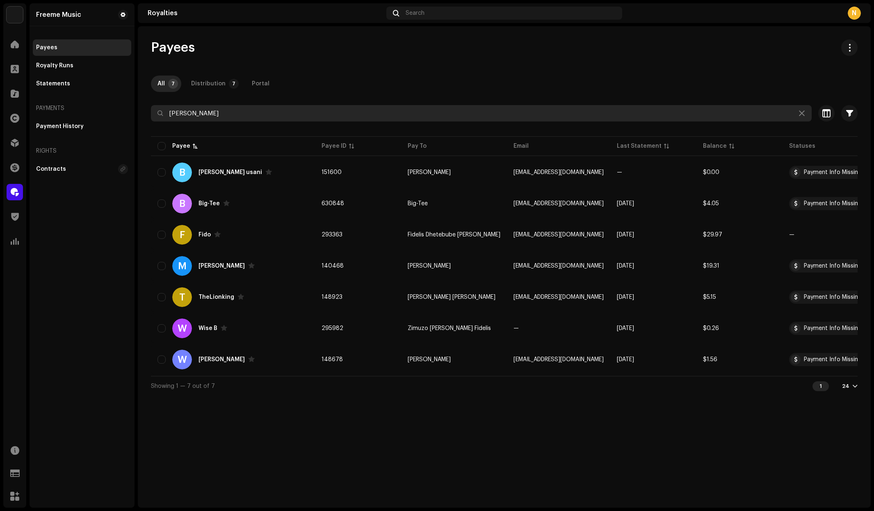
type input "FIDEL"
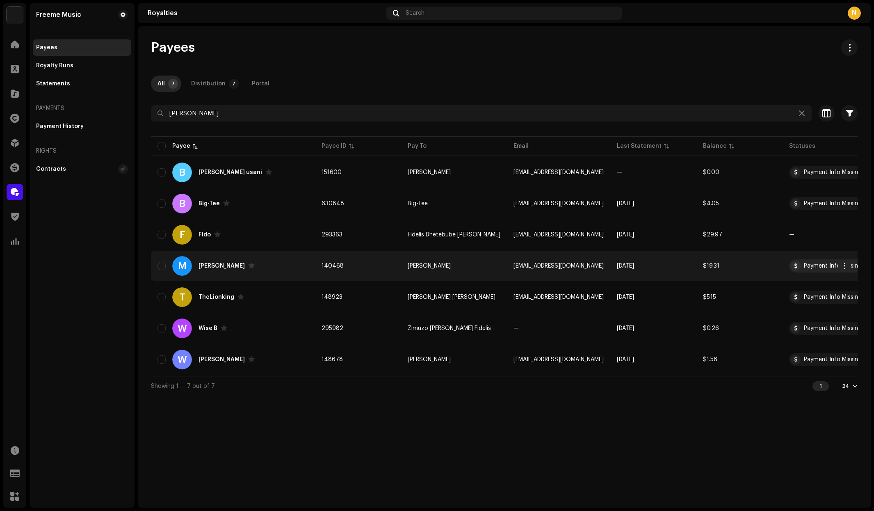
click at [293, 268] on div "M Maic Fidel" at bounding box center [233, 266] width 151 height 20
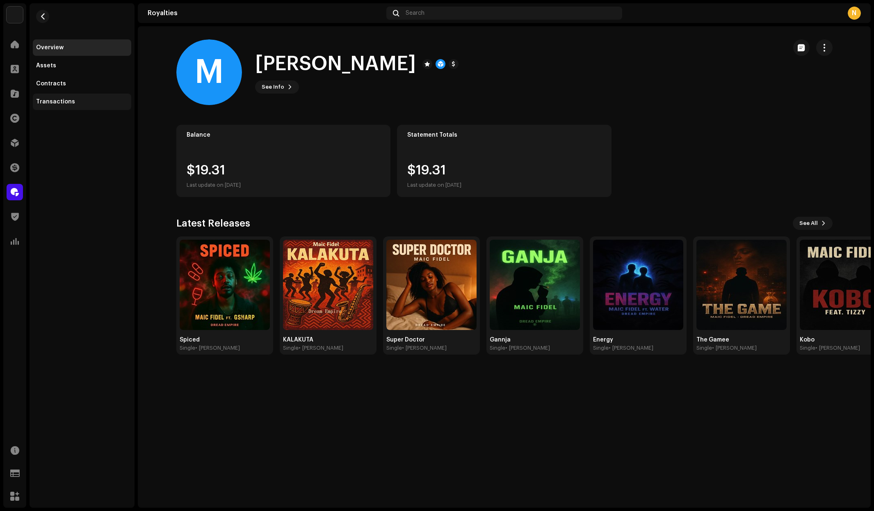
click at [59, 101] on div "Transactions" at bounding box center [55, 101] width 39 height 7
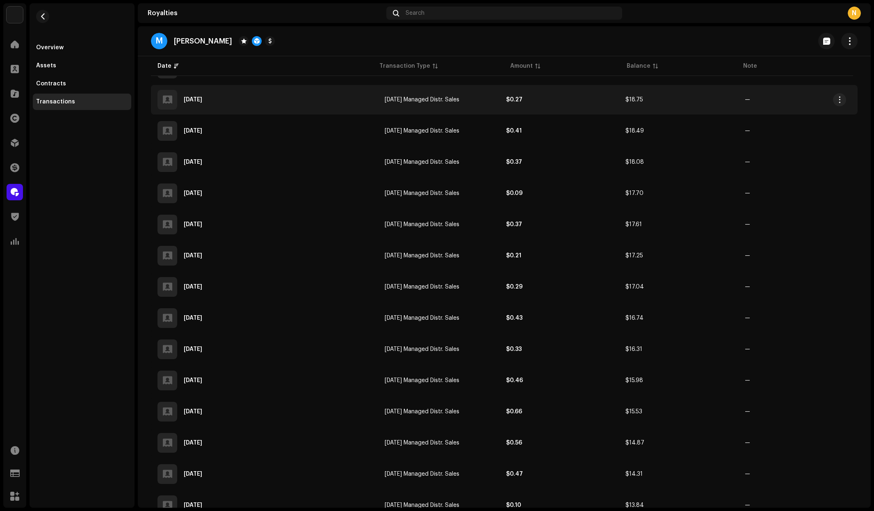
scroll to position [209, 0]
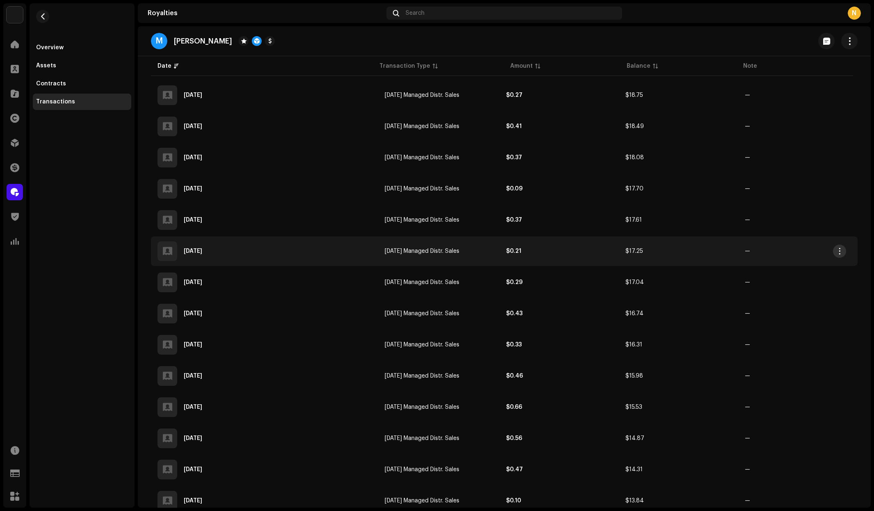
click at [841, 252] on span "button" at bounding box center [840, 251] width 6 height 7
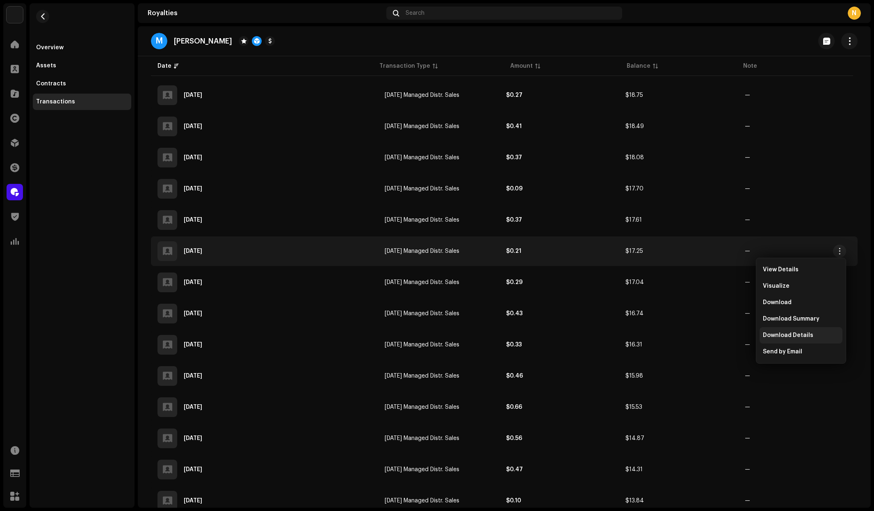
click at [784, 333] on span "Download Details" at bounding box center [788, 335] width 50 height 7
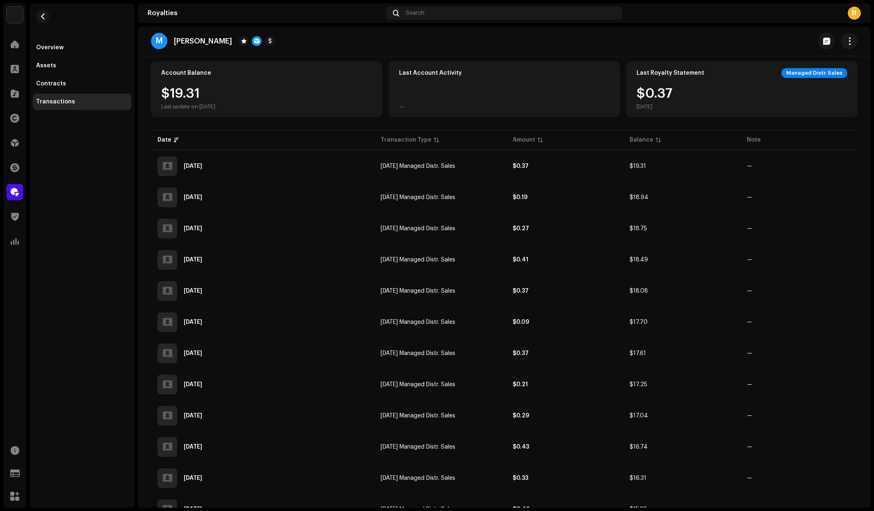
scroll to position [0, 0]
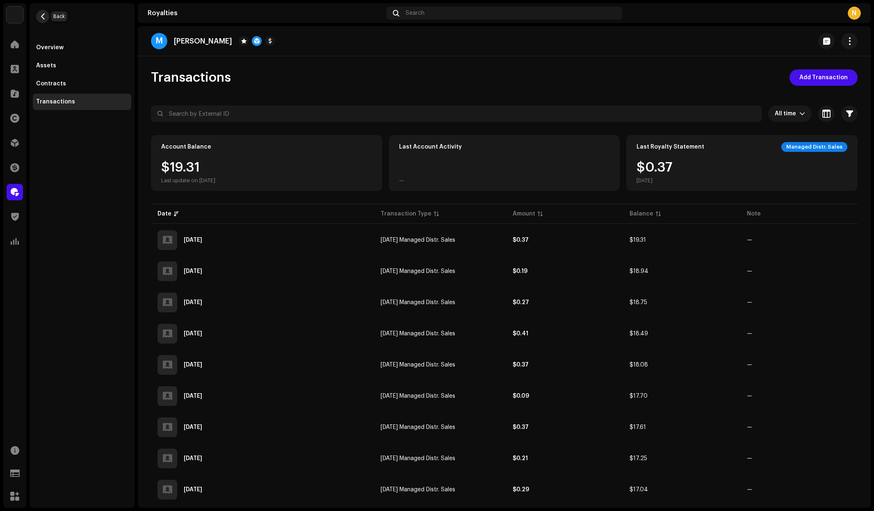
click at [41, 16] on span "button" at bounding box center [43, 16] width 6 height 7
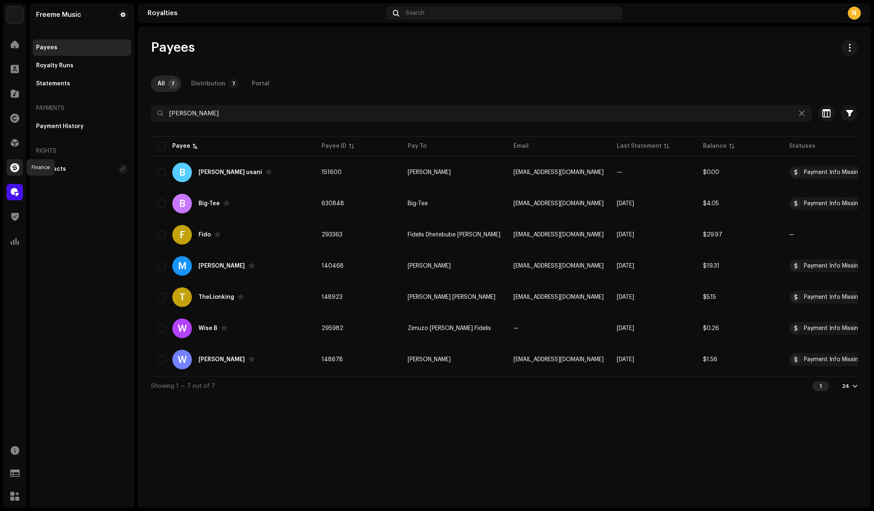
click at [17, 171] on span at bounding box center [14, 167] width 9 height 7
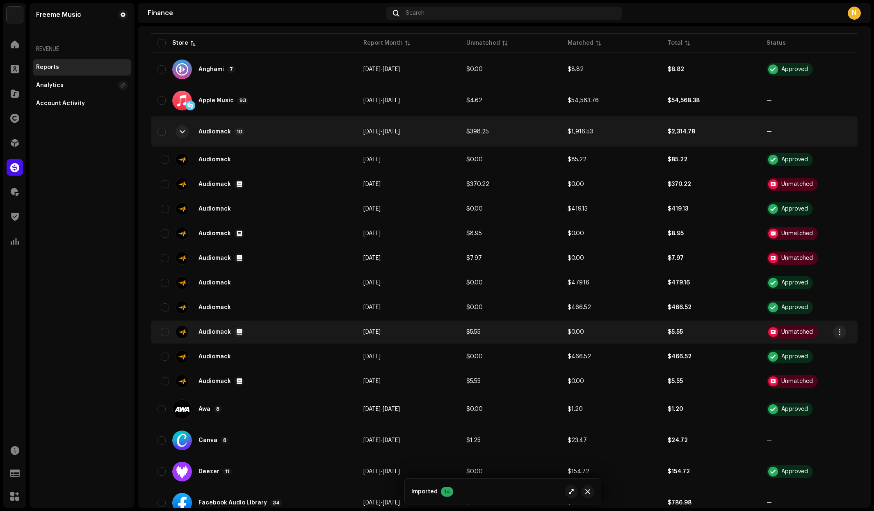
scroll to position [164, 0]
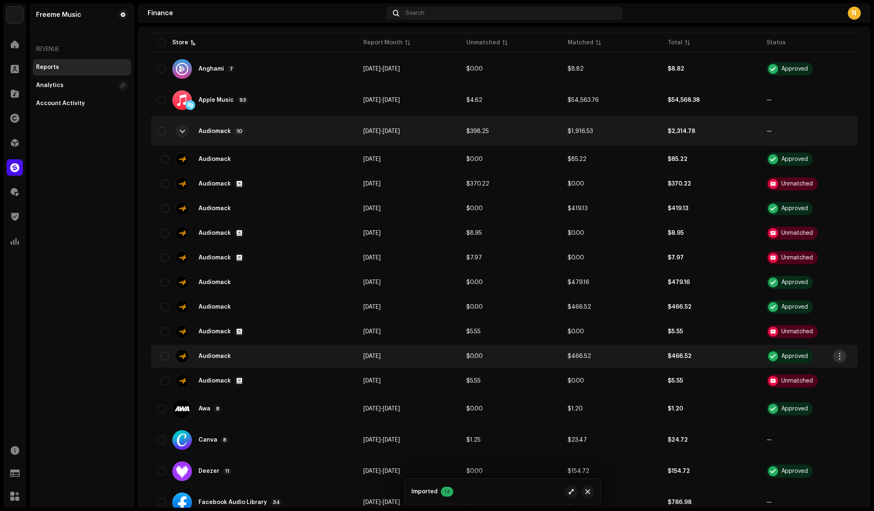
click at [839, 357] on span "button" at bounding box center [840, 356] width 6 height 7
click at [378, 355] on span "[DATE]" at bounding box center [372, 356] width 17 height 6
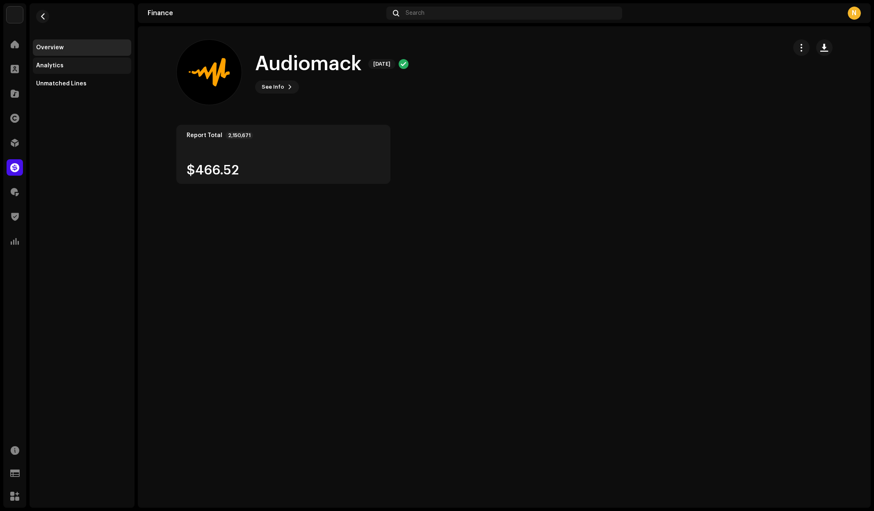
click at [51, 66] on div "Analytics" at bounding box center [49, 65] width 27 height 7
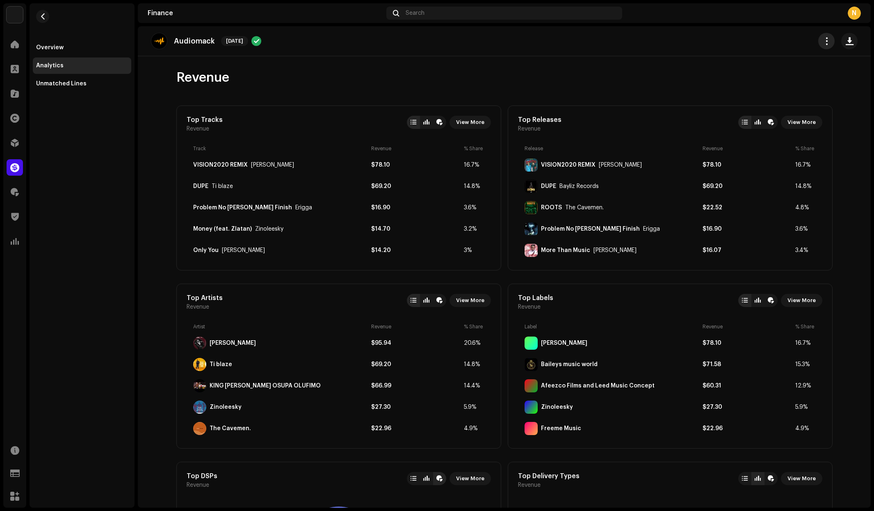
click at [824, 41] on span "button" at bounding box center [827, 41] width 8 height 7
click at [42, 46] on div "Overview" at bounding box center [49, 47] width 27 height 7
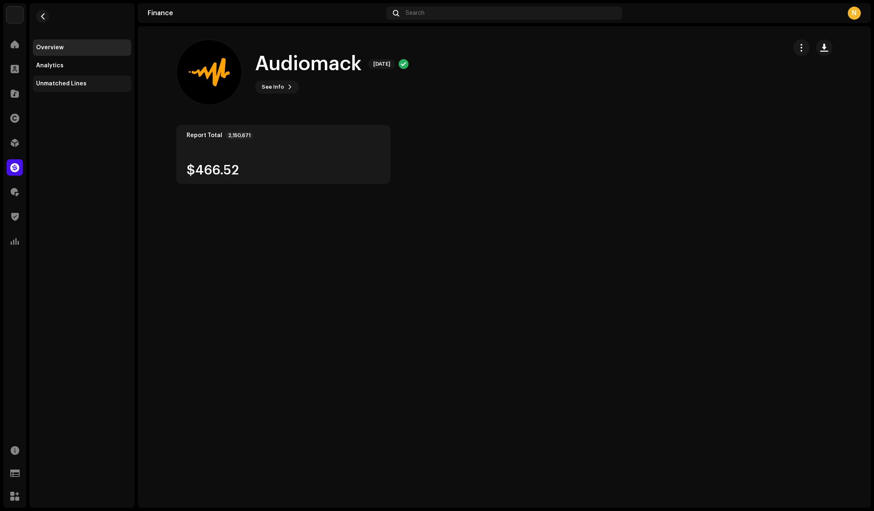
click at [57, 83] on div "Unmatched Lines" at bounding box center [61, 83] width 50 height 7
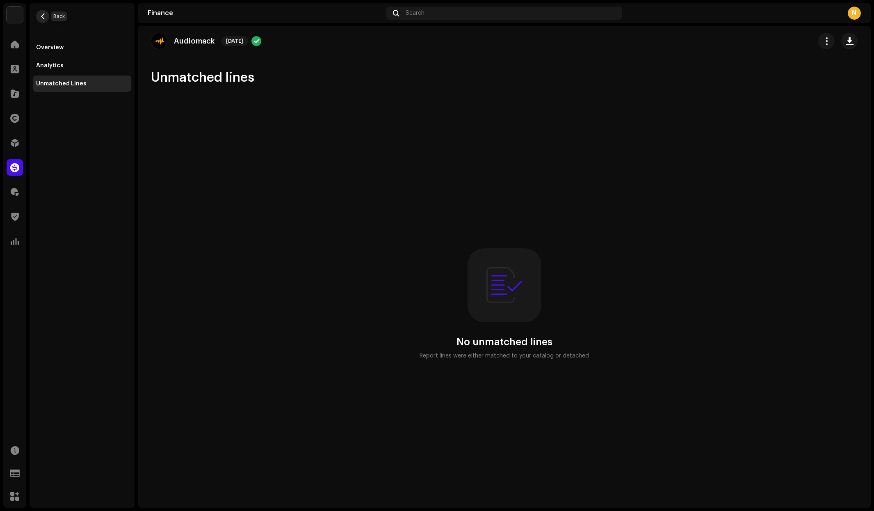
click at [42, 16] on span "button" at bounding box center [43, 16] width 6 height 7
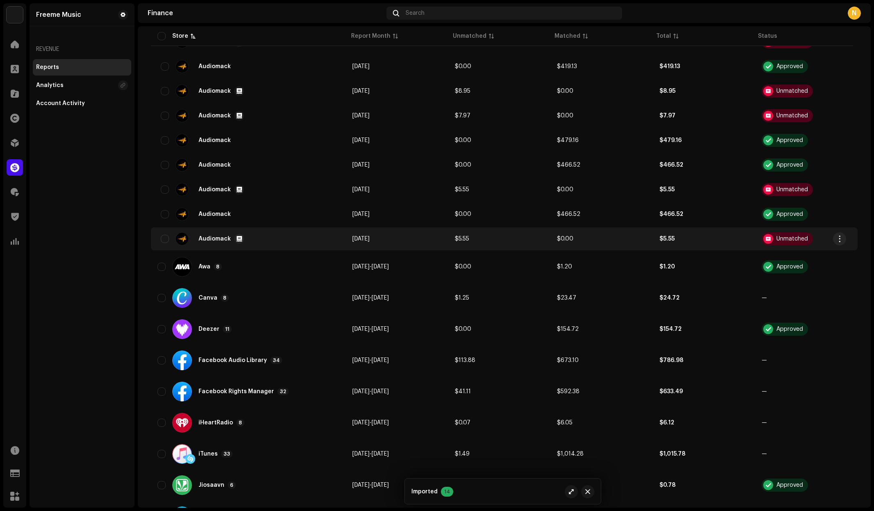
scroll to position [309, 0]
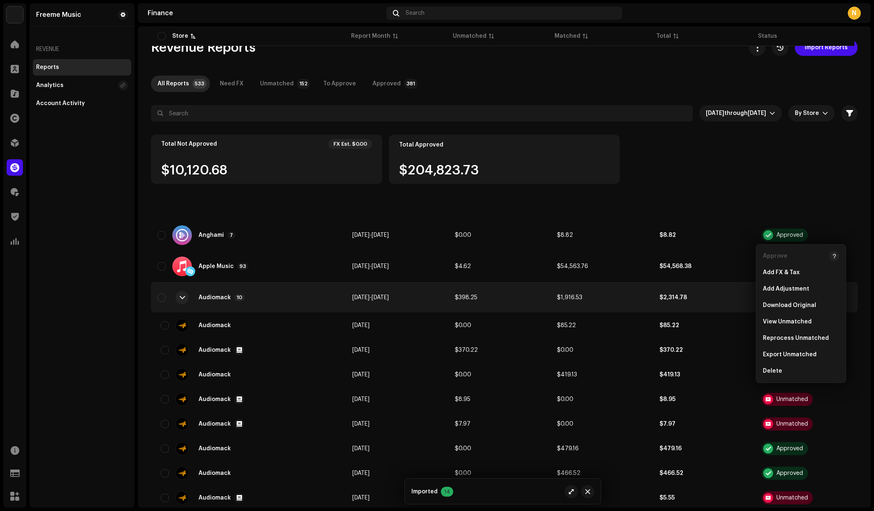
scroll to position [309, 0]
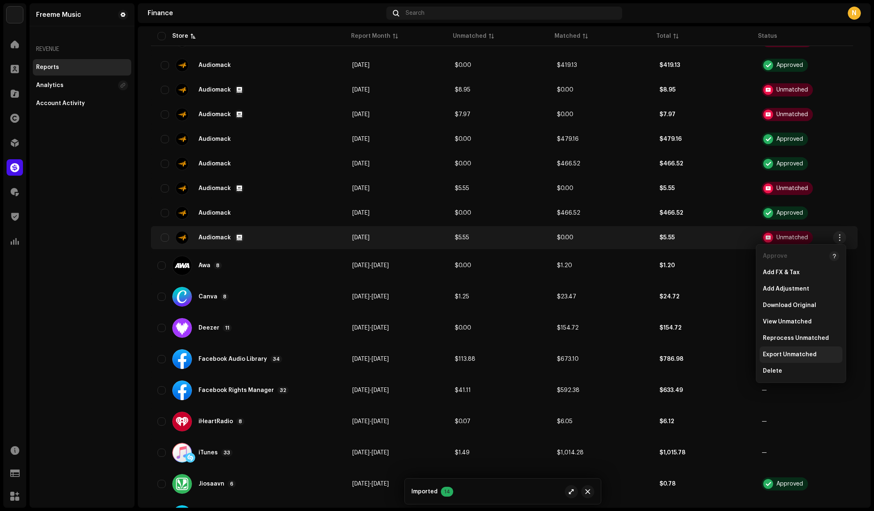
click at [792, 353] on span "Export Unmatched" at bounding box center [790, 354] width 54 height 7
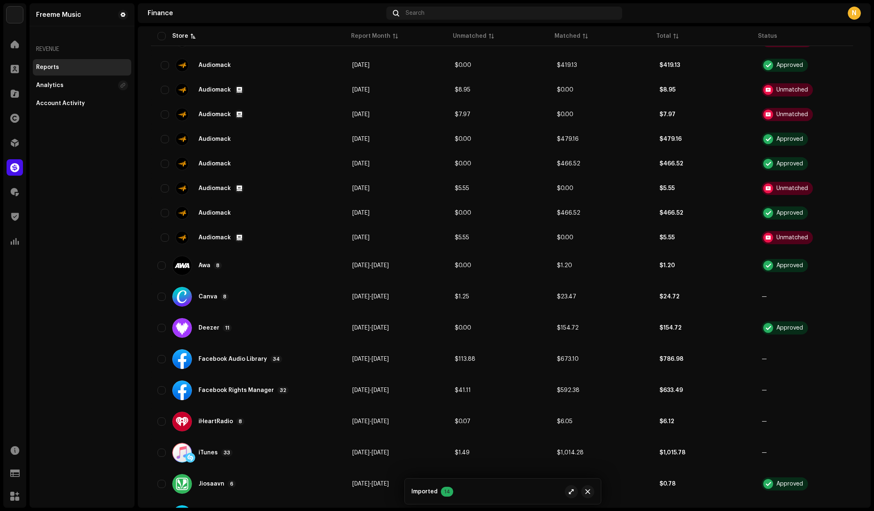
scroll to position [0, 0]
